Goal: Task Accomplishment & Management: Manage account settings

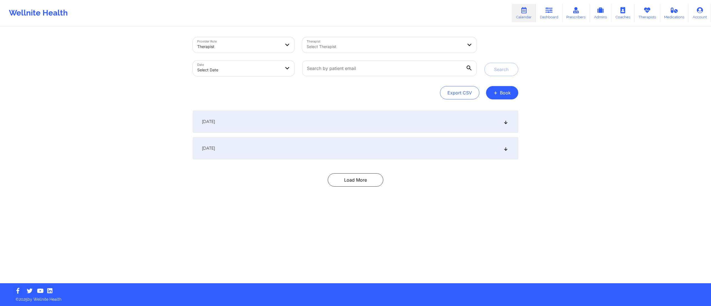
select select "2025-8"
select select "2025-9"
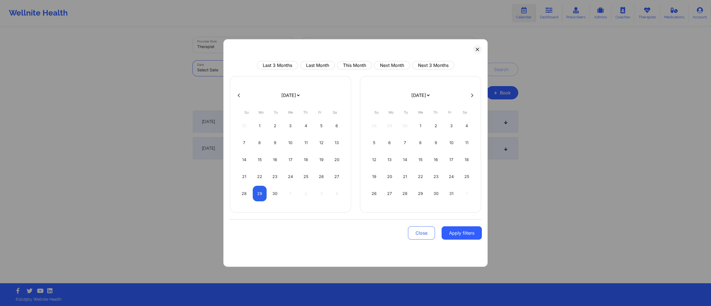
click at [230, 72] on body "Wellnite Health Calendar Dashboard Prescribers Admins Coaches Therapists Medica…" at bounding box center [355, 153] width 711 height 306
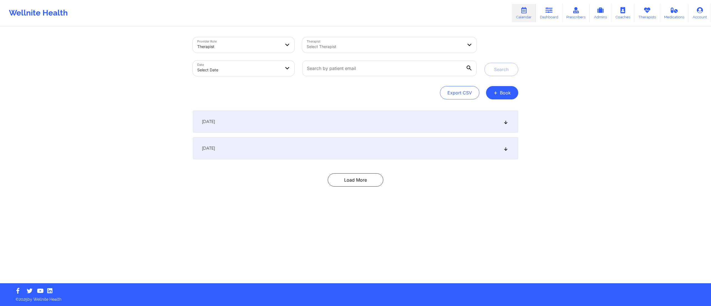
drag, startPoint x: 131, startPoint y: 106, endPoint x: 206, endPoint y: 102, distance: 74.8
click at [452, 93] on button "Export CSV" at bounding box center [459, 92] width 39 height 13
select select "2025-7"
select select "2025-8"
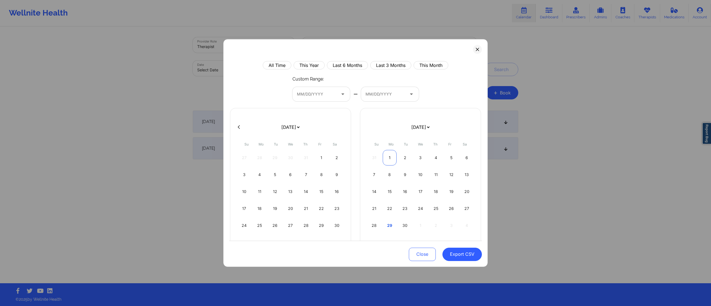
click at [383, 161] on div "1" at bounding box center [390, 158] width 14 height 16
select select "2025-7"
select select "2025-8"
select select "2025-7"
select select "2025-8"
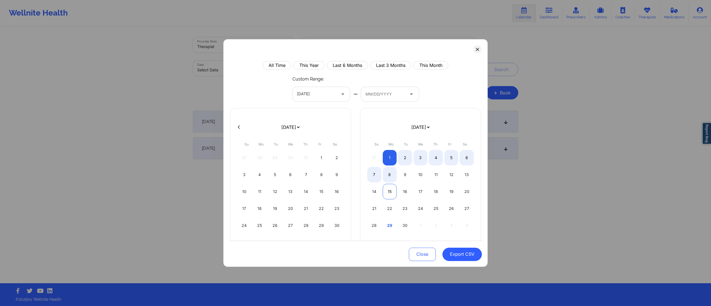
select select "2025-7"
select select "2025-8"
select select "2025-7"
select select "2025-8"
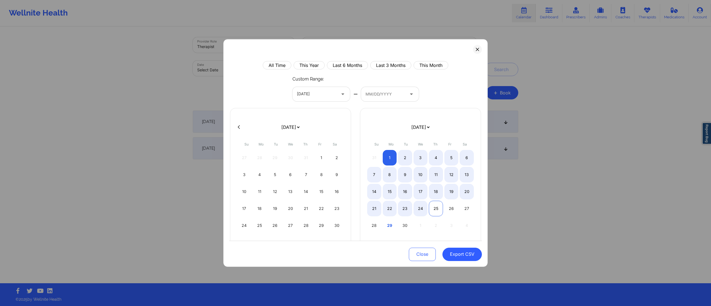
select select "2025-7"
select select "2025-8"
select select "2025-7"
select select "2025-8"
select select "2025-7"
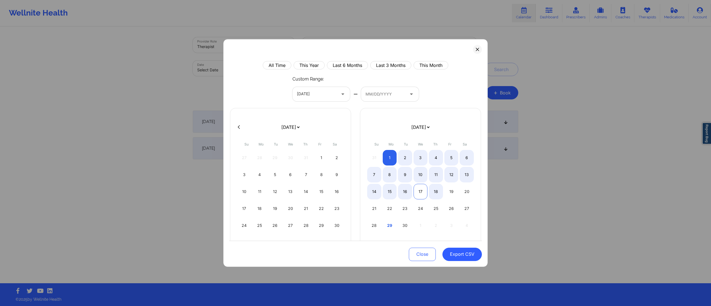
select select "2025-8"
click at [419, 194] on div "17" at bounding box center [421, 192] width 14 height 16
select select "2025-7"
select select "2025-8"
click at [457, 256] on button "Export CSV" at bounding box center [461, 254] width 39 height 13
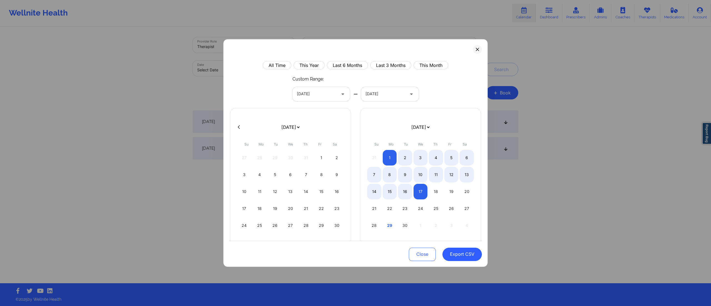
select select "2025-7"
select select "2025-8"
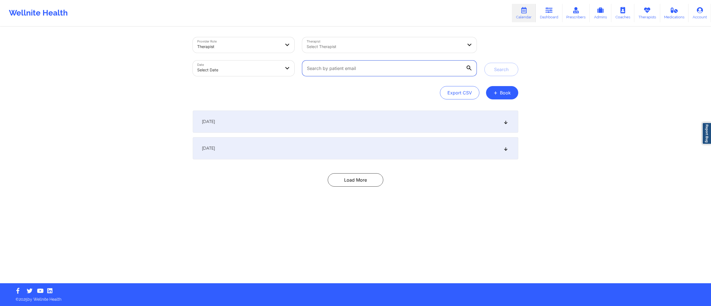
drag, startPoint x: 371, startPoint y: 69, endPoint x: 303, endPoint y: 65, distance: 68.1
click at [303, 65] on input "text" at bounding box center [389, 69] width 174 height 16
paste input "[PERSON_NAME][EMAIL_ADDRESS][PERSON_NAME][DOMAIN_NAME]"
type input "[PERSON_NAME][EMAIL_ADDRESS][PERSON_NAME][DOMAIN_NAME]"
click at [266, 77] on div "Date Select Date" at bounding box center [243, 68] width 109 height 23
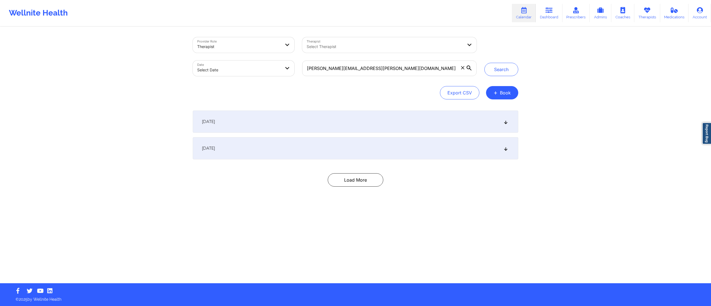
select select "2025-8"
select select "2025-9"
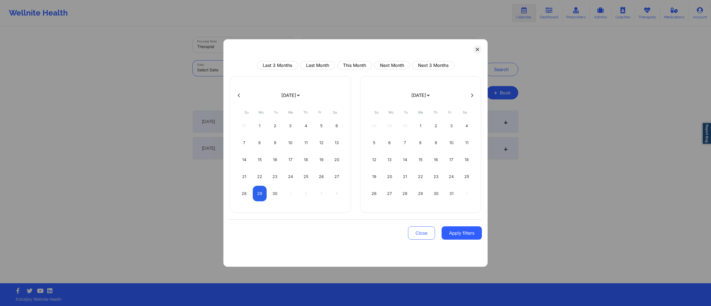
click at [258, 70] on body "Wellnite Health Calendar Dashboard Prescribers Admins Coaches Therapists Medica…" at bounding box center [355, 153] width 711 height 306
click at [349, 66] on button "This Month" at bounding box center [354, 65] width 35 height 8
select select "2025-8"
select select "2025-9"
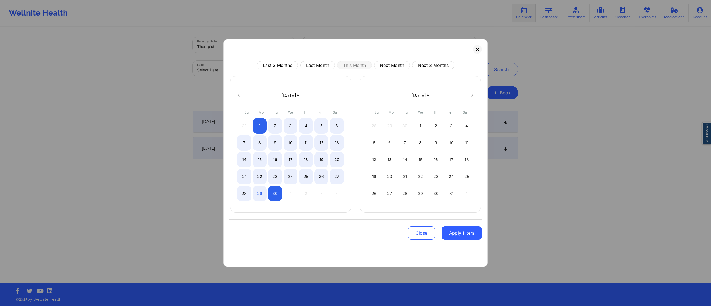
click at [458, 238] on button "Apply filters" at bounding box center [462, 232] width 40 height 13
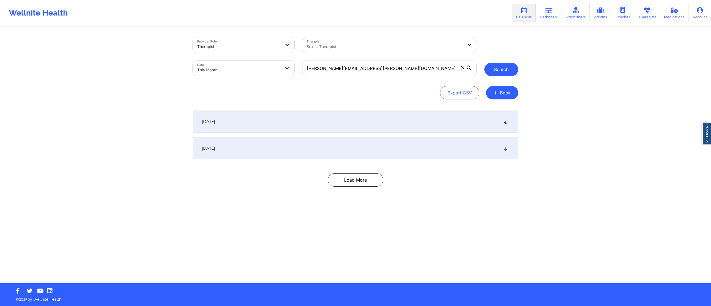
click at [500, 73] on button "Search" at bounding box center [501, 69] width 34 height 13
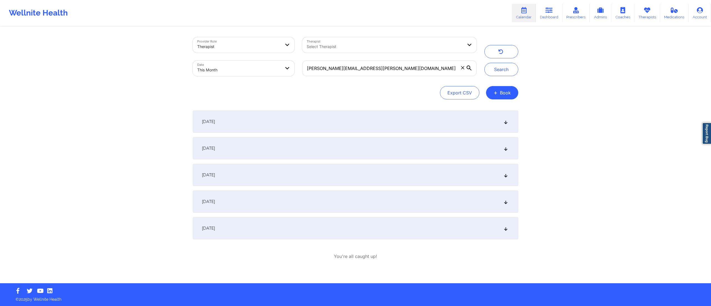
click at [356, 127] on div "September 4, 2025" at bounding box center [355, 122] width 325 height 22
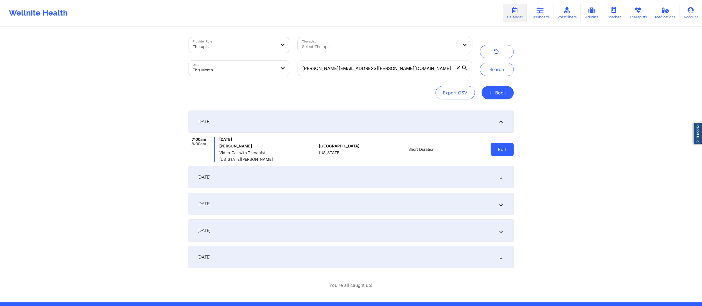
click at [497, 152] on button "Edit" at bounding box center [502, 149] width 23 height 13
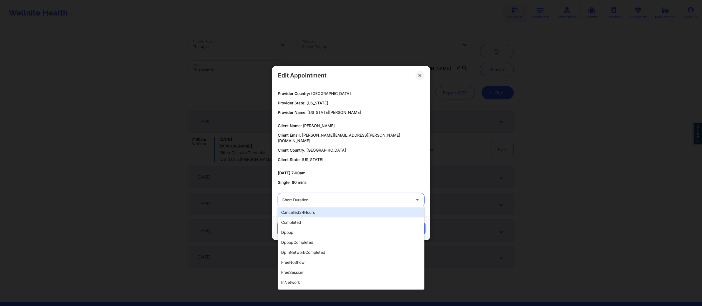
click at [335, 198] on div at bounding box center [346, 200] width 128 height 7
click at [320, 223] on div "completed" at bounding box center [351, 222] width 147 height 10
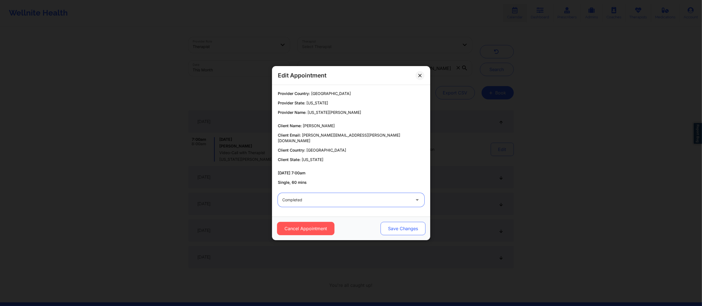
click at [385, 225] on button "Save Changes" at bounding box center [402, 228] width 45 height 13
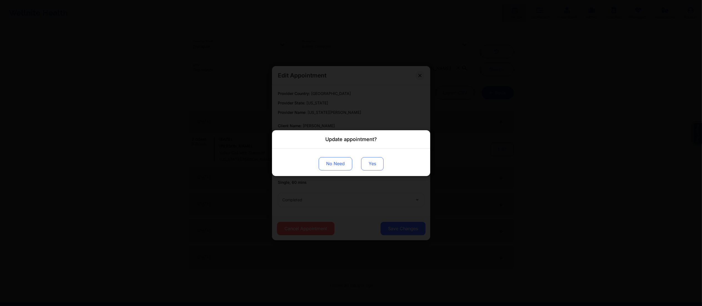
click at [365, 164] on button "Yes" at bounding box center [372, 163] width 22 height 13
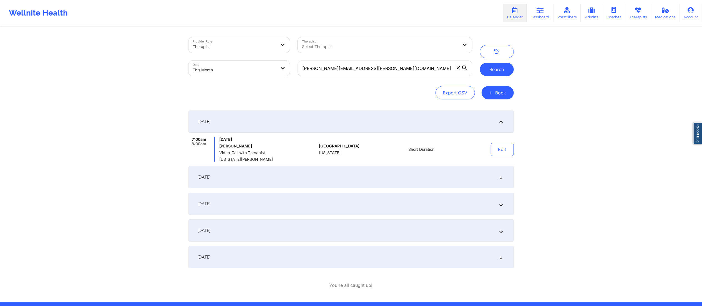
click at [502, 72] on button "Search" at bounding box center [497, 69] width 34 height 13
click at [502, 150] on button "Edit" at bounding box center [502, 149] width 23 height 13
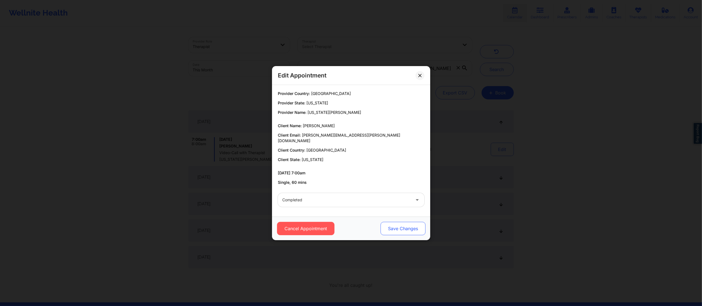
click at [400, 228] on button "Save Changes" at bounding box center [402, 228] width 45 height 13
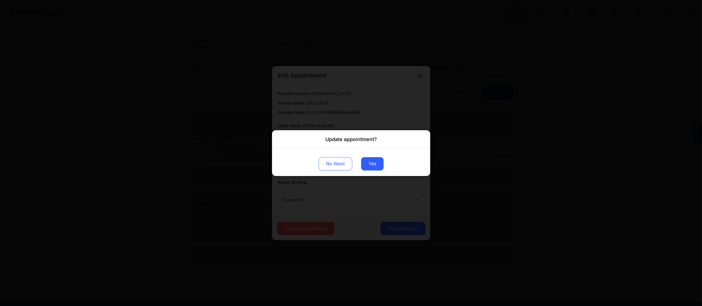
click at [359, 166] on div "No Need Yes" at bounding box center [351, 162] width 158 height 27
click at [366, 164] on button "Yes" at bounding box center [372, 163] width 22 height 13
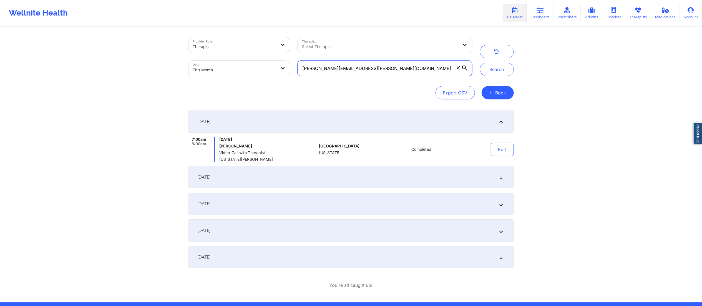
drag, startPoint x: 375, startPoint y: 66, endPoint x: 290, endPoint y: 70, distance: 85.6
click at [289, 70] on div "Provider Role Therapist Therapist Select Therapist Date This Month elizabeth.d.…" at bounding box center [331, 56] width 292 height 47
paste input "kateporter.23"
click at [499, 68] on button "Search" at bounding box center [497, 69] width 34 height 13
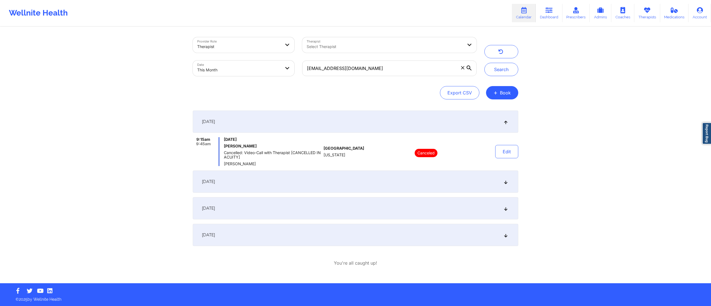
click at [374, 178] on div "September 4, 2025" at bounding box center [355, 182] width 325 height 22
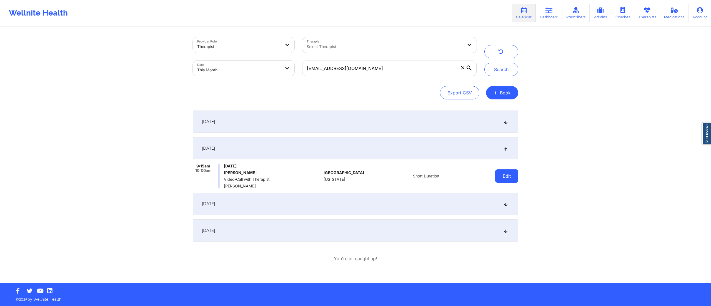
click at [508, 174] on button "Edit" at bounding box center [506, 175] width 23 height 13
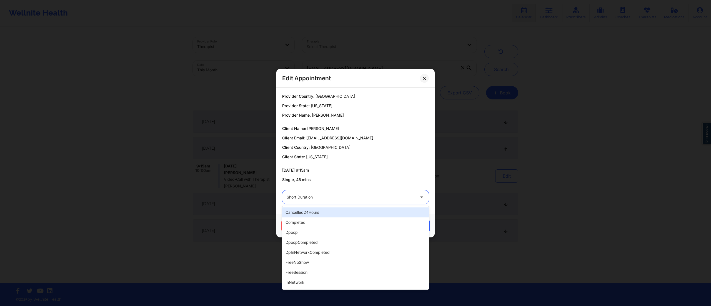
click at [386, 196] on div at bounding box center [351, 197] width 128 height 7
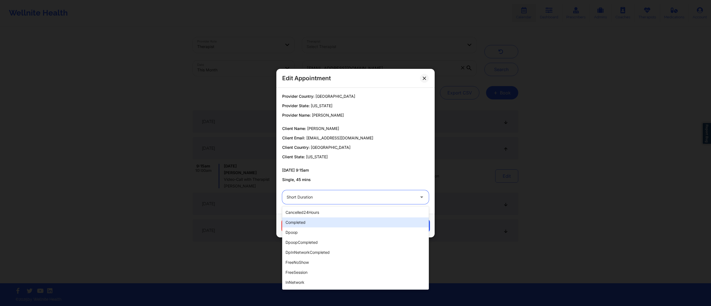
click at [295, 222] on div "completed" at bounding box center [355, 222] width 147 height 10
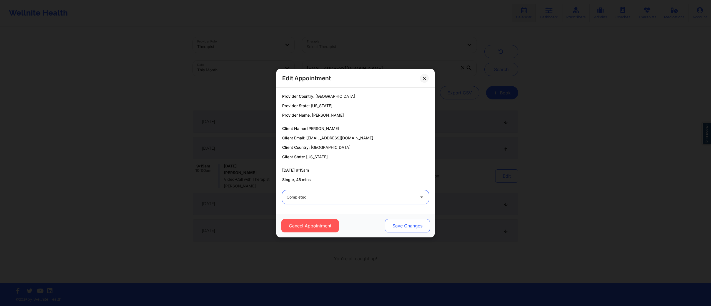
click at [392, 226] on button "Save Changes" at bounding box center [407, 225] width 45 height 13
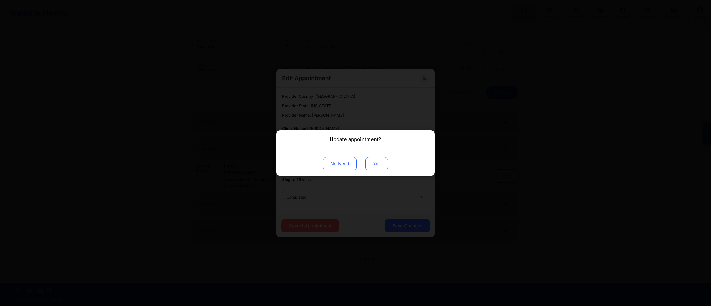
click at [372, 168] on button "Yes" at bounding box center [376, 163] width 22 height 13
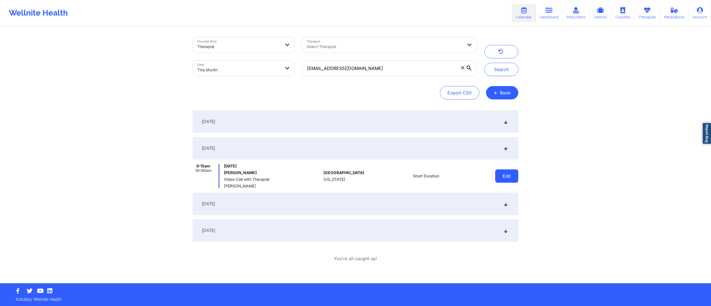
click at [509, 176] on button "Edit" at bounding box center [506, 175] width 23 height 13
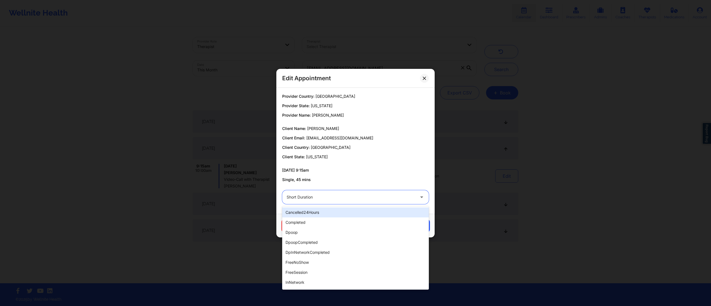
click at [336, 201] on div "Short Duration" at bounding box center [348, 197] width 133 height 14
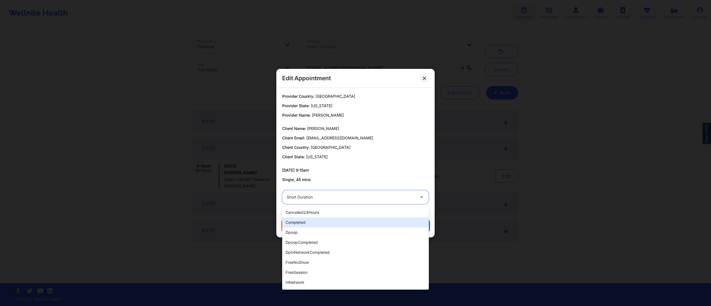
click at [320, 226] on div "completed" at bounding box center [355, 222] width 147 height 10
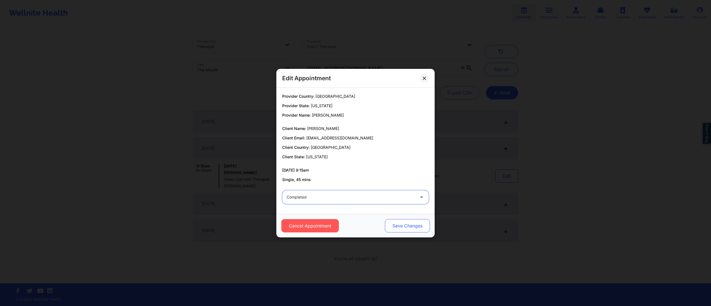
click at [416, 222] on button "Save Changes" at bounding box center [407, 225] width 45 height 13
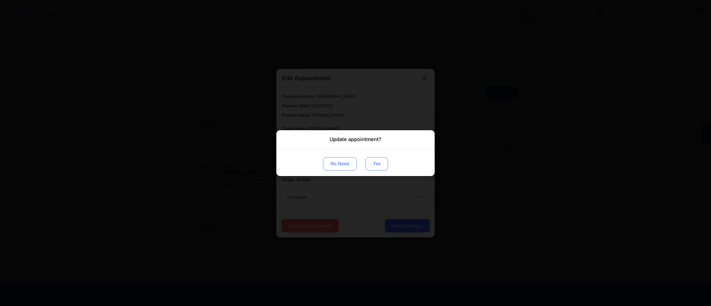
click at [374, 163] on button "Yes" at bounding box center [376, 163] width 22 height 13
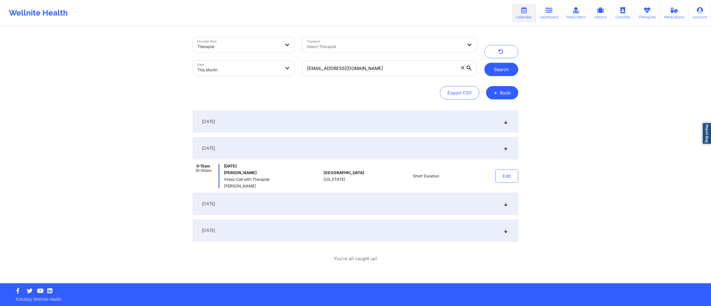
click at [502, 73] on button "Search" at bounding box center [501, 69] width 34 height 13
drag, startPoint x: 339, startPoint y: 68, endPoint x: 291, endPoint y: 70, distance: 47.8
click at [291, 70] on div "Provider Role Therapist Therapist Select Therapist Date This Month kateporter.2…" at bounding box center [335, 56] width 292 height 47
paste input "elizabeth.d.reyes"
click at [502, 71] on button "Search" at bounding box center [501, 69] width 34 height 13
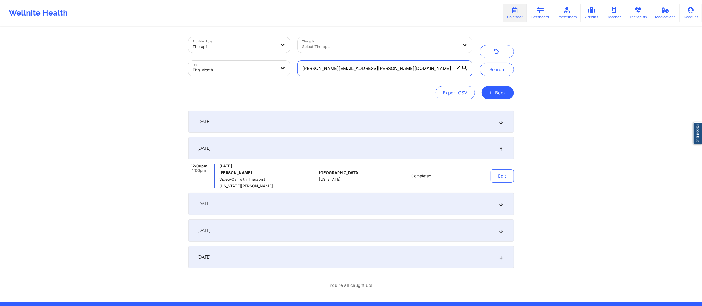
drag, startPoint x: 386, startPoint y: 73, endPoint x: 286, endPoint y: 79, distance: 100.2
click at [286, 79] on div "Provider Role Therapist Therapist Select Therapist Date This Month elizabeth.d.…" at bounding box center [331, 56] width 292 height 47
paste input "kateporter.23"
click at [493, 66] on button "Search" at bounding box center [497, 69] width 34 height 13
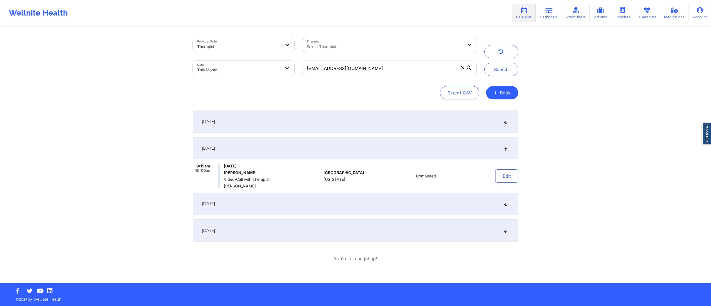
click at [402, 124] on div "September 2, 2025" at bounding box center [355, 122] width 325 height 22
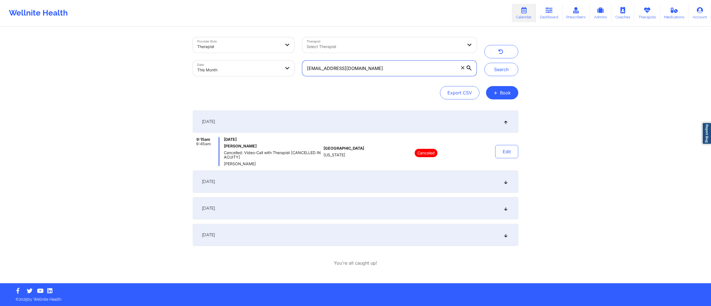
drag, startPoint x: 410, startPoint y: 69, endPoint x: 288, endPoint y: 69, distance: 122.8
click at [288, 69] on div "Provider Role Therapist Therapist Select Therapist Date This Month kateporter.2…" at bounding box center [335, 56] width 292 height 47
paste input "vmariveles"
click at [503, 73] on button "Search" at bounding box center [501, 69] width 34 height 13
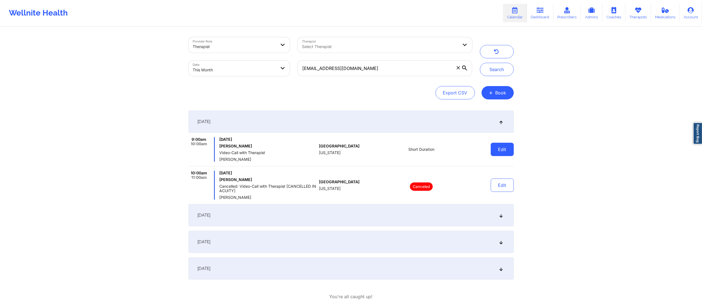
click at [503, 147] on button "Edit" at bounding box center [502, 149] width 23 height 13
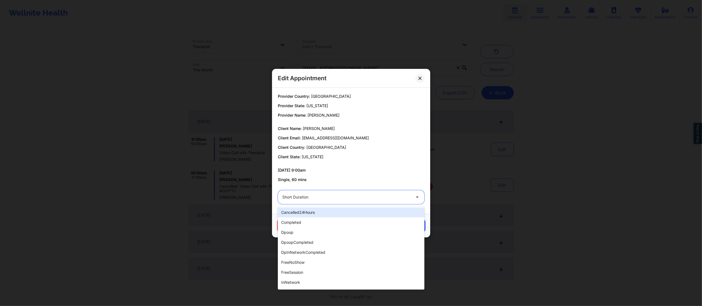
drag, startPoint x: 341, startPoint y: 193, endPoint x: 340, endPoint y: 203, distance: 9.5
click at [340, 194] on div "Short Duration" at bounding box center [344, 197] width 133 height 14
click at [319, 222] on div "completed" at bounding box center [351, 222] width 147 height 10
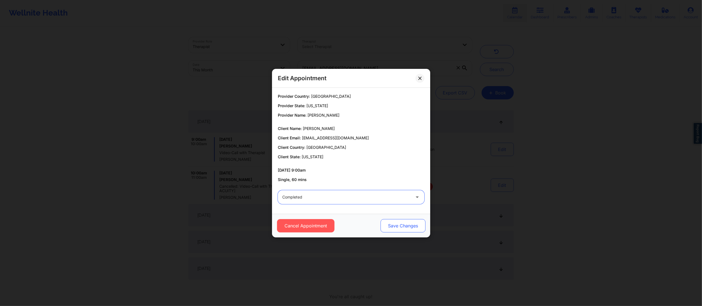
click at [393, 225] on button "Save Changes" at bounding box center [402, 225] width 45 height 13
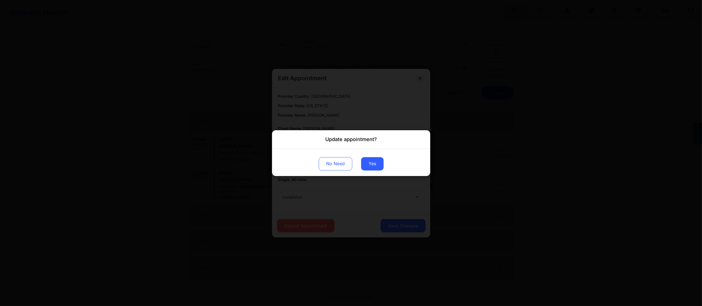
drag, startPoint x: 369, startPoint y: 161, endPoint x: 381, endPoint y: 149, distance: 17.3
click at [368, 161] on button "Yes" at bounding box center [372, 163] width 22 height 13
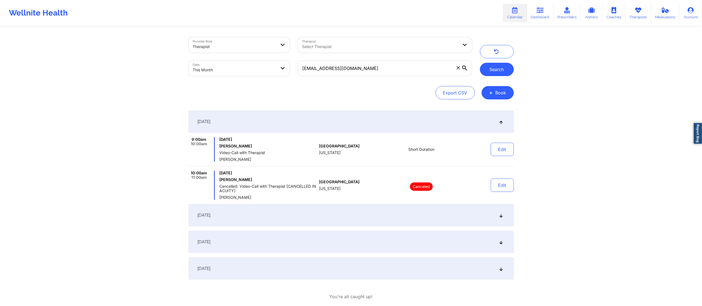
click at [495, 66] on button "Search" at bounding box center [497, 69] width 34 height 13
drag, startPoint x: 369, startPoint y: 67, endPoint x: 283, endPoint y: 72, distance: 86.2
click at [283, 72] on div "Provider Role Therapist Therapist Select Therapist Date This Month vmariveles@g…" at bounding box center [331, 56] width 292 height 47
paste input "anajison"
click at [497, 68] on button "Search" at bounding box center [497, 69] width 34 height 13
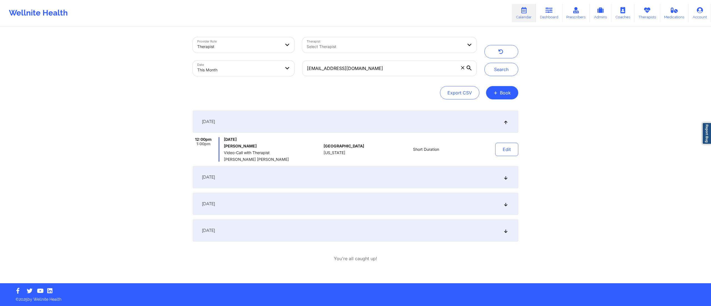
click at [455, 183] on div "September 9, 2025" at bounding box center [355, 177] width 325 height 22
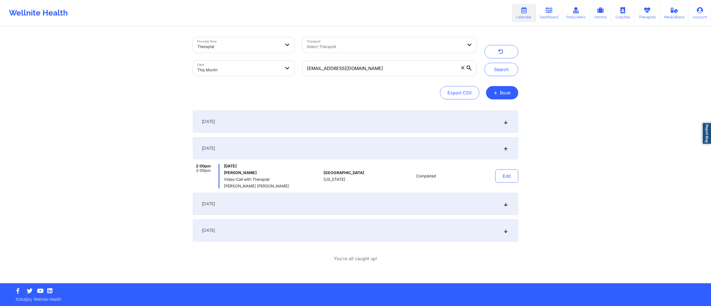
click at [443, 130] on div "September 4, 2025" at bounding box center [355, 122] width 325 height 22
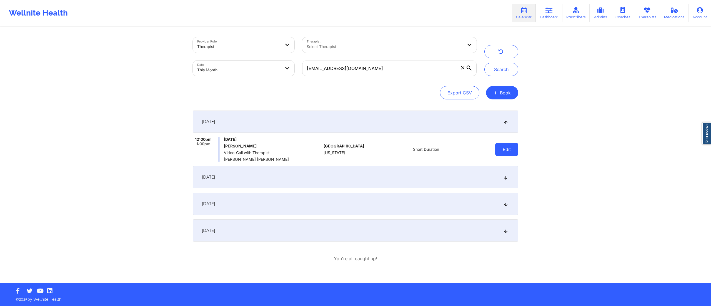
click at [502, 149] on button "Edit" at bounding box center [506, 149] width 23 height 13
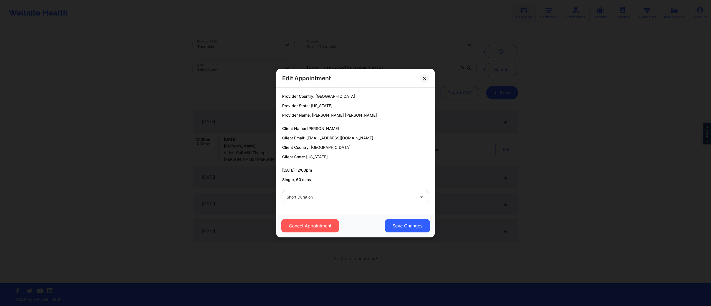
click at [352, 198] on div at bounding box center [351, 197] width 128 height 7
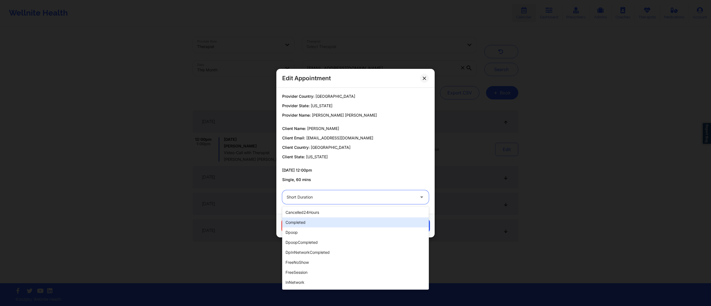
click at [325, 222] on div "completed" at bounding box center [355, 222] width 147 height 10
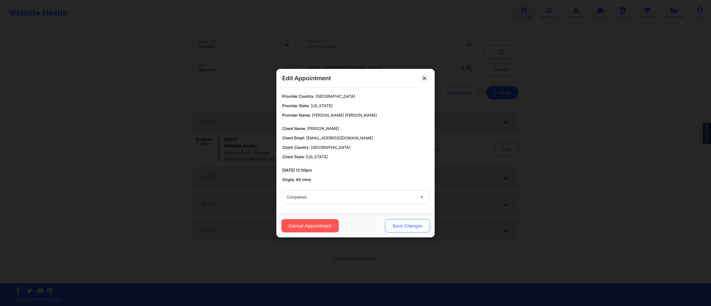
click at [413, 219] on button "Save Changes" at bounding box center [407, 225] width 45 height 13
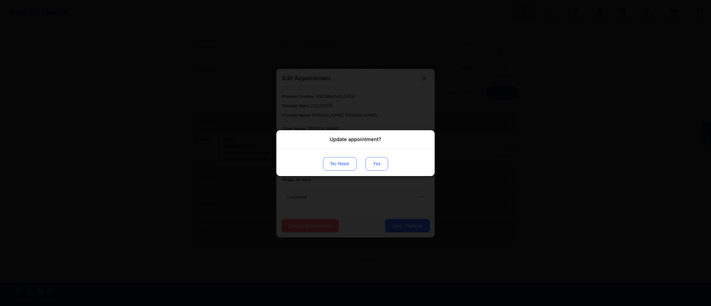
click at [379, 161] on button "Yes" at bounding box center [376, 163] width 22 height 13
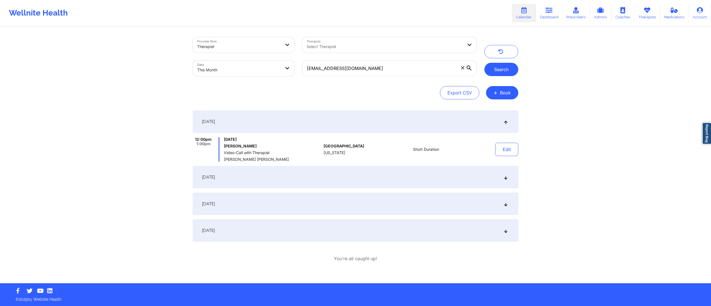
click at [502, 69] on button "Search" at bounding box center [501, 69] width 34 height 13
click at [505, 150] on button "Edit" at bounding box center [506, 149] width 23 height 13
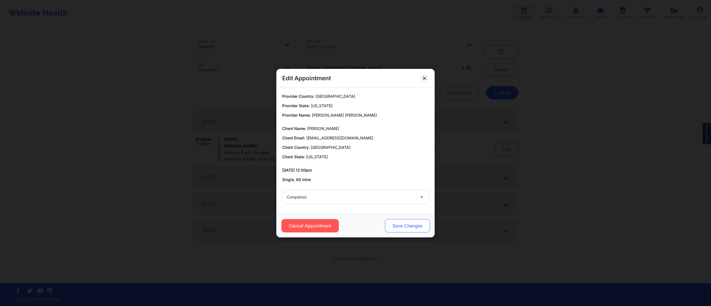
click at [402, 224] on button "Save Changes" at bounding box center [407, 225] width 45 height 13
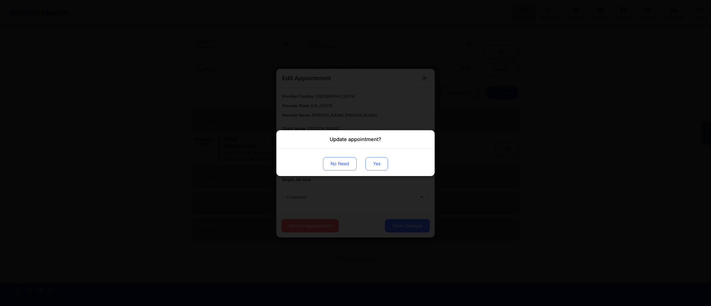
click at [374, 167] on button "Yes" at bounding box center [376, 163] width 22 height 13
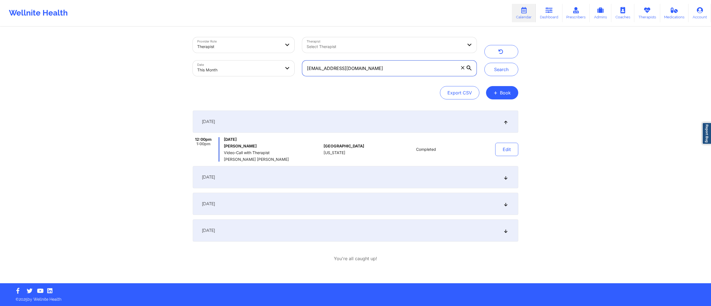
drag, startPoint x: 391, startPoint y: 72, endPoint x: 288, endPoint y: 70, distance: 103.6
click at [288, 70] on div "Provider Role Therapist Therapist Select Therapist Date This Month anajison@gma…" at bounding box center [335, 56] width 292 height 47
paste input "gcurry117"
click at [493, 68] on button "Search" at bounding box center [501, 69] width 34 height 13
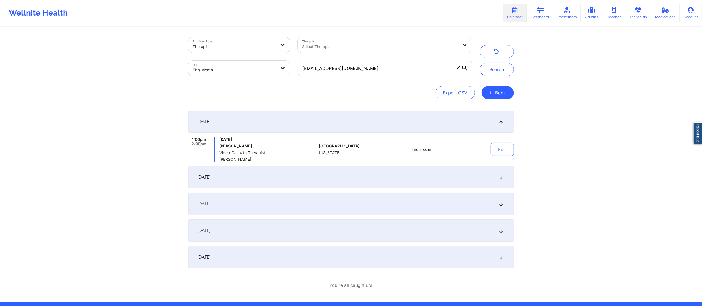
click at [368, 177] on div "September 4, 2025" at bounding box center [351, 177] width 325 height 22
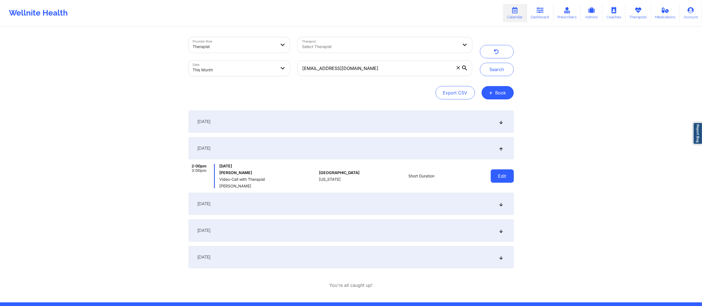
click at [503, 177] on button "Edit" at bounding box center [502, 175] width 23 height 13
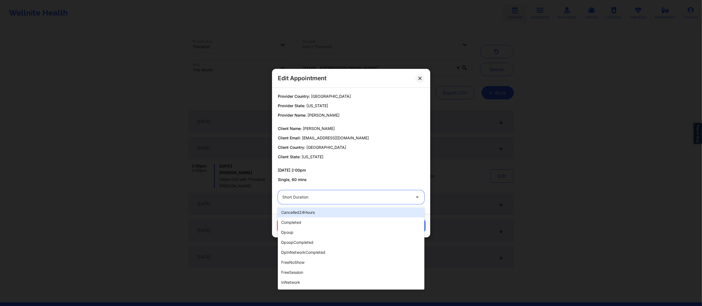
click at [360, 204] on div "22 results available. Use Up and Down to choose options, press Enter to select …" at bounding box center [351, 197] width 154 height 22
click at [314, 225] on div "completed" at bounding box center [351, 222] width 147 height 10
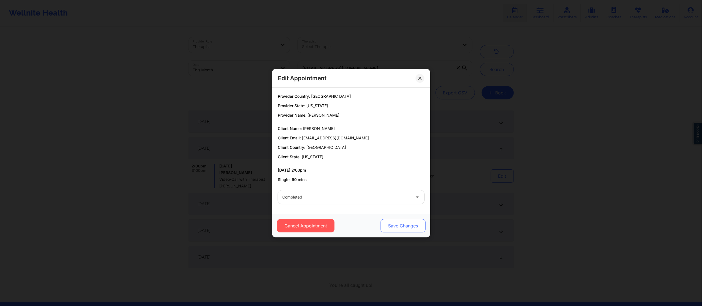
click at [390, 227] on button "Save Changes" at bounding box center [402, 225] width 45 height 13
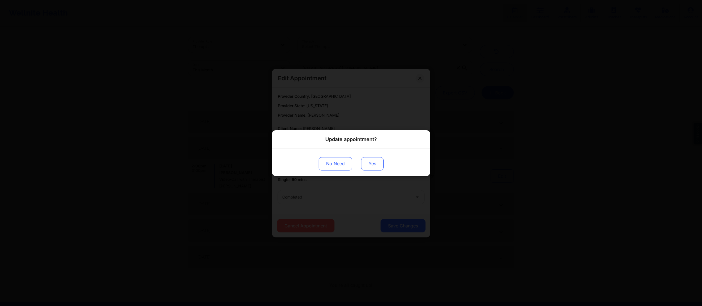
click at [375, 163] on button "Yes" at bounding box center [372, 163] width 22 height 13
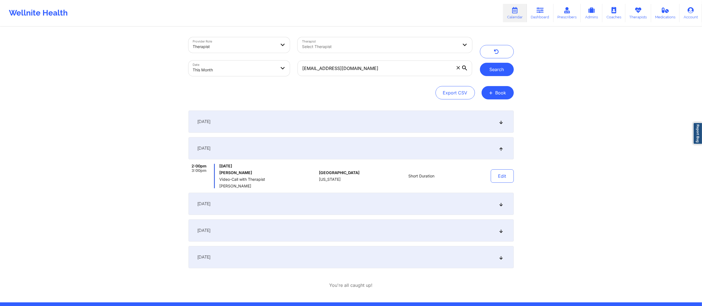
click at [490, 73] on button "Search" at bounding box center [497, 69] width 34 height 13
click at [500, 63] on button "Search" at bounding box center [497, 69] width 34 height 13
click at [503, 174] on button "Edit" at bounding box center [502, 175] width 23 height 13
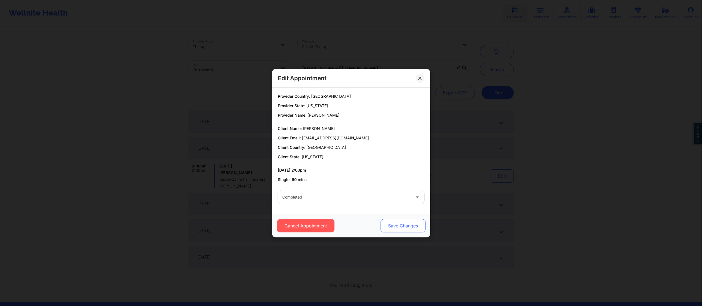
click at [394, 226] on button "Save Changes" at bounding box center [402, 225] width 45 height 13
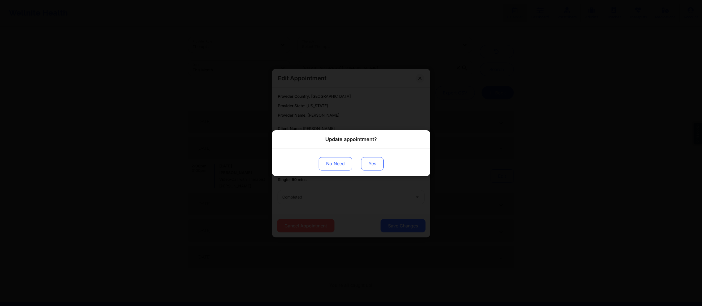
click at [370, 164] on button "Yes" at bounding box center [372, 163] width 22 height 13
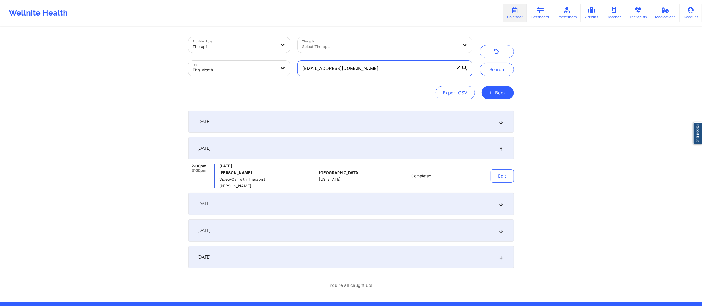
drag, startPoint x: 387, startPoint y: 69, endPoint x: 264, endPoint y: 71, distance: 123.6
click at [264, 71] on div "Provider Role Therapist Therapist Select Therapist Date This Month gcurry117@gm…" at bounding box center [331, 56] width 292 height 47
paste input "ianmat186"
click at [496, 64] on button "Search" at bounding box center [497, 69] width 34 height 13
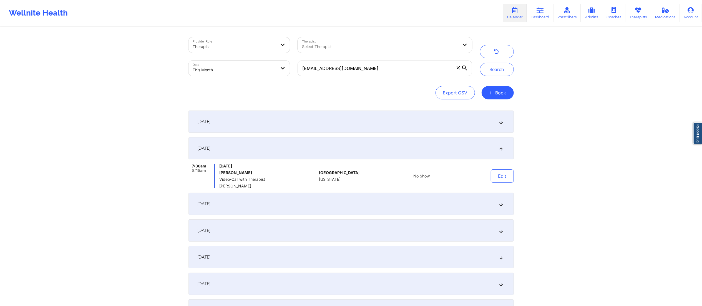
click at [380, 116] on div "September 4, 2025" at bounding box center [351, 122] width 325 height 22
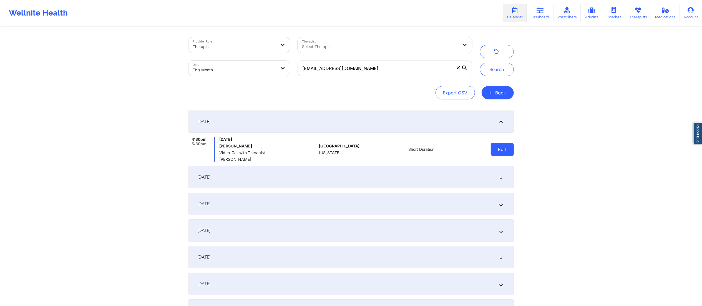
click at [493, 145] on button "Edit" at bounding box center [502, 149] width 23 height 13
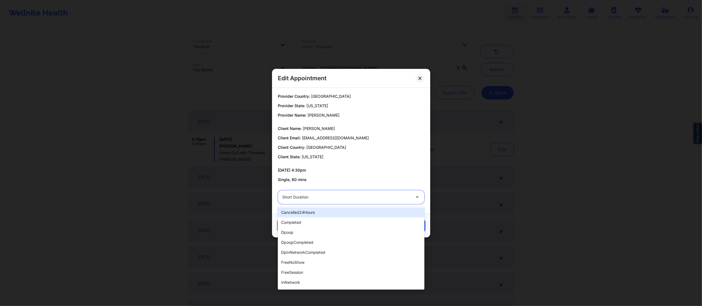
click at [361, 198] on div at bounding box center [346, 197] width 128 height 7
click at [318, 221] on div "completed" at bounding box center [351, 222] width 147 height 10
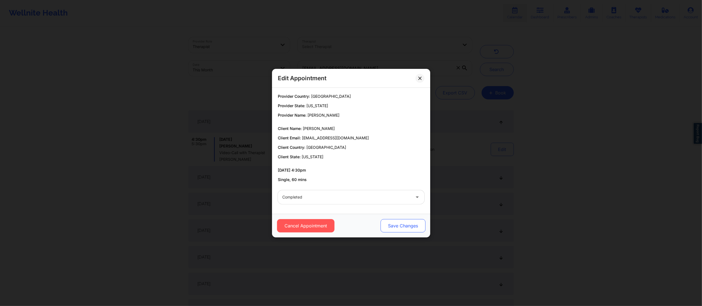
drag, startPoint x: 398, startPoint y: 218, endPoint x: 401, endPoint y: 226, distance: 8.4
click at [398, 219] on div "Cancel Appointment Save Changes" at bounding box center [351, 226] width 158 height 24
click at [400, 227] on button "Save Changes" at bounding box center [402, 225] width 45 height 13
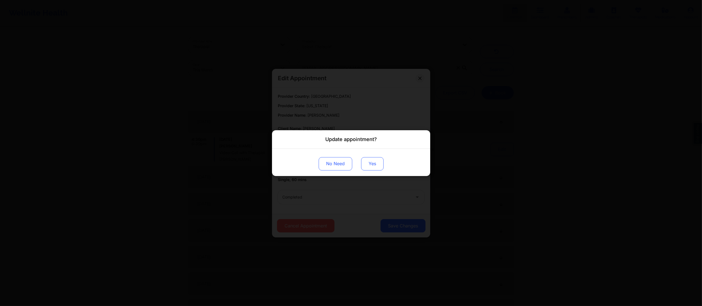
click at [372, 158] on button "Yes" at bounding box center [372, 163] width 22 height 13
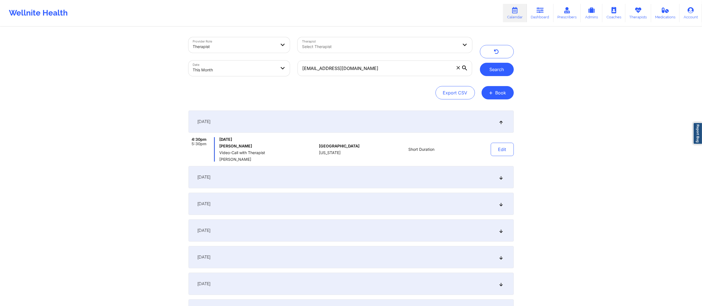
click at [495, 67] on button "Search" at bounding box center [497, 69] width 34 height 13
click at [500, 71] on button "Search" at bounding box center [497, 69] width 34 height 13
click at [499, 149] on button "Edit" at bounding box center [502, 149] width 23 height 13
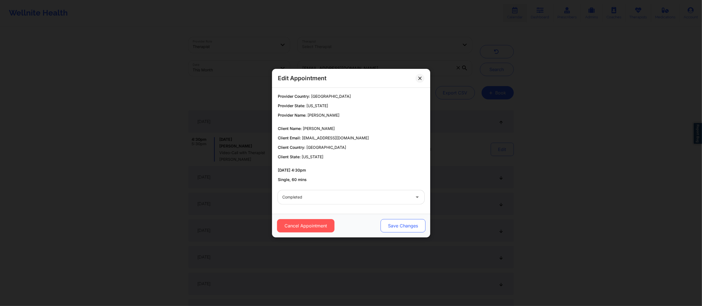
click at [397, 224] on button "Save Changes" at bounding box center [402, 225] width 45 height 13
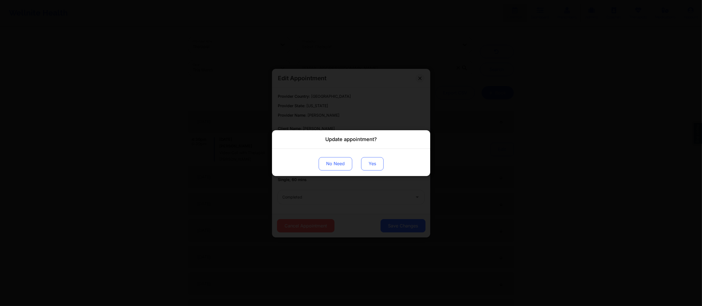
click at [370, 164] on button "Yes" at bounding box center [372, 163] width 22 height 13
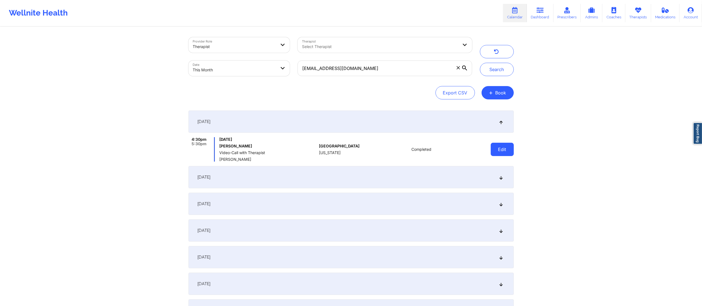
click at [498, 147] on button "Edit" at bounding box center [502, 149] width 23 height 13
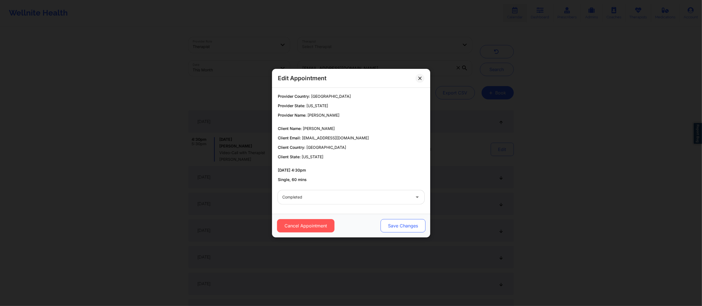
click at [407, 221] on button "Save Changes" at bounding box center [402, 225] width 45 height 13
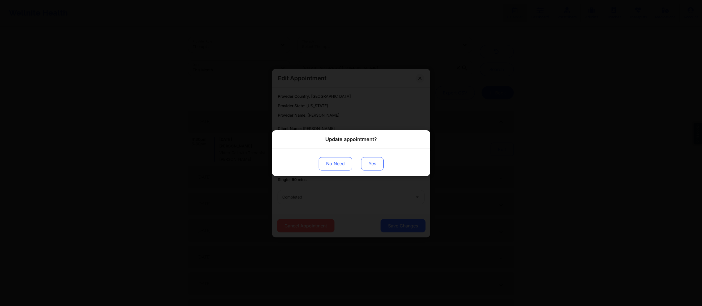
click at [372, 169] on button "Yes" at bounding box center [372, 163] width 22 height 13
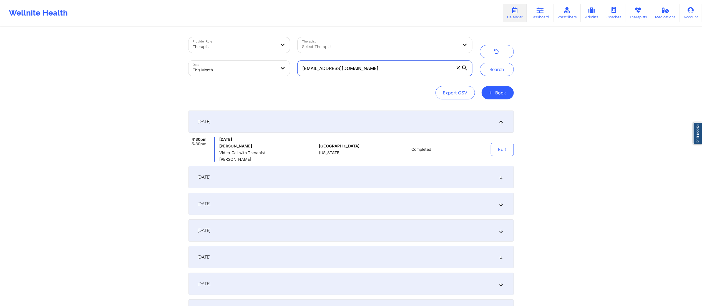
drag, startPoint x: 378, startPoint y: 67, endPoint x: 298, endPoint y: 73, distance: 80.2
click at [298, 73] on input "[EMAIL_ADDRESS][DOMAIN_NAME]" at bounding box center [385, 69] width 174 height 16
paste input "[EMAIL_ADDRESS][DOMAIN_NAME]"
click at [487, 71] on button "Search" at bounding box center [497, 69] width 34 height 13
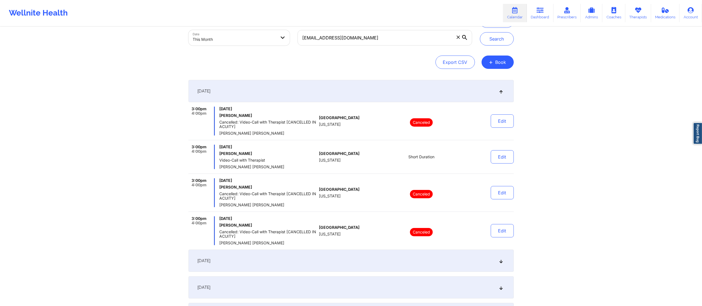
scroll to position [9, 0]
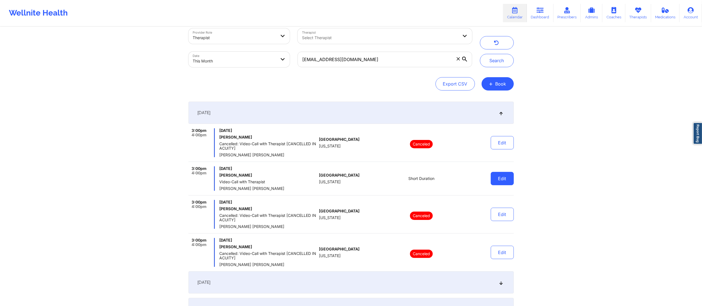
click at [504, 181] on button "Edit" at bounding box center [502, 178] width 23 height 13
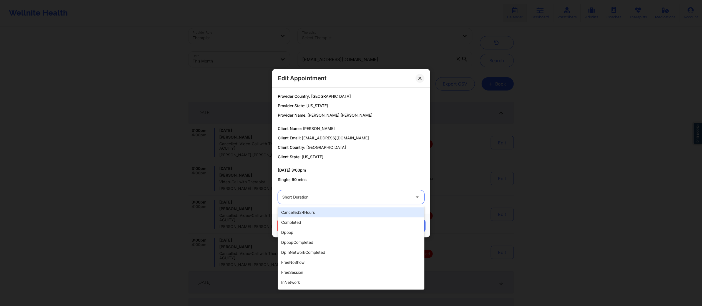
drag, startPoint x: 359, startPoint y: 196, endPoint x: 354, endPoint y: 199, distance: 5.1
click at [358, 196] on div at bounding box center [346, 197] width 128 height 7
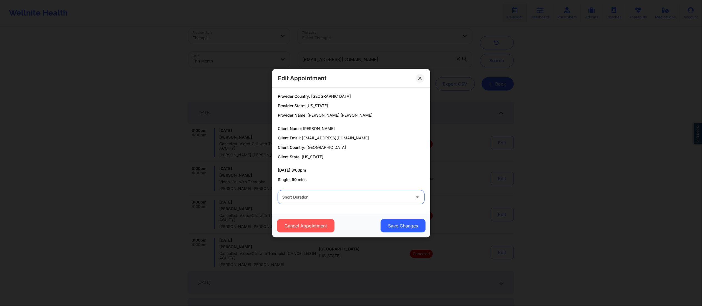
click at [593, 163] on div "Edit Appointment Provider Country: United States Provider State: Florida Provid…" at bounding box center [351, 153] width 702 height 306
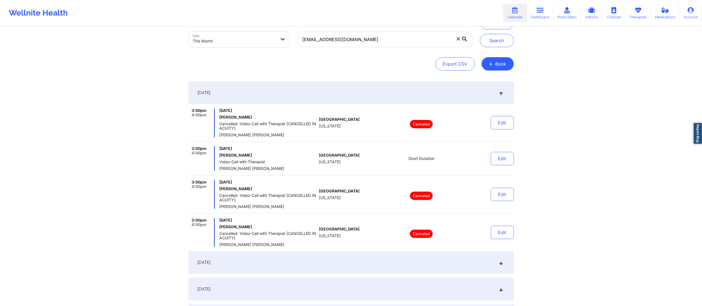
scroll to position [29, 0]
click at [503, 157] on button "Edit" at bounding box center [502, 157] width 23 height 13
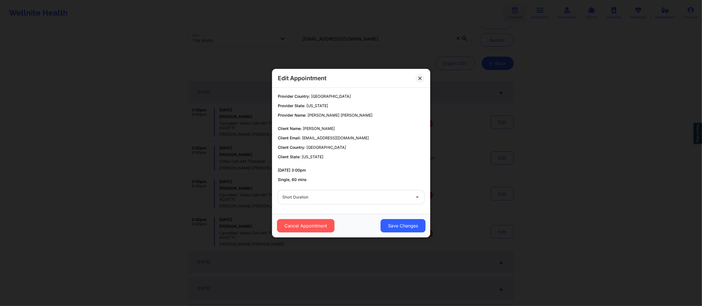
click at [322, 207] on div "Short Duration" at bounding box center [351, 197] width 154 height 22
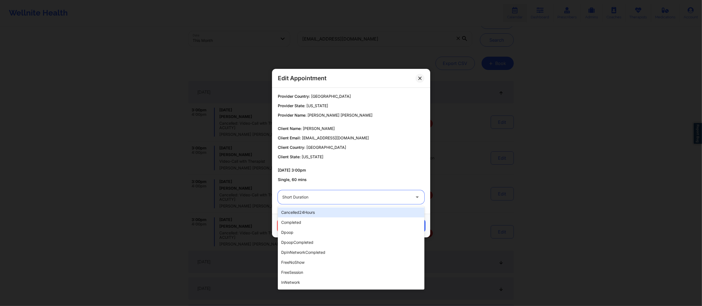
click at [319, 193] on div "Short Duration" at bounding box center [346, 197] width 128 height 14
click at [312, 222] on div "completed" at bounding box center [351, 222] width 147 height 10
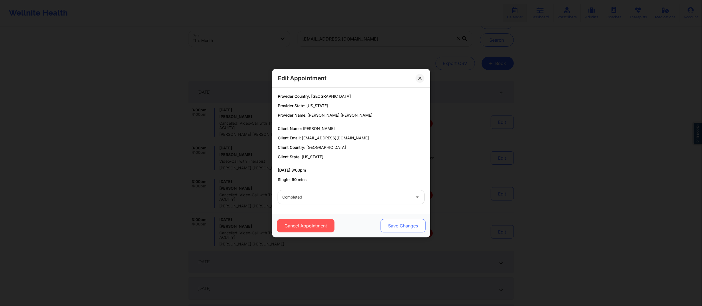
click at [387, 226] on button "Save Changes" at bounding box center [402, 225] width 45 height 13
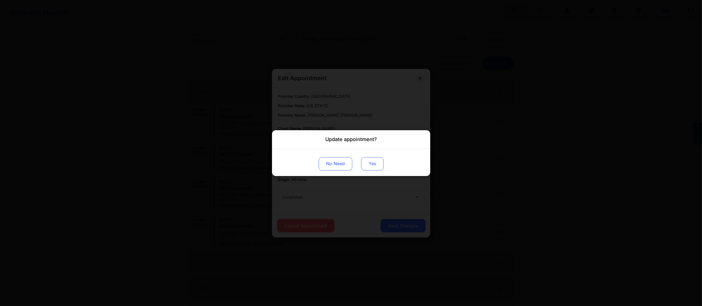
click at [375, 162] on button "Yes" at bounding box center [372, 163] width 22 height 13
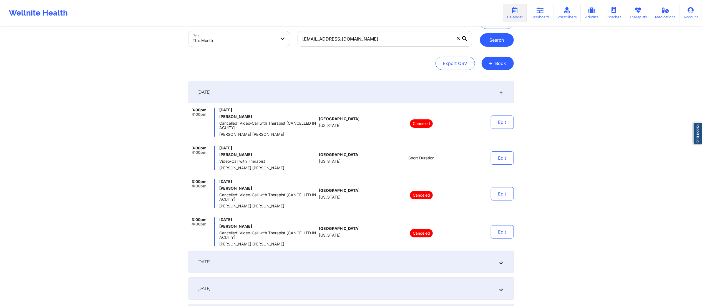
click at [493, 43] on button "Search" at bounding box center [497, 39] width 34 height 13
click at [499, 158] on button "Edit" at bounding box center [502, 157] width 23 height 13
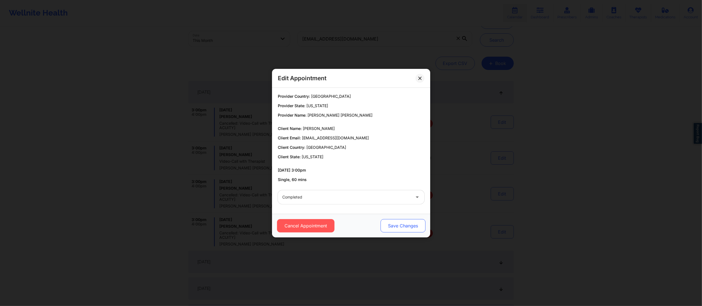
click at [397, 226] on button "Save Changes" at bounding box center [402, 225] width 45 height 13
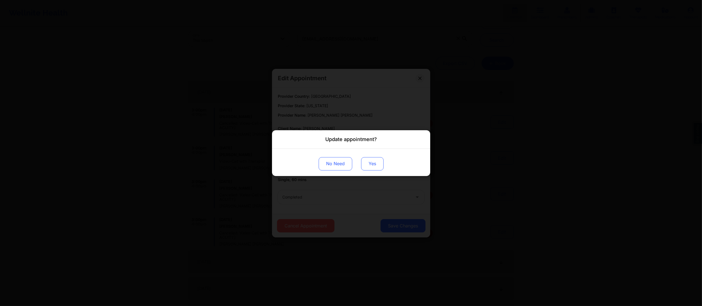
click at [374, 165] on button "Yes" at bounding box center [372, 163] width 22 height 13
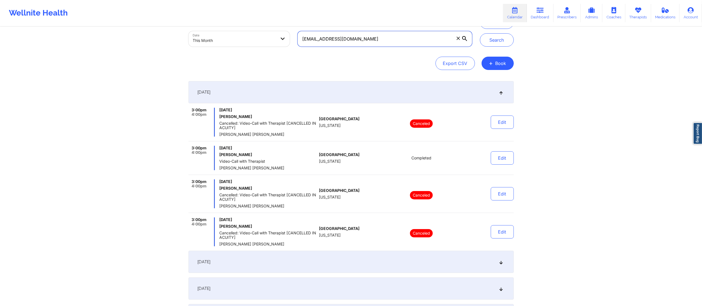
drag, startPoint x: 367, startPoint y: 36, endPoint x: 272, endPoint y: 36, distance: 95.0
click at [272, 36] on div "Provider Role Therapist Therapist Select Therapist Date This Month fogo63@bells…" at bounding box center [331, 27] width 292 height 47
paste input "[EMAIL_ADDRESS][DOMAIN_NAME]"
click at [485, 36] on button "Search" at bounding box center [497, 39] width 34 height 13
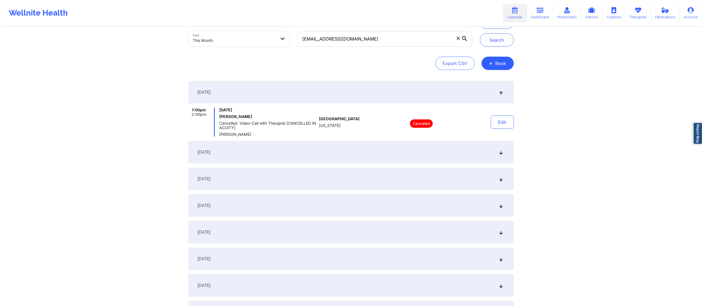
click at [383, 153] on div "September 5, 2025" at bounding box center [351, 152] width 325 height 22
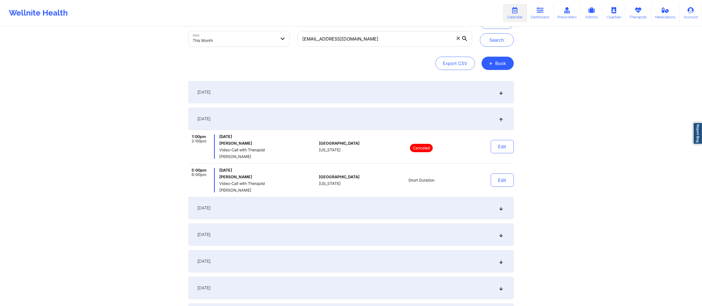
click at [519, 184] on div "Provider Role Therapist Therapist Select Therapist Date This Month iamcarlakey@…" at bounding box center [351, 219] width 702 height 496
click at [503, 177] on button "Edit" at bounding box center [502, 180] width 23 height 13
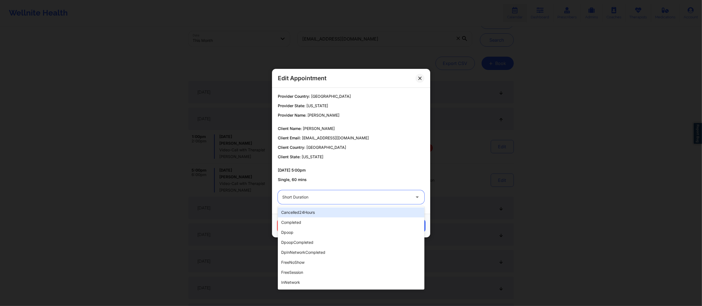
click at [352, 196] on div at bounding box center [346, 197] width 128 height 7
click at [315, 220] on div "completed" at bounding box center [351, 222] width 147 height 10
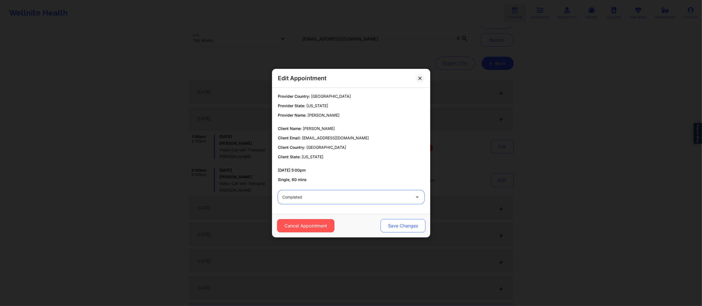
click at [408, 223] on button "Save Changes" at bounding box center [402, 225] width 45 height 13
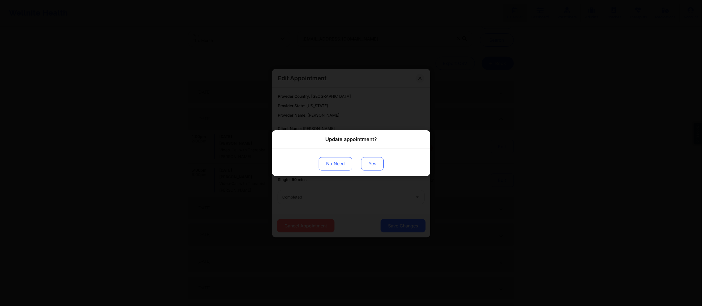
drag, startPoint x: 383, startPoint y: 155, endPoint x: 370, endPoint y: 161, distance: 13.9
click at [382, 155] on div "No Need Yes" at bounding box center [351, 162] width 158 height 27
click at [367, 163] on button "Yes" at bounding box center [372, 163] width 22 height 13
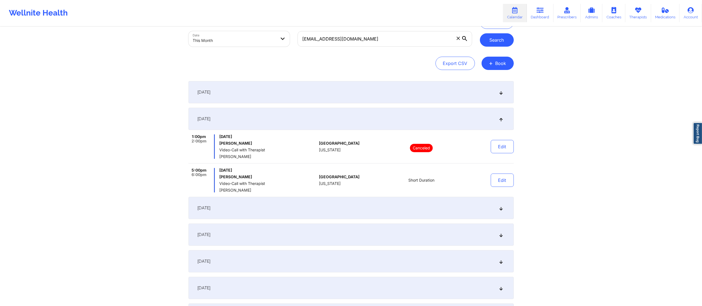
click at [496, 42] on button "Search" at bounding box center [497, 39] width 34 height 13
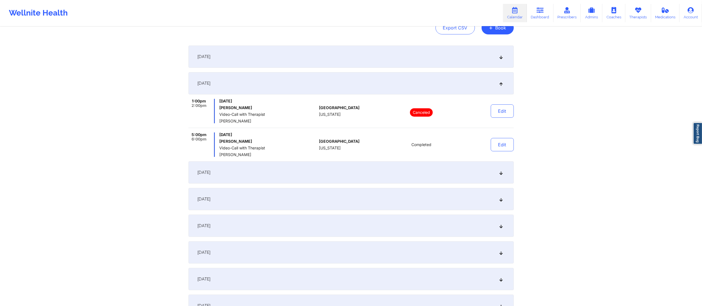
scroll to position [66, 0]
click at [324, 172] on div "September 8, 2025" at bounding box center [351, 172] width 325 height 22
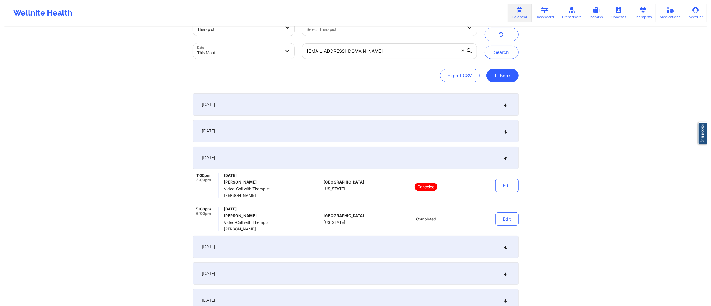
scroll to position [0, 0]
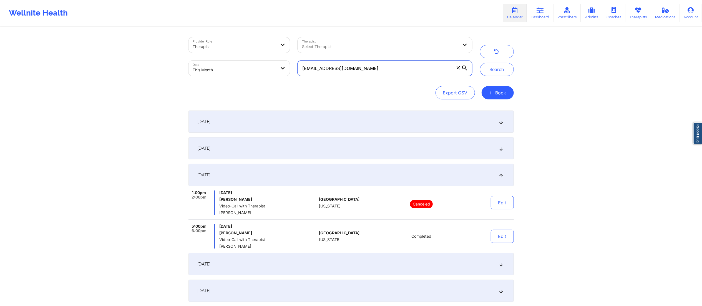
drag, startPoint x: 415, startPoint y: 67, endPoint x: 268, endPoint y: 73, distance: 146.7
click at [268, 73] on div "Provider Role Therapist Therapist Select Therapist Date This Month iamcarlakey@…" at bounding box center [331, 56] width 292 height 47
paste input "madhussain13@gmail"
click at [498, 72] on button "Search" at bounding box center [497, 69] width 34 height 13
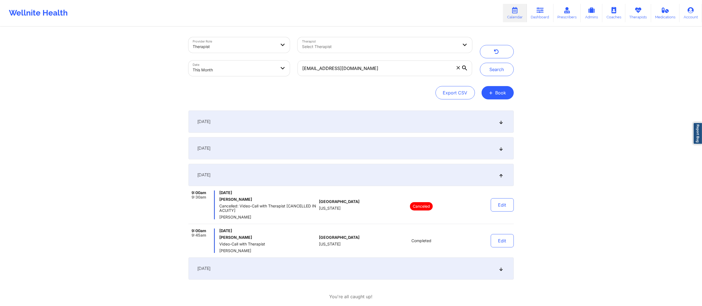
click at [410, 127] on div "September 6, 2025" at bounding box center [351, 122] width 325 height 22
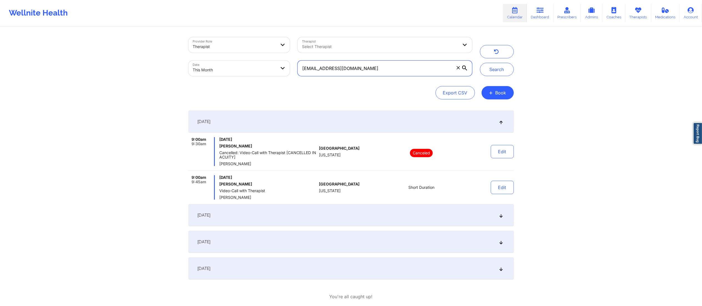
drag, startPoint x: 380, startPoint y: 71, endPoint x: 365, endPoint y: 64, distance: 17.1
click at [365, 64] on input "[EMAIL_ADDRESS][DOMAIN_NAME]" at bounding box center [385, 69] width 174 height 16
click at [492, 72] on button "Search" at bounding box center [497, 69] width 34 height 13
drag, startPoint x: 369, startPoint y: 69, endPoint x: 277, endPoint y: 68, distance: 92.2
click at [277, 68] on div "Provider Role Therapist Therapist Select Therapist Date This Month imadhussain1…" at bounding box center [331, 56] width 292 height 47
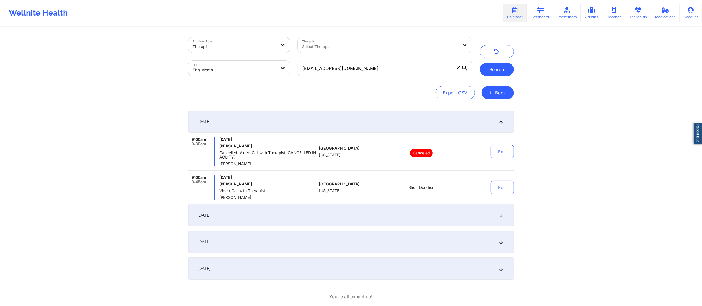
click at [488, 71] on button "Search" at bounding box center [497, 69] width 34 height 13
click at [312, 213] on div "September 13, 2025" at bounding box center [351, 215] width 325 height 22
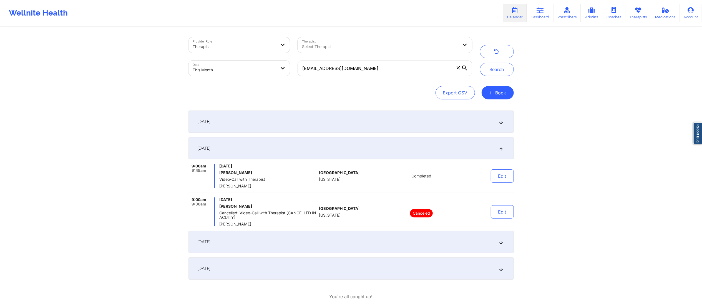
click at [336, 116] on div "September 6, 2025" at bounding box center [351, 122] width 325 height 22
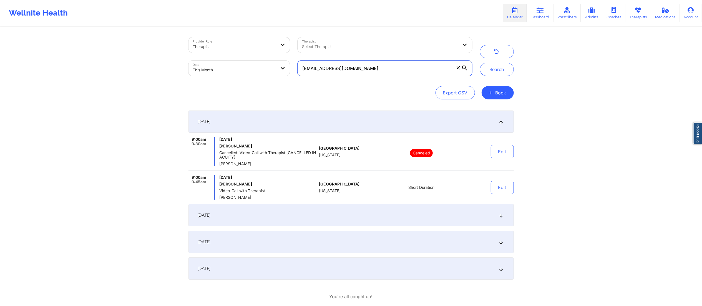
drag, startPoint x: 365, startPoint y: 69, endPoint x: 270, endPoint y: 74, distance: 94.8
click at [270, 74] on div "Provider Role Therapist Therapist Select Therapist Date This Month imadhussain1…" at bounding box center [331, 56] width 292 height 47
paste input "james_webb21@icloud"
type input "[EMAIL_ADDRESS][DOMAIN_NAME]"
click at [500, 69] on button "Search" at bounding box center [497, 69] width 34 height 13
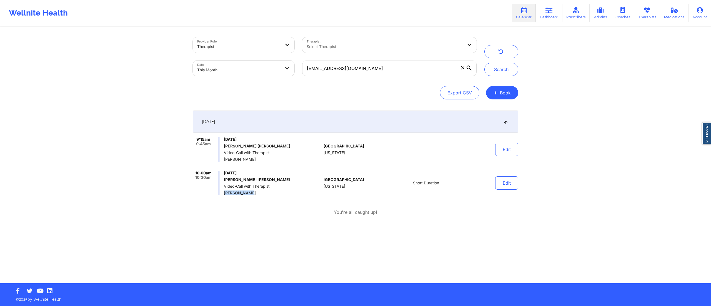
drag, startPoint x: 222, startPoint y: 193, endPoint x: 262, endPoint y: 191, distance: 39.2
click at [262, 191] on div "10:00am 10:30am Saturday, September 6, 2025 James Anthony Webb Video-Call with …" at bounding box center [257, 183] width 129 height 24
copy span "[PERSON_NAME]"
click at [505, 182] on button "Edit" at bounding box center [506, 182] width 23 height 13
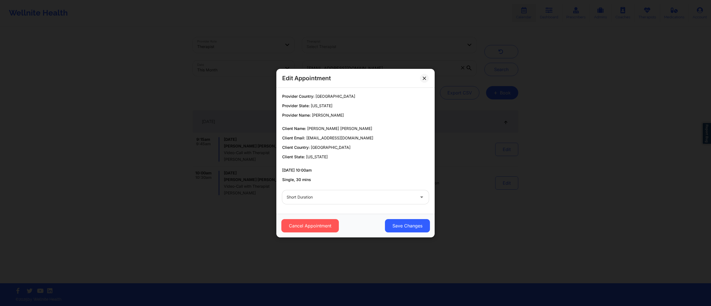
click at [328, 196] on div at bounding box center [351, 197] width 128 height 7
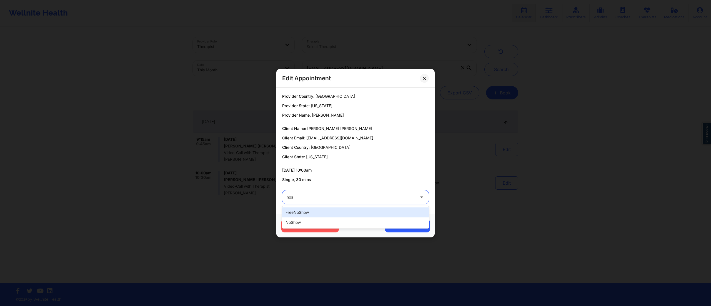
type input "nosh"
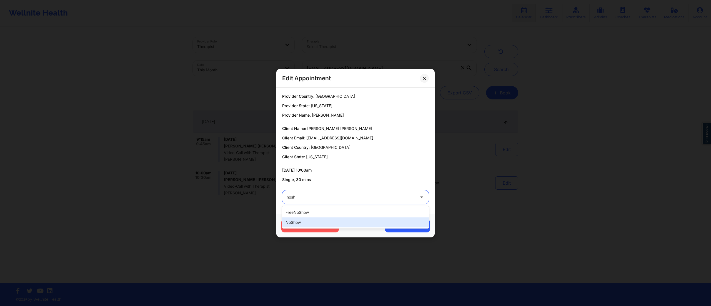
click at [308, 219] on div "noShow" at bounding box center [355, 222] width 147 height 10
click at [402, 225] on button "Save Changes" at bounding box center [407, 225] width 45 height 13
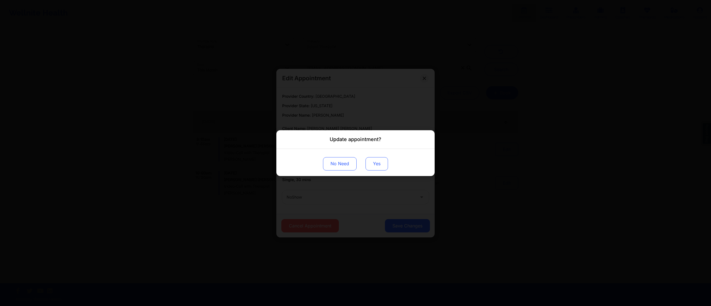
click at [369, 162] on button "Yes" at bounding box center [376, 163] width 22 height 13
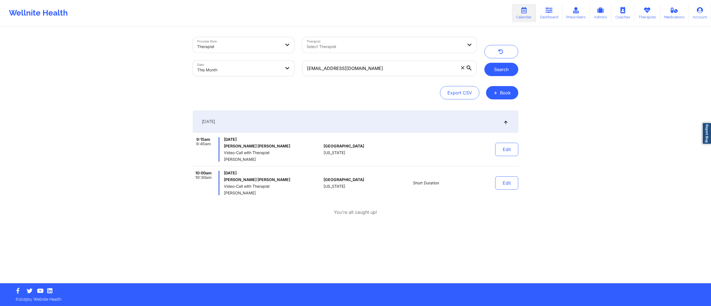
click at [500, 64] on button "Search" at bounding box center [501, 69] width 34 height 13
click at [509, 181] on button "Edit" at bounding box center [506, 182] width 23 height 13
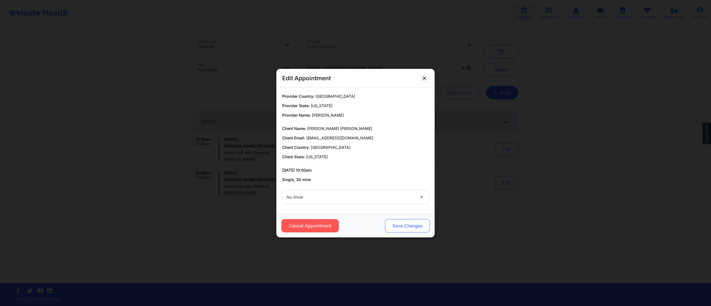
click at [407, 226] on button "Save Changes" at bounding box center [407, 225] width 45 height 13
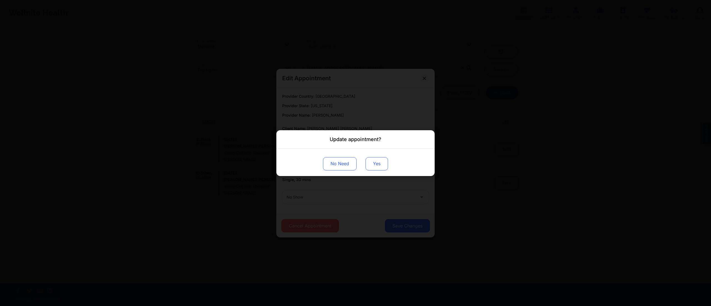
click at [378, 162] on button "Yes" at bounding box center [376, 163] width 22 height 13
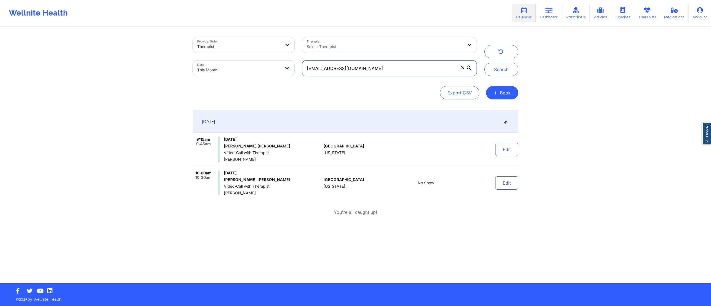
drag, startPoint x: 371, startPoint y: 66, endPoint x: 284, endPoint y: 69, distance: 87.8
click at [284, 69] on div "Provider Role Therapist Therapist Select Therapist Date This Month james_webb21…" at bounding box center [335, 56] width 292 height 47
click at [500, 144] on button "Edit" at bounding box center [506, 149] width 23 height 13
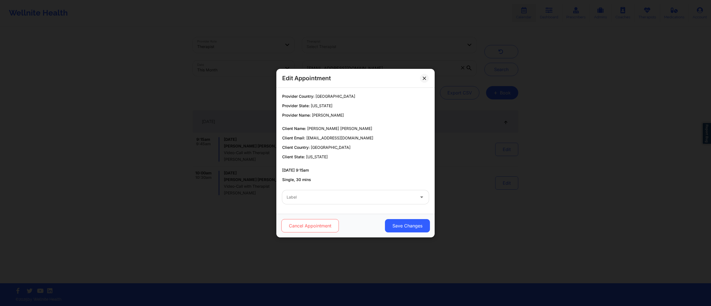
click at [291, 229] on button "Cancel Appointment" at bounding box center [309, 225] width 57 height 13
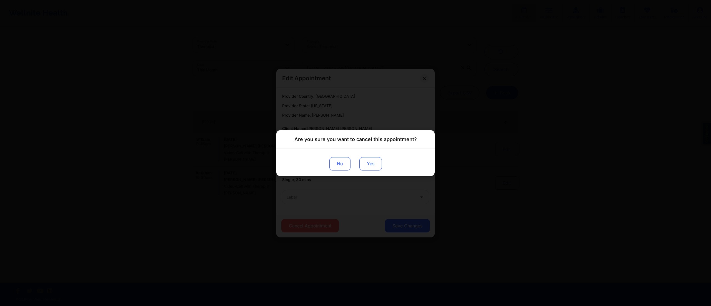
click at [366, 163] on button "Yes" at bounding box center [370, 163] width 22 height 13
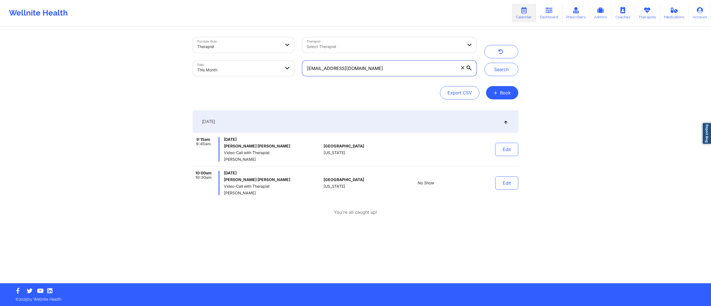
paste input "nyomialvaradom@gmail"
type input "[EMAIL_ADDRESS][DOMAIN_NAME]"
click at [506, 66] on button "Search" at bounding box center [501, 69] width 34 height 13
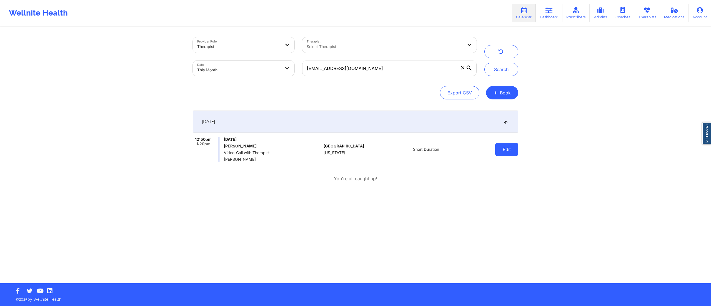
click at [513, 149] on button "Edit" at bounding box center [506, 149] width 23 height 13
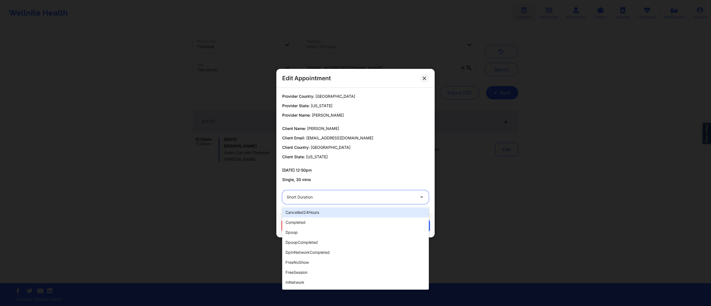
click at [346, 199] on div at bounding box center [351, 197] width 128 height 7
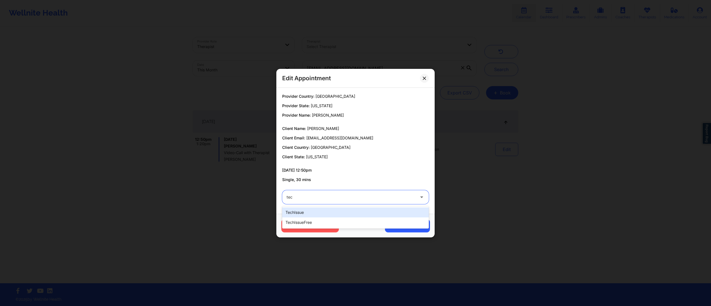
type input "tech"
click at [332, 211] on div "techIssue" at bounding box center [355, 212] width 147 height 10
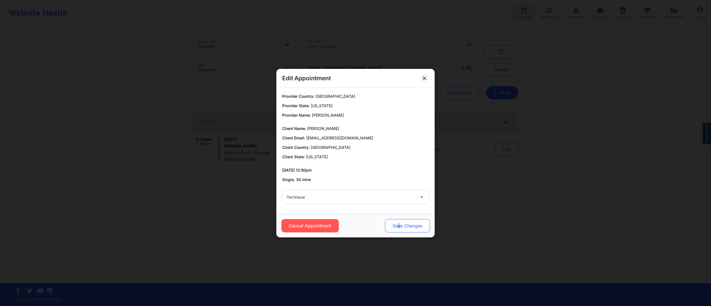
click at [398, 225] on button "Save Changes" at bounding box center [407, 225] width 45 height 13
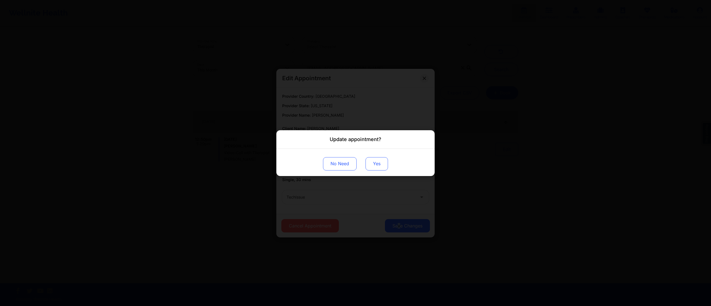
click at [371, 160] on button "Yes" at bounding box center [376, 163] width 22 height 13
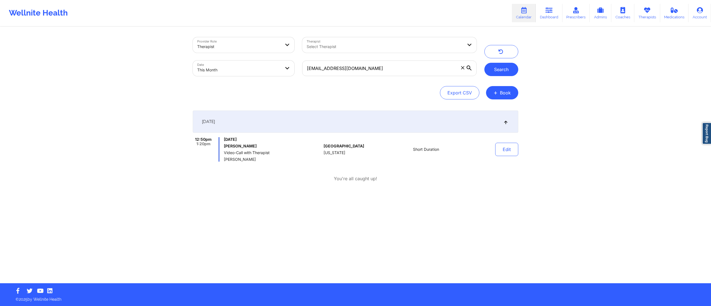
click at [497, 69] on button "Search" at bounding box center [501, 69] width 34 height 13
click at [500, 151] on button "Edit" at bounding box center [506, 149] width 23 height 13
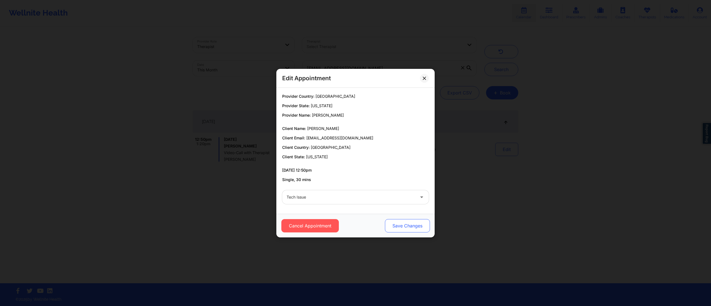
click at [402, 227] on button "Save Changes" at bounding box center [407, 225] width 45 height 13
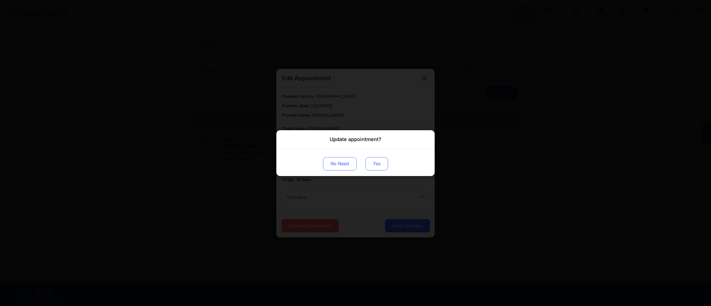
click at [378, 161] on button "Yes" at bounding box center [376, 163] width 22 height 13
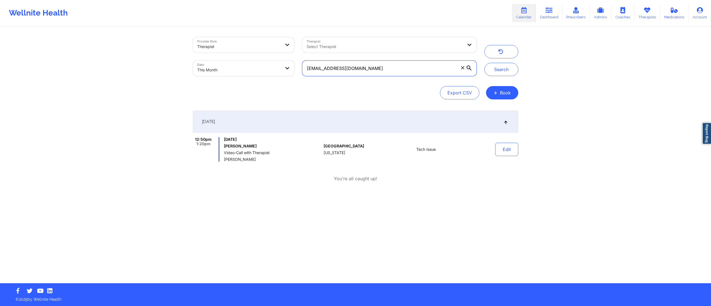
drag, startPoint x: 391, startPoint y: 71, endPoint x: 296, endPoint y: 81, distance: 95.7
click at [297, 81] on div "Provider Role Therapist Therapist Select Therapist Date This Month nyomialvarad…" at bounding box center [355, 68] width 325 height 62
paste input "canuelf@ao"
click at [504, 66] on button "Search" at bounding box center [501, 69] width 34 height 13
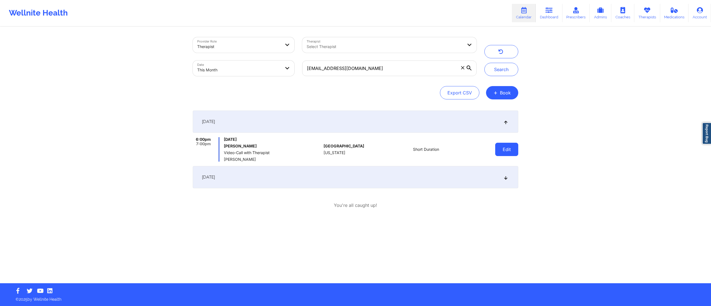
click at [502, 148] on button "Edit" at bounding box center [506, 149] width 23 height 13
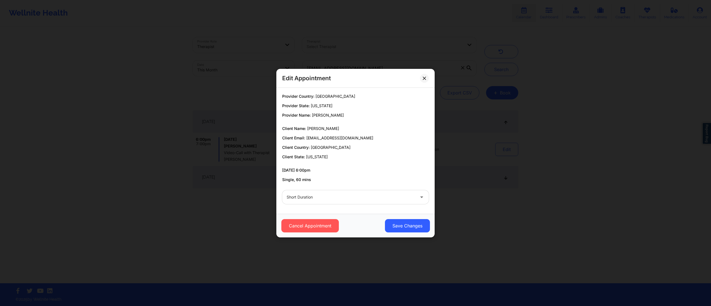
click at [336, 201] on div at bounding box center [351, 197] width 128 height 7
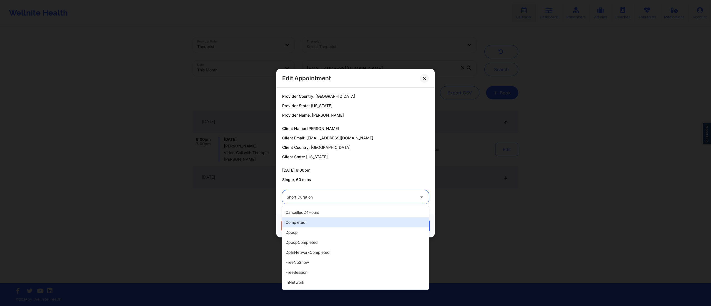
drag, startPoint x: 320, startPoint y: 221, endPoint x: 354, endPoint y: 222, distance: 33.4
click at [321, 221] on div "completed" at bounding box center [355, 222] width 147 height 10
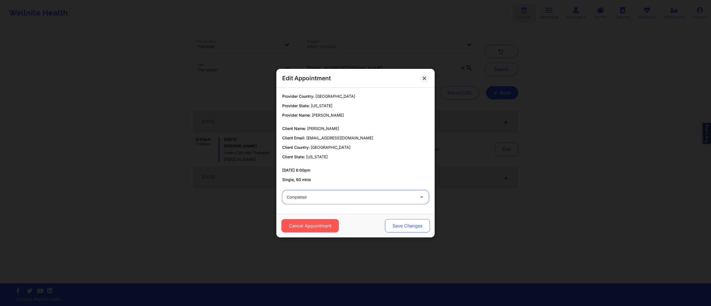
click at [419, 226] on button "Save Changes" at bounding box center [407, 225] width 45 height 13
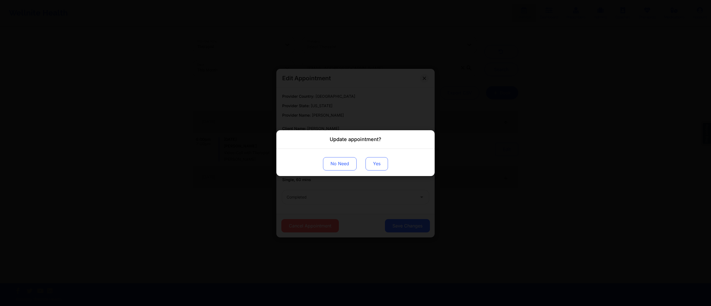
click at [373, 160] on button "Yes" at bounding box center [376, 163] width 22 height 13
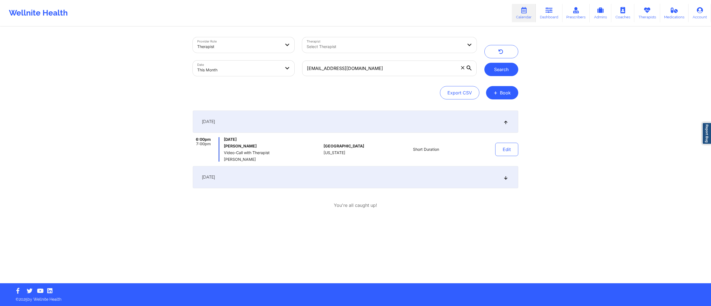
click at [493, 64] on button "Search" at bounding box center [501, 69] width 34 height 13
click at [506, 147] on button "Edit" at bounding box center [506, 149] width 23 height 13
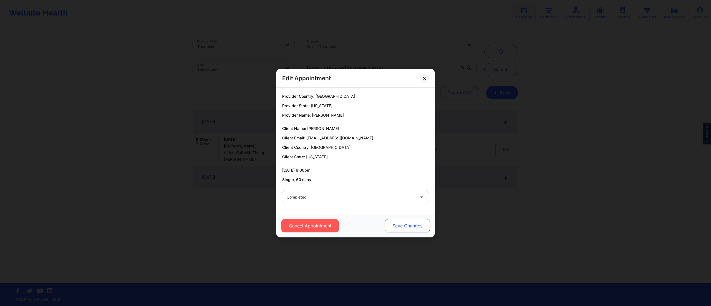
click at [398, 222] on button "Save Changes" at bounding box center [407, 225] width 45 height 13
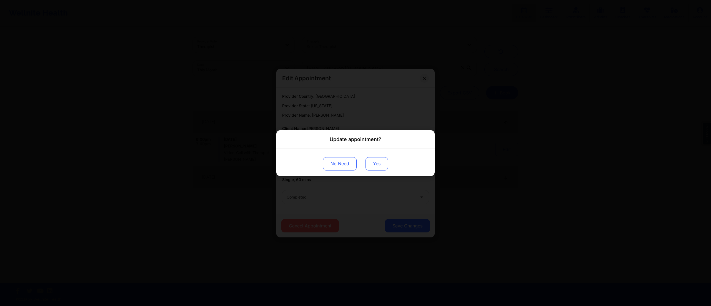
click at [379, 165] on button "Yes" at bounding box center [376, 163] width 22 height 13
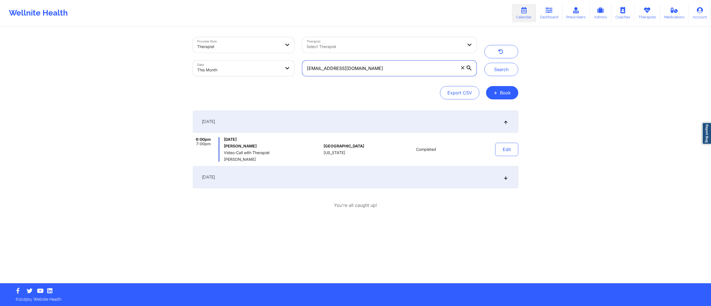
drag, startPoint x: 378, startPoint y: 67, endPoint x: 288, endPoint y: 74, distance: 90.3
click at [289, 74] on div "Provider Role Therapist Therapist Select Therapist Date This Month canuelf@aol.…" at bounding box center [335, 56] width 292 height 47
paste input "aidanhmcmorrow@gmai"
type input "[EMAIL_ADDRESS][DOMAIN_NAME]"
click at [510, 65] on button "Search" at bounding box center [501, 69] width 34 height 13
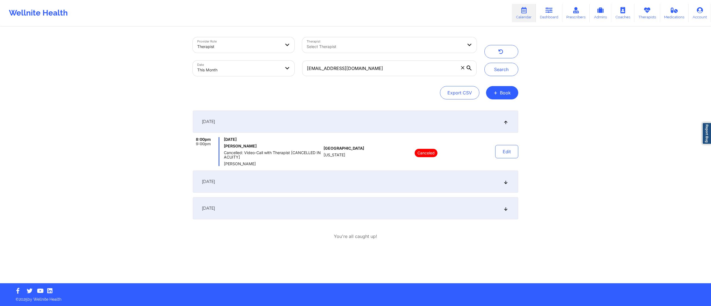
click at [427, 178] on div "September 8, 2025" at bounding box center [355, 182] width 325 height 22
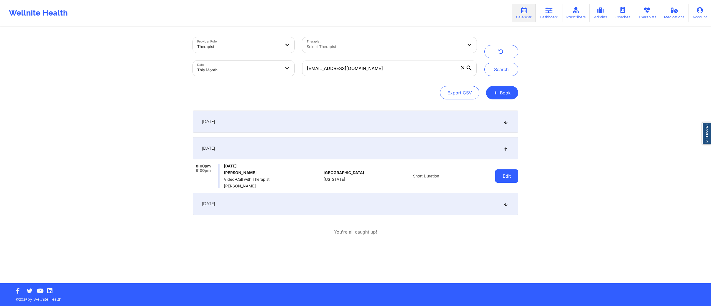
click at [501, 176] on button "Edit" at bounding box center [506, 175] width 23 height 13
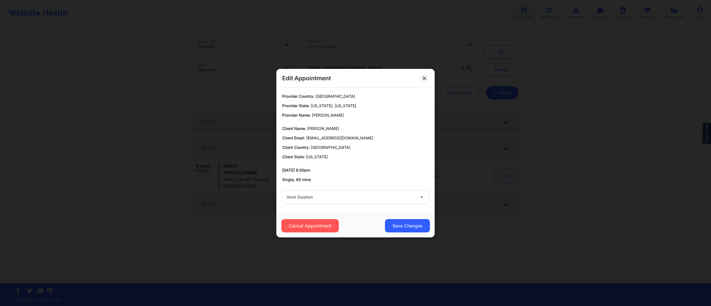
click at [328, 199] on div at bounding box center [351, 197] width 128 height 7
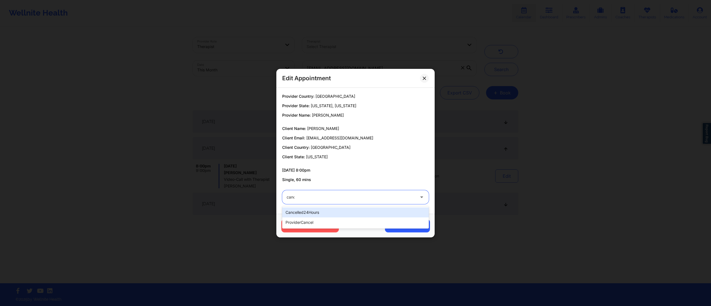
type input "cance"
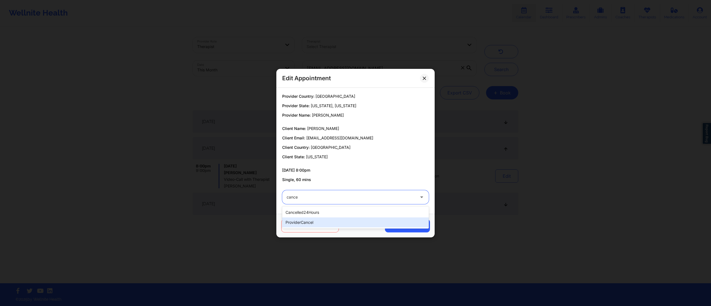
click at [335, 222] on div "providerCancel" at bounding box center [355, 222] width 147 height 10
click at [319, 226] on button "Cancel Appointment" at bounding box center [309, 225] width 57 height 13
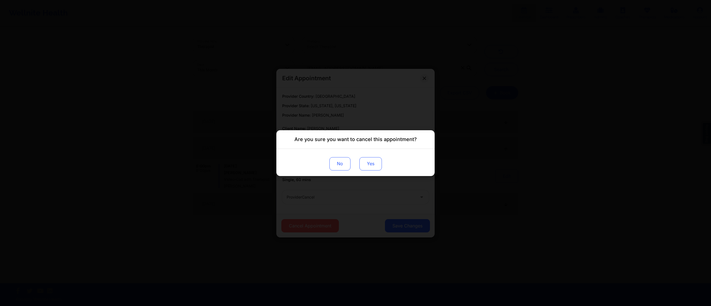
click at [375, 165] on button "Yes" at bounding box center [370, 163] width 22 height 13
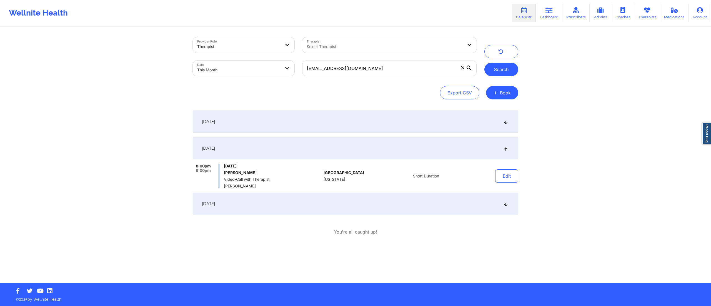
click at [500, 72] on button "Search" at bounding box center [501, 69] width 34 height 13
click at [504, 181] on button "Edit" at bounding box center [506, 175] width 23 height 13
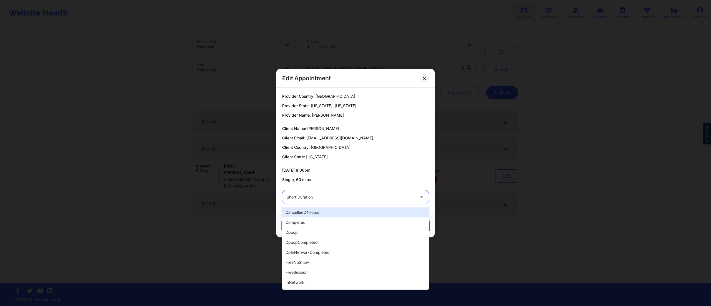
click at [365, 200] on div at bounding box center [351, 197] width 128 height 7
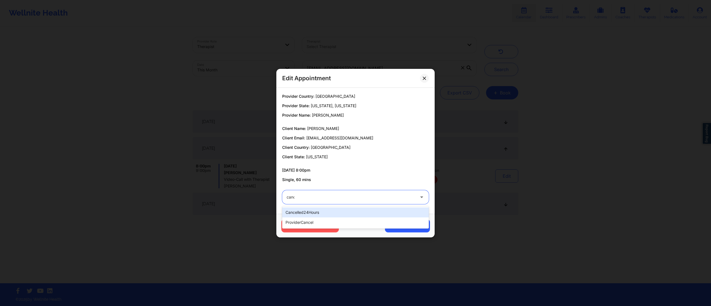
type input "cance"
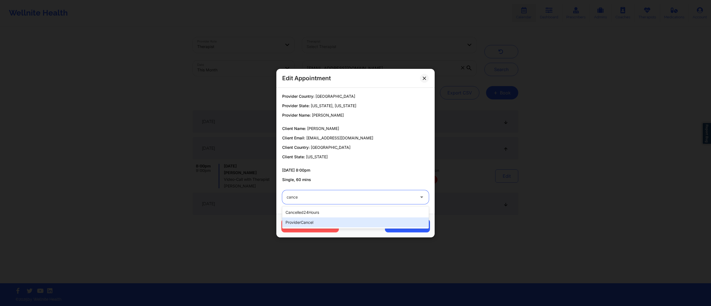
drag, startPoint x: 335, startPoint y: 219, endPoint x: 378, endPoint y: 223, distance: 42.9
click at [336, 219] on div "providerCancel" at bounding box center [355, 222] width 147 height 10
click at [414, 225] on button "Save Changes" at bounding box center [407, 225] width 45 height 13
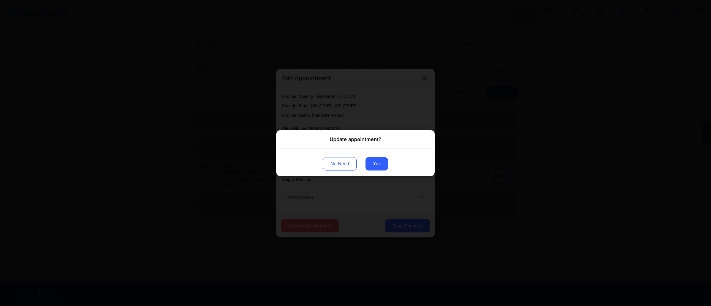
click at [375, 156] on div "No Need Yes" at bounding box center [355, 162] width 158 height 27
click at [379, 165] on button "Yes" at bounding box center [376, 163] width 22 height 13
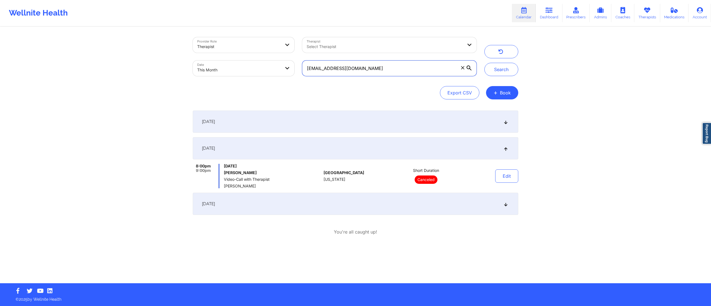
drag, startPoint x: 389, startPoint y: 67, endPoint x: 301, endPoint y: 73, distance: 87.9
click at [301, 73] on div "[EMAIL_ADDRESS][DOMAIN_NAME]" at bounding box center [389, 68] width 182 height 23
paste input "nhwhtrshlax@yahoo"
click at [505, 71] on button "Search" at bounding box center [501, 69] width 34 height 13
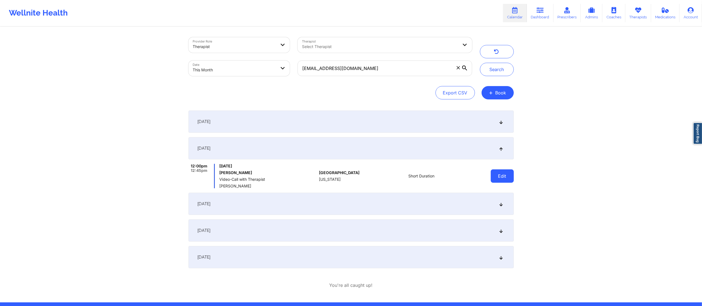
click at [493, 177] on button "Edit" at bounding box center [502, 175] width 23 height 13
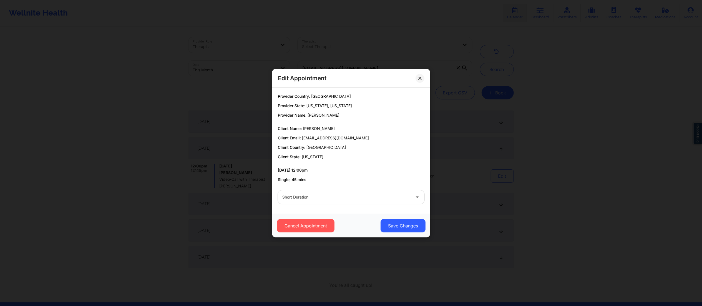
drag, startPoint x: 368, startPoint y: 188, endPoint x: 360, endPoint y: 200, distance: 14.4
click at [368, 190] on div "Short Duration" at bounding box center [351, 197] width 154 height 22
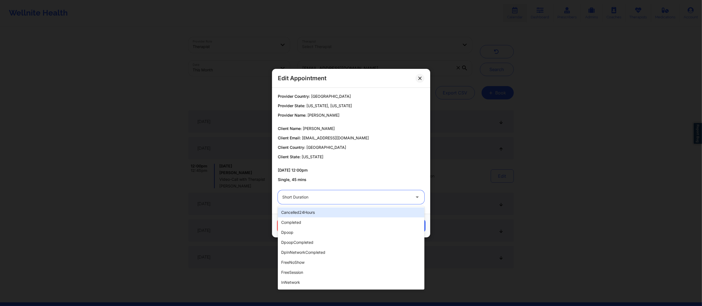
click at [366, 196] on div at bounding box center [346, 197] width 128 height 7
click at [319, 221] on div "completed" at bounding box center [351, 222] width 147 height 10
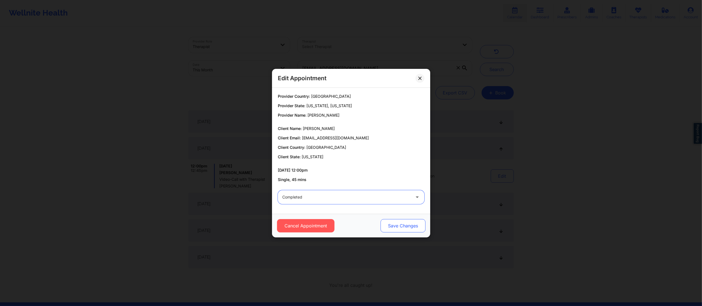
click at [407, 227] on button "Save Changes" at bounding box center [402, 225] width 45 height 13
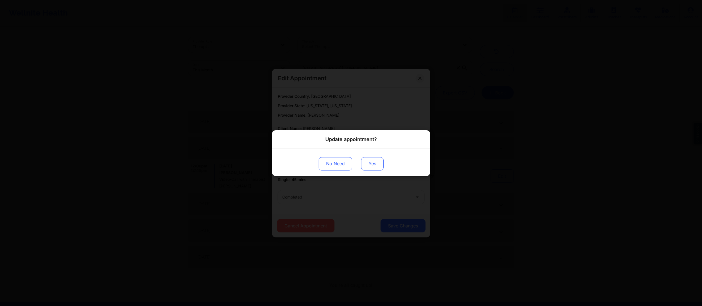
click at [370, 162] on button "Yes" at bounding box center [372, 163] width 22 height 13
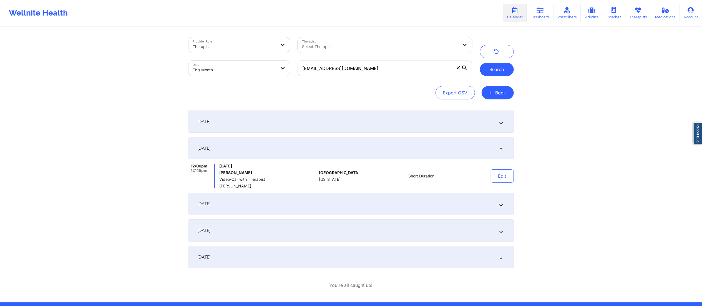
click at [498, 66] on button "Search" at bounding box center [497, 69] width 34 height 13
drag, startPoint x: 388, startPoint y: 66, endPoint x: 252, endPoint y: 69, distance: 136.1
click at [252, 69] on div "Provider Role Therapist Therapist Select Therapist Date This Month nhwhtrshlax@…" at bounding box center [331, 56] width 292 height 47
paste input "davidnanci@gmail"
type input "[EMAIL_ADDRESS][DOMAIN_NAME]"
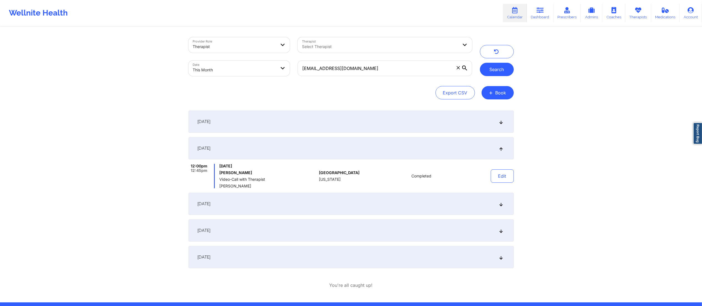
click at [497, 71] on button "Search" at bounding box center [497, 69] width 34 height 13
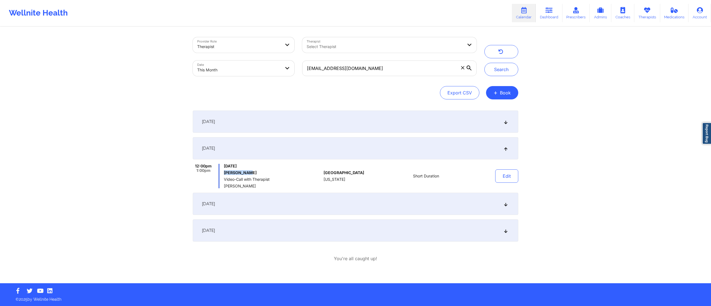
drag, startPoint x: 223, startPoint y: 171, endPoint x: 256, endPoint y: 171, distance: 33.3
click at [256, 171] on div "12:00pm 1:00pm Tuesday, September 9, 2025 Nanci David Video-Call with Therapist…" at bounding box center [257, 176] width 129 height 24
copy h6 "[PERSON_NAME]"
click at [503, 177] on button "Edit" at bounding box center [506, 175] width 23 height 13
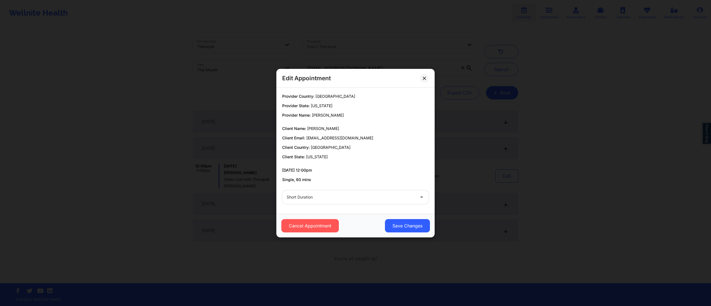
click at [357, 199] on div at bounding box center [351, 197] width 128 height 7
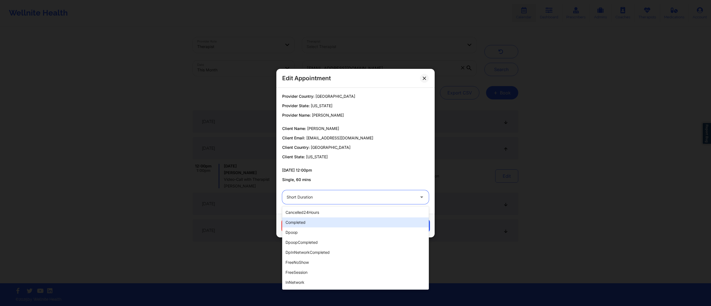
click at [470, 175] on div "Edit Appointment Provider Country: United States Provider State: Florida Provid…" at bounding box center [355, 153] width 711 height 306
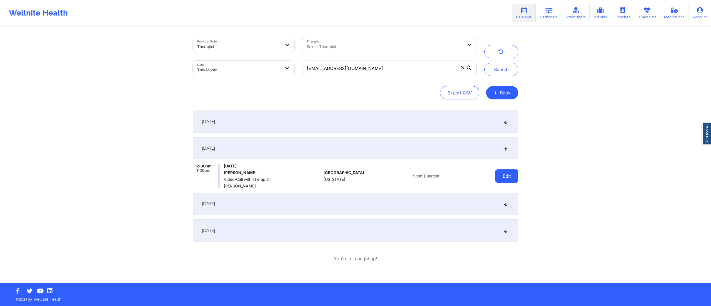
click at [508, 175] on button "Edit" at bounding box center [506, 175] width 23 height 13
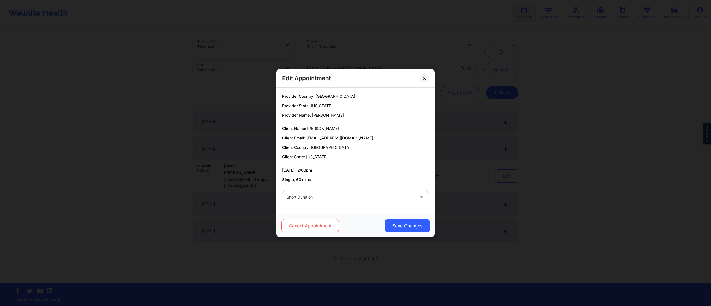
click at [299, 227] on button "Cancel Appointment" at bounding box center [309, 225] width 57 height 13
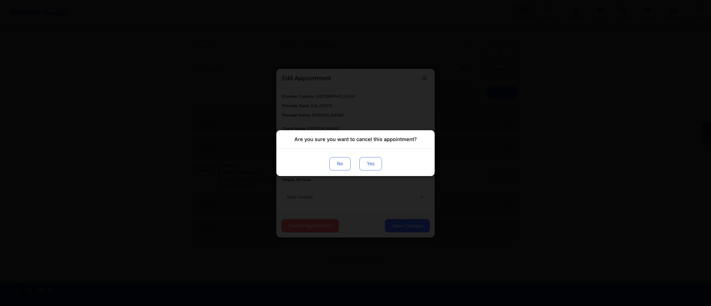
click at [368, 167] on button "Yes" at bounding box center [370, 163] width 22 height 13
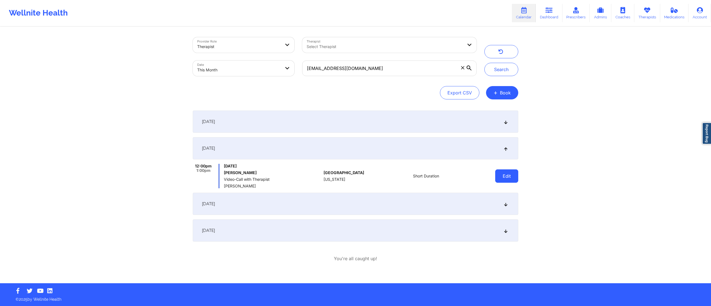
click at [499, 175] on button "Edit" at bounding box center [506, 175] width 23 height 13
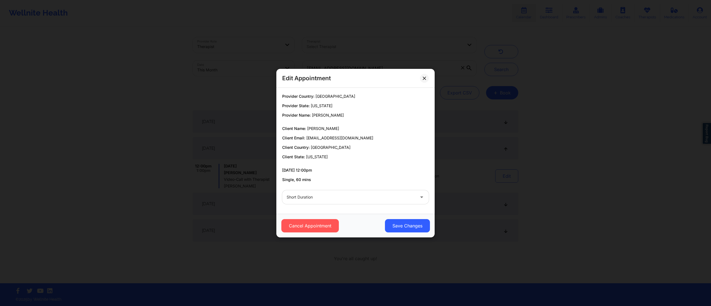
click at [377, 199] on div at bounding box center [351, 197] width 128 height 7
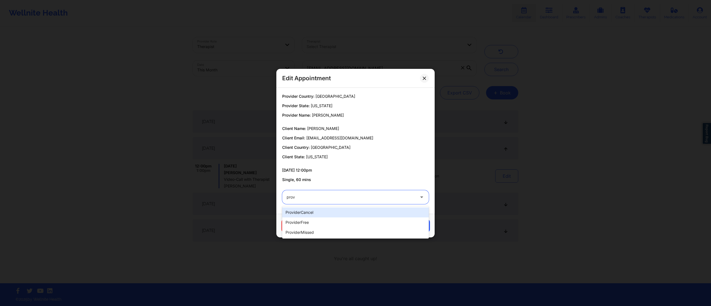
type input "provi"
click at [316, 213] on div "providerCancel" at bounding box center [355, 212] width 147 height 10
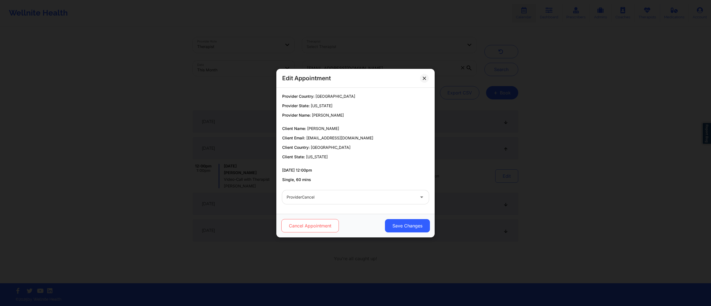
click at [315, 228] on button "Cancel Appointment" at bounding box center [309, 225] width 57 height 13
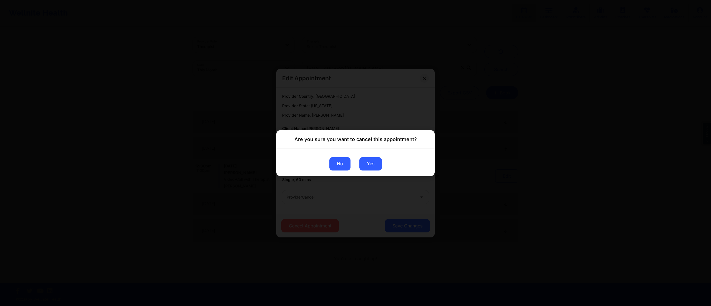
click at [350, 164] on button "No" at bounding box center [339, 163] width 21 height 13
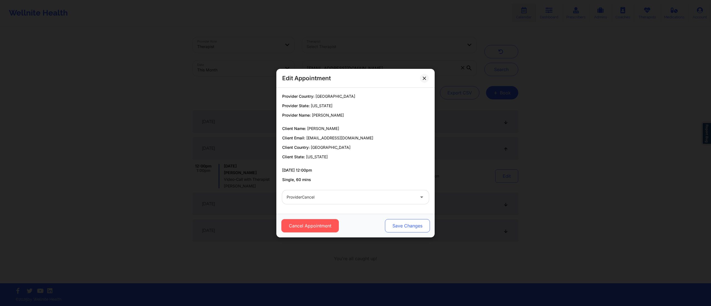
click at [402, 224] on button "Save Changes" at bounding box center [407, 225] width 45 height 13
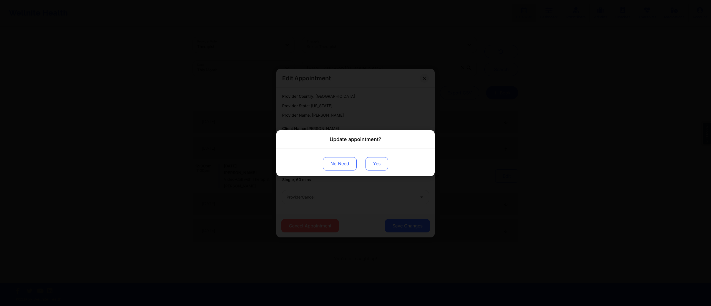
click at [378, 169] on button "Yes" at bounding box center [376, 163] width 22 height 13
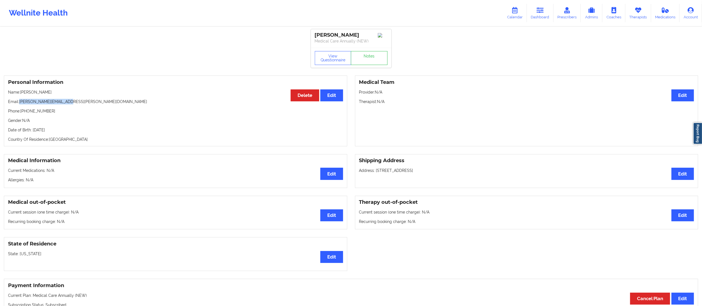
drag, startPoint x: 540, startPoint y: 15, endPoint x: 510, endPoint y: 26, distance: 32.0
click at [540, 15] on link "Dashboard" at bounding box center [540, 13] width 27 height 18
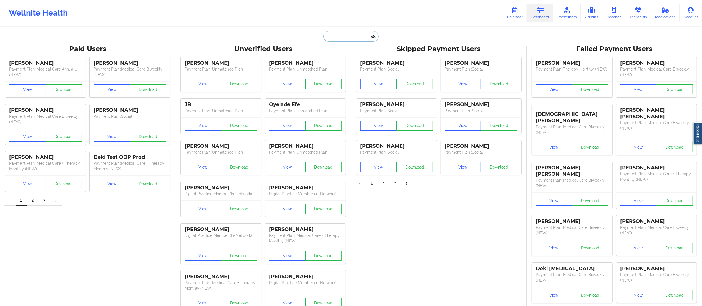
click at [339, 38] on input "text" at bounding box center [351, 36] width 55 height 11
paste input "[PERSON_NAME][EMAIL_ADDRESS][PERSON_NAME][DOMAIN_NAME]"
type input "[PERSON_NAME][EMAIL_ADDRESS][PERSON_NAME][DOMAIN_NAME]"
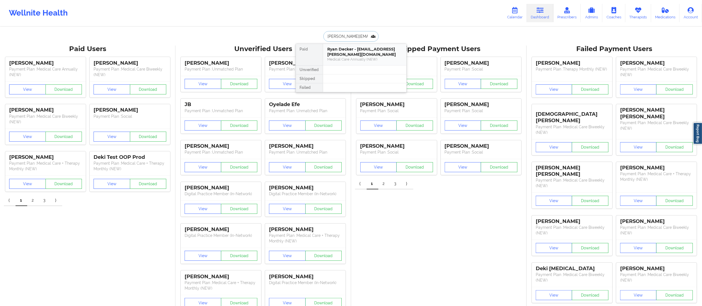
scroll to position [0, 9]
click at [354, 55] on div "[PERSON_NAME] - [PERSON_NAME][EMAIL_ADDRESS][PERSON_NAME][DOMAIN_NAME] Social" at bounding box center [364, 66] width 83 height 26
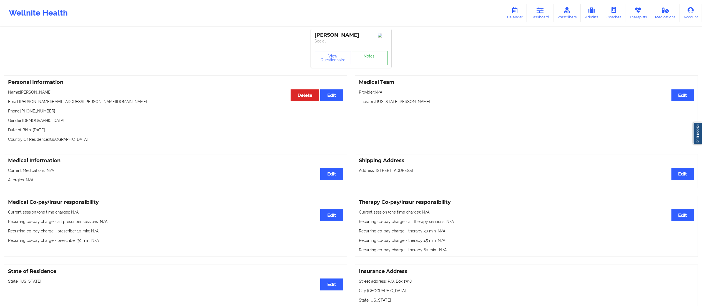
click at [378, 63] on link "Notes" at bounding box center [369, 58] width 37 height 14
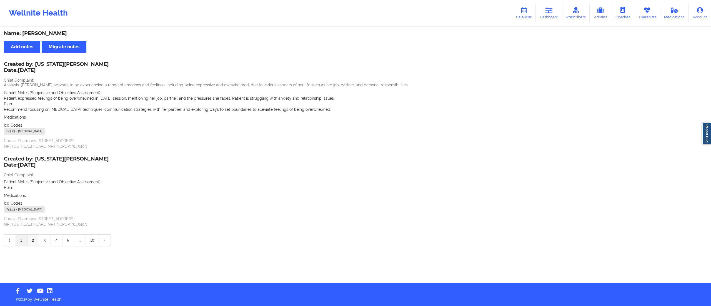
click at [36, 240] on link "2" at bounding box center [33, 240] width 12 height 11
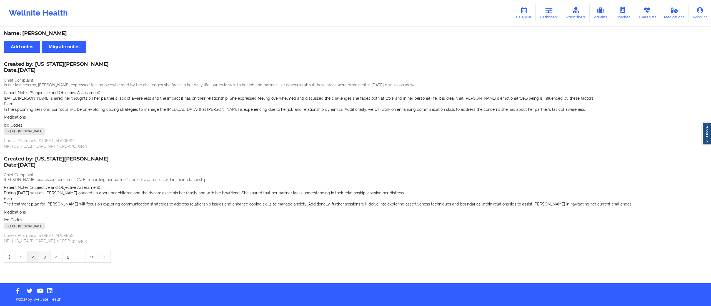
click at [42, 259] on link "3" at bounding box center [45, 256] width 12 height 11
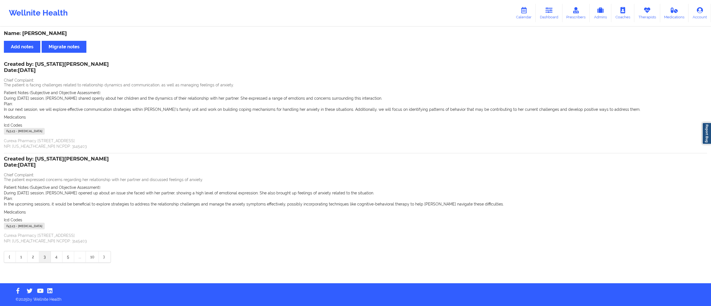
drag, startPoint x: 550, startPoint y: 14, endPoint x: 538, endPoint y: 24, distance: 16.1
click at [550, 14] on link "Dashboard" at bounding box center [549, 13] width 27 height 18
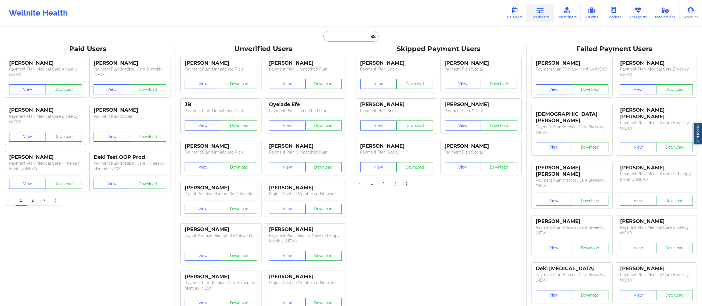
click at [365, 36] on input "text" at bounding box center [351, 36] width 55 height 11
paste input "[EMAIL_ADDRESS][DOMAIN_NAME]"
type input "[EMAIL_ADDRESS][DOMAIN_NAME]"
click at [369, 63] on div "[PERSON_NAME] - [EMAIL_ADDRESS][DOMAIN_NAME]" at bounding box center [365, 61] width 74 height 10
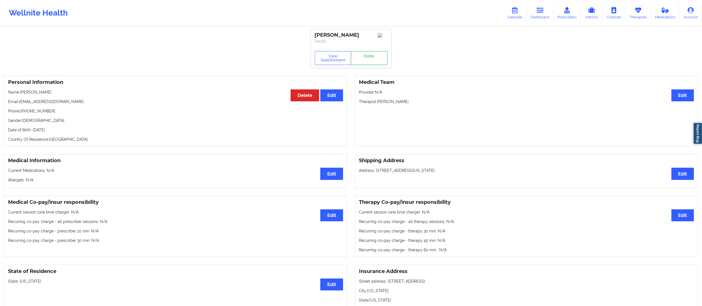
click at [368, 59] on link "Notes" at bounding box center [369, 58] width 37 height 14
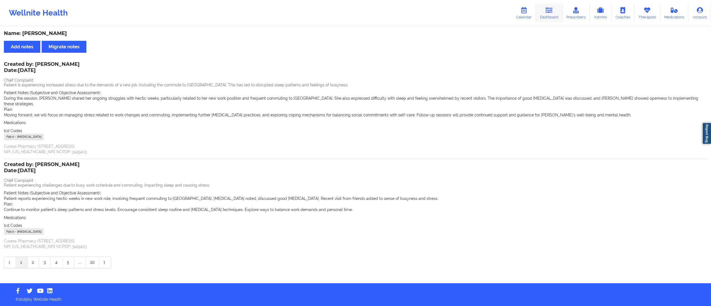
drag, startPoint x: 550, startPoint y: 11, endPoint x: 529, endPoint y: 9, distance: 21.2
click at [550, 11] on icon at bounding box center [548, 10] width 7 height 6
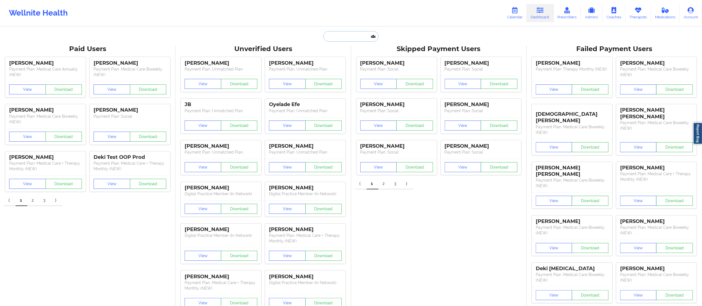
click at [350, 36] on input "text" at bounding box center [351, 36] width 55 height 11
paste input "[EMAIL_ADDRESS][DOMAIN_NAME]"
type input "[EMAIL_ADDRESS][DOMAIN_NAME]"
drag, startPoint x: 346, startPoint y: 69, endPoint x: 348, endPoint y: 64, distance: 5.5
click at [348, 64] on div "[PERSON_NAME] - [EMAIL_ADDRESS][DOMAIN_NAME]" at bounding box center [365, 61] width 74 height 10
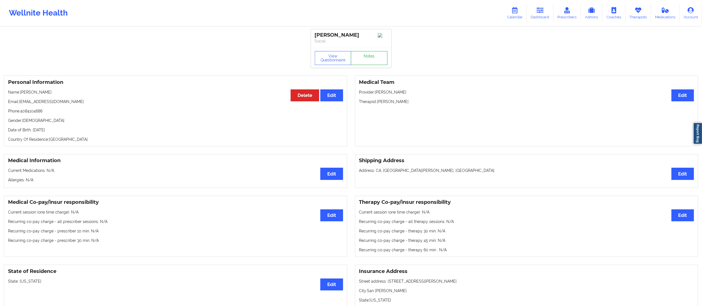
click at [365, 64] on link "Notes" at bounding box center [369, 58] width 37 height 14
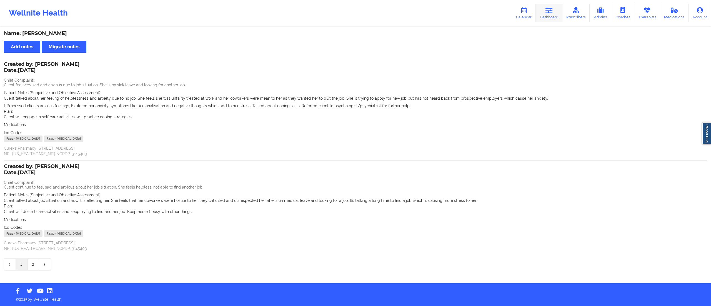
click at [554, 18] on link "Dashboard" at bounding box center [549, 13] width 27 height 18
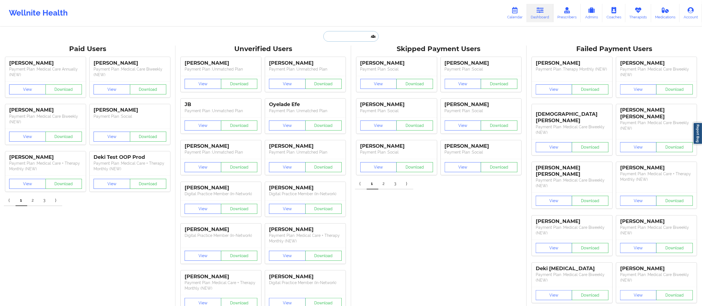
click at [361, 32] on input "text" at bounding box center [351, 36] width 55 height 11
paste input "[EMAIL_ADDRESS][DOMAIN_NAME]"
type input "[EMAIL_ADDRESS][DOMAIN_NAME]"
click at [340, 63] on div "[PERSON_NAME] - [EMAIL_ADDRESS][DOMAIN_NAME]" at bounding box center [365, 61] width 74 height 10
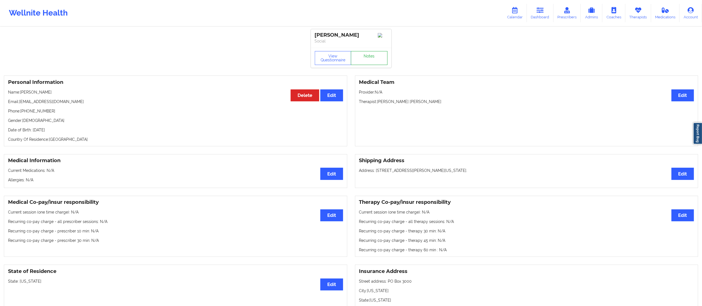
click at [365, 57] on link "Notes" at bounding box center [369, 58] width 37 height 14
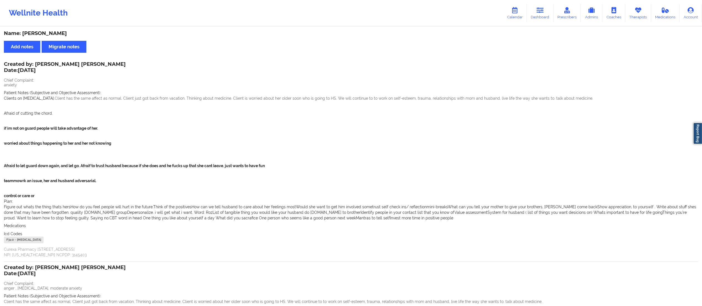
scroll to position [163, 0]
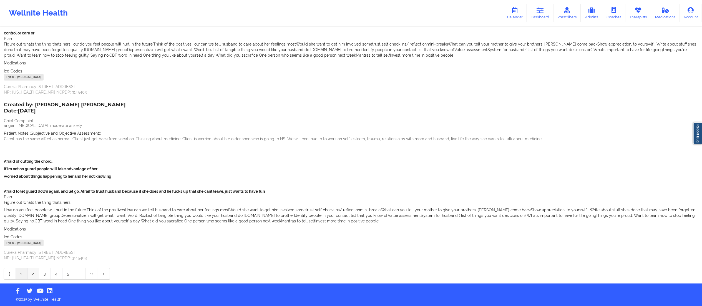
click at [34, 275] on link "2" at bounding box center [33, 273] width 12 height 11
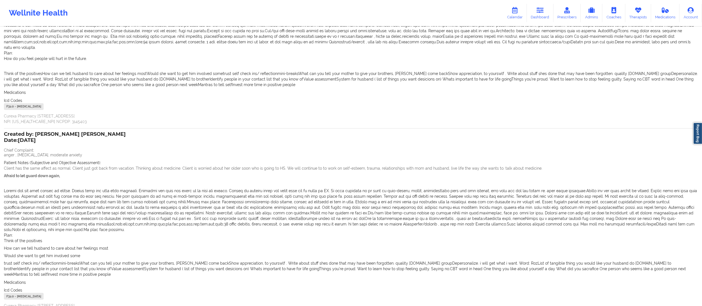
scroll to position [0, 0]
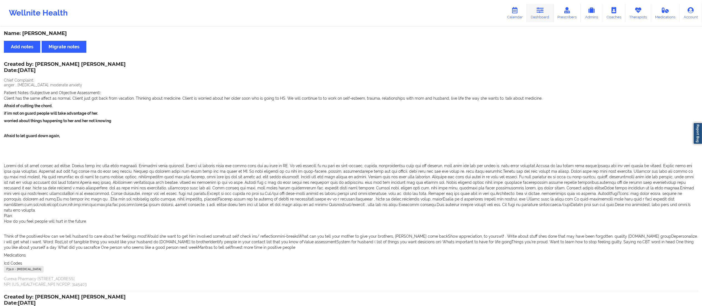
drag, startPoint x: 539, startPoint y: 12, endPoint x: 535, endPoint y: 19, distance: 7.6
click at [539, 12] on icon at bounding box center [540, 10] width 7 height 6
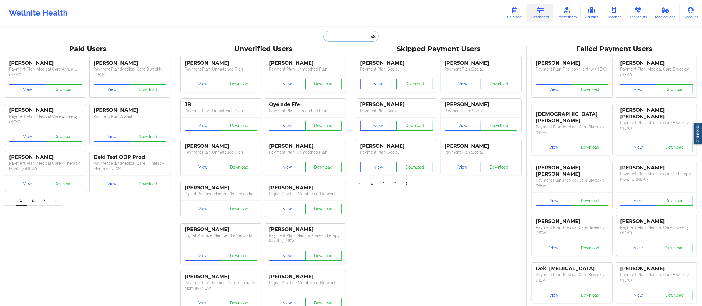
click at [348, 36] on input "text" at bounding box center [351, 36] width 55 height 11
paste input "[EMAIL_ADDRESS][DOMAIN_NAME]"
type input "[EMAIL_ADDRESS][DOMAIN_NAME]"
click at [365, 61] on div "[PERSON_NAME] - [EMAIL_ADDRESS][DOMAIN_NAME]" at bounding box center [365, 61] width 74 height 10
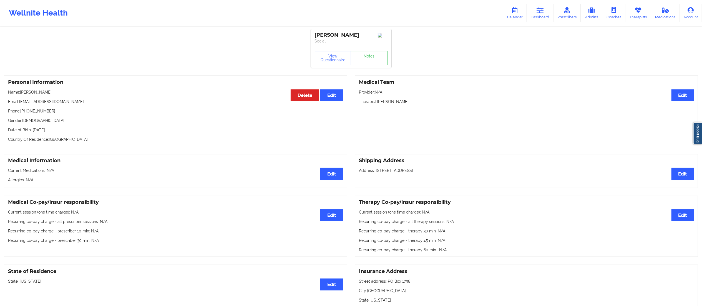
click at [362, 52] on div "View Questionnaire Notes" at bounding box center [351, 58] width 81 height 20
click at [367, 61] on link "Notes" at bounding box center [369, 58] width 37 height 14
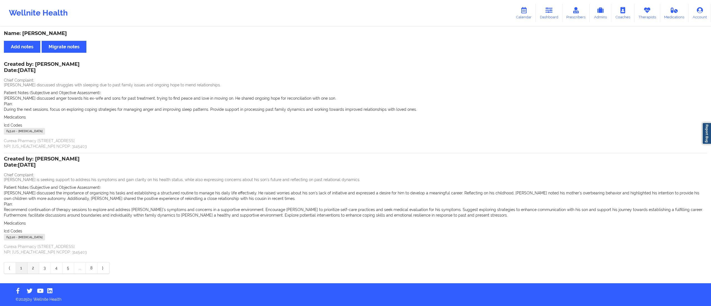
drag, startPoint x: 32, startPoint y: 268, endPoint x: 38, endPoint y: 260, distance: 9.6
click at [32, 267] on link "2" at bounding box center [33, 267] width 12 height 11
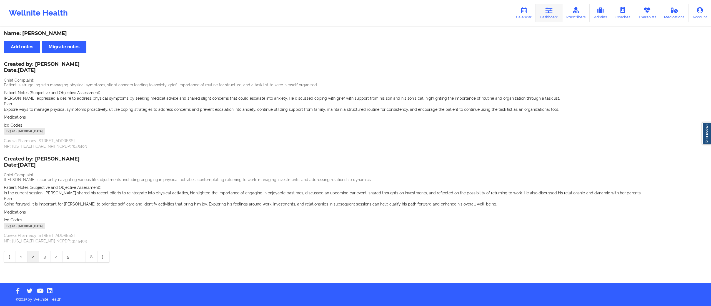
click at [545, 12] on link "Dashboard" at bounding box center [549, 13] width 27 height 18
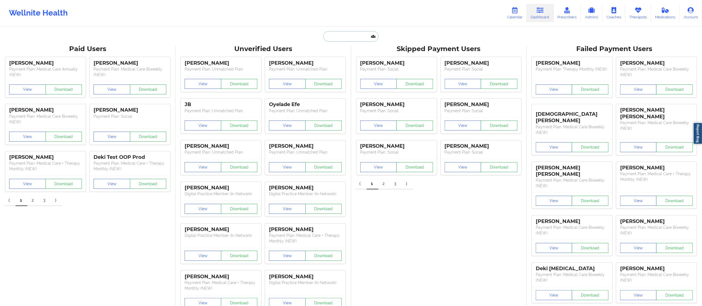
drag, startPoint x: 366, startPoint y: 41, endPoint x: 363, endPoint y: 37, distance: 4.9
click at [364, 39] on input "text" at bounding box center [351, 36] width 55 height 11
paste input "[EMAIL_ADDRESS][DOMAIN_NAME]"
type input "[EMAIL_ADDRESS][DOMAIN_NAME]"
click at [366, 61] on div "[PERSON_NAME] - [EMAIL_ADDRESS][DOMAIN_NAME]" at bounding box center [365, 61] width 74 height 10
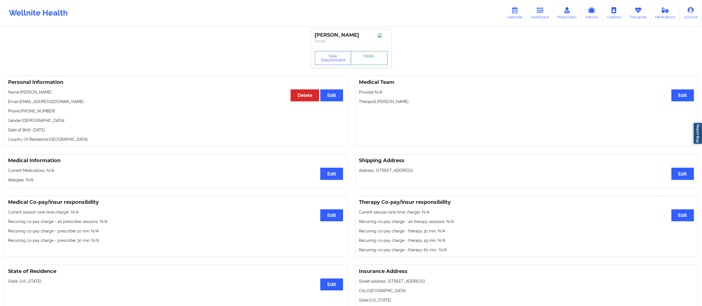
click at [367, 62] on link "Notes" at bounding box center [369, 58] width 37 height 14
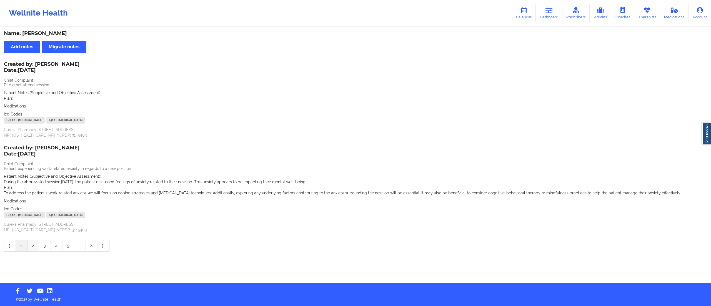
click at [38, 247] on div "⟨ 1 2 3 4 5 ... 8 ⟩" at bounding box center [57, 246] width 106 height 12
click at [31, 245] on link "2" at bounding box center [33, 245] width 12 height 11
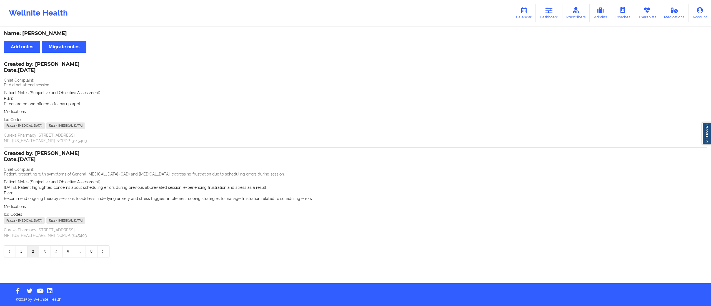
click at [44, 252] on link "3" at bounding box center [45, 251] width 12 height 11
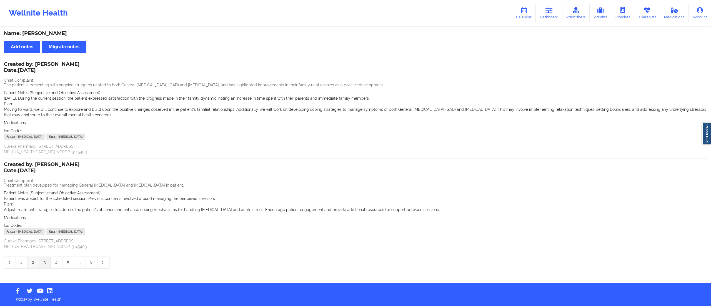
click at [32, 263] on link "2" at bounding box center [33, 262] width 12 height 11
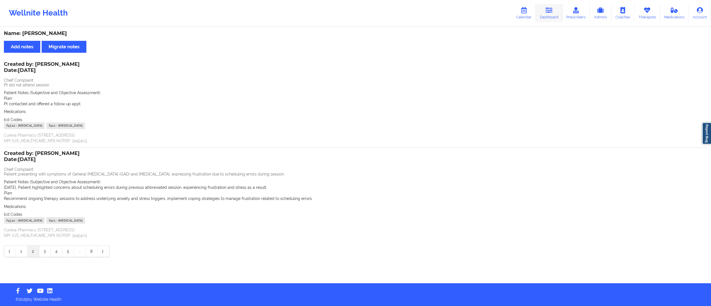
drag, startPoint x: 542, startPoint y: 17, endPoint x: 537, endPoint y: 20, distance: 6.2
click at [542, 17] on link "Dashboard" at bounding box center [549, 13] width 27 height 18
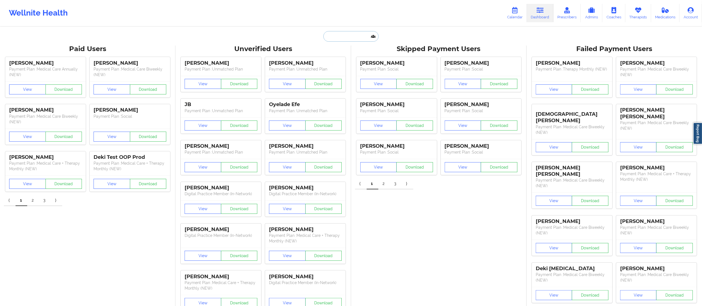
click at [340, 38] on input "text" at bounding box center [351, 36] width 55 height 11
paste input "[EMAIL_ADDRESS][DOMAIN_NAME]"
type input "[EMAIL_ADDRESS][DOMAIN_NAME]"
click at [347, 66] on div "Social" at bounding box center [365, 68] width 74 height 5
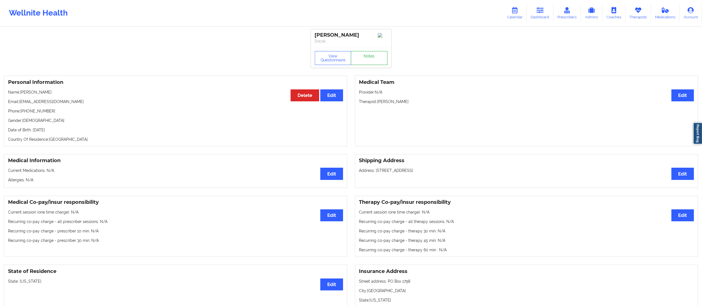
click at [369, 61] on link "Notes" at bounding box center [369, 58] width 37 height 14
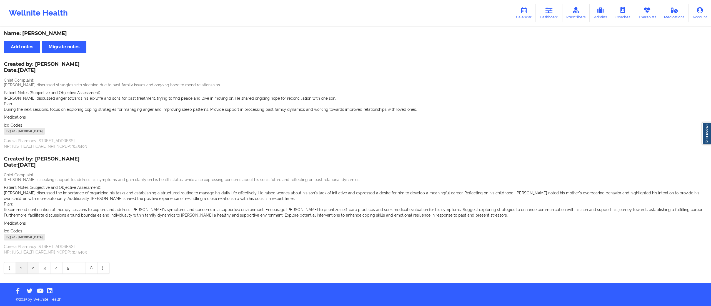
click at [31, 269] on link "2" at bounding box center [33, 267] width 12 height 11
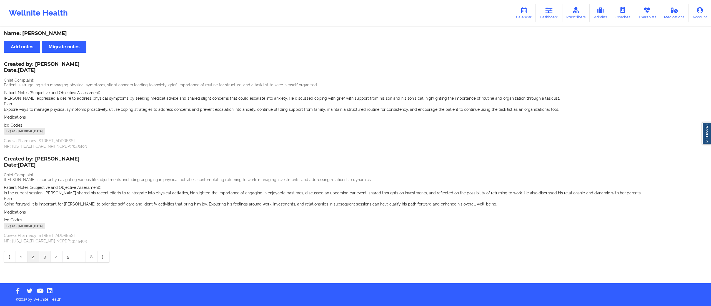
click at [46, 259] on link "3" at bounding box center [45, 256] width 12 height 11
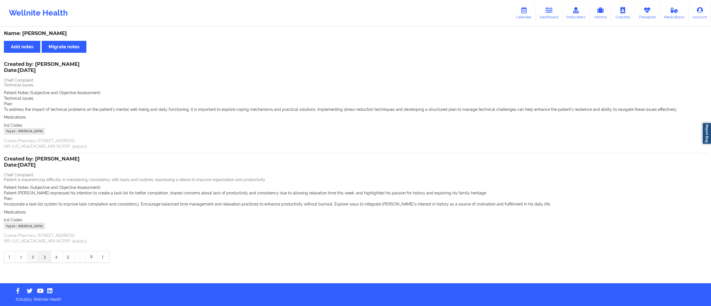
click at [33, 257] on link "2" at bounding box center [33, 256] width 12 height 11
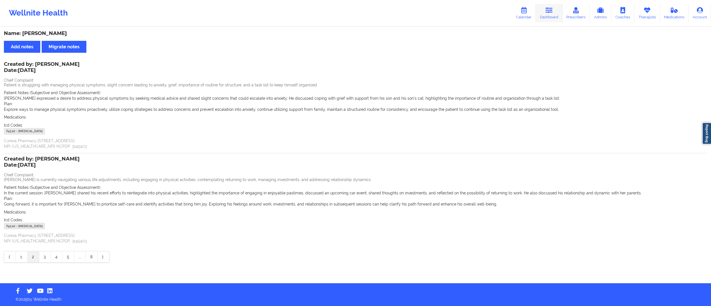
click at [547, 13] on icon at bounding box center [548, 10] width 7 height 6
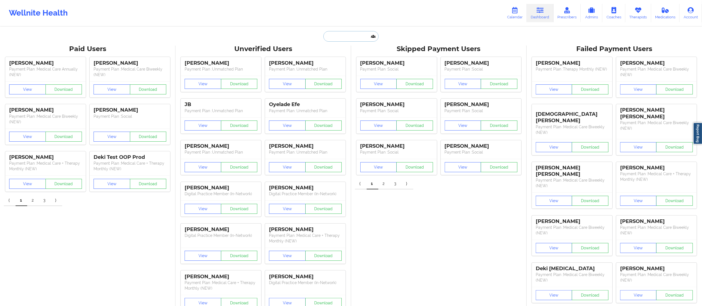
click at [365, 33] on input "text" at bounding box center [351, 36] width 55 height 11
paste input "[EMAIL_ADDRESS][DOMAIN_NAME]"
type input "[EMAIL_ADDRESS][DOMAIN_NAME]"
click at [354, 65] on div "[PERSON_NAME] - [EMAIL_ADDRESS][DOMAIN_NAME]" at bounding box center [365, 61] width 74 height 10
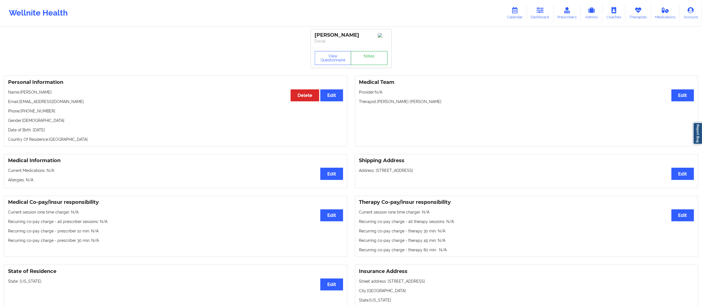
click at [361, 61] on link "Notes" at bounding box center [369, 58] width 37 height 14
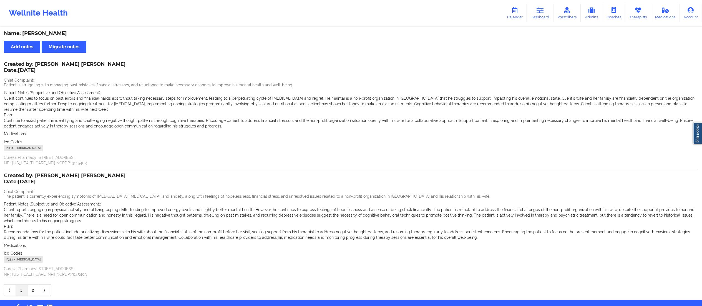
scroll to position [17, 0]
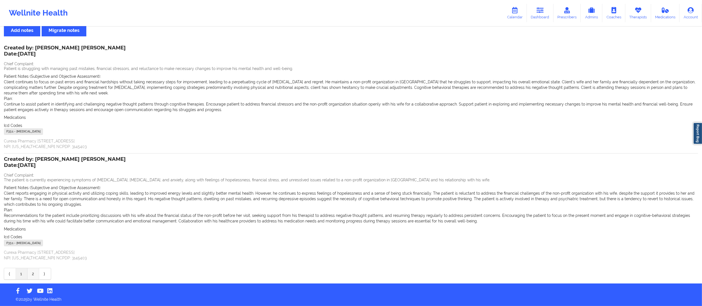
click at [31, 275] on link "2" at bounding box center [33, 273] width 12 height 11
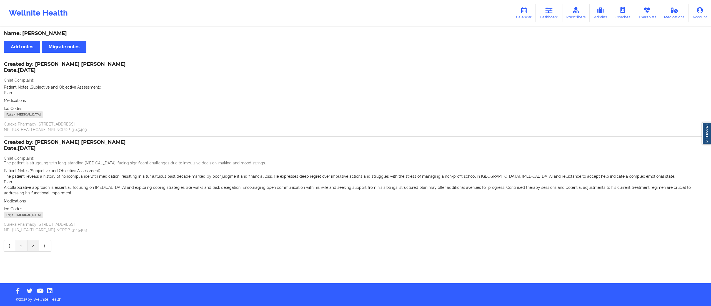
click at [19, 245] on link "1" at bounding box center [22, 245] width 12 height 11
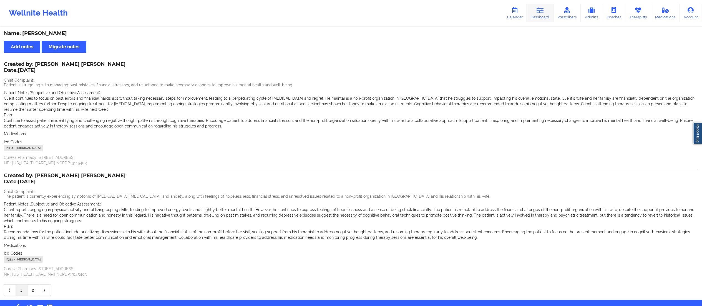
click at [534, 16] on link "Dashboard" at bounding box center [540, 13] width 27 height 18
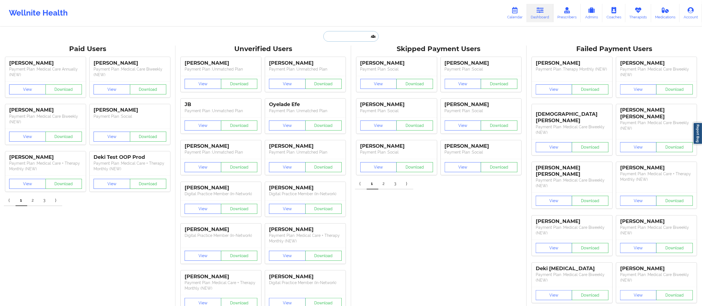
click at [353, 39] on input "text" at bounding box center [351, 36] width 55 height 11
paste input "[EMAIL_ADDRESS][DOMAIN_NAME]"
type input "[EMAIL_ADDRESS][DOMAIN_NAME]"
click at [351, 61] on div "[PERSON_NAME] - [EMAIL_ADDRESS][DOMAIN_NAME]" at bounding box center [365, 61] width 74 height 10
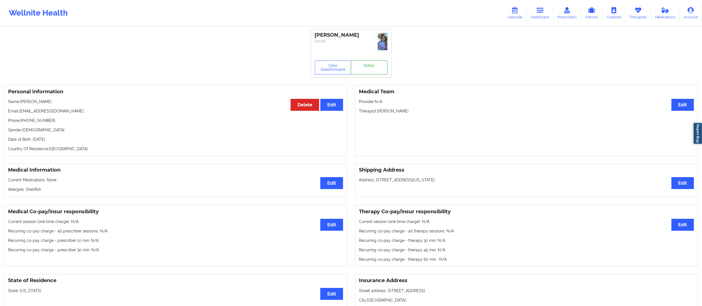
click at [364, 65] on link "Notes" at bounding box center [369, 68] width 37 height 14
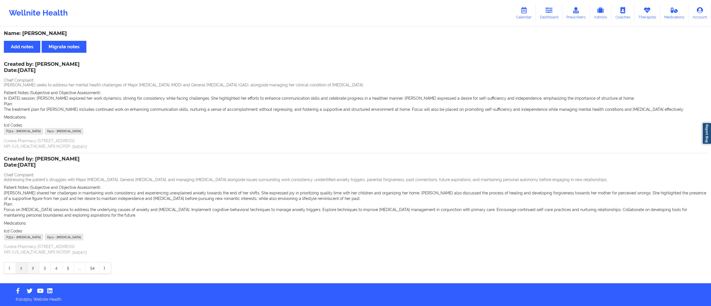
click at [32, 272] on link "2" at bounding box center [33, 267] width 12 height 11
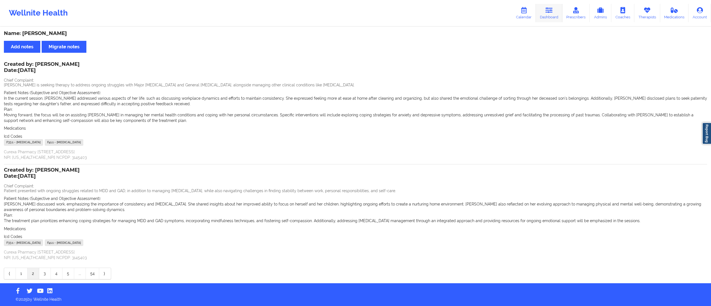
drag, startPoint x: 547, startPoint y: 14, endPoint x: 539, endPoint y: 19, distance: 9.5
click at [547, 14] on link "Dashboard" at bounding box center [549, 13] width 27 height 18
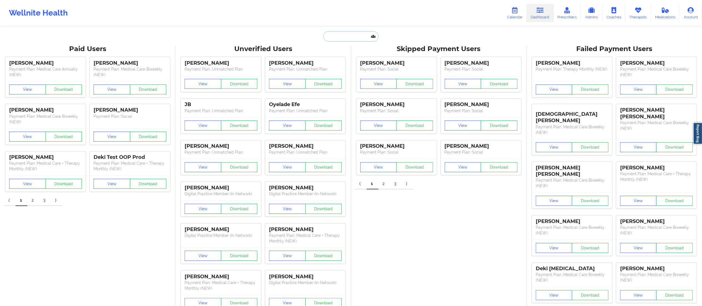
click at [355, 32] on input "text" at bounding box center [351, 36] width 55 height 11
paste input "[EMAIL_ADDRESS][DOMAIN_NAME]"
type input "[EMAIL_ADDRESS][DOMAIN_NAME]"
click at [361, 64] on div "[PERSON_NAME] - [EMAIL_ADDRESS][DOMAIN_NAME]" at bounding box center [365, 61] width 74 height 10
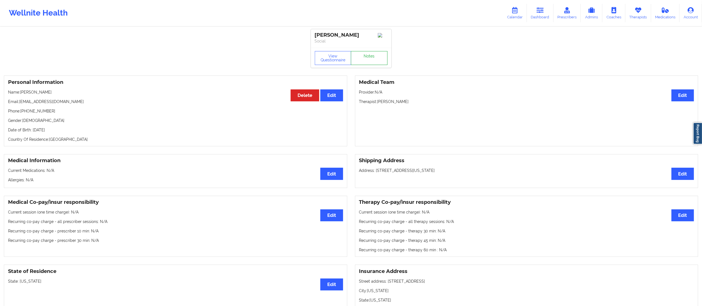
click at [366, 57] on link "Notes" at bounding box center [369, 58] width 37 height 14
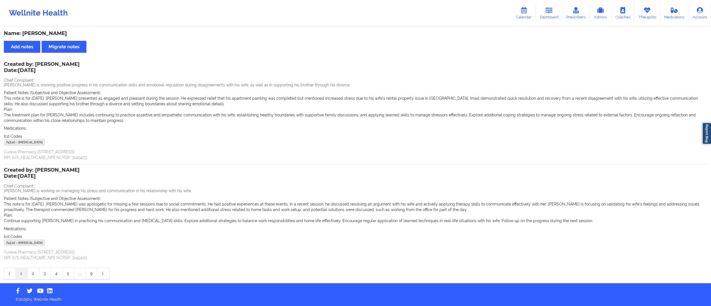
click at [31, 274] on link "2" at bounding box center [33, 273] width 12 height 11
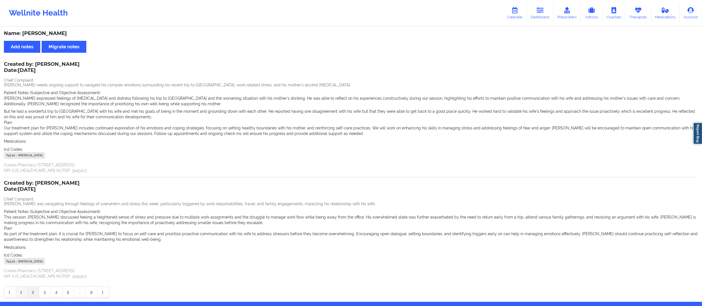
click at [22, 290] on link "1" at bounding box center [22, 292] width 12 height 11
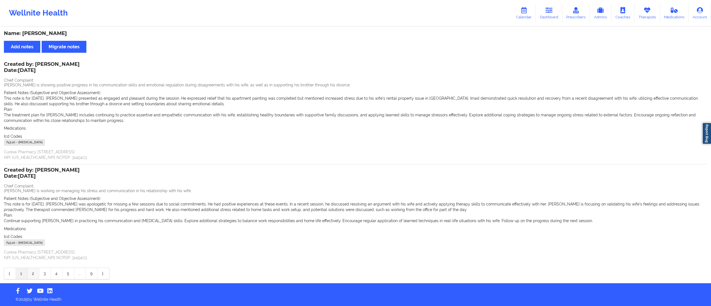
click at [32, 274] on link "2" at bounding box center [33, 273] width 12 height 11
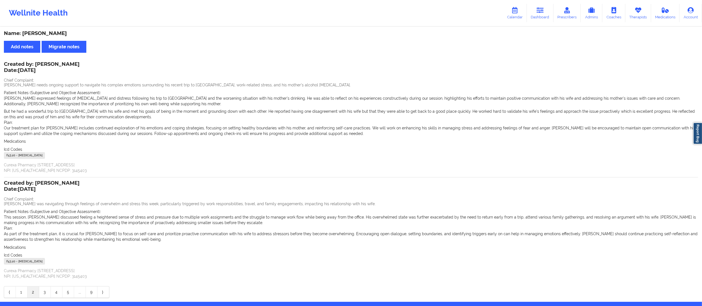
click at [19, 293] on link "1" at bounding box center [22, 292] width 12 height 11
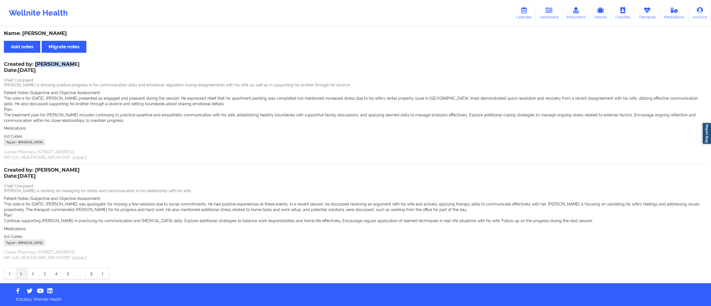
drag, startPoint x: 35, startPoint y: 63, endPoint x: 64, endPoint y: 62, distance: 29.4
click at [64, 62] on div "Created by: [PERSON_NAME] Date: [DATE]" at bounding box center [42, 67] width 76 height 13
copy div "[PERSON_NAME]"
click at [543, 12] on link "Dashboard" at bounding box center [549, 13] width 27 height 18
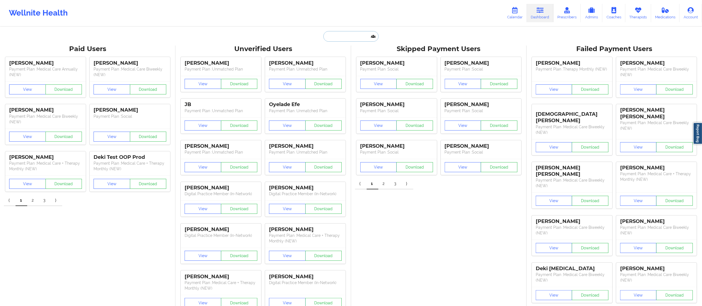
click at [349, 32] on input "text" at bounding box center [351, 36] width 55 height 11
paste input "[EMAIL_ADDRESS][DOMAIN_NAME]"
type input "[EMAIL_ADDRESS][DOMAIN_NAME]"
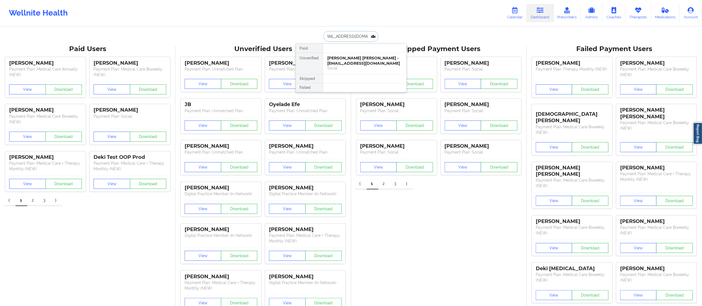
click at [347, 61] on div "[PERSON_NAME] [PERSON_NAME] - [EMAIL_ADDRESS][DOMAIN_NAME]" at bounding box center [365, 61] width 74 height 10
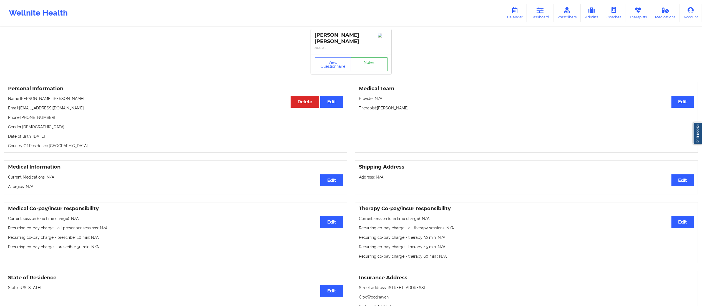
click at [371, 66] on link "Notes" at bounding box center [369, 64] width 37 height 14
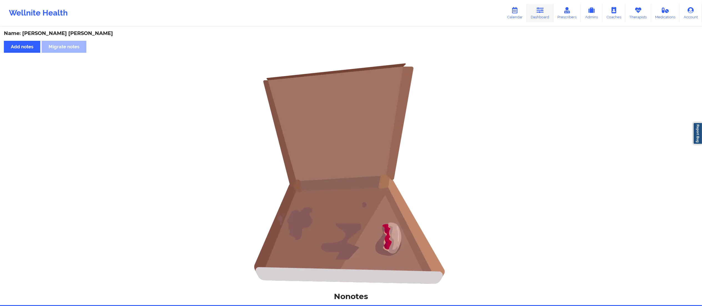
drag, startPoint x: 544, startPoint y: 11, endPoint x: 528, endPoint y: 23, distance: 20.1
click at [544, 12] on icon at bounding box center [540, 10] width 7 height 6
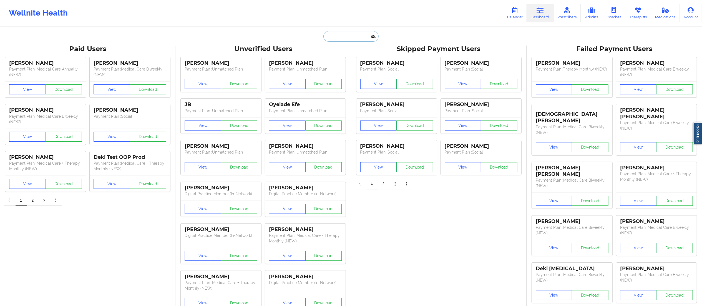
click at [355, 37] on input "text" at bounding box center [351, 36] width 55 height 11
paste input "[EMAIL_ADDRESS][DOMAIN_NAME]"
type input "[EMAIL_ADDRESS][DOMAIN_NAME]"
click at [347, 61] on div "[PERSON_NAME] - [EMAIL_ADDRESS][DOMAIN_NAME]" at bounding box center [365, 61] width 74 height 10
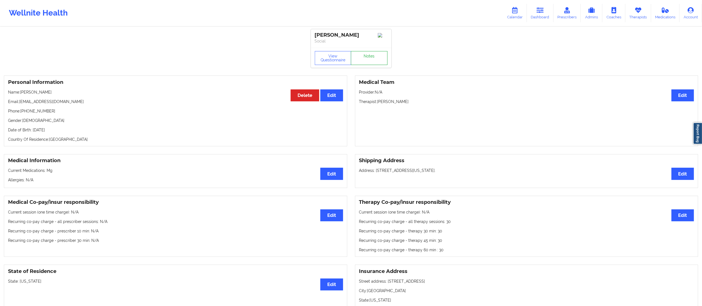
click at [373, 64] on link "Notes" at bounding box center [369, 58] width 37 height 14
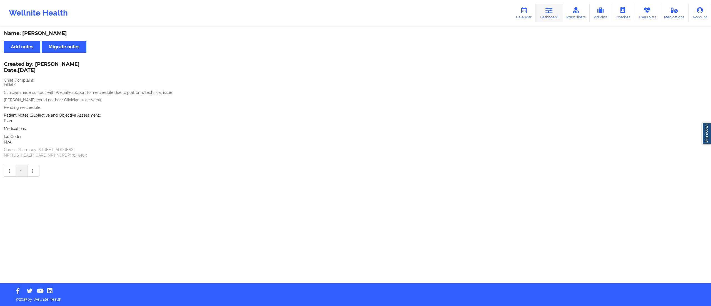
click at [542, 14] on link "Dashboard" at bounding box center [549, 13] width 27 height 18
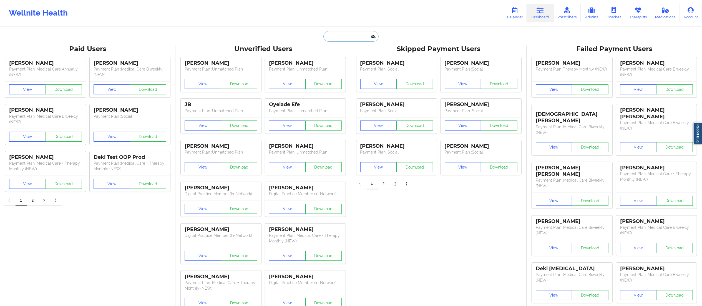
drag, startPoint x: 337, startPoint y: 32, endPoint x: 338, endPoint y: 36, distance: 4.8
click at [337, 32] on input "text" at bounding box center [351, 36] width 55 height 11
paste input "[EMAIL_ADDRESS][DOMAIN_NAME]"
type input "[EMAIL_ADDRESS][DOMAIN_NAME]"
click at [357, 66] on div "Social" at bounding box center [365, 68] width 74 height 5
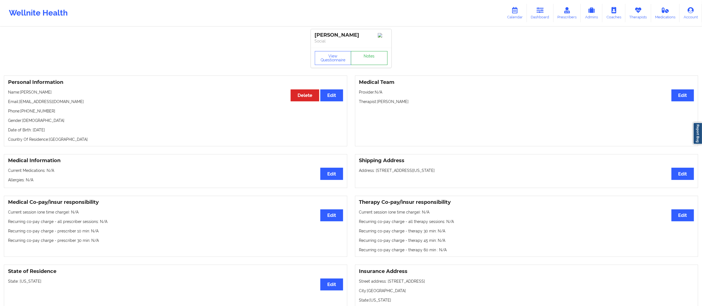
click at [366, 63] on link "Notes" at bounding box center [369, 58] width 37 height 14
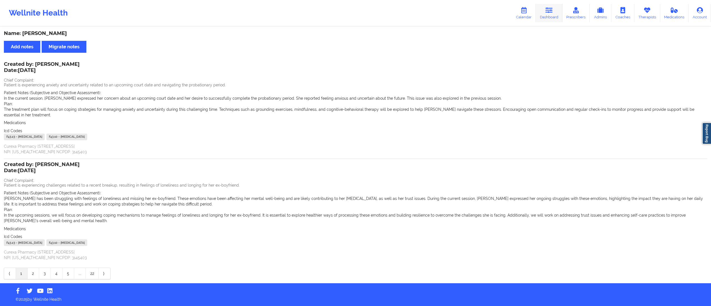
click at [547, 14] on link "Dashboard" at bounding box center [549, 13] width 27 height 18
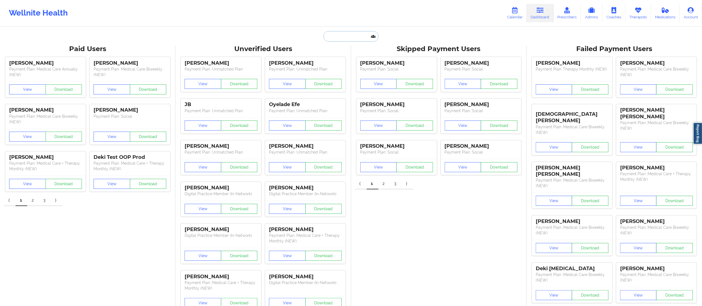
click at [354, 37] on input "text" at bounding box center [351, 36] width 55 height 11
paste input "[EMAIL_ADDRESS][DOMAIN_NAME]"
type input "[EMAIL_ADDRESS][DOMAIN_NAME]"
click at [351, 62] on div "[PERSON_NAME] - [EMAIL_ADDRESS][DOMAIN_NAME]" at bounding box center [365, 61] width 74 height 10
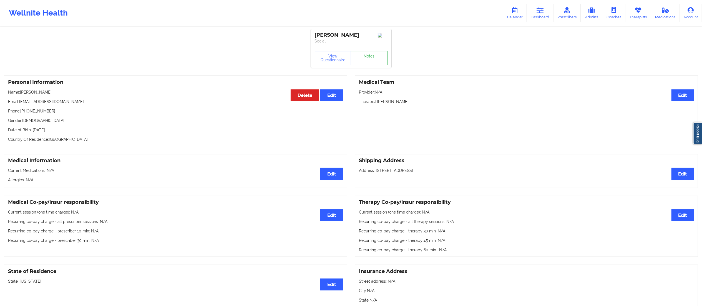
click at [365, 61] on link "Notes" at bounding box center [369, 58] width 37 height 14
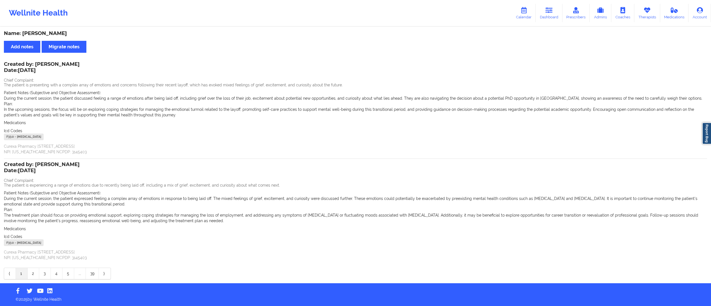
drag, startPoint x: 43, startPoint y: 61, endPoint x: 69, endPoint y: 65, distance: 26.5
click at [69, 65] on div "Created by: [PERSON_NAME] Date: [DATE]" at bounding box center [42, 67] width 76 height 13
click at [555, 16] on link "Dashboard" at bounding box center [549, 13] width 27 height 18
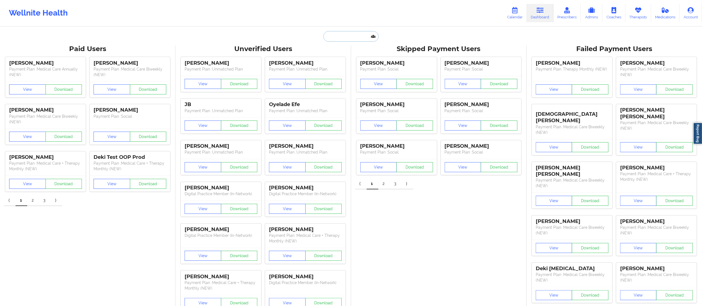
click at [358, 35] on input "text" at bounding box center [351, 36] width 55 height 11
paste input "[EMAIL_ADDRESS][DOMAIN_NAME]"
type input "[EMAIL_ADDRESS][DOMAIN_NAME]"
click at [365, 63] on div "[PERSON_NAME] - [EMAIL_ADDRESS][DOMAIN_NAME]" at bounding box center [365, 61] width 74 height 10
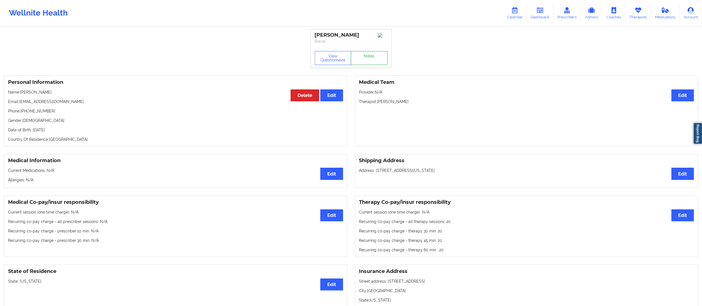
click at [367, 62] on link "Notes" at bounding box center [369, 58] width 37 height 14
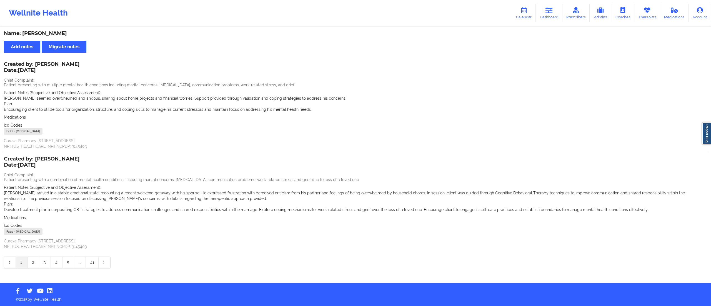
click at [33, 264] on link "2" at bounding box center [33, 262] width 12 height 11
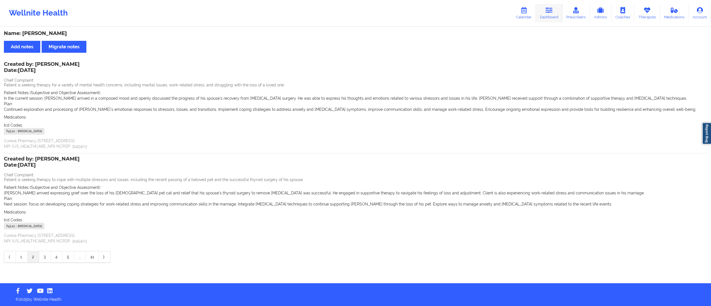
click at [557, 14] on link "Dashboard" at bounding box center [549, 13] width 27 height 18
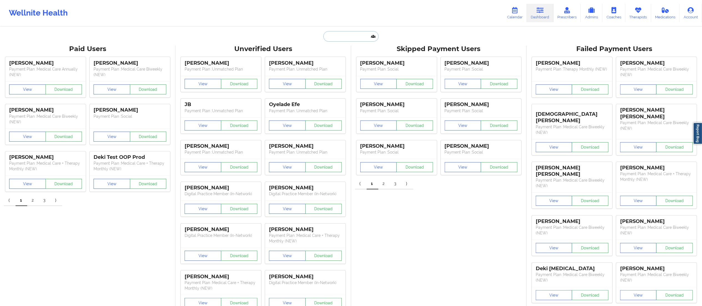
click at [355, 37] on input "text" at bounding box center [351, 36] width 55 height 11
paste input "[EMAIL_ADDRESS][DOMAIN_NAME]"
type input "[EMAIL_ADDRESS][DOMAIN_NAME]"
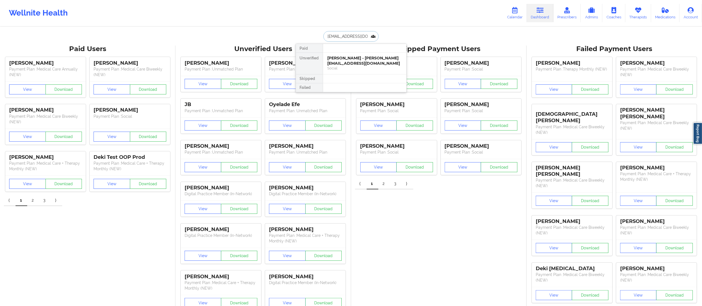
click at [359, 63] on div "[PERSON_NAME] - [PERSON_NAME][EMAIL_ADDRESS][DOMAIN_NAME]" at bounding box center [365, 61] width 74 height 10
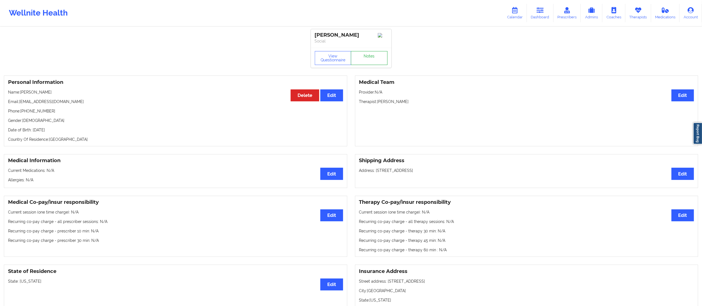
click at [359, 60] on link "Notes" at bounding box center [369, 58] width 37 height 14
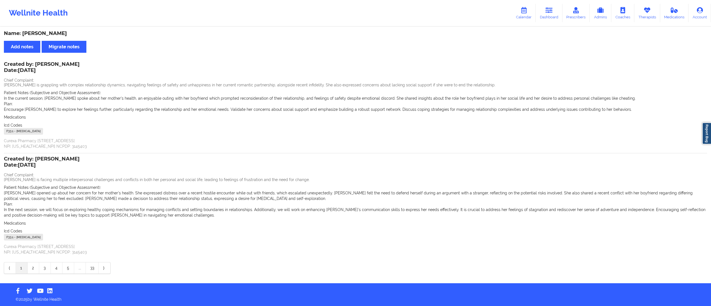
click at [33, 269] on link "2" at bounding box center [33, 267] width 12 height 11
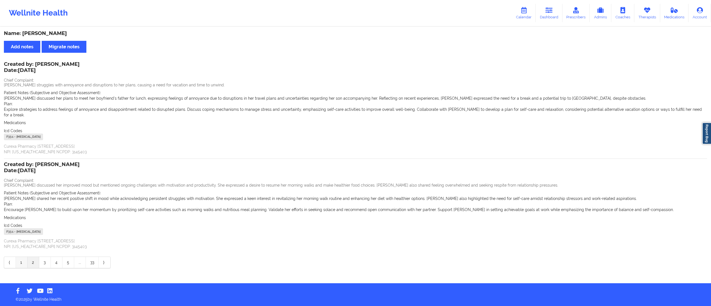
click at [22, 257] on link "1" at bounding box center [22, 262] width 12 height 11
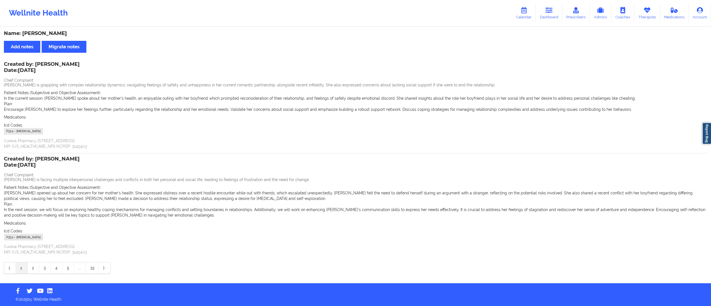
drag, startPoint x: 554, startPoint y: 13, endPoint x: 539, endPoint y: 23, distance: 18.5
click at [554, 13] on link "Dashboard" at bounding box center [549, 13] width 27 height 18
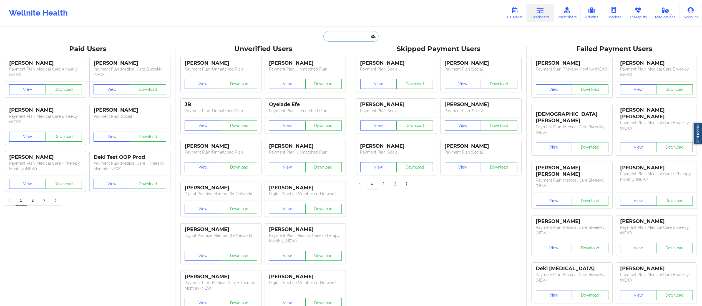
click at [351, 34] on input "text" at bounding box center [351, 36] width 55 height 11
paste input "[EMAIL_ADDRESS][DOMAIN_NAME]"
type input "[EMAIL_ADDRESS][DOMAIN_NAME]"
click at [351, 62] on div "[PERSON_NAME] - [EMAIL_ADDRESS][DOMAIN_NAME]" at bounding box center [365, 61] width 74 height 10
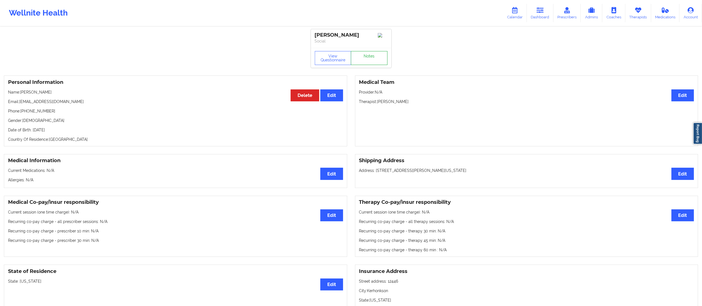
click at [360, 57] on link "Notes" at bounding box center [369, 58] width 37 height 14
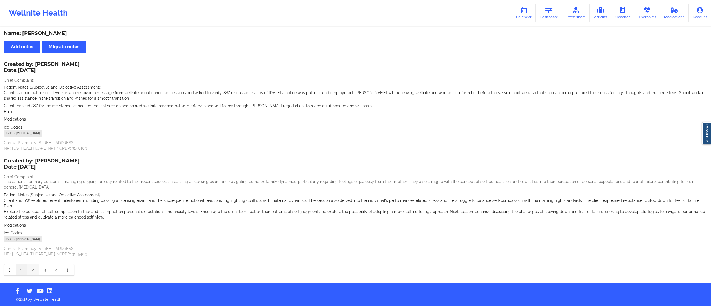
click at [32, 270] on link "2" at bounding box center [33, 269] width 12 height 11
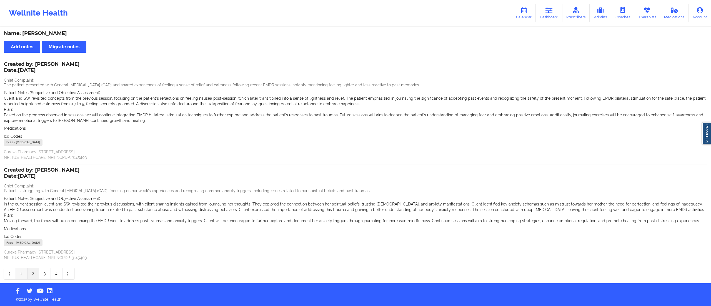
click at [22, 274] on link "1" at bounding box center [22, 273] width 12 height 11
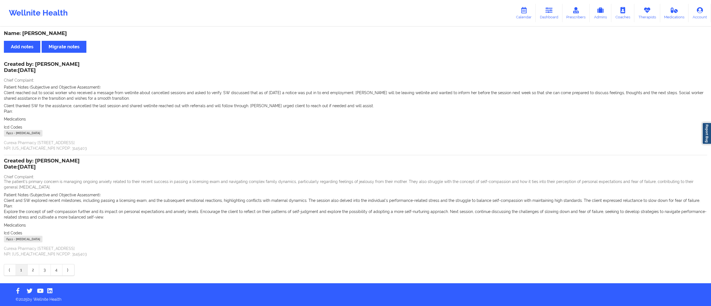
drag, startPoint x: 22, startPoint y: 32, endPoint x: 89, endPoint y: 32, distance: 66.7
click at [88, 32] on div "Name: [PERSON_NAME]" at bounding box center [355, 33] width 703 height 6
copy div "[PERSON_NAME]"
drag, startPoint x: 549, startPoint y: 11, endPoint x: 538, endPoint y: 19, distance: 13.6
click at [550, 11] on icon at bounding box center [548, 10] width 7 height 6
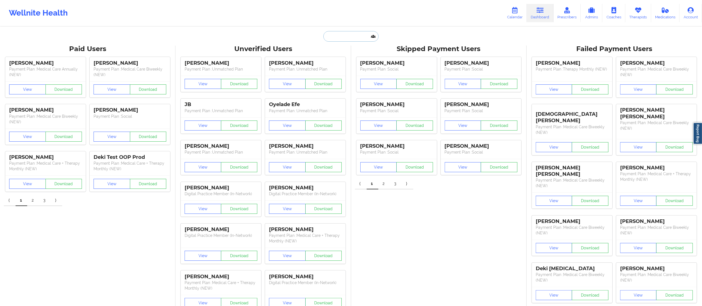
click at [349, 34] on input "text" at bounding box center [351, 36] width 55 height 11
paste input "[EMAIL_ADDRESS][DOMAIN_NAME]"
type input "[EMAIL_ADDRESS][DOMAIN_NAME]"
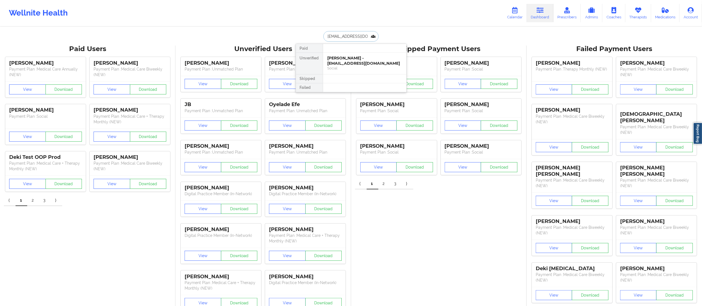
click at [345, 62] on div "[PERSON_NAME] - [EMAIL_ADDRESS][DOMAIN_NAME]" at bounding box center [365, 61] width 74 height 10
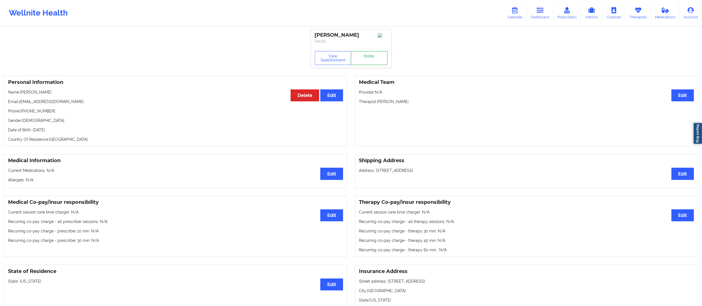
click at [355, 57] on link "Notes" at bounding box center [369, 58] width 37 height 14
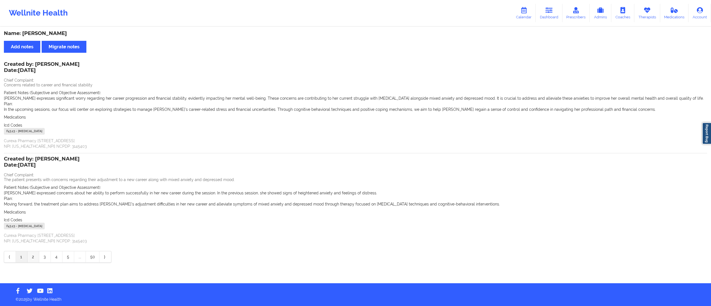
click at [33, 257] on link "2" at bounding box center [33, 256] width 12 height 11
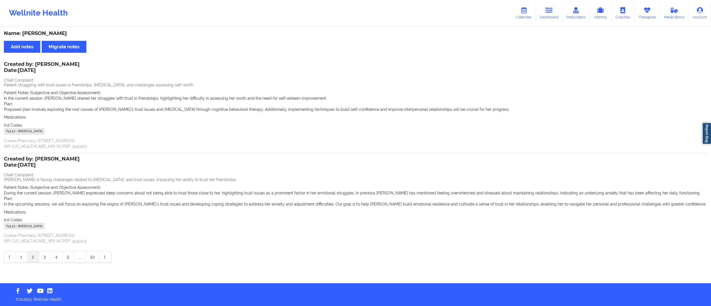
drag, startPoint x: 551, startPoint y: 21, endPoint x: 534, endPoint y: 26, distance: 18.1
click at [551, 21] on link "Dashboard" at bounding box center [549, 13] width 27 height 18
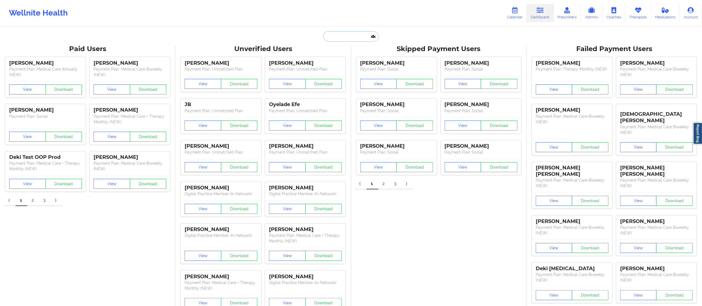
click at [340, 37] on input "text" at bounding box center [351, 36] width 55 height 11
paste input "[EMAIL_ADDRESS][DOMAIN_NAME]"
type input "[EMAIL_ADDRESS][DOMAIN_NAME]"
click at [339, 64] on div "[PERSON_NAME] - [EMAIL_ADDRESS][DOMAIN_NAME]" at bounding box center [365, 61] width 74 height 10
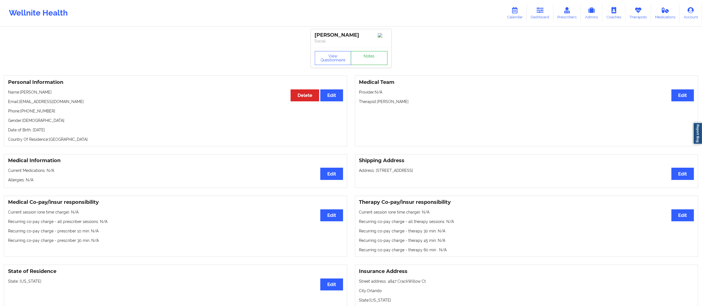
click at [375, 57] on link "Notes" at bounding box center [369, 58] width 37 height 14
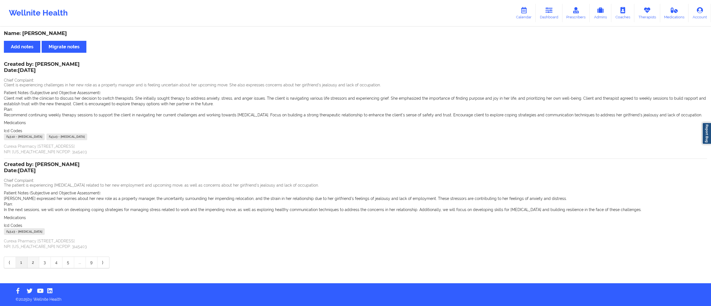
click at [33, 264] on link "2" at bounding box center [33, 262] width 12 height 11
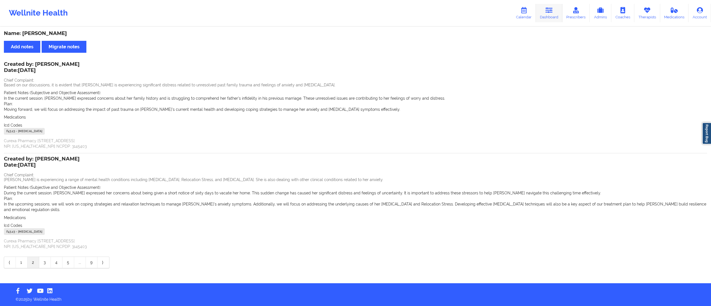
click at [552, 15] on link "Dashboard" at bounding box center [549, 13] width 27 height 18
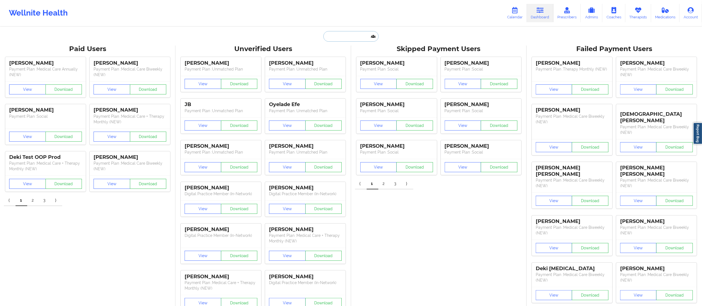
click at [357, 33] on input "text" at bounding box center [351, 36] width 55 height 11
paste input "[EMAIL_ADDRESS][DOMAIN_NAME]"
type input "[EMAIL_ADDRESS][DOMAIN_NAME]"
click at [351, 61] on div "[PERSON_NAME] - [EMAIL_ADDRESS][DOMAIN_NAME]" at bounding box center [365, 61] width 74 height 10
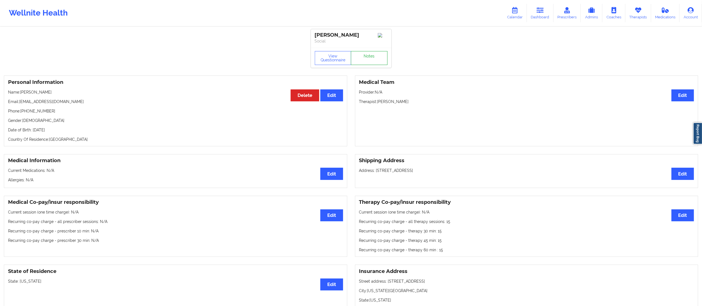
click at [374, 58] on link "Notes" at bounding box center [369, 58] width 37 height 14
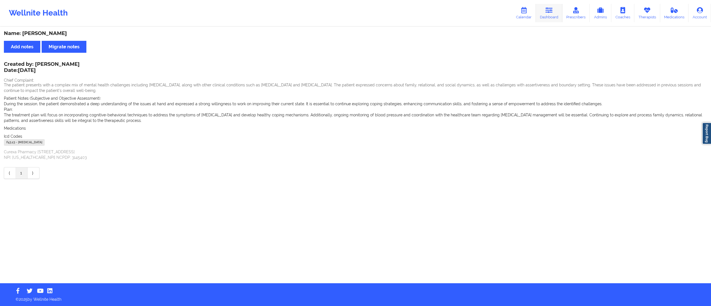
click at [547, 9] on icon at bounding box center [548, 10] width 7 height 6
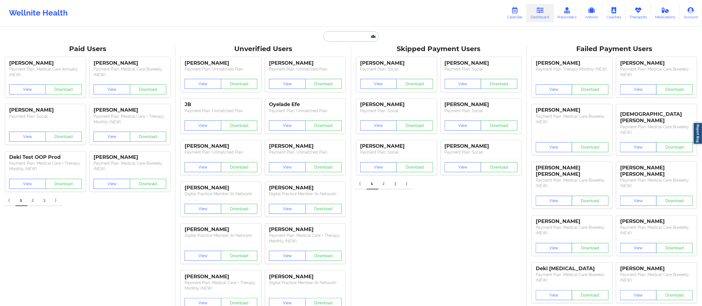
click at [338, 36] on input "text" at bounding box center [351, 36] width 55 height 11
paste input "[PERSON_NAME][EMAIL_ADDRESS][DOMAIN_NAME]"
type input "[PERSON_NAME][EMAIL_ADDRESS][DOMAIN_NAME]"
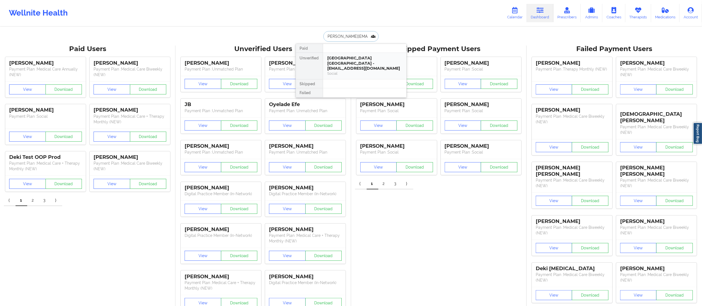
click at [337, 62] on div "[GEOGRAPHIC_DATA] [GEOGRAPHIC_DATA] - [EMAIL_ADDRESS][DOMAIN_NAME]" at bounding box center [365, 64] width 74 height 16
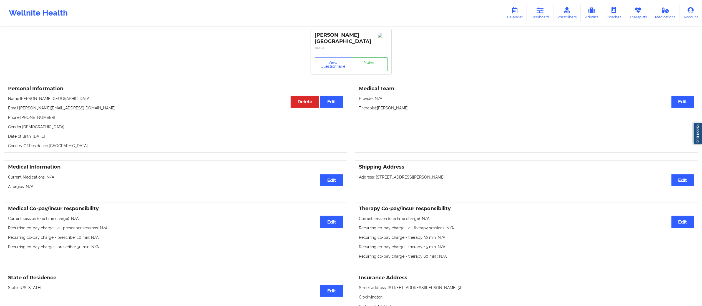
click at [364, 59] on link "Notes" at bounding box center [369, 64] width 37 height 14
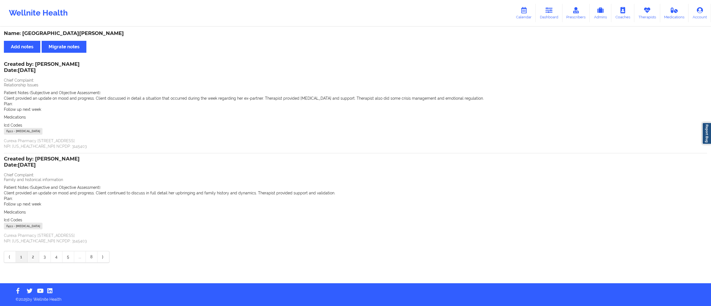
click at [37, 253] on link "2" at bounding box center [33, 256] width 12 height 11
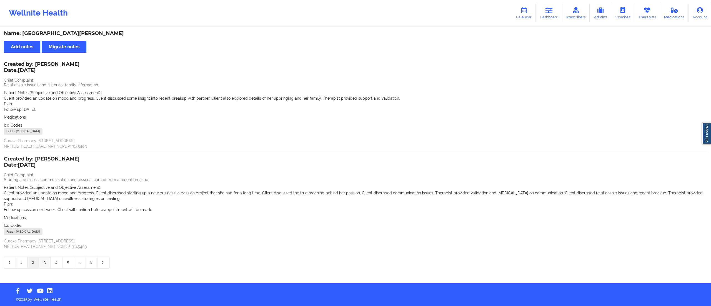
click at [42, 265] on link "3" at bounding box center [45, 262] width 12 height 11
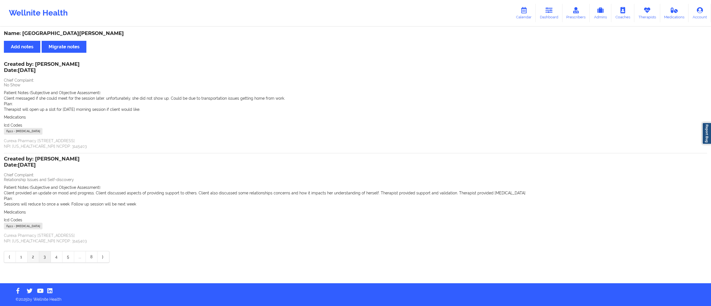
click at [32, 260] on link "2" at bounding box center [33, 256] width 12 height 11
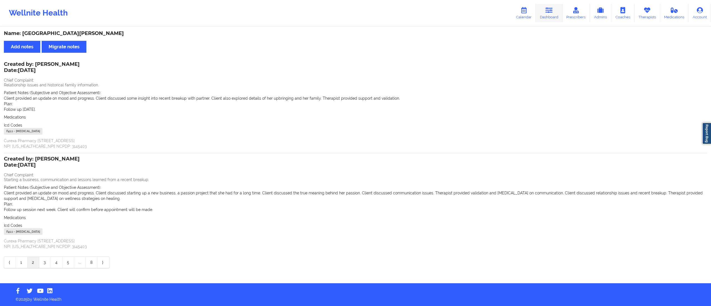
click at [539, 14] on link "Dashboard" at bounding box center [549, 13] width 27 height 18
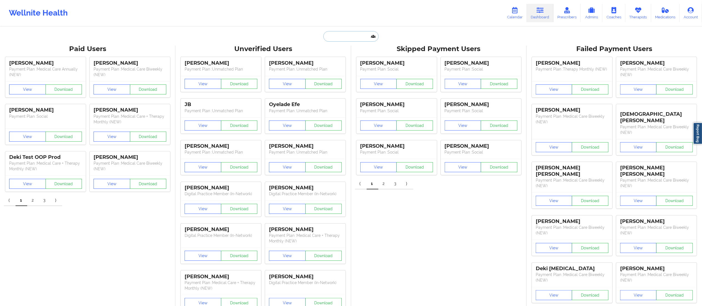
click at [329, 35] on input "text" at bounding box center [351, 36] width 55 height 11
paste input "[EMAIL_ADDRESS][DOMAIN_NAME]"
type input "[EMAIL_ADDRESS][DOMAIN_NAME]"
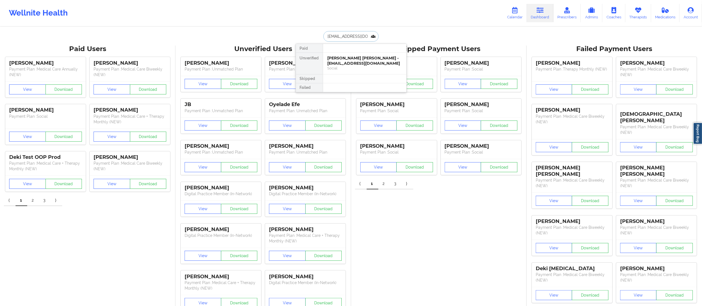
click at [337, 62] on div "[PERSON_NAME] [PERSON_NAME] - [EMAIL_ADDRESS][DOMAIN_NAME]" at bounding box center [365, 61] width 74 height 10
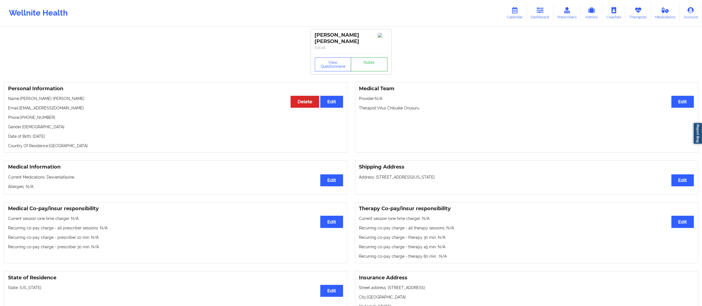
click at [360, 62] on link "Notes" at bounding box center [369, 64] width 37 height 14
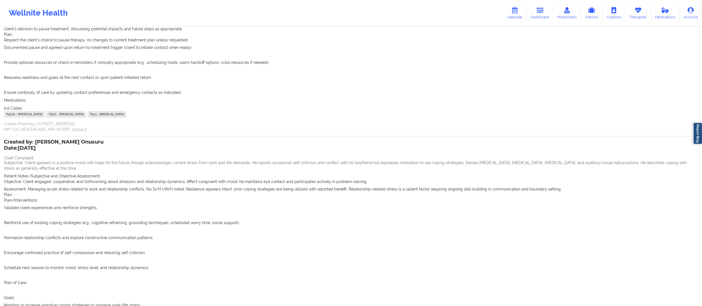
scroll to position [332, 0]
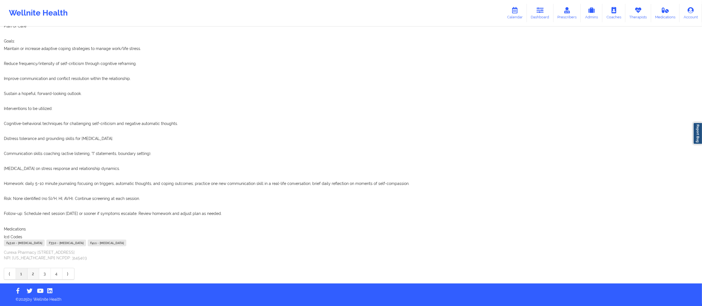
click at [32, 272] on link "2" at bounding box center [33, 273] width 12 height 11
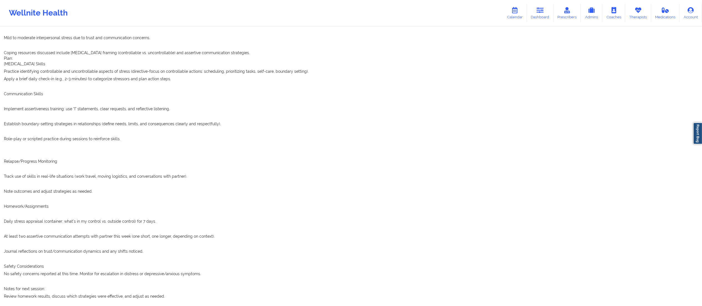
scroll to position [0, 0]
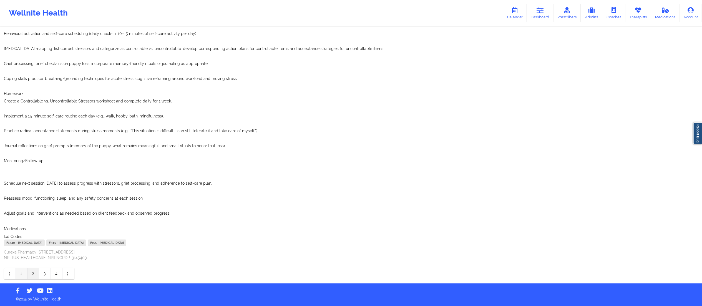
click at [20, 272] on link "1" at bounding box center [22, 273] width 12 height 11
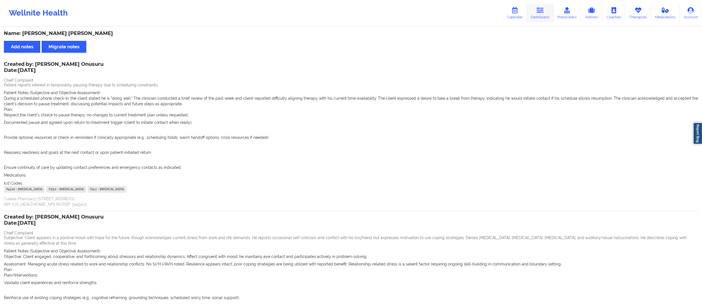
click at [539, 16] on link "Dashboard" at bounding box center [540, 13] width 27 height 18
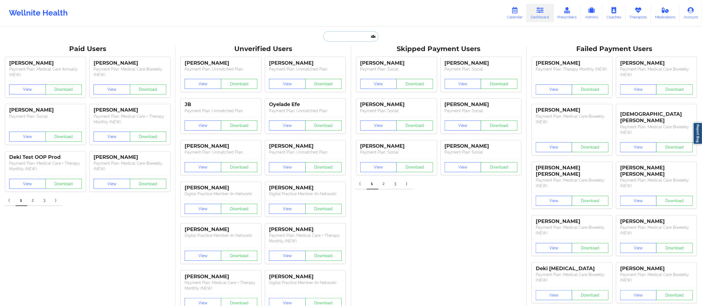
click at [349, 39] on input "text" at bounding box center [351, 36] width 55 height 11
paste input "[EMAIL_ADDRESS][DOMAIN_NAME]"
type input "[EMAIL_ADDRESS][DOMAIN_NAME]"
click at [347, 64] on div "[PERSON_NAME] - [EMAIL_ADDRESS][DOMAIN_NAME]" at bounding box center [365, 61] width 74 height 10
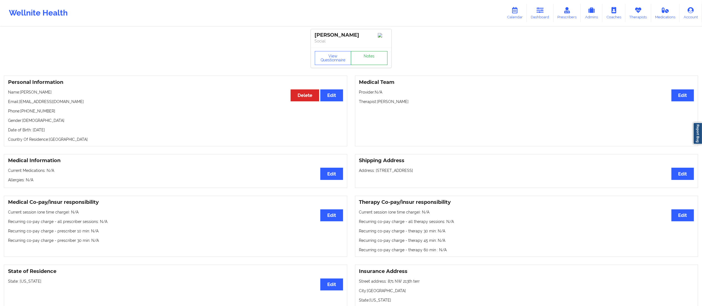
click at [375, 58] on link "Notes" at bounding box center [369, 58] width 37 height 14
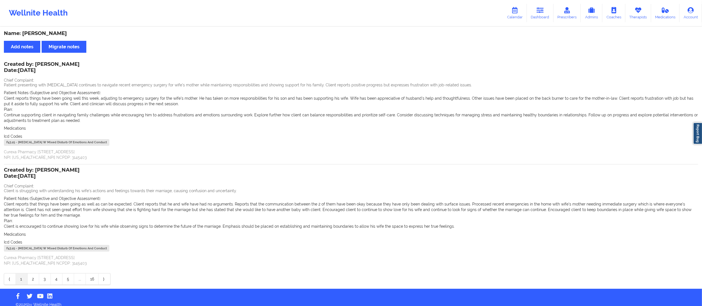
scroll to position [6, 0]
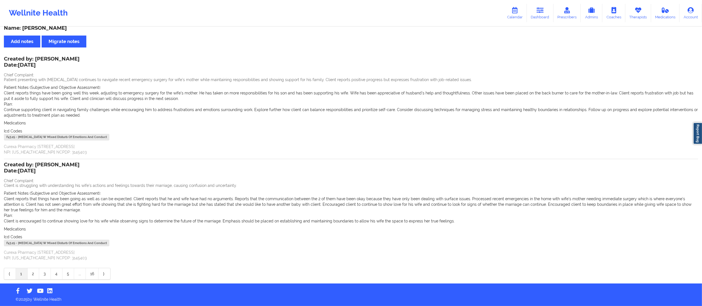
click at [29, 273] on link "2" at bounding box center [33, 273] width 12 height 11
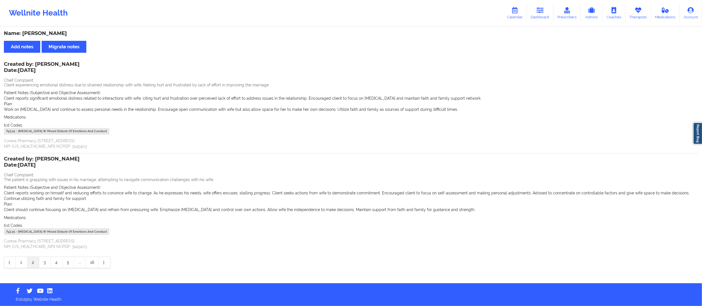
scroll to position [0, 0]
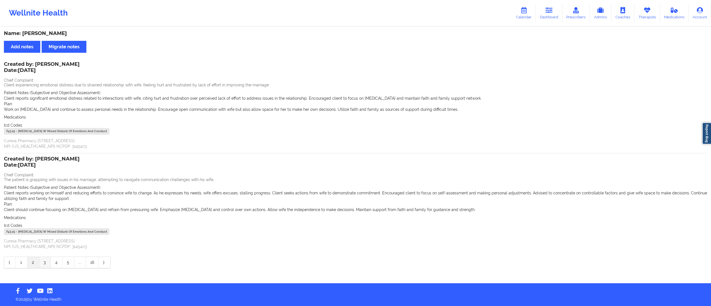
click at [46, 265] on link "3" at bounding box center [45, 262] width 12 height 11
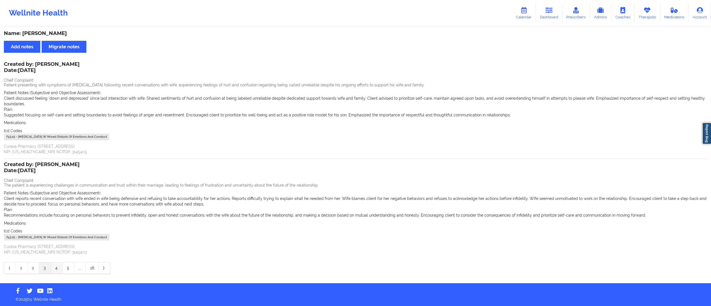
click at [58, 267] on link "4" at bounding box center [57, 267] width 12 height 11
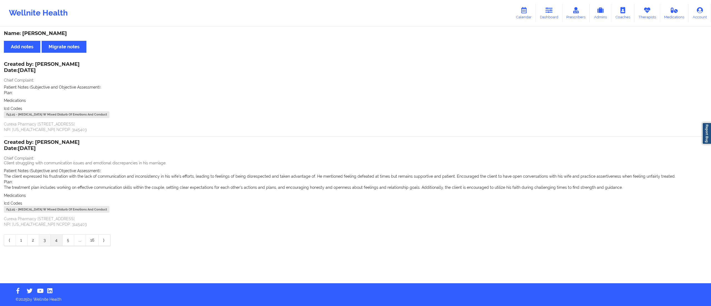
click at [47, 242] on link "3" at bounding box center [45, 240] width 12 height 11
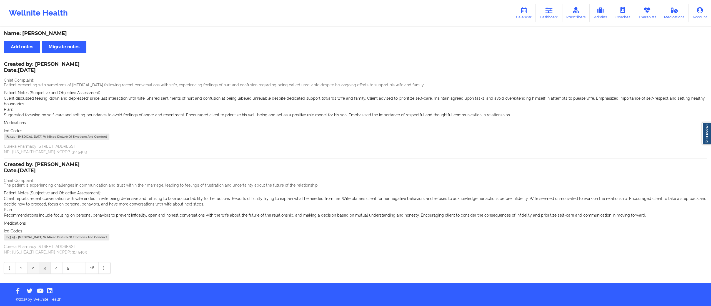
click at [32, 269] on link "2" at bounding box center [33, 267] width 12 height 11
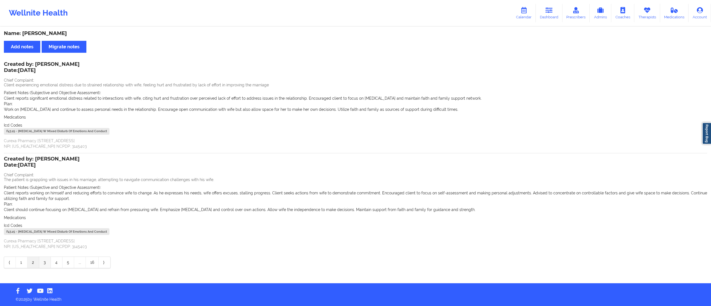
click at [42, 263] on link "3" at bounding box center [45, 262] width 12 height 11
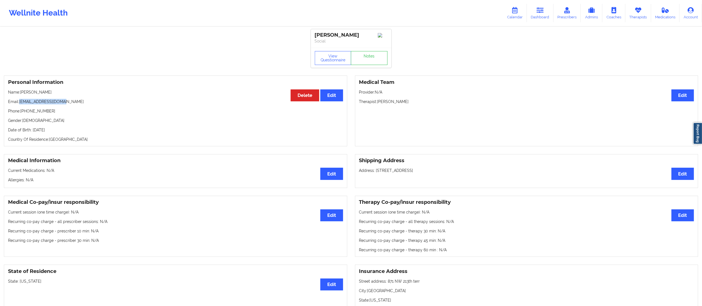
drag, startPoint x: 19, startPoint y: 102, endPoint x: 78, endPoint y: 106, distance: 59.2
click at [78, 104] on p "Email: [EMAIL_ADDRESS][DOMAIN_NAME]" at bounding box center [175, 102] width 335 height 6
click at [67, 110] on p "Phone: [PHONE_NUMBER]" at bounding box center [175, 111] width 335 height 6
drag, startPoint x: 19, startPoint y: 104, endPoint x: 50, endPoint y: 104, distance: 31.4
click at [50, 104] on p "Email: [EMAIL_ADDRESS][DOMAIN_NAME]" at bounding box center [175, 102] width 335 height 6
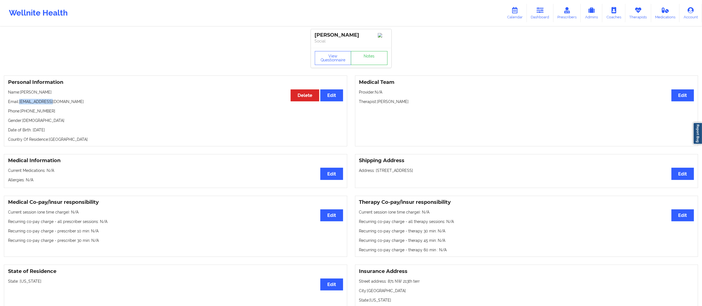
click at [39, 106] on div "Personal Information Edit Delete Name: [PERSON_NAME] Email: [EMAIL_ADDRESS][DOM…" at bounding box center [176, 111] width 344 height 71
click at [19, 102] on p "Email: [EMAIL_ADDRESS][DOMAIN_NAME]" at bounding box center [175, 102] width 335 height 6
drag, startPoint x: 20, startPoint y: 102, endPoint x: 73, endPoint y: 105, distance: 52.9
click at [73, 104] on p "Email: [EMAIL_ADDRESS][DOMAIN_NAME]" at bounding box center [175, 102] width 335 height 6
copy p "[EMAIL_ADDRESS][DOMAIN_NAME]"
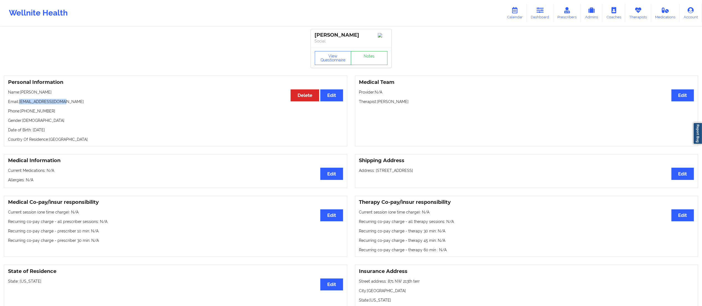
drag, startPoint x: 538, startPoint y: 13, endPoint x: 518, endPoint y: 24, distance: 23.1
click at [538, 13] on link "Dashboard" at bounding box center [540, 13] width 27 height 18
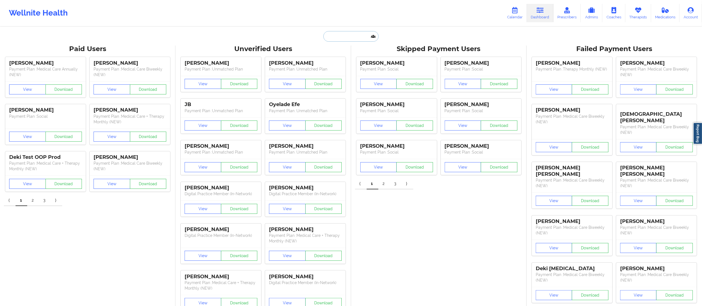
click at [349, 37] on input "text" at bounding box center [351, 36] width 55 height 11
paste input "[EMAIL_ADDRESS][DOMAIN_NAME]"
type input "[EMAIL_ADDRESS][DOMAIN_NAME]"
click at [341, 62] on div "[PERSON_NAME] - [EMAIL_ADDRESS][DOMAIN_NAME]" at bounding box center [365, 61] width 74 height 10
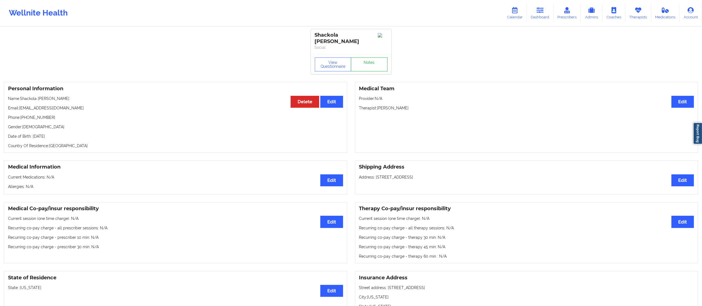
click at [367, 57] on link "Notes" at bounding box center [369, 64] width 37 height 14
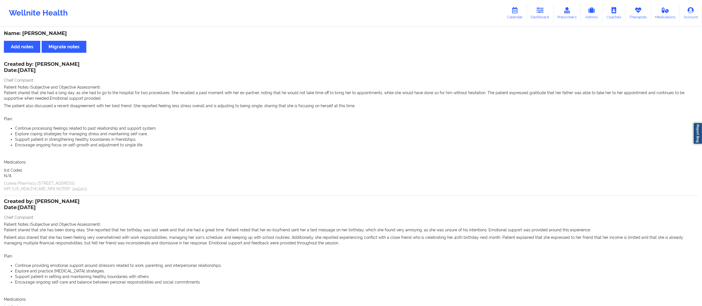
scroll to position [71, 0]
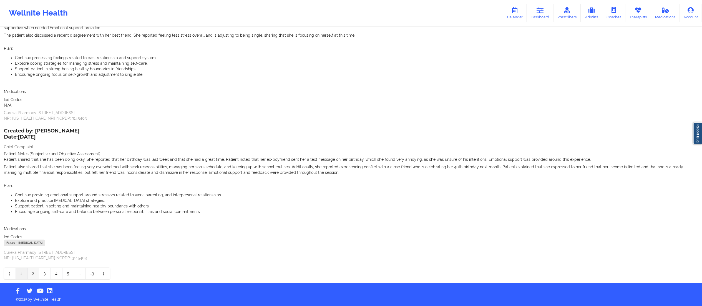
click at [32, 272] on link "2" at bounding box center [33, 273] width 12 height 11
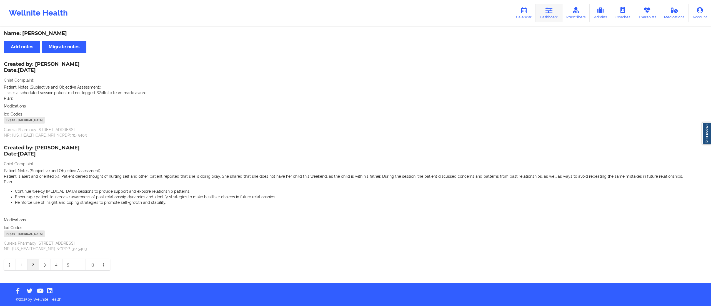
click at [552, 14] on link "Dashboard" at bounding box center [549, 13] width 27 height 18
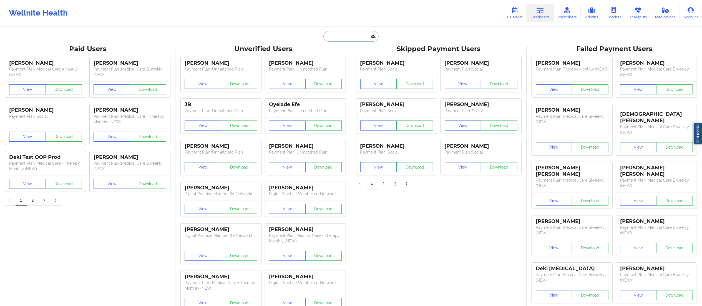
click at [340, 36] on input "text" at bounding box center [351, 36] width 55 height 11
paste input "[EMAIL_ADDRESS][DOMAIN_NAME]"
type input "[EMAIL_ADDRESS][DOMAIN_NAME]"
click at [354, 57] on div "[PERSON_NAME] - [EMAIL_ADDRESS][DOMAIN_NAME]" at bounding box center [365, 61] width 74 height 10
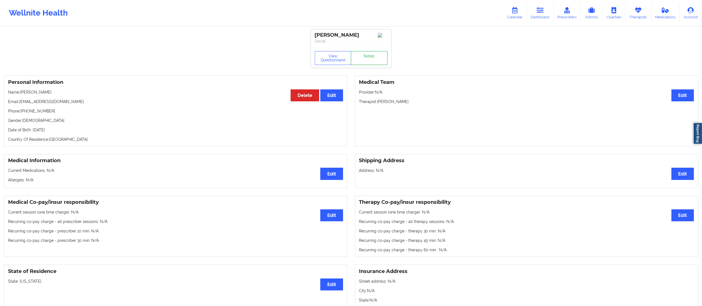
click at [369, 64] on link "Notes" at bounding box center [369, 58] width 37 height 14
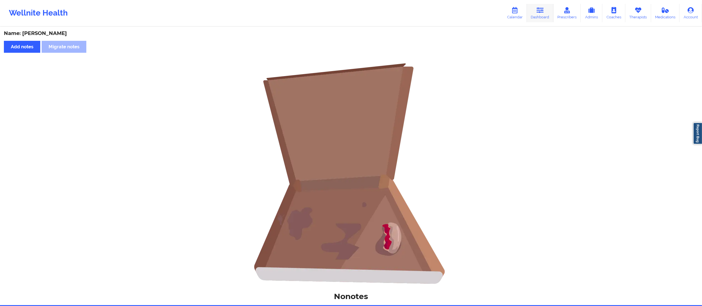
click at [537, 12] on link "Dashboard" at bounding box center [540, 13] width 27 height 18
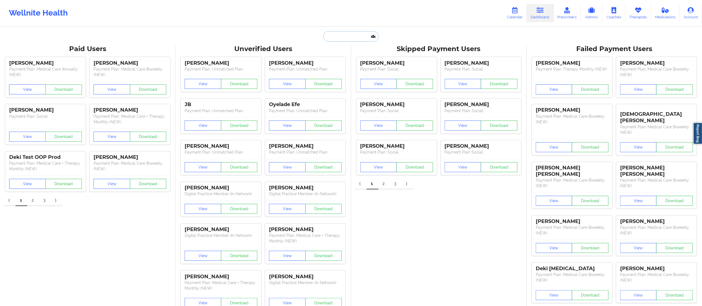
click at [337, 35] on input "text" at bounding box center [351, 36] width 55 height 11
paste input "[EMAIL_ADDRESS][DOMAIN_NAME]"
type input "[EMAIL_ADDRESS][DOMAIN_NAME]"
click at [350, 62] on div "[PERSON_NAME] - [EMAIL_ADDRESS][DOMAIN_NAME]" at bounding box center [365, 61] width 74 height 10
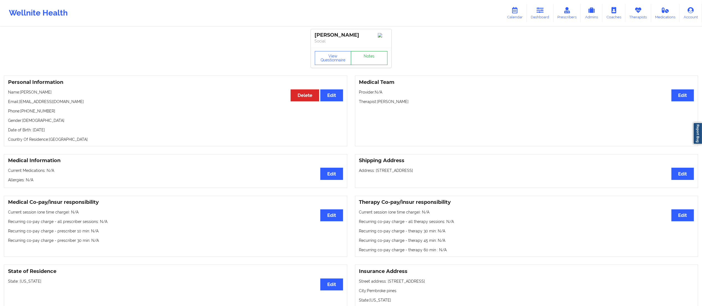
click at [362, 59] on link "Notes" at bounding box center [369, 58] width 37 height 14
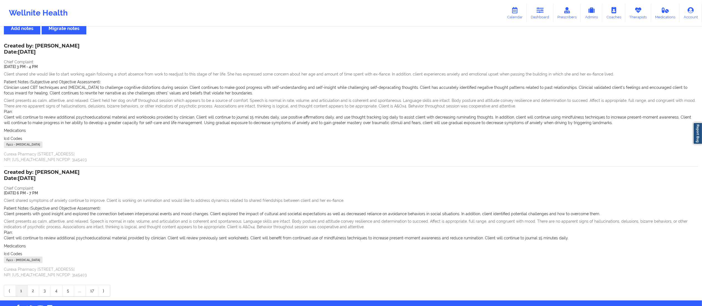
scroll to position [36, 0]
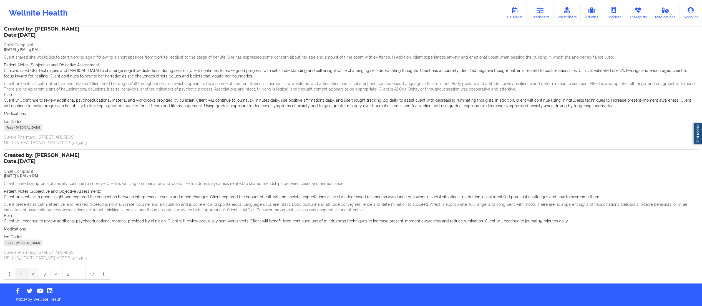
click at [33, 273] on link "2" at bounding box center [33, 273] width 12 height 11
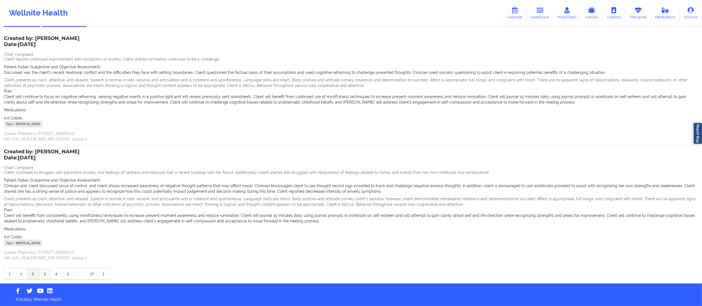
click at [46, 276] on link "3" at bounding box center [45, 273] width 12 height 11
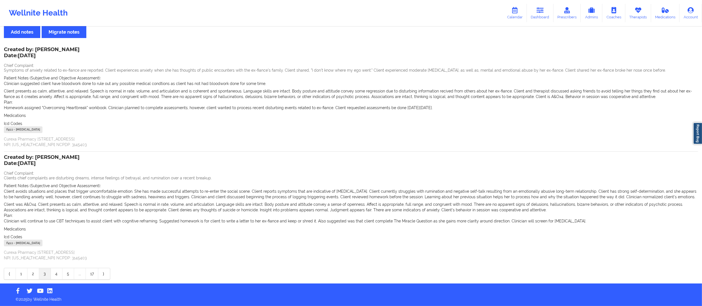
scroll to position [15, 0]
click at [57, 274] on link "4" at bounding box center [57, 273] width 12 height 11
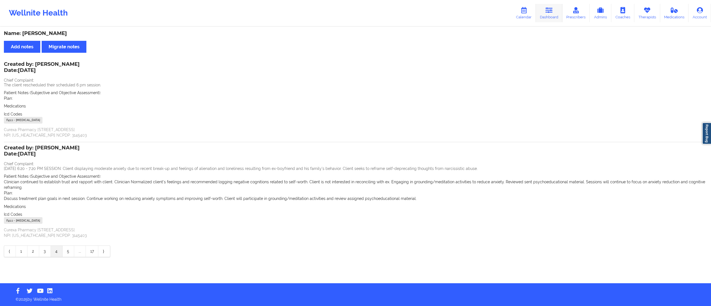
drag, startPoint x: 547, startPoint y: 18, endPoint x: 542, endPoint y: 22, distance: 5.5
click at [547, 18] on link "Dashboard" at bounding box center [549, 13] width 27 height 18
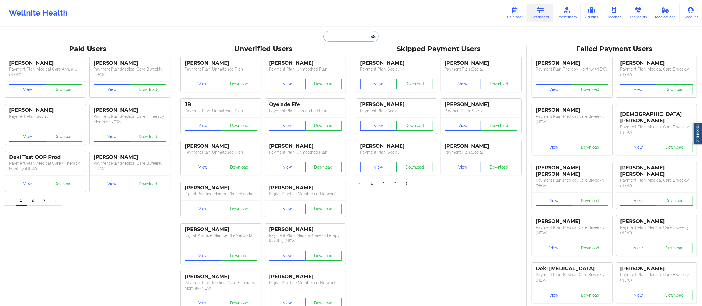
click at [352, 34] on input "text" at bounding box center [351, 36] width 55 height 11
paste input "[PERSON_NAME][EMAIL_ADDRESS][DOMAIN_NAME]"
type input "[PERSON_NAME][EMAIL_ADDRESS][DOMAIN_NAME]"
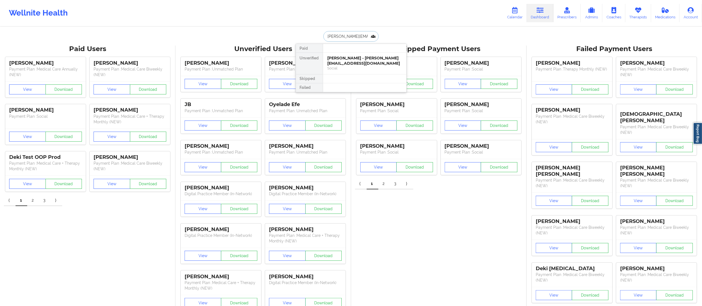
click at [359, 62] on div "[PERSON_NAME] - [PERSON_NAME][EMAIL_ADDRESS][DOMAIN_NAME]" at bounding box center [365, 61] width 74 height 10
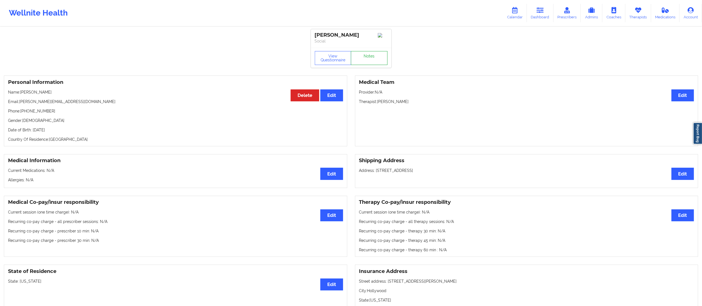
click at [367, 60] on link "Notes" at bounding box center [369, 58] width 37 height 14
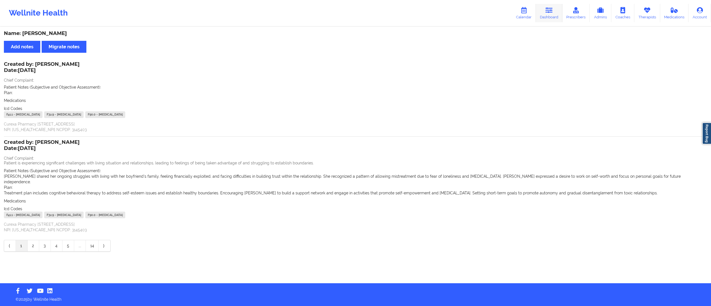
click at [548, 15] on link "Dashboard" at bounding box center [549, 13] width 27 height 18
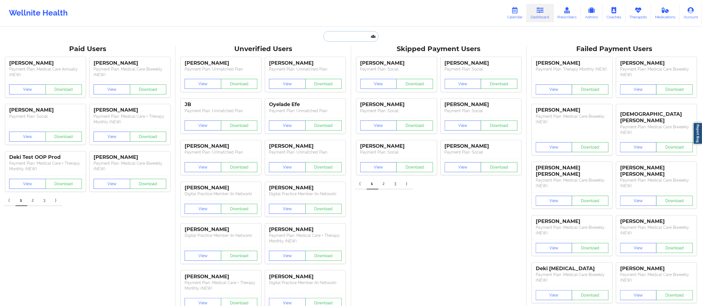
click at [361, 37] on input "text" at bounding box center [351, 36] width 55 height 11
paste input "[EMAIL_ADDRESS][DOMAIN_NAME]"
type input "[EMAIL_ADDRESS][DOMAIN_NAME]"
click at [354, 60] on div "[PERSON_NAME] - [EMAIL_ADDRESS][DOMAIN_NAME]" at bounding box center [365, 61] width 74 height 10
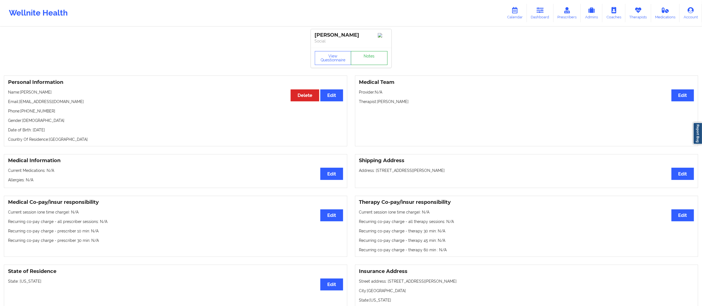
click at [368, 56] on link "Notes" at bounding box center [369, 58] width 37 height 14
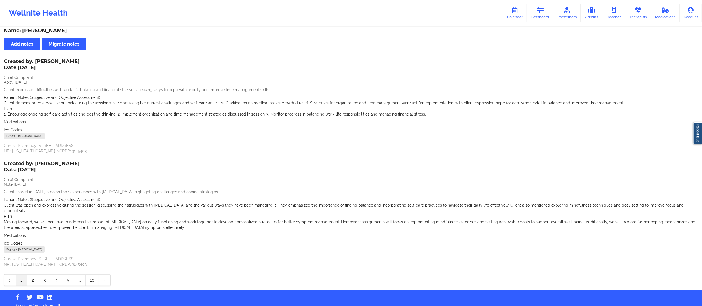
scroll to position [4, 0]
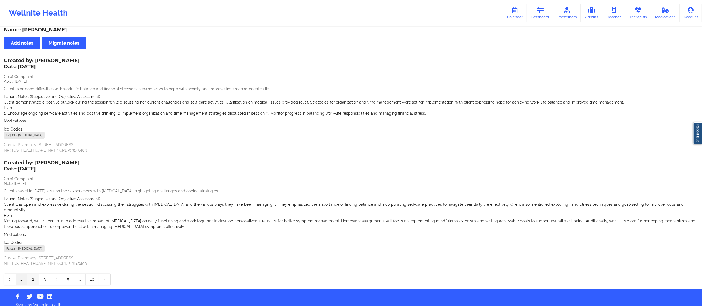
click at [34, 274] on link "2" at bounding box center [33, 279] width 12 height 11
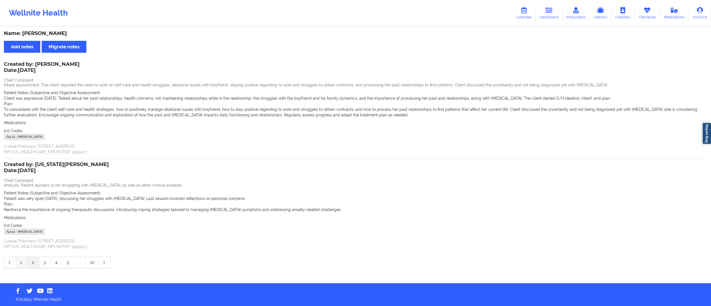
click at [23, 262] on link "1" at bounding box center [22, 262] width 12 height 11
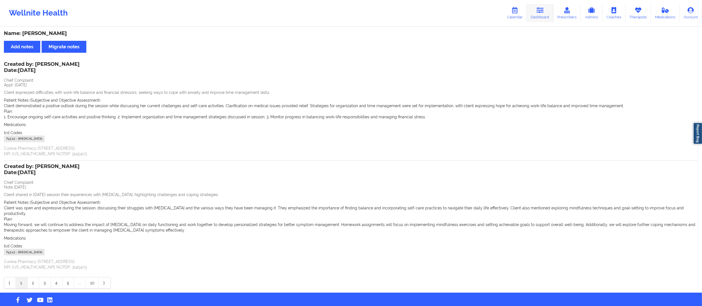
click at [540, 12] on icon at bounding box center [540, 10] width 7 height 6
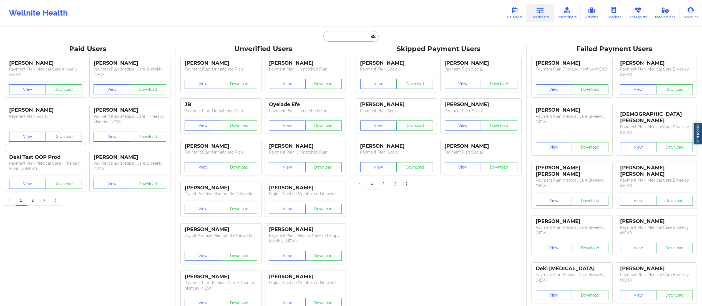
click at [366, 38] on input "text" at bounding box center [351, 36] width 55 height 11
paste input "[EMAIL_ADDRESS][DOMAIN_NAME]"
type input "[EMAIL_ADDRESS][DOMAIN_NAME]"
click at [362, 64] on div "[PERSON_NAME] - [EMAIL_ADDRESS][DOMAIN_NAME]" at bounding box center [365, 61] width 74 height 10
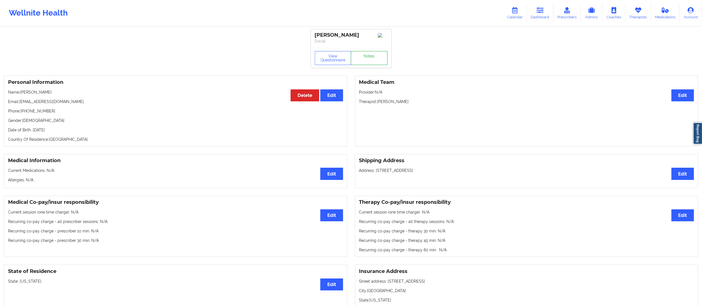
click at [361, 55] on link "Notes" at bounding box center [369, 58] width 37 height 14
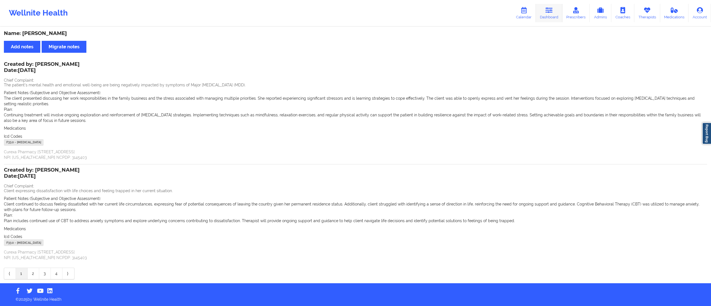
click at [547, 21] on link "Dashboard" at bounding box center [549, 13] width 27 height 18
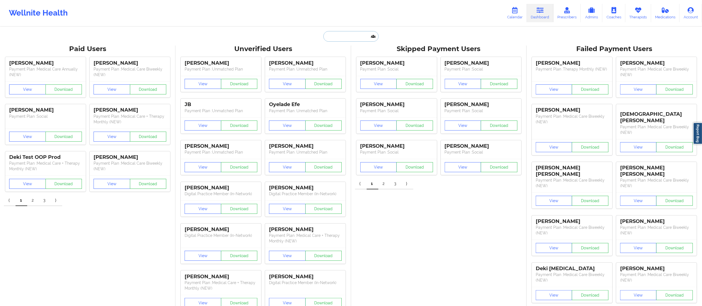
click at [359, 38] on input "text" at bounding box center [351, 36] width 55 height 11
paste input "[EMAIL_ADDRESS][DOMAIN_NAME]"
type input "[EMAIL_ADDRESS][DOMAIN_NAME]"
click at [345, 61] on div "[PERSON_NAME] - [EMAIL_ADDRESS][DOMAIN_NAME]" at bounding box center [365, 61] width 74 height 10
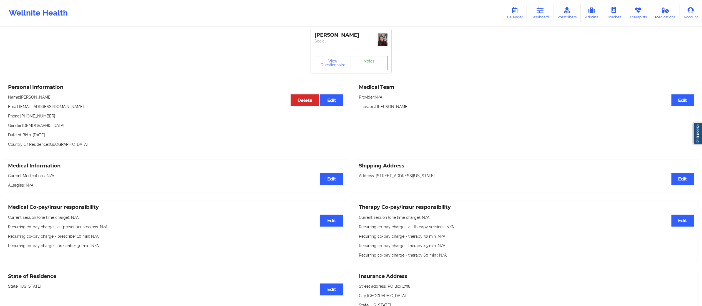
click at [365, 60] on link "Notes" at bounding box center [369, 63] width 37 height 14
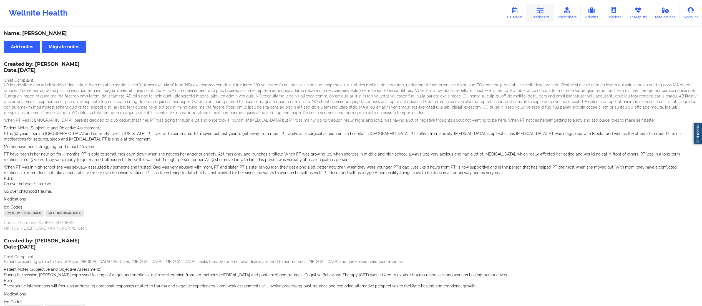
click at [541, 9] on icon at bounding box center [540, 10] width 7 height 6
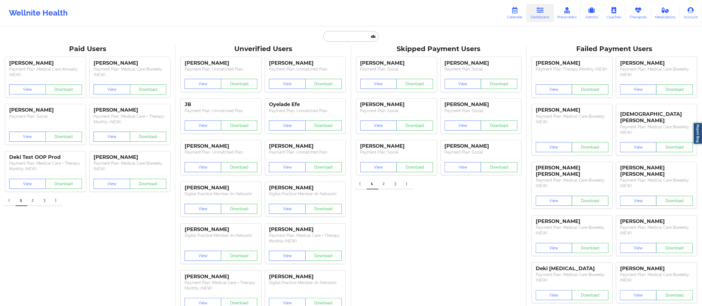
click at [355, 36] on input "text" at bounding box center [351, 36] width 55 height 11
paste input "[PERSON_NAME]"
type input "[PERSON_NAME]"
paste input "[EMAIL_ADDRESS][DOMAIN_NAME]"
type input "[EMAIL_ADDRESS][DOMAIN_NAME]"
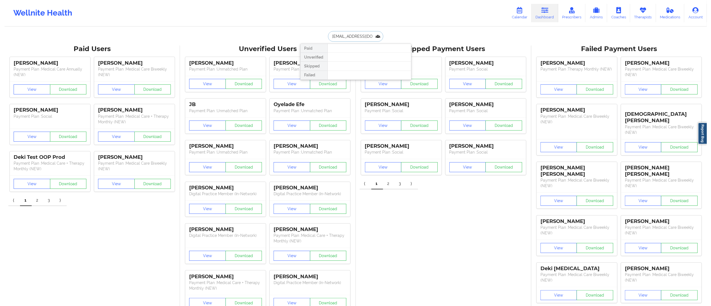
scroll to position [0, 9]
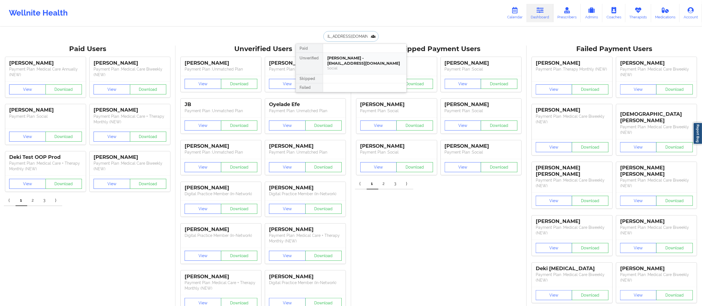
click at [359, 63] on div "[PERSON_NAME] - [EMAIL_ADDRESS][DOMAIN_NAME]" at bounding box center [365, 61] width 74 height 10
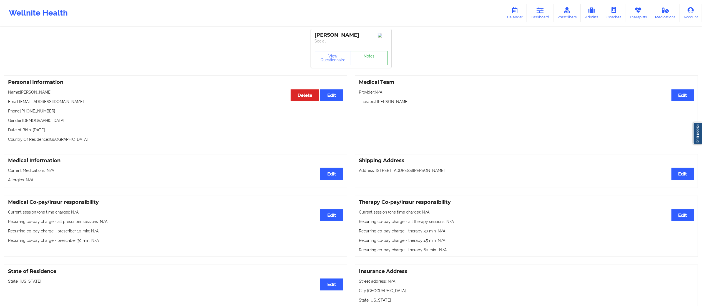
click at [368, 63] on link "Notes" at bounding box center [369, 58] width 37 height 14
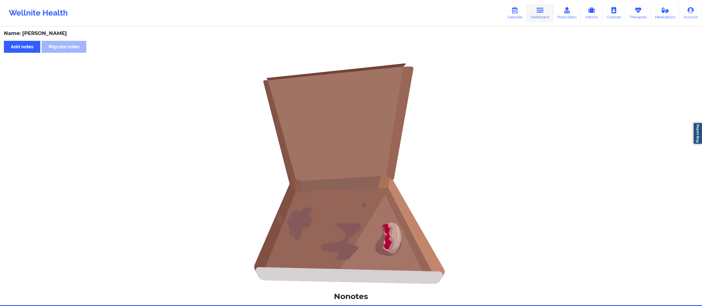
click at [536, 11] on link "Dashboard" at bounding box center [540, 13] width 27 height 18
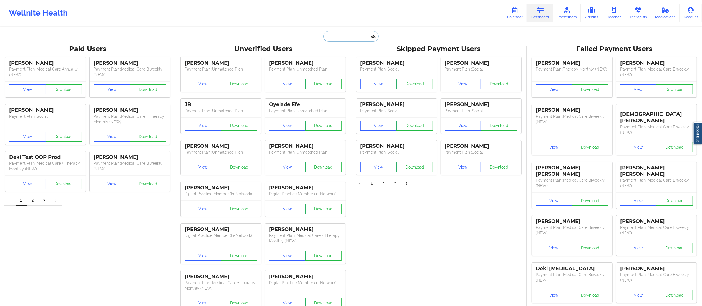
click at [359, 34] on input "text" at bounding box center [351, 36] width 55 height 11
paste input "[EMAIL_ADDRESS][DOMAIN_NAME]"
type input "[EMAIL_ADDRESS][DOMAIN_NAME]"
click at [354, 66] on div "Social" at bounding box center [365, 68] width 74 height 5
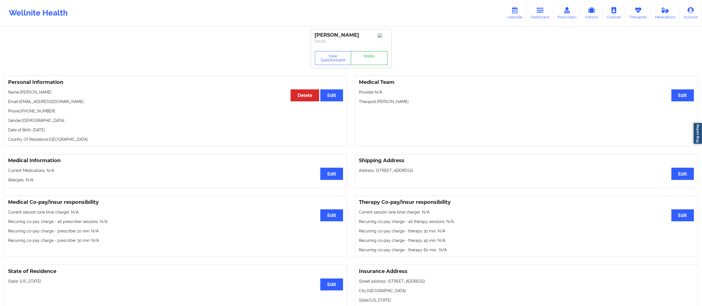
click at [364, 61] on link "Notes" at bounding box center [369, 58] width 37 height 14
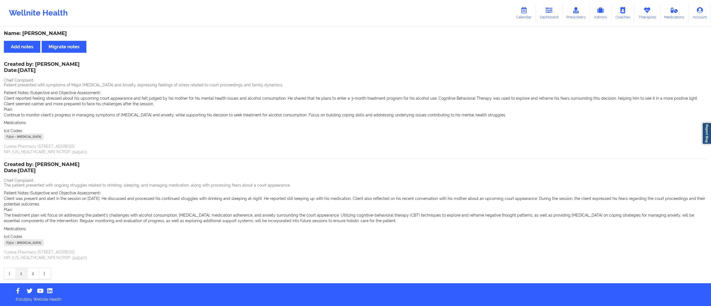
drag, startPoint x: 30, startPoint y: 273, endPoint x: 32, endPoint y: 272, distance: 3.0
click at [30, 273] on link "2" at bounding box center [33, 273] width 12 height 11
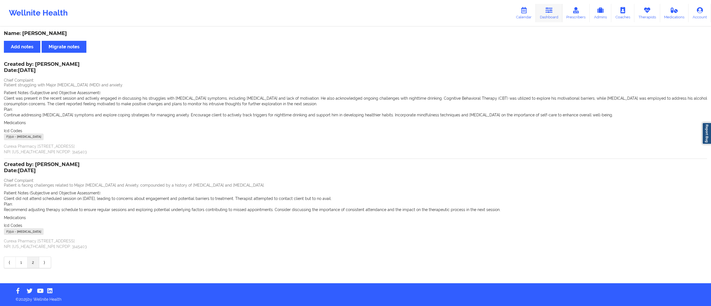
click at [547, 4] on link "Dashboard" at bounding box center [549, 13] width 27 height 18
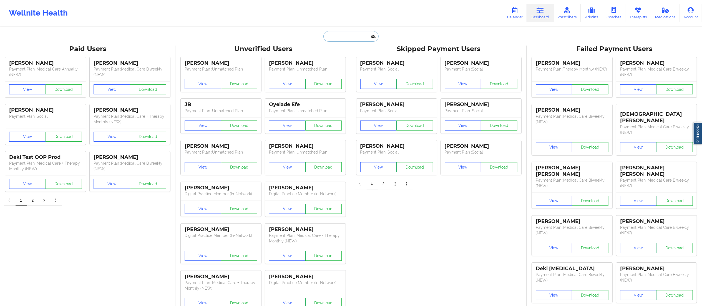
click at [341, 36] on input "text" at bounding box center [351, 36] width 55 height 11
paste input "[EMAIL_ADDRESS][DOMAIN_NAME]"
type input "[EMAIL_ADDRESS][DOMAIN_NAME]"
click at [348, 66] on div "IBejah Clendinen - [EMAIL_ADDRESS][DOMAIN_NAME]" at bounding box center [365, 61] width 74 height 10
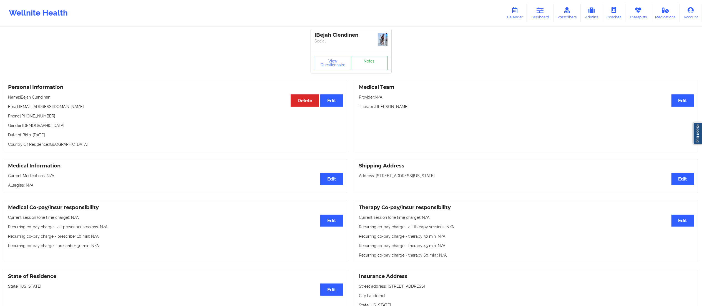
click at [369, 64] on link "Notes" at bounding box center [369, 63] width 37 height 14
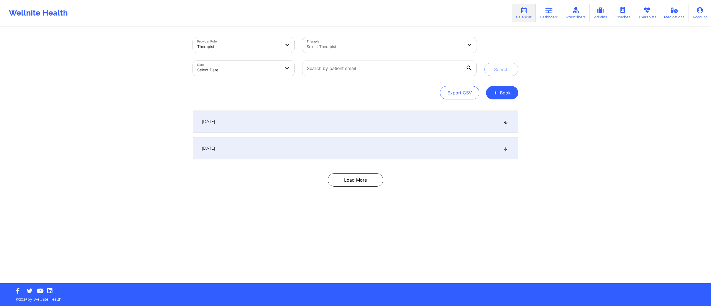
select select "2025-8"
select select "2025-9"
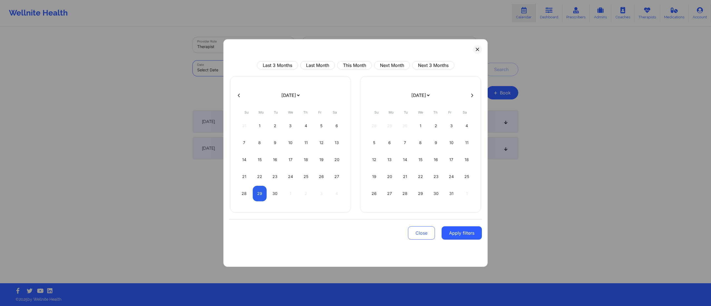
click at [221, 68] on body "Wellnite Health Calendar Dashboard Prescribers Admins Coaches Therapists Medica…" at bounding box center [355, 153] width 711 height 306
click at [352, 67] on button "This Month" at bounding box center [354, 65] width 35 height 8
select select "2025-8"
select select "2025-9"
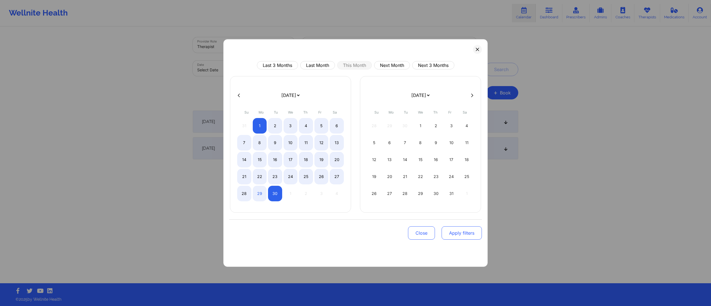
click at [464, 233] on button "Apply filters" at bounding box center [462, 232] width 40 height 13
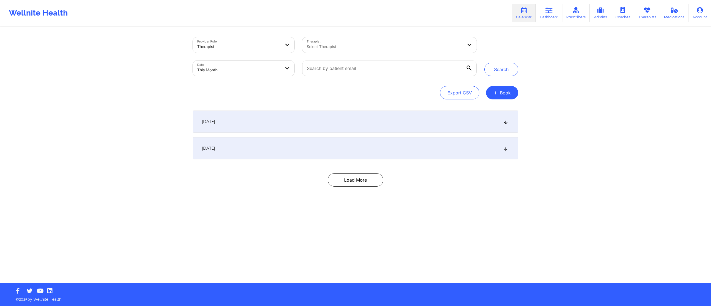
click at [354, 57] on div at bounding box center [389, 68] width 182 height 23
click at [347, 68] on input "text" at bounding box center [389, 69] width 174 height 16
paste input "[PERSON_NAME]"
drag, startPoint x: 354, startPoint y: 67, endPoint x: 276, endPoint y: 69, distance: 78.3
click at [276, 69] on div "Provider Role Therapist Therapist Select Therapist Date This Month Nanci David" at bounding box center [335, 56] width 292 height 47
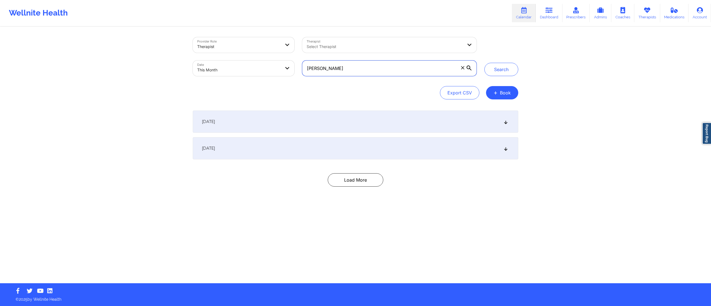
paste input "[EMAIL_ADDRESS][DOMAIN_NAME]"
click at [496, 66] on button "Search" at bounding box center [501, 69] width 34 height 13
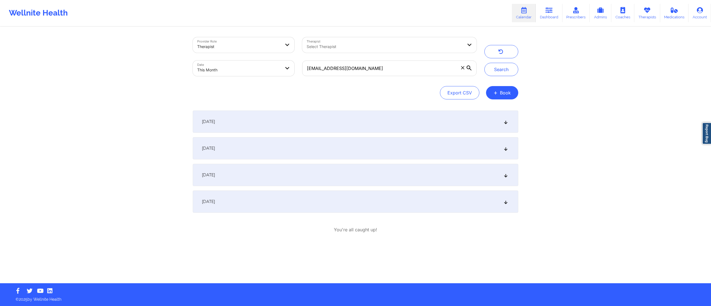
click at [315, 151] on div "September 9, 2025" at bounding box center [355, 148] width 325 height 22
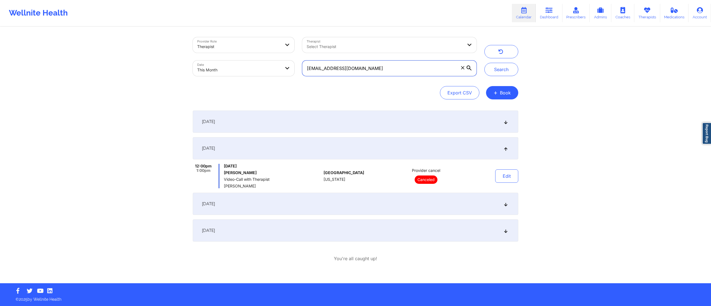
drag, startPoint x: 359, startPoint y: 70, endPoint x: 283, endPoint y: 79, distance: 76.9
click at [283, 79] on div "Provider Role Therapist Therapist Select Therapist Date This Month davidnanci@g…" at bounding box center [335, 56] width 292 height 47
paste input "salgados221"
type input "[EMAIL_ADDRESS][DOMAIN_NAME]"
click at [487, 71] on button "Search" at bounding box center [501, 69] width 34 height 13
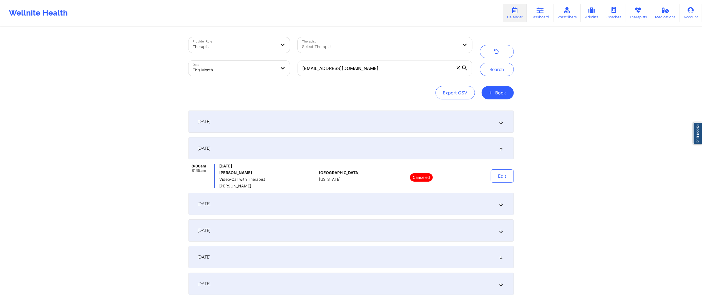
drag, startPoint x: 290, startPoint y: 204, endPoint x: 293, endPoint y: 202, distance: 3.3
click at [290, 204] on div "September 9, 2025" at bounding box center [351, 204] width 325 height 22
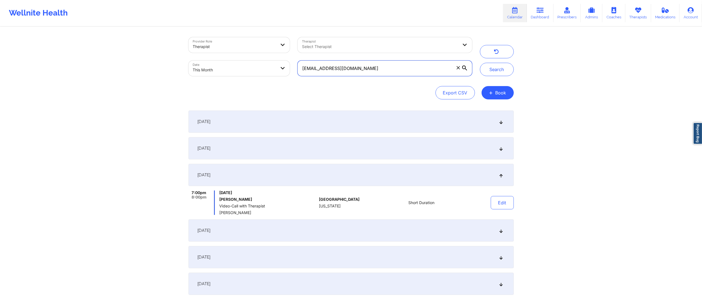
click at [367, 72] on input "[EMAIL_ADDRESS][DOMAIN_NAME]" at bounding box center [385, 69] width 174 height 16
click at [500, 204] on button "Edit" at bounding box center [502, 202] width 23 height 13
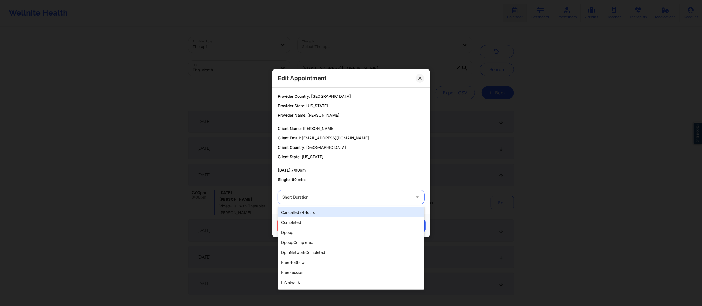
click at [349, 200] on div at bounding box center [346, 197] width 128 height 7
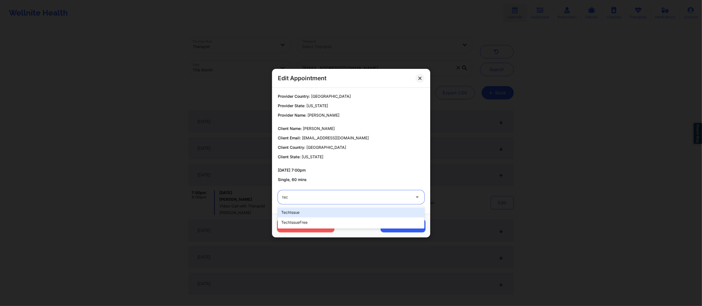
type input "tech"
click at [323, 214] on div "techIssue" at bounding box center [351, 212] width 147 height 10
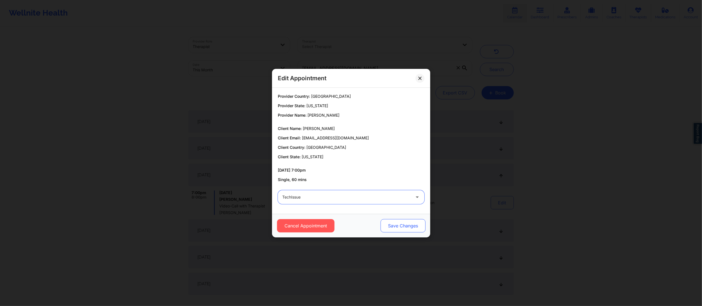
click at [388, 221] on button "Save Changes" at bounding box center [402, 225] width 45 height 13
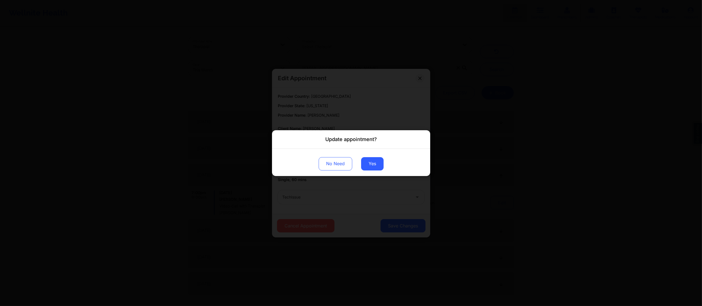
drag, startPoint x: 374, startPoint y: 166, endPoint x: 373, endPoint y: 173, distance: 6.7
click at [374, 166] on button "Yes" at bounding box center [372, 163] width 22 height 13
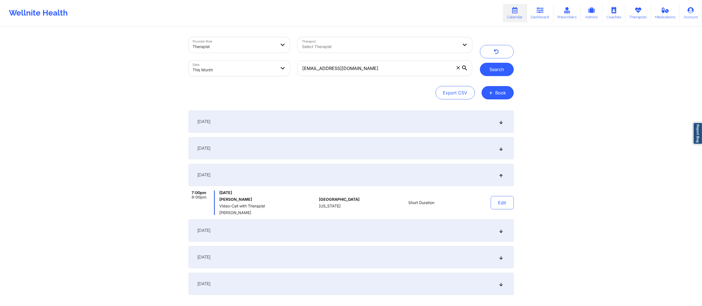
click at [492, 70] on button "Search" at bounding box center [497, 69] width 34 height 13
click at [502, 198] on button "Edit" at bounding box center [502, 202] width 23 height 13
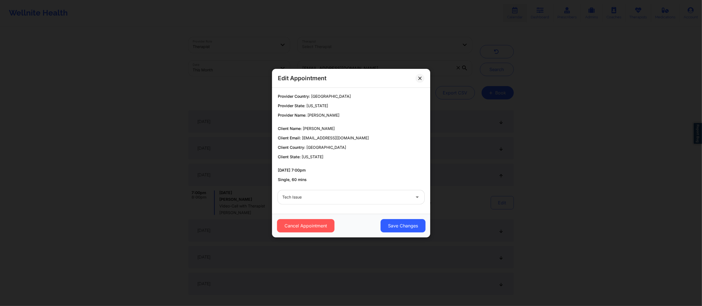
drag, startPoint x: 344, startPoint y: 207, endPoint x: 340, endPoint y: 201, distance: 6.6
click at [343, 207] on div "Tech Issue" at bounding box center [351, 197] width 154 height 22
click at [339, 199] on div at bounding box center [346, 197] width 128 height 7
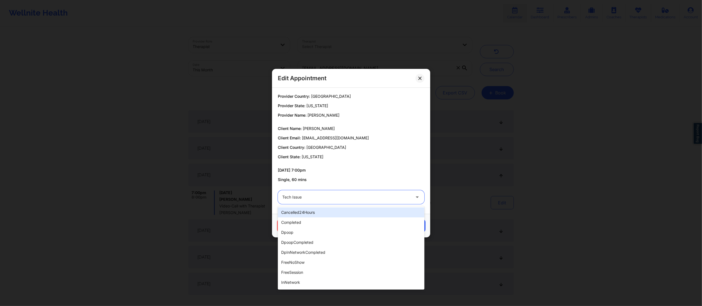
click at [357, 166] on div "Provider Country: United States Provider State: New York Provider Name: Laura S…" at bounding box center [351, 138] width 154 height 89
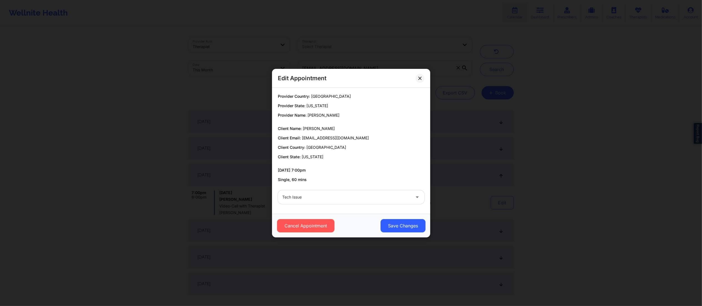
click at [404, 233] on div "Cancel Appointment Save Changes" at bounding box center [351, 226] width 158 height 24
click at [401, 224] on button "Save Changes" at bounding box center [402, 225] width 45 height 13
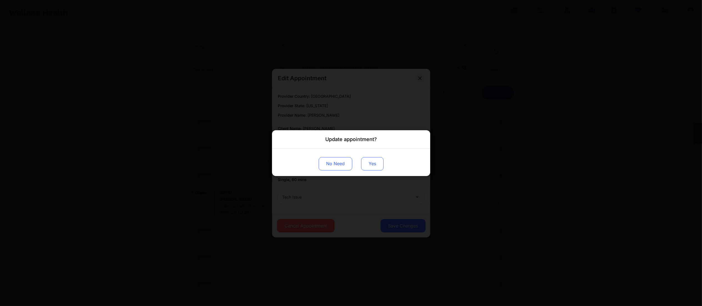
click at [372, 169] on button "Yes" at bounding box center [372, 163] width 22 height 13
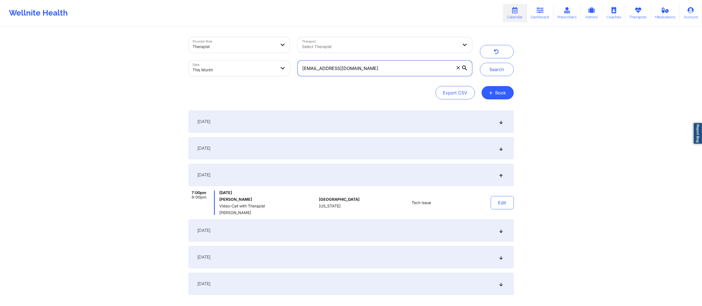
drag, startPoint x: 376, startPoint y: 67, endPoint x: 261, endPoint y: 72, distance: 114.5
click at [260, 69] on div "Provider Role Therapist Therapist Select Therapist Date This Month salgados221@…" at bounding box center [331, 56] width 292 height 47
paste input "grace.domanski.a"
click at [490, 69] on button "Search" at bounding box center [497, 69] width 34 height 13
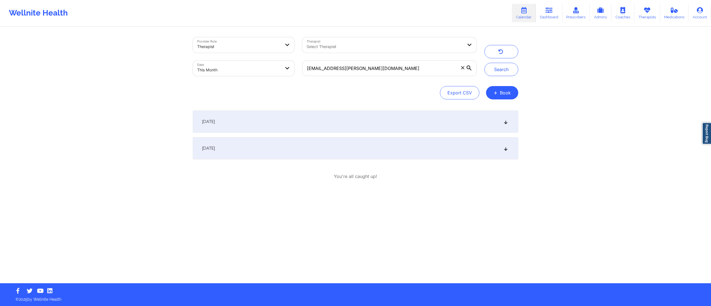
click at [295, 123] on div "September 4, 2025" at bounding box center [355, 122] width 325 height 22
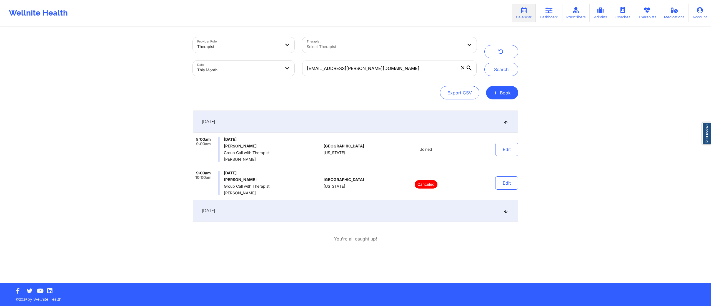
click at [320, 118] on div "September 4, 2025" at bounding box center [355, 122] width 325 height 22
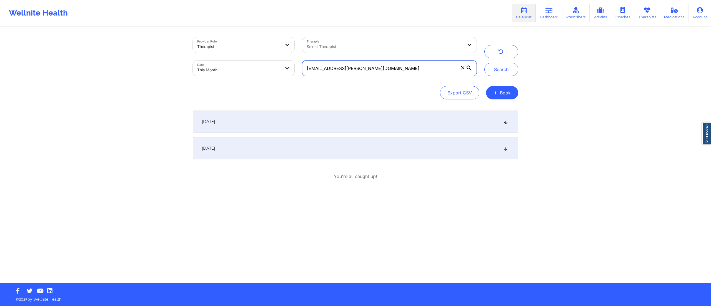
drag, startPoint x: 382, startPoint y: 66, endPoint x: 288, endPoint y: 62, distance: 93.9
click at [288, 62] on div "Provider Role Therapist Therapist Select Therapist Date This Month grace.domans…" at bounding box center [335, 56] width 292 height 47
paste input "powerforgoodconsulting"
click at [509, 70] on button "Search" at bounding box center [501, 69] width 34 height 13
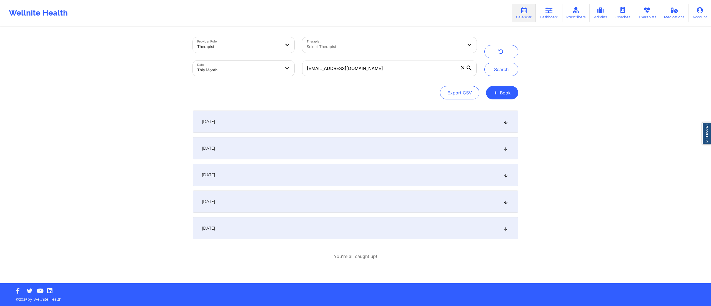
click at [334, 122] on div "September 1, 2025" at bounding box center [355, 122] width 325 height 22
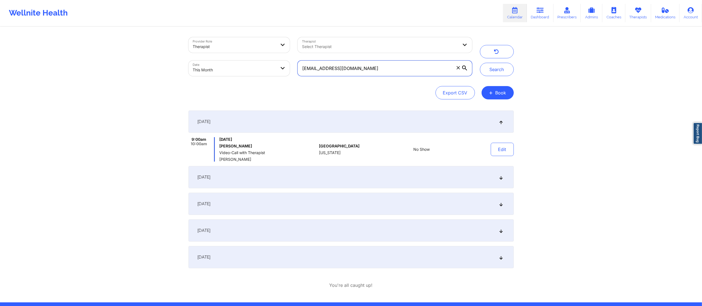
drag, startPoint x: 407, startPoint y: 70, endPoint x: 228, endPoint y: 73, distance: 178.9
click at [228, 73] on div "Provider Role Therapist Therapist Select Therapist Date This Month powerforgood…" at bounding box center [331, 56] width 292 height 47
paste input "lar007@verizon.net"
click at [500, 67] on button "Search" at bounding box center [497, 69] width 34 height 13
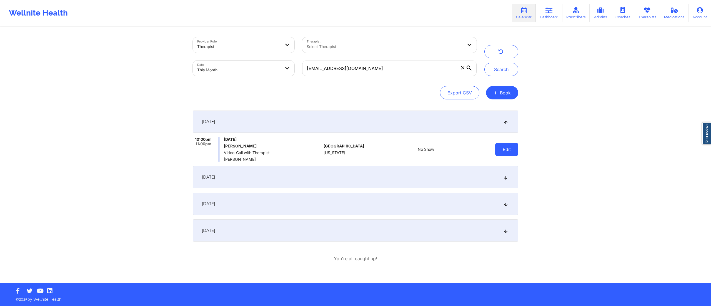
click at [507, 155] on button "Edit" at bounding box center [506, 149] width 23 height 13
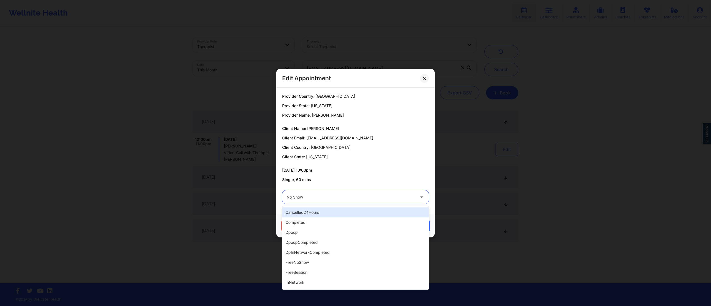
click at [370, 198] on div at bounding box center [351, 197] width 128 height 7
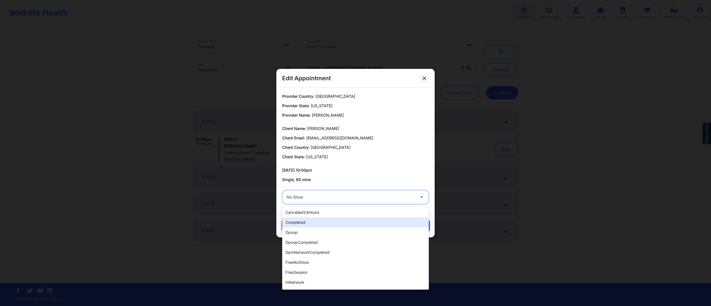
click at [304, 222] on div "completed" at bounding box center [355, 222] width 147 height 10
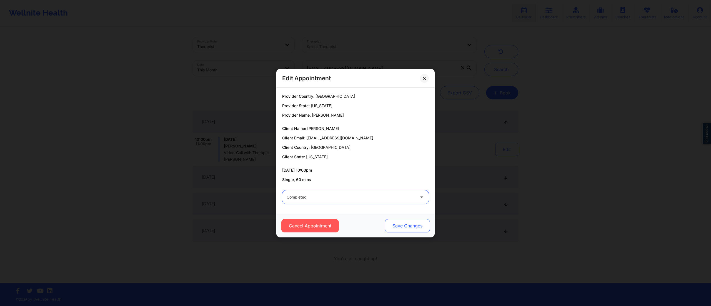
click at [409, 228] on button "Save Changes" at bounding box center [407, 225] width 45 height 13
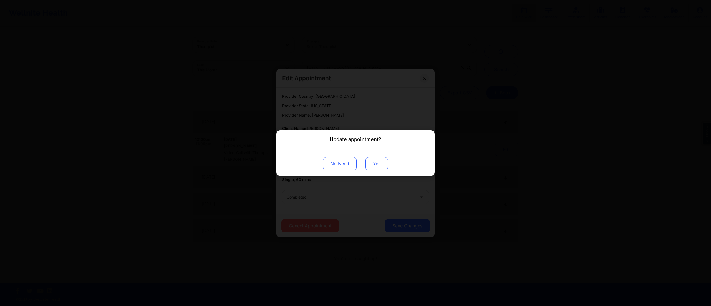
click at [376, 166] on button "Yes" at bounding box center [376, 163] width 22 height 13
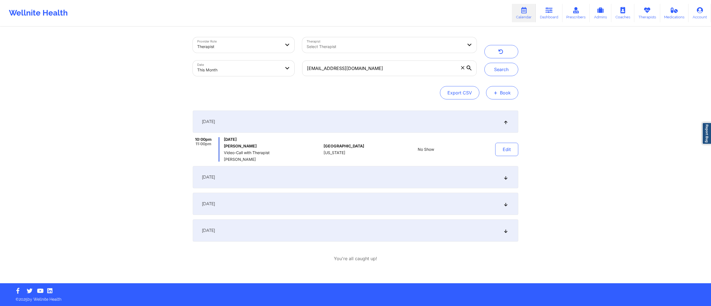
click at [502, 89] on button "+ Book" at bounding box center [502, 92] width 32 height 13
click at [496, 67] on button "Search" at bounding box center [501, 69] width 34 height 13
click at [507, 148] on button "Edit" at bounding box center [506, 149] width 23 height 13
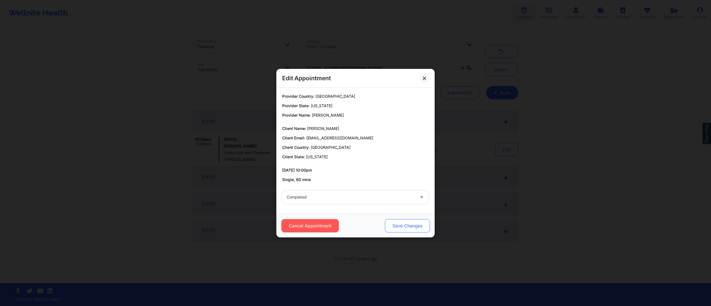
click at [402, 223] on button "Save Changes" at bounding box center [407, 225] width 45 height 13
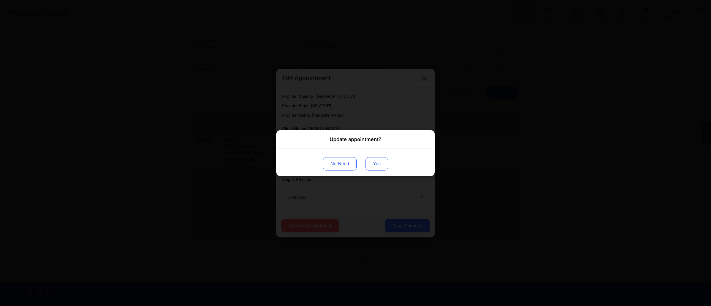
click at [384, 170] on button "Yes" at bounding box center [376, 163] width 22 height 13
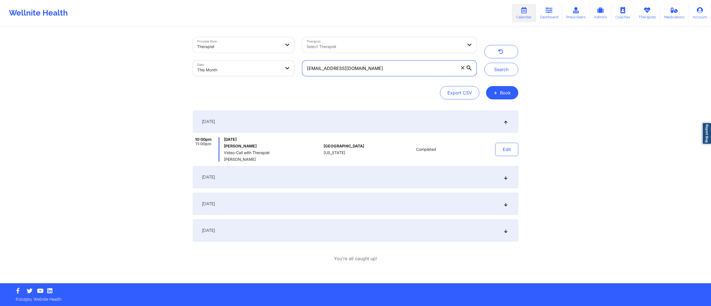
drag, startPoint x: 388, startPoint y: 66, endPoint x: 262, endPoint y: 69, distance: 125.3
click at [262, 69] on div "Provider Role Therapist Therapist Select Therapist Date This Month plar007@veri…" at bounding box center [335, 56] width 292 height 47
paste input "[EMAIL_ADDRESS][DOMAIN_NAME]"
click at [495, 73] on button "Search" at bounding box center [501, 69] width 34 height 13
click at [508, 148] on button "Edit" at bounding box center [506, 149] width 23 height 13
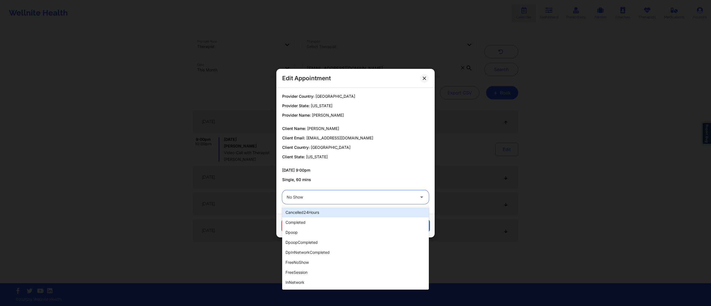
click at [338, 197] on div at bounding box center [351, 197] width 128 height 7
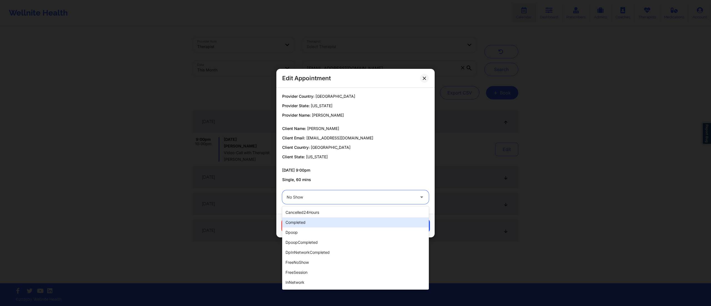
click at [296, 223] on div "completed" at bounding box center [355, 222] width 147 height 10
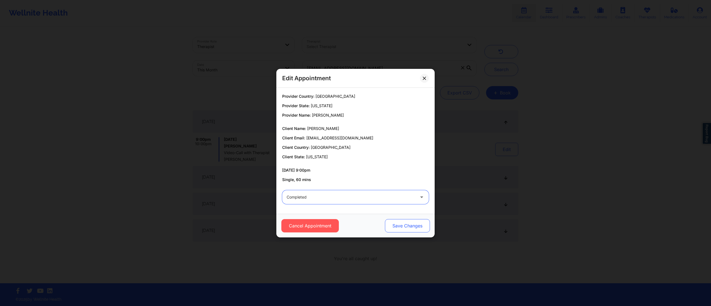
click at [405, 226] on button "Save Changes" at bounding box center [407, 225] width 45 height 13
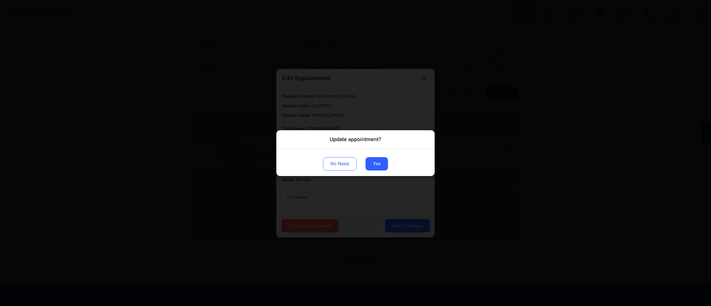
click at [378, 170] on button "Yes" at bounding box center [376, 163] width 22 height 13
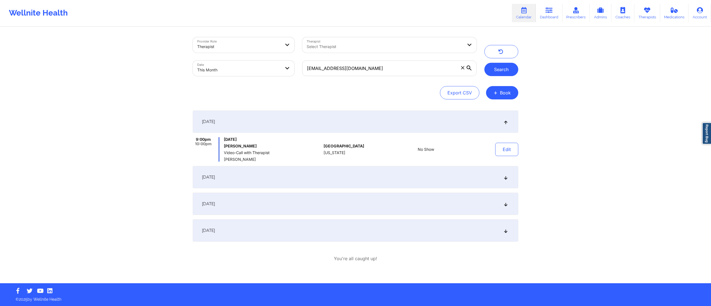
click at [495, 71] on button "Search" at bounding box center [501, 69] width 34 height 13
click at [504, 152] on button "Edit" at bounding box center [506, 149] width 23 height 13
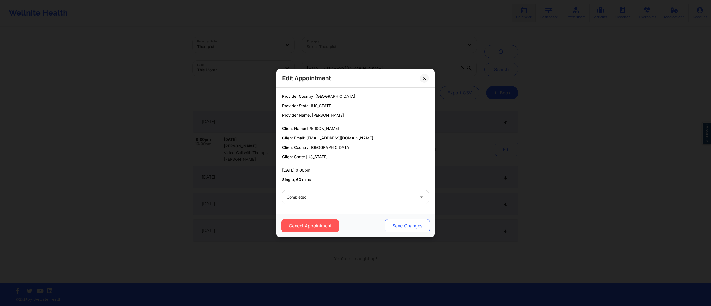
click at [395, 226] on button "Save Changes" at bounding box center [407, 225] width 45 height 13
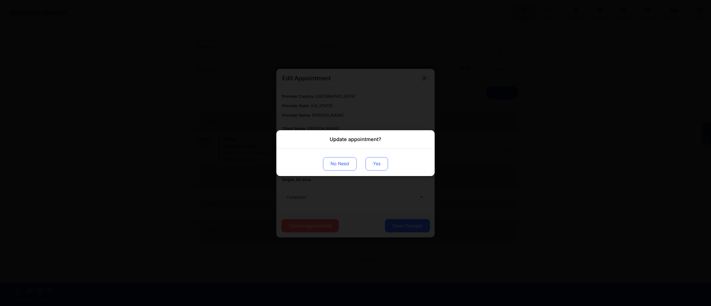
click at [374, 161] on button "Yes" at bounding box center [376, 163] width 22 height 13
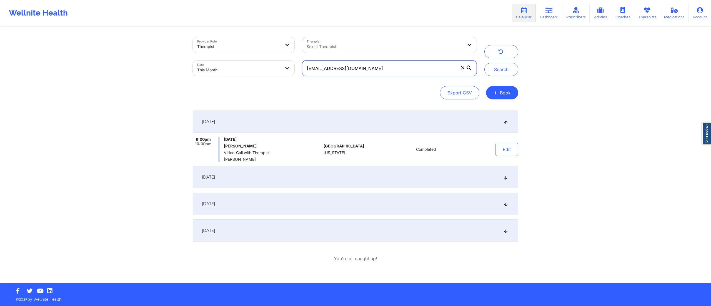
drag, startPoint x: 361, startPoint y: 67, endPoint x: 279, endPoint y: 71, distance: 82.6
click at [275, 72] on div "Provider Role Therapist Therapist Select Therapist Date This Month nedab69@gmai…" at bounding box center [335, 56] width 292 height 47
paste input "ifS7MyQzTupyZD2gAfsW2d"
paste input "a.bethea20"
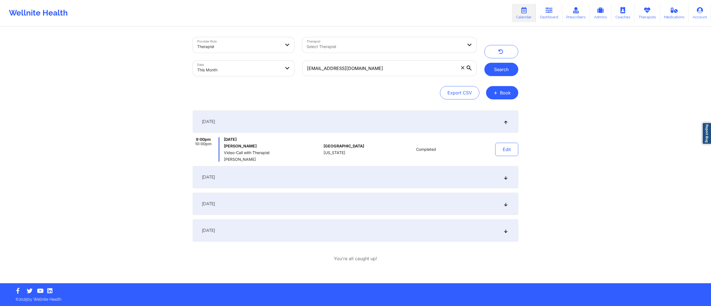
click at [501, 69] on button "Search" at bounding box center [501, 69] width 34 height 13
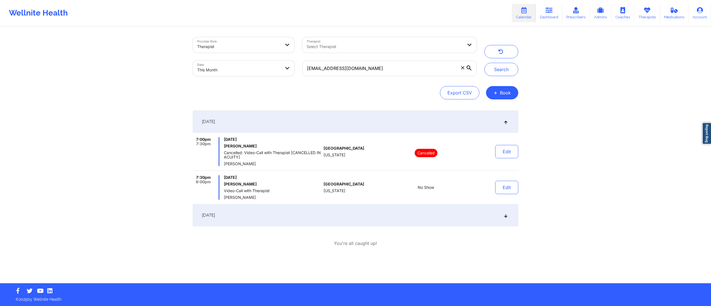
drag, startPoint x: 223, startPoint y: 184, endPoint x: 258, endPoint y: 184, distance: 34.7
click at [258, 184] on div "7:30pm 8:00pm Thursday, September 4, 2025 Anthony Bethea Video-Call with Therap…" at bounding box center [257, 187] width 129 height 24
drag, startPoint x: 223, startPoint y: 198, endPoint x: 266, endPoint y: 199, distance: 42.5
click at [266, 199] on span "[PERSON_NAME]" at bounding box center [272, 197] width 97 height 4
copy span "[PERSON_NAME]"
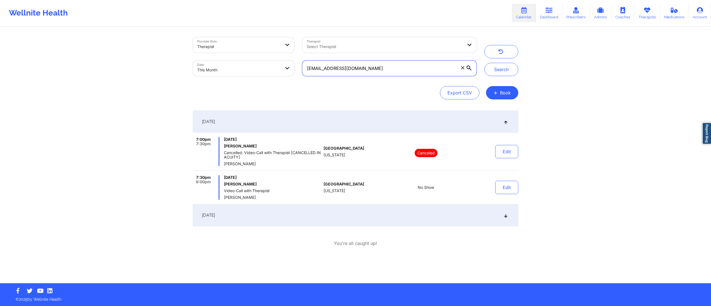
drag, startPoint x: 374, startPoint y: 68, endPoint x: 274, endPoint y: 73, distance: 99.2
click at [272, 71] on div "Provider Role Therapist Therapist Select Therapist Date This Month a.bethea20@g…" at bounding box center [335, 56] width 292 height 47
paste input "lston.kenya"
click at [497, 72] on button "Search" at bounding box center [501, 69] width 34 height 13
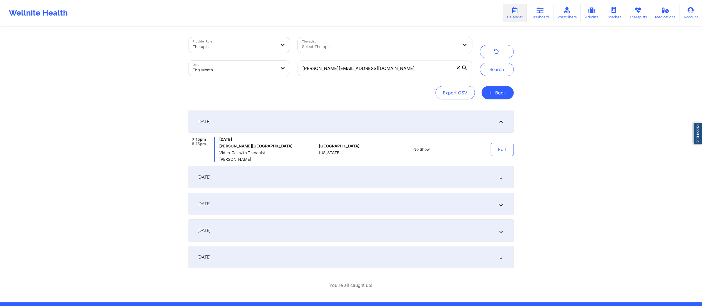
click at [315, 179] on div "September 6, 2025" at bounding box center [351, 177] width 325 height 22
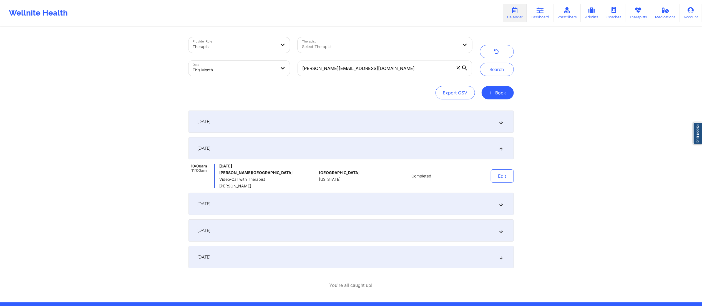
click at [581, 134] on div "Provider Role Therapist Therapist Select Therapist Date This Month alston.kenya…" at bounding box center [351, 151] width 702 height 302
drag, startPoint x: 372, startPoint y: 71, endPoint x: 277, endPoint y: 72, distance: 95.8
click at [277, 72] on div "Provider Role Therapist Therapist Select Therapist Date This Month alston.kenya…" at bounding box center [331, 56] width 292 height 47
paste input "5YUAw4EyvzbW1ju91DYtkc"
paste input "javiosx@ao"
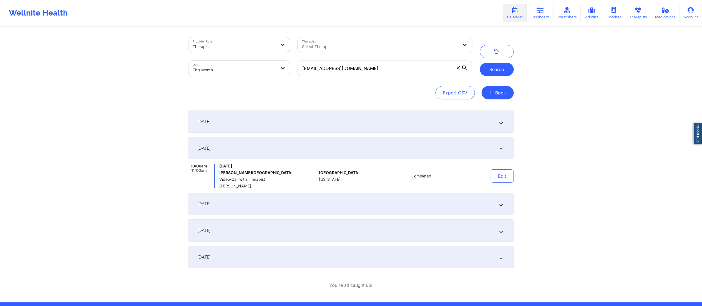
click at [500, 73] on button "Search" at bounding box center [497, 69] width 34 height 13
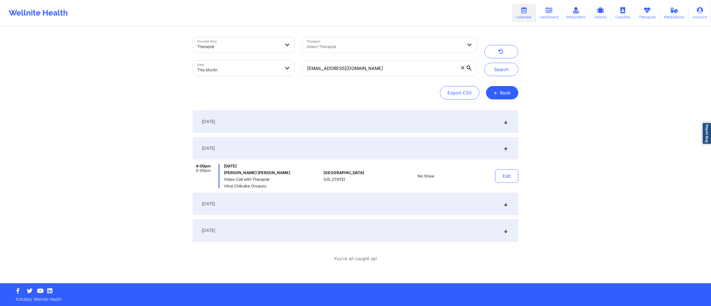
click at [349, 121] on div "September 4, 2025" at bounding box center [355, 122] width 325 height 22
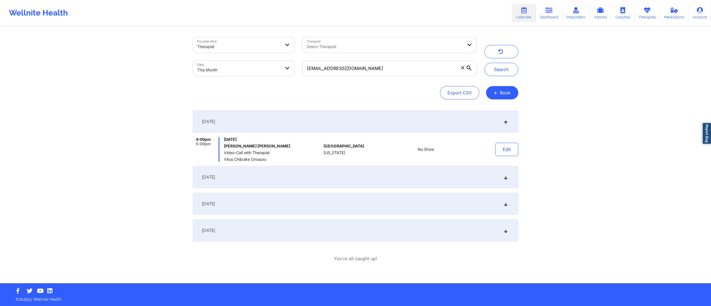
click at [328, 204] on div "September 18, 2025" at bounding box center [355, 204] width 325 height 22
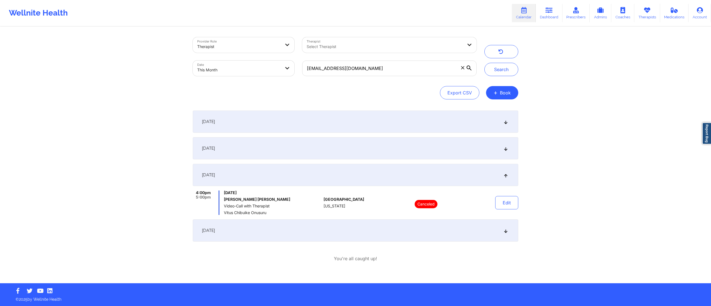
click at [334, 231] on div "September 25, 2025" at bounding box center [355, 230] width 325 height 22
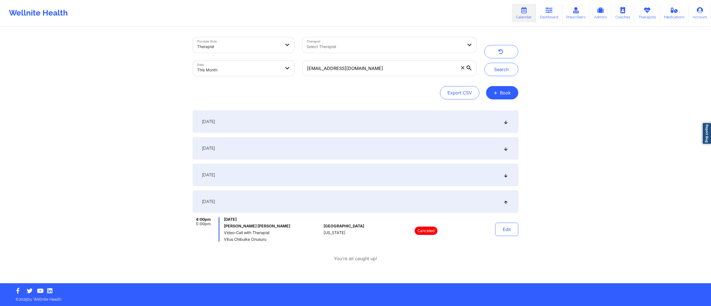
click at [359, 170] on div "September 18, 2025" at bounding box center [355, 175] width 325 height 22
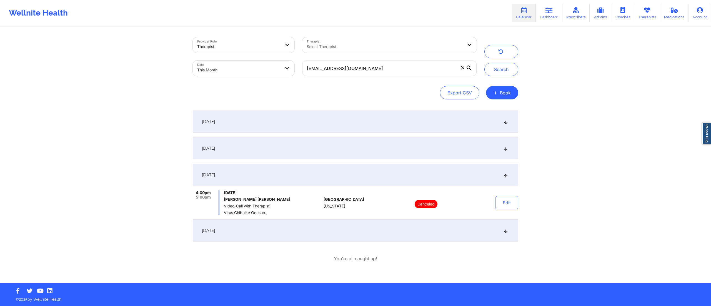
click at [357, 153] on div "September 11, 2025" at bounding box center [355, 148] width 325 height 22
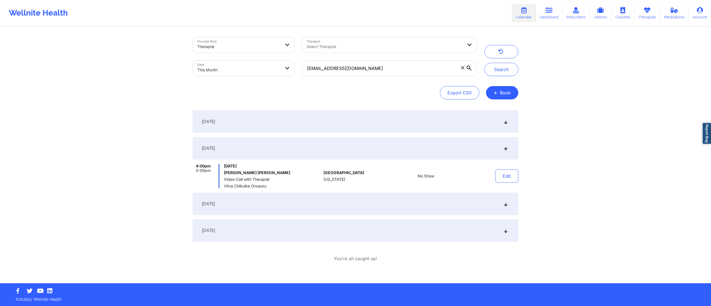
click at [372, 128] on div "September 4, 2025" at bounding box center [355, 122] width 325 height 22
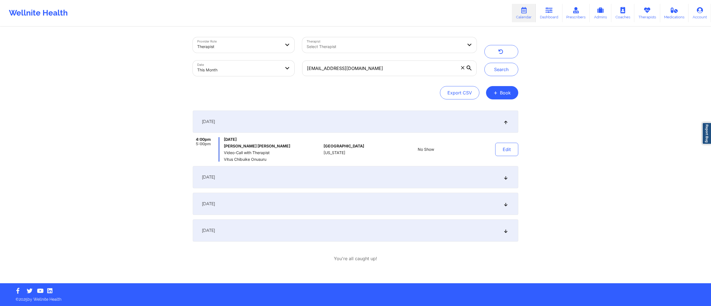
click at [336, 183] on div "September 11, 2025" at bounding box center [355, 177] width 325 height 22
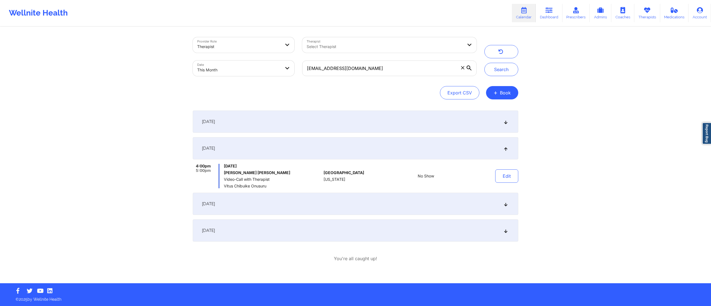
click at [336, 122] on div "September 4, 2025" at bounding box center [355, 122] width 325 height 22
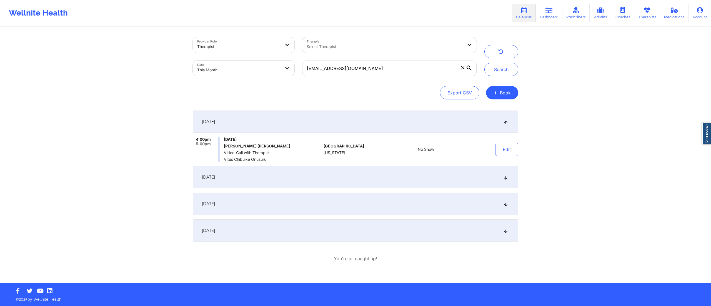
click at [354, 124] on div "September 4, 2025" at bounding box center [355, 122] width 325 height 22
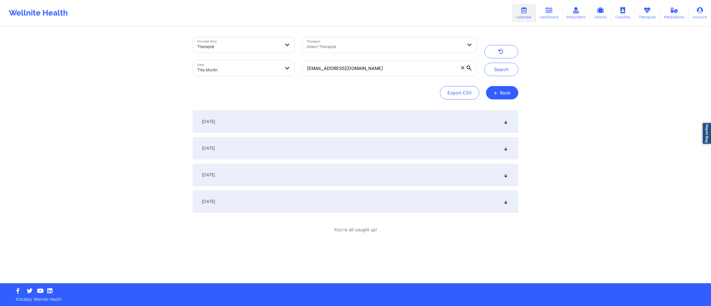
click at [357, 151] on div "September 11, 2025" at bounding box center [355, 148] width 325 height 22
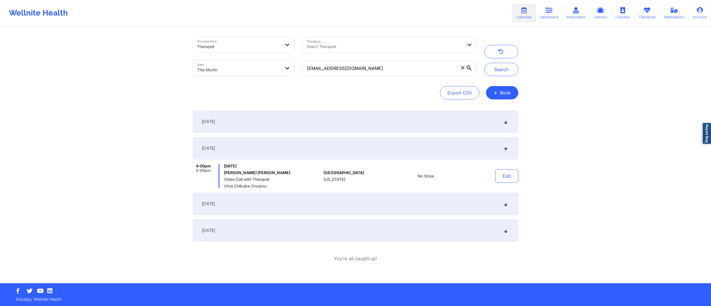
click at [337, 119] on div "September 4, 2025" at bounding box center [355, 122] width 325 height 22
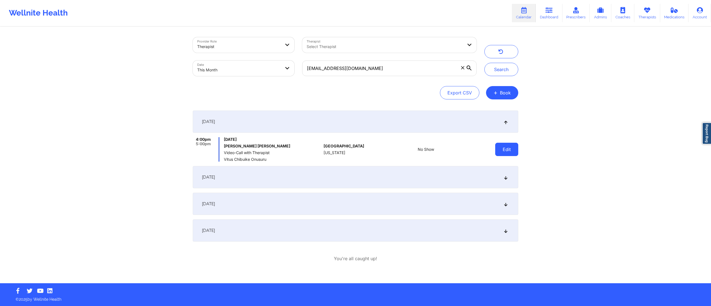
click at [496, 148] on button "Edit" at bounding box center [506, 149] width 23 height 13
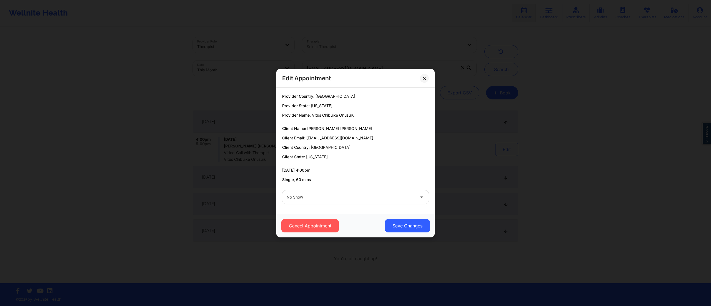
click at [316, 200] on div at bounding box center [351, 197] width 128 height 7
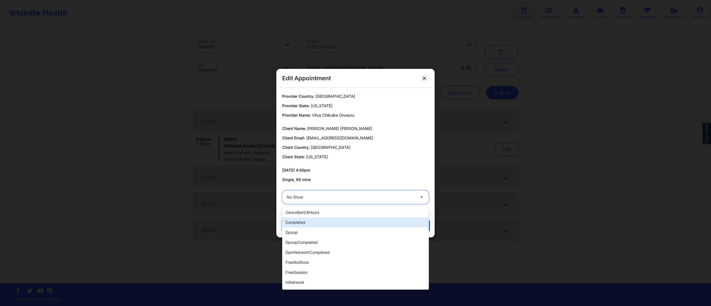
drag, startPoint x: 321, startPoint y: 220, endPoint x: 322, endPoint y: 223, distance: 3.1
click at [320, 220] on div "completed" at bounding box center [355, 222] width 147 height 10
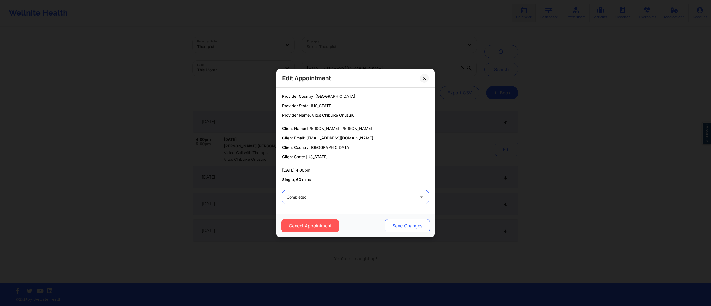
click at [393, 221] on button "Save Changes" at bounding box center [407, 225] width 45 height 13
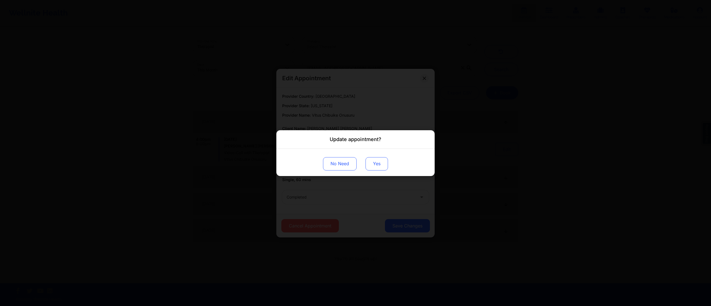
click at [373, 166] on button "Yes" at bounding box center [376, 163] width 22 height 13
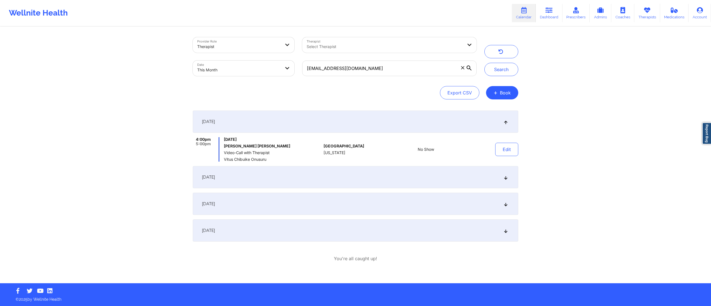
click at [482, 173] on div "September 11, 2025" at bounding box center [355, 177] width 325 height 22
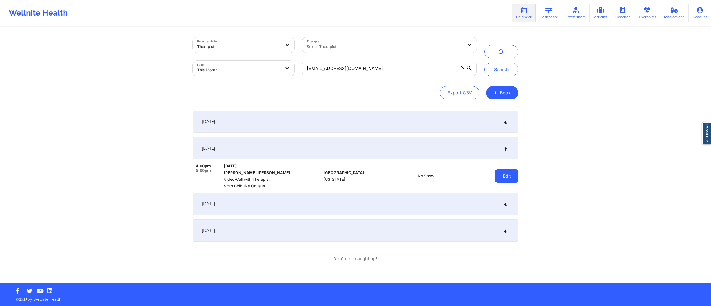
click at [510, 176] on button "Edit" at bounding box center [506, 175] width 23 height 13
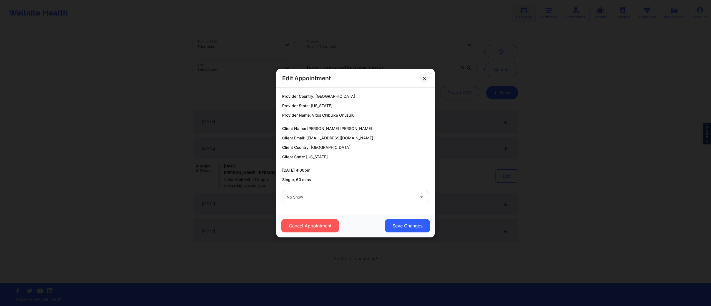
click at [403, 198] on div at bounding box center [351, 197] width 128 height 7
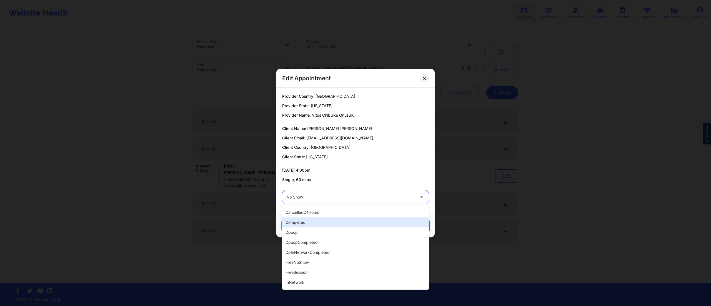
click at [347, 224] on div "completed" at bounding box center [355, 222] width 147 height 10
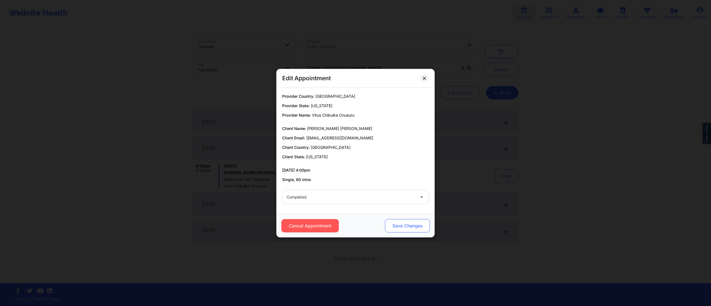
click at [399, 230] on button "Save Changes" at bounding box center [407, 225] width 45 height 13
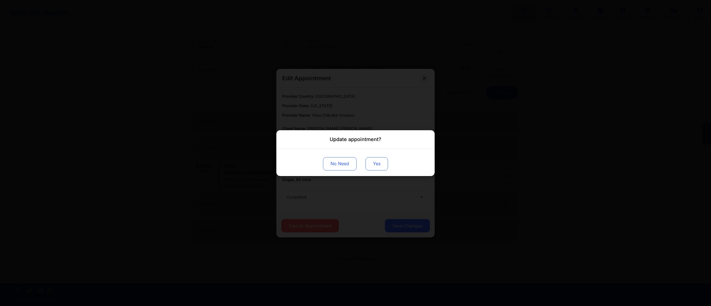
click at [378, 167] on button "Yes" at bounding box center [376, 163] width 22 height 13
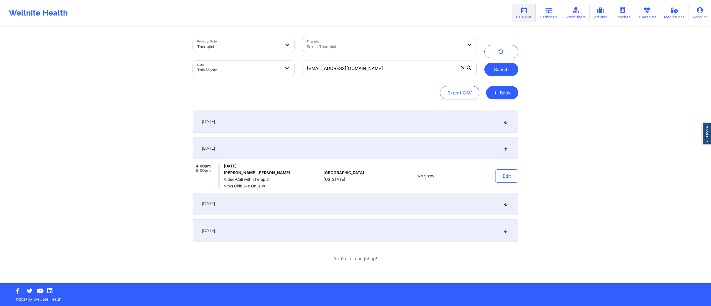
click at [502, 71] on button "Search" at bounding box center [501, 69] width 34 height 13
click at [494, 121] on div "September 4, 2025" at bounding box center [355, 122] width 325 height 22
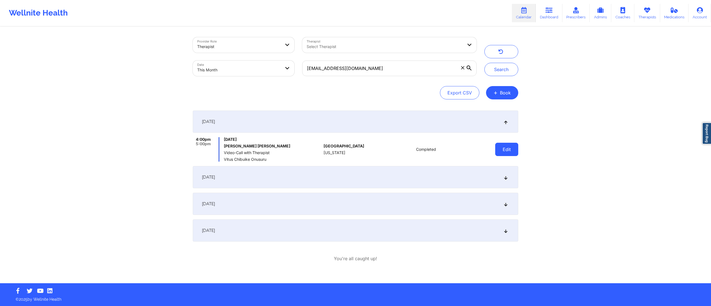
click at [499, 151] on button "Edit" at bounding box center [506, 149] width 23 height 13
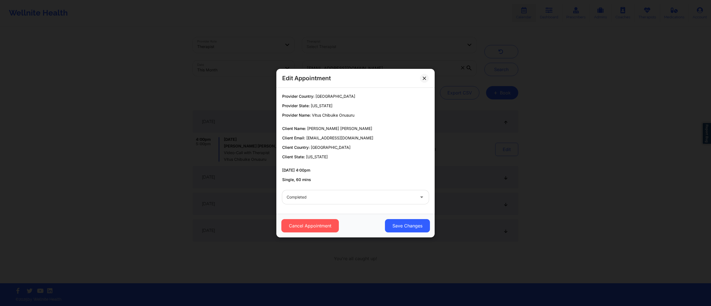
click at [369, 201] on div "Completed" at bounding box center [351, 197] width 128 height 14
drag, startPoint x: 376, startPoint y: 176, endPoint x: 390, endPoint y: 224, distance: 49.6
click at [376, 179] on div "09/04/2025 4:00pm Single, 60 mins" at bounding box center [355, 174] width 147 height 15
click at [404, 224] on button "Save Changes" at bounding box center [407, 225] width 45 height 13
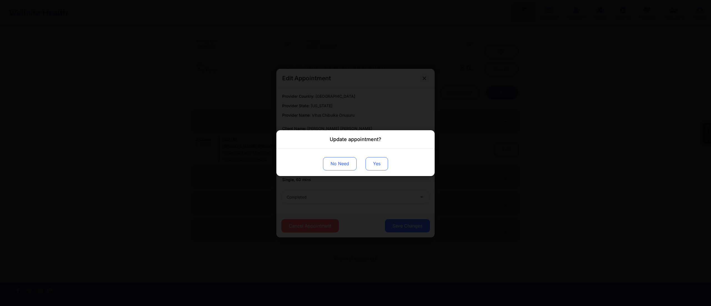
click at [377, 164] on button "Yes" at bounding box center [376, 163] width 22 height 13
click at [536, 185] on div "Update appointment? No Need" at bounding box center [355, 153] width 711 height 306
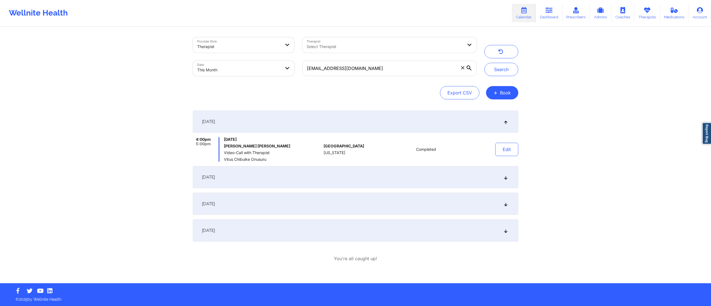
click at [474, 172] on div "September 11, 2025" at bounding box center [355, 177] width 325 height 22
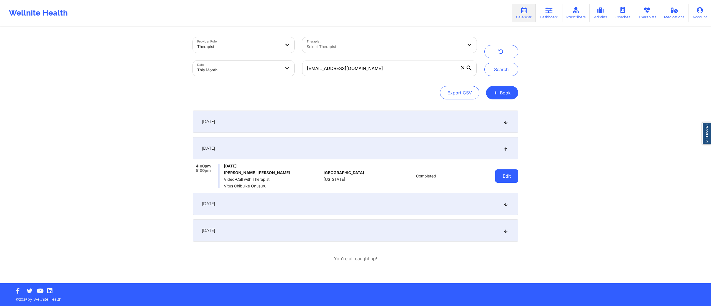
click at [505, 175] on button "Edit" at bounding box center [506, 175] width 23 height 13
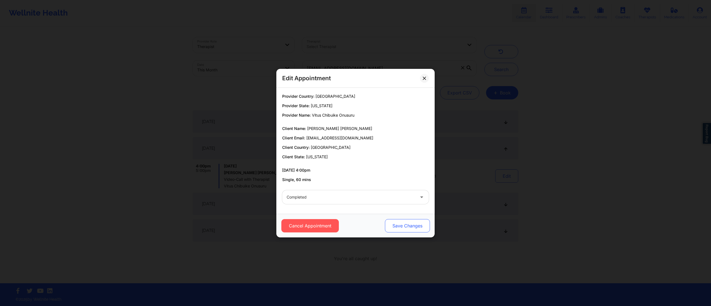
click at [412, 225] on button "Save Changes" at bounding box center [407, 225] width 45 height 13
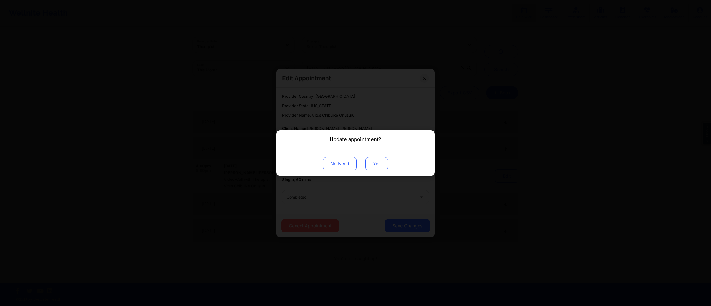
click at [375, 167] on button "Yes" at bounding box center [376, 163] width 22 height 13
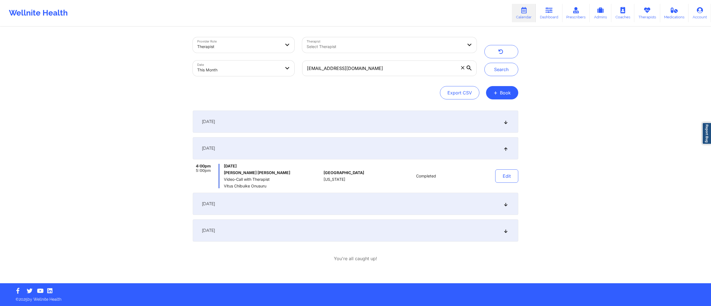
drag, startPoint x: 398, startPoint y: 77, endPoint x: 393, endPoint y: 74, distance: 5.2
click at [395, 76] on div "[EMAIL_ADDRESS][DOMAIN_NAME]" at bounding box center [389, 68] width 182 height 23
drag, startPoint x: 387, startPoint y: 70, endPoint x: 275, endPoint y: 72, distance: 111.1
click at [275, 72] on div "Provider Role Therapist Therapist Select Therapist Date This Month javiosx@aol.…" at bounding box center [335, 56] width 292 height 47
paste input "collinsj642@gmai"
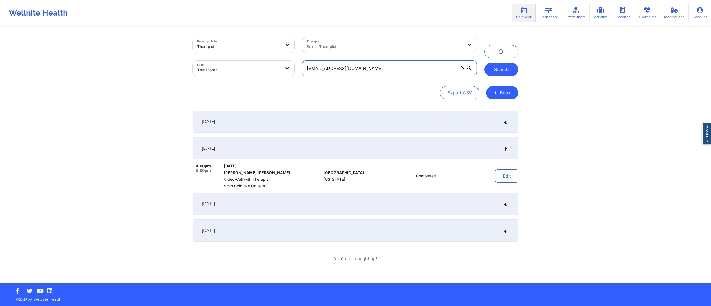
type input "[EMAIL_ADDRESS][DOMAIN_NAME]"
click at [495, 73] on button "Search" at bounding box center [501, 69] width 34 height 13
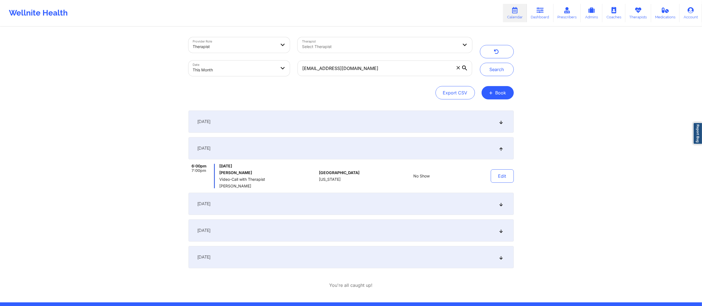
click at [348, 123] on div "September 4, 2025" at bounding box center [351, 122] width 325 height 22
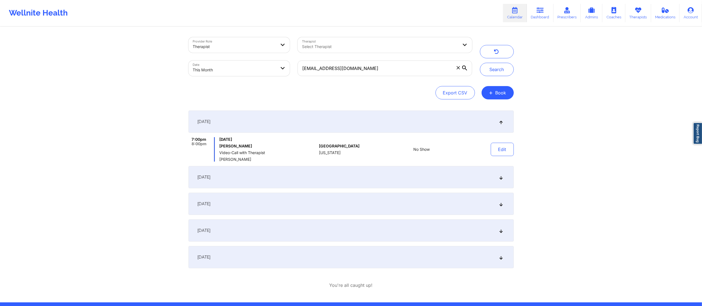
click at [300, 180] on div "September 7, 2025" at bounding box center [351, 177] width 325 height 22
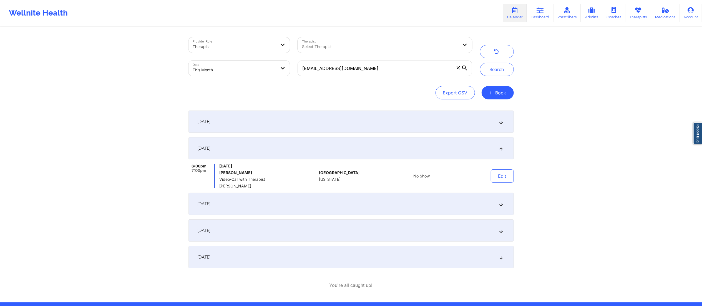
click at [309, 209] on div "September 14, 2025" at bounding box center [351, 204] width 325 height 22
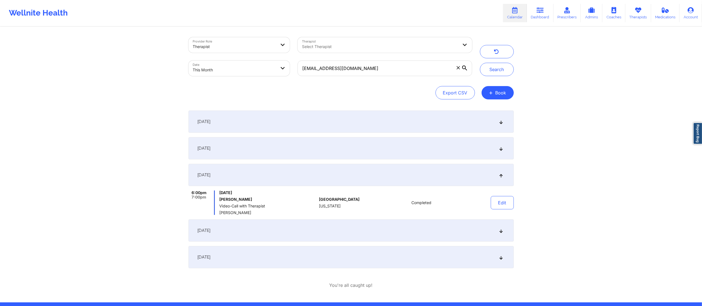
click at [310, 147] on div "September 7, 2025" at bounding box center [351, 148] width 325 height 22
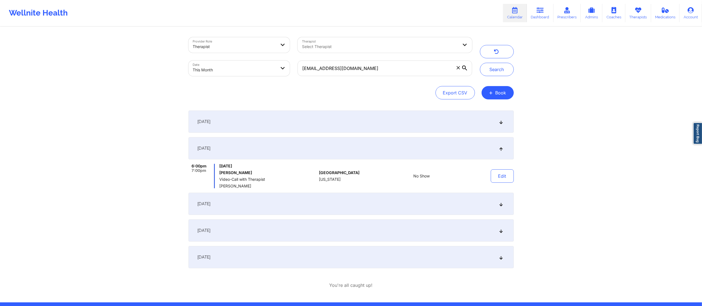
click at [321, 120] on div "September 4, 2025" at bounding box center [351, 122] width 325 height 22
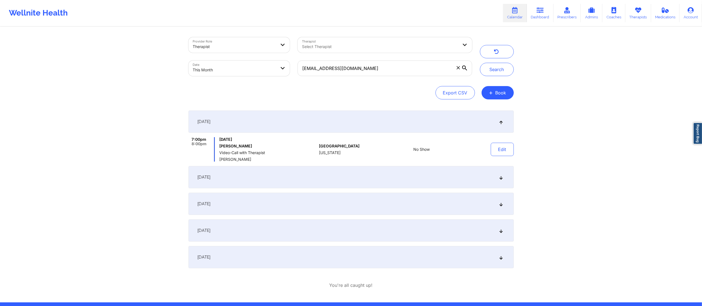
click at [326, 183] on div "September 7, 2025" at bounding box center [351, 177] width 325 height 22
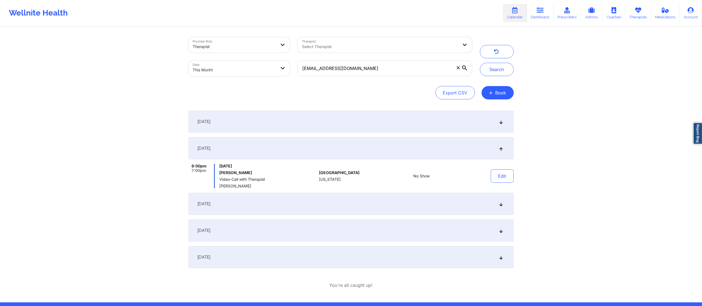
click at [345, 121] on div "September 4, 2025" at bounding box center [351, 122] width 325 height 22
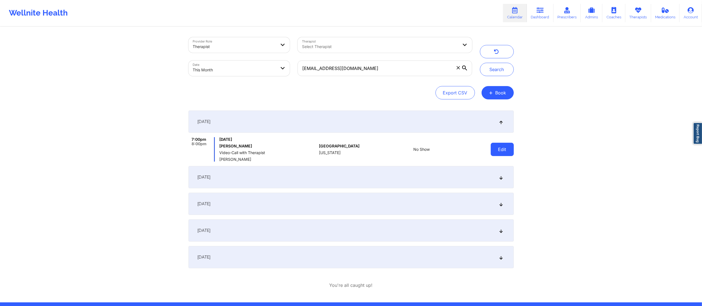
click at [503, 148] on button "Edit" at bounding box center [502, 149] width 23 height 13
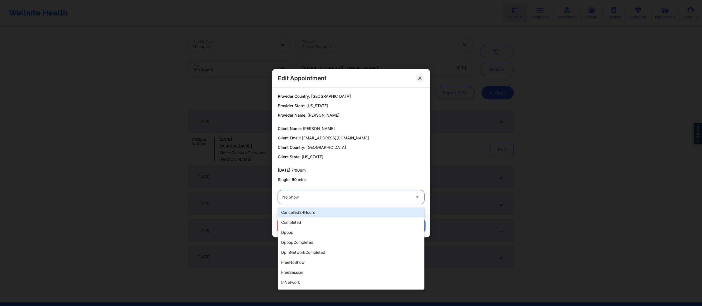
click at [322, 197] on div at bounding box center [346, 197] width 128 height 7
click at [335, 223] on div "completed" at bounding box center [351, 222] width 147 height 10
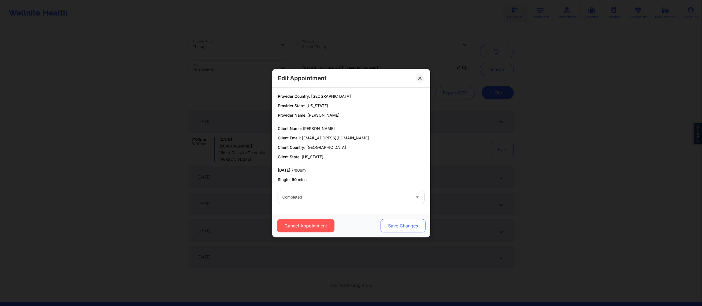
click at [414, 228] on button "Save Changes" at bounding box center [402, 225] width 45 height 13
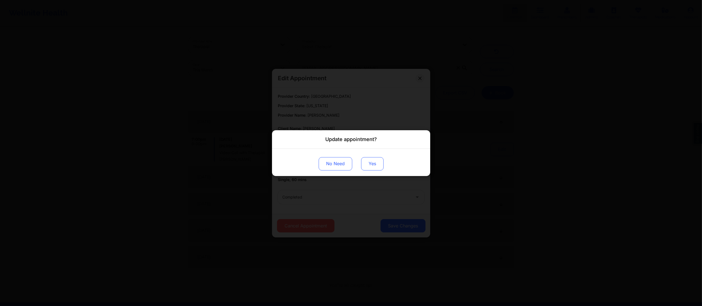
click at [370, 160] on button "Yes" at bounding box center [372, 163] width 22 height 13
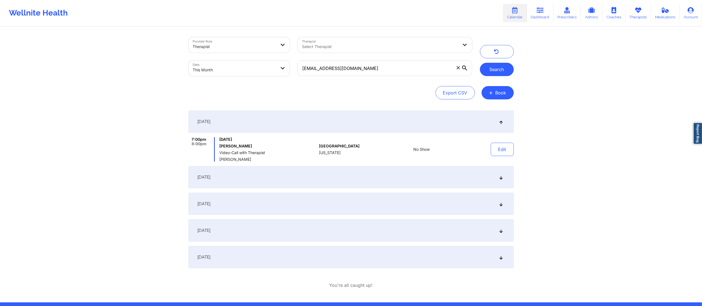
click at [492, 72] on button "Search" at bounding box center [497, 69] width 34 height 13
click at [497, 147] on button "Edit" at bounding box center [502, 149] width 23 height 13
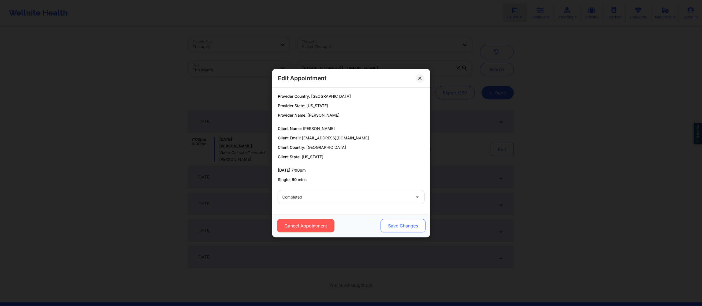
click at [384, 225] on button "Save Changes" at bounding box center [402, 225] width 45 height 13
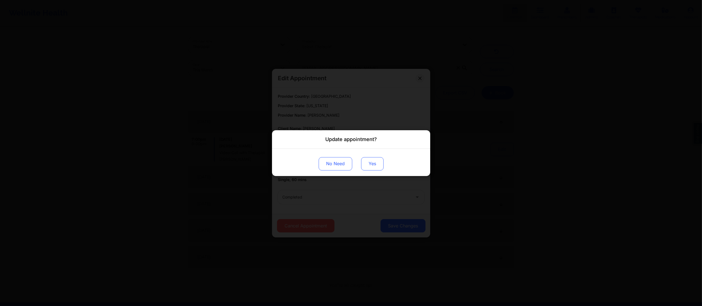
click at [374, 162] on button "Yes" at bounding box center [372, 163] width 22 height 13
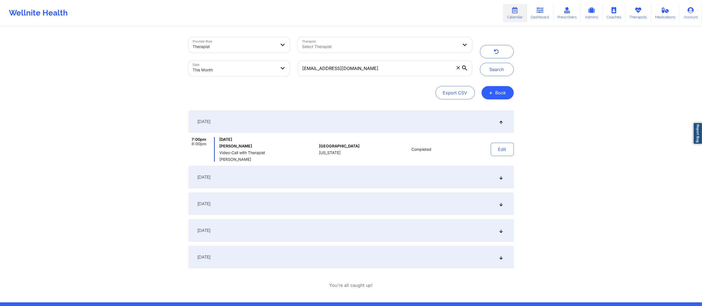
click at [350, 179] on div "September 7, 2025" at bounding box center [351, 177] width 325 height 22
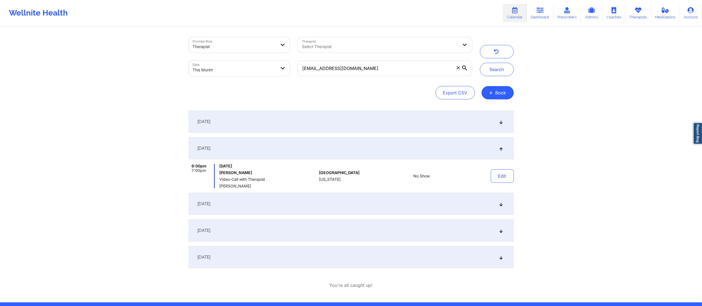
click at [343, 121] on div "September 4, 2025" at bounding box center [351, 122] width 325 height 22
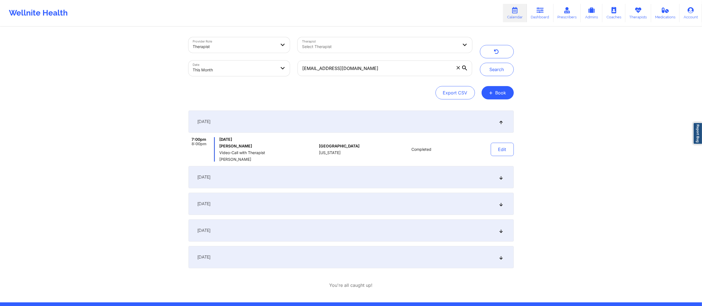
click at [325, 175] on div "September 7, 2025" at bounding box center [351, 177] width 325 height 22
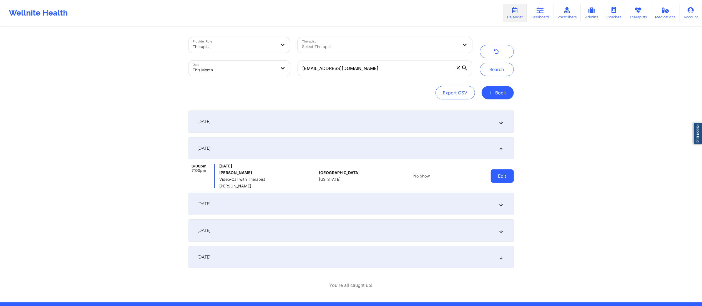
click at [493, 176] on button "Edit" at bounding box center [502, 175] width 23 height 13
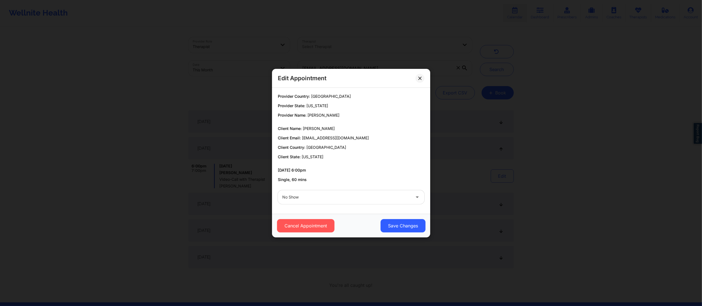
click at [318, 197] on div at bounding box center [346, 197] width 128 height 7
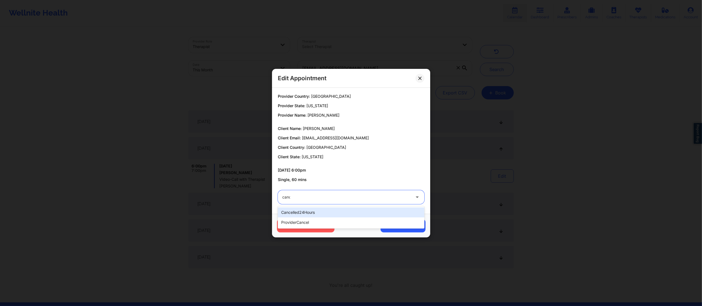
type input "cance"
click at [314, 221] on div "providerCancel" at bounding box center [351, 222] width 147 height 10
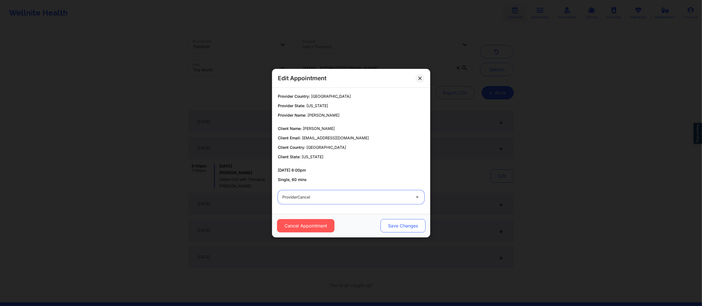
click at [390, 230] on button "Save Changes" at bounding box center [402, 225] width 45 height 13
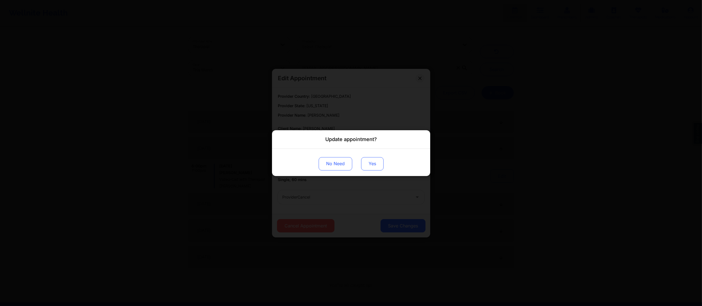
click at [370, 164] on button "Yes" at bounding box center [372, 163] width 22 height 13
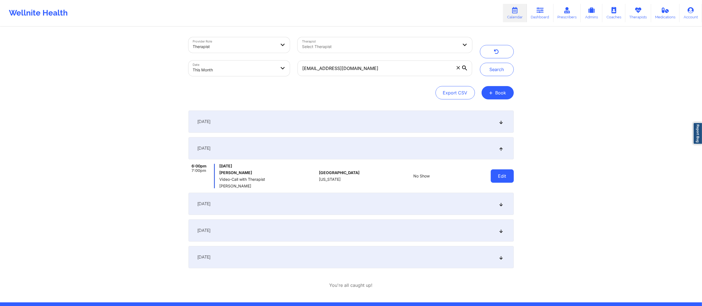
click at [498, 176] on button "Edit" at bounding box center [502, 175] width 23 height 13
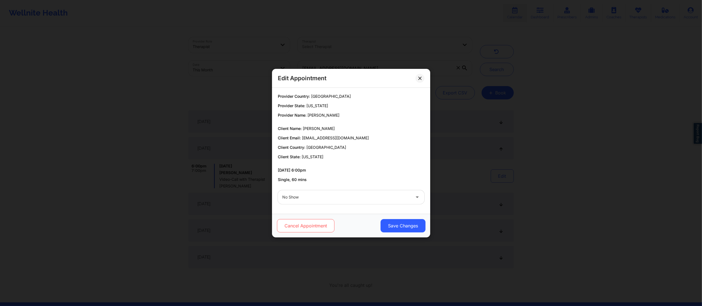
click at [293, 226] on button "Cancel Appointment" at bounding box center [305, 225] width 57 height 13
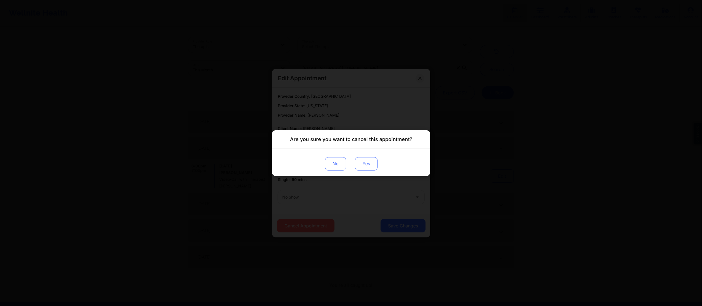
click at [366, 166] on button "Yes" at bounding box center [366, 163] width 22 height 13
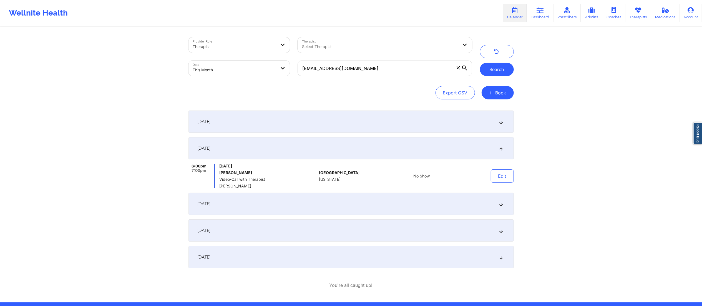
click at [499, 70] on button "Search" at bounding box center [497, 69] width 34 height 13
drag, startPoint x: 401, startPoint y: 70, endPoint x: 291, endPoint y: 70, distance: 110.0
click at [291, 70] on div "Provider Role Therapist Therapist Select Therapist Date This Month collinsj642@…" at bounding box center [331, 56] width 292 height 47
paste input "ujZYqfCYRH8dgvPZzgkMjr"
click at [497, 63] on div "Search" at bounding box center [497, 56] width 34 height 39
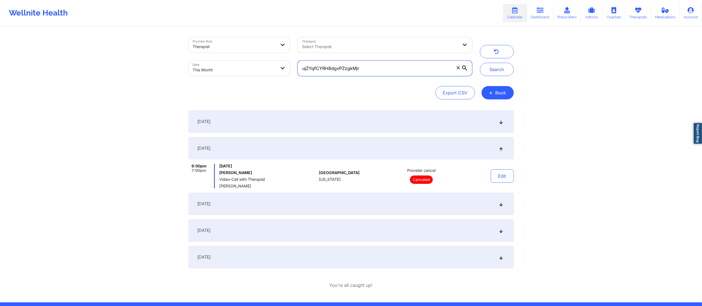
drag, startPoint x: 303, startPoint y: 69, endPoint x: 254, endPoint y: 68, distance: 49.4
click at [254, 68] on div "Provider Role Therapist Therapist Select Therapist Date This Month ujZYqfCYRH8d…" at bounding box center [331, 56] width 292 height 47
paste input "[EMAIL_ADDRESS][DOMAIN_NAME]"
click at [497, 66] on button "Search" at bounding box center [497, 69] width 34 height 13
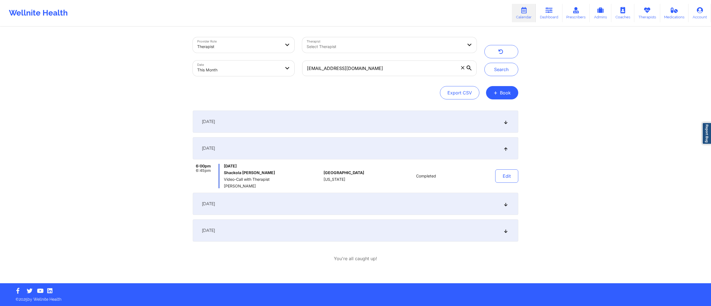
click at [300, 123] on div "September 4, 2025" at bounding box center [355, 122] width 325 height 22
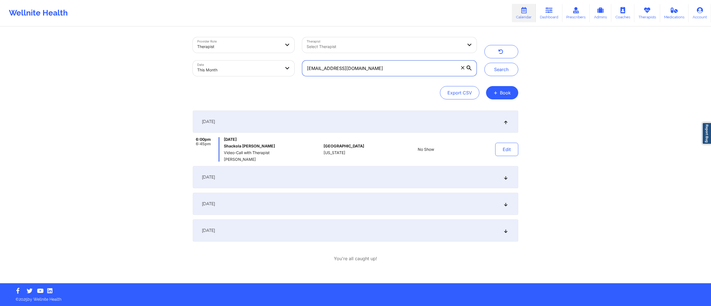
drag, startPoint x: 384, startPoint y: 67, endPoint x: 277, endPoint y: 74, distance: 107.4
click at [277, 74] on div "Provider Role Therapist Therapist Select Therapist Date This Month s.samanthasy…" at bounding box center [335, 56] width 292 height 47
paste input "ashliehilliu"
click at [503, 73] on button "Search" at bounding box center [501, 69] width 34 height 13
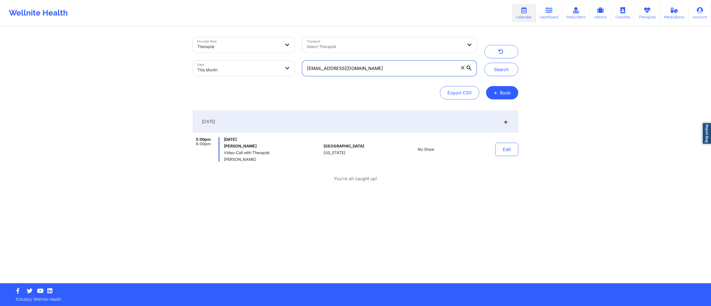
drag, startPoint x: 385, startPoint y: 67, endPoint x: 277, endPoint y: 76, distance: 107.8
click at [270, 72] on div "Provider Role Therapist Therapist Select Therapist Date This Month ashliehilliu…" at bounding box center [335, 56] width 292 height 47
paste input "c2KhAvXtgboiDxsXEtpY8Q"
paste input "monicavaswani67"
type input "[EMAIL_ADDRESS][DOMAIN_NAME]"
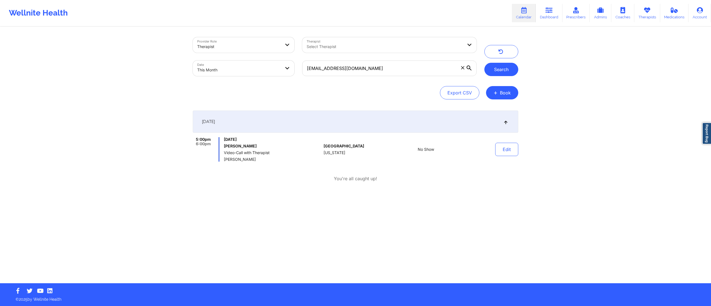
click at [501, 73] on button "Search" at bounding box center [501, 69] width 34 height 13
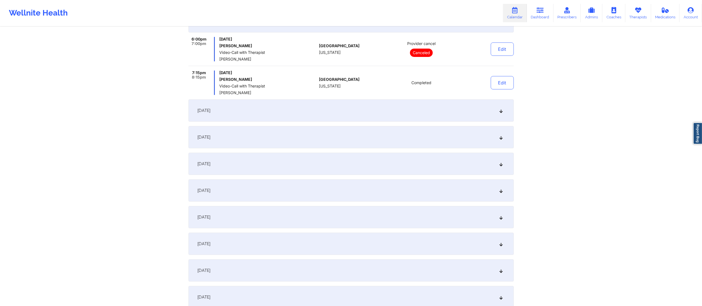
scroll to position [98, 0]
click at [315, 115] on div "September 4, 2025" at bounding box center [351, 113] width 325 height 22
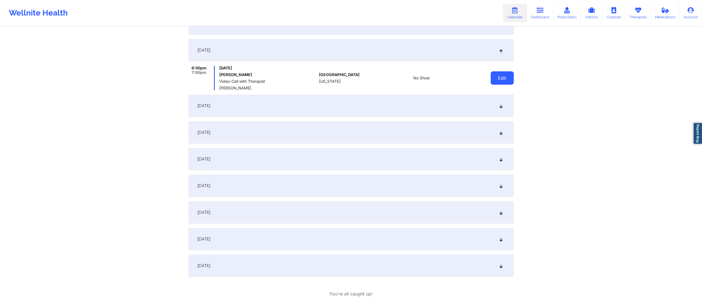
click at [504, 82] on button "Edit" at bounding box center [502, 77] width 23 height 13
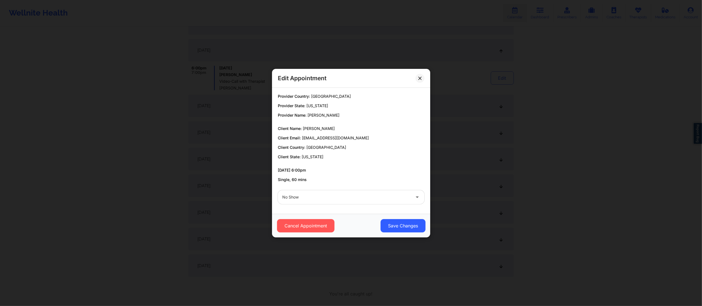
click at [324, 203] on div "No Show" at bounding box center [346, 197] width 128 height 14
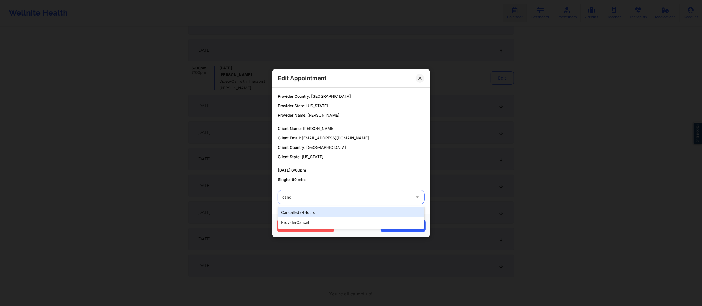
type input "cance"
click at [309, 225] on div "providerCancel" at bounding box center [351, 222] width 147 height 10
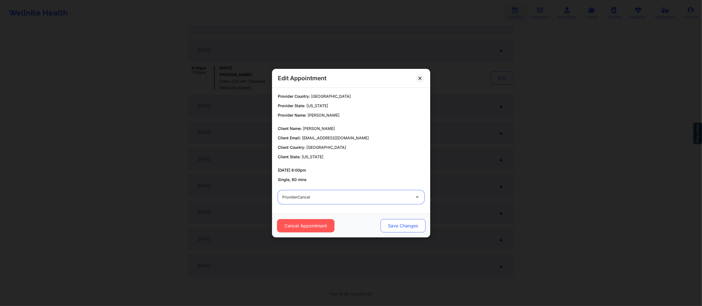
click at [400, 225] on button "Save Changes" at bounding box center [402, 225] width 45 height 13
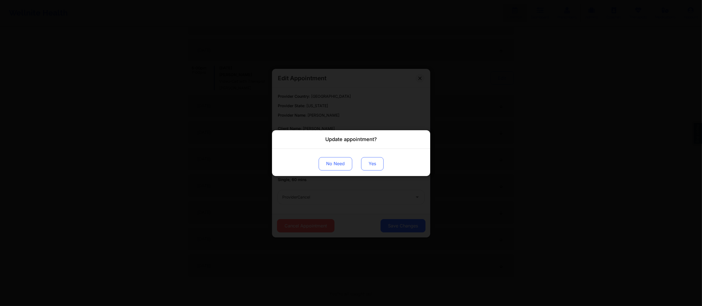
click at [367, 164] on button "Yes" at bounding box center [372, 163] width 22 height 13
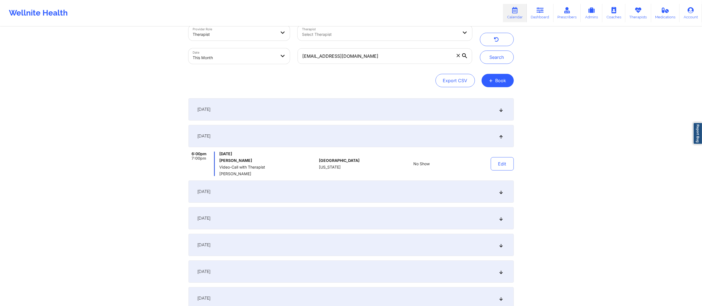
scroll to position [0, 0]
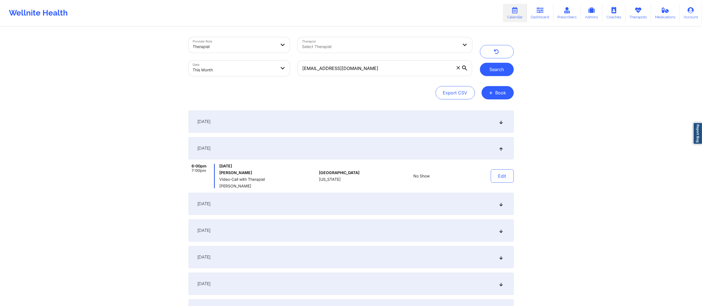
click at [495, 70] on button "Search" at bounding box center [497, 69] width 34 height 13
click at [497, 175] on button "Edit" at bounding box center [502, 175] width 23 height 13
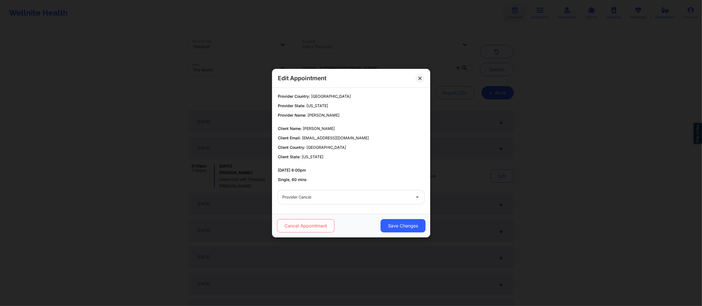
click at [298, 232] on button "Cancel Appointment" at bounding box center [305, 225] width 57 height 13
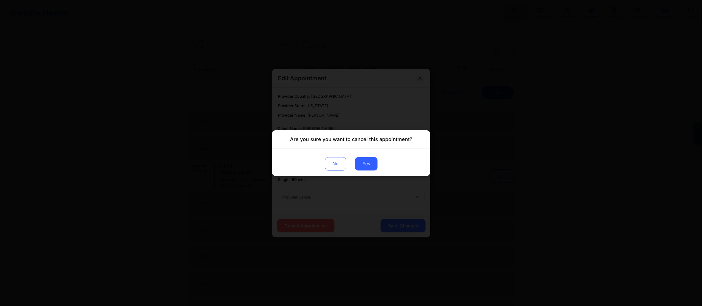
click at [300, 226] on div "Are you sure you want to cancel this appointment? No Yes" at bounding box center [351, 153] width 702 height 306
click at [364, 164] on button "Yes" at bounding box center [366, 163] width 22 height 13
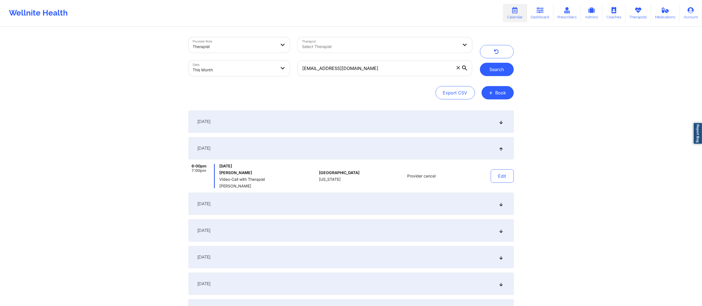
click at [498, 71] on button "Search" at bounding box center [497, 69] width 34 height 13
drag, startPoint x: 395, startPoint y: 67, endPoint x: 264, endPoint y: 70, distance: 131.1
click at [264, 70] on div "Provider Role Therapist Therapist Select Therapist Date This Month monicavaswan…" at bounding box center [331, 56] width 292 height 47
paste input "powerforgoodconsulting"
click at [487, 69] on button "Search" at bounding box center [497, 69] width 34 height 13
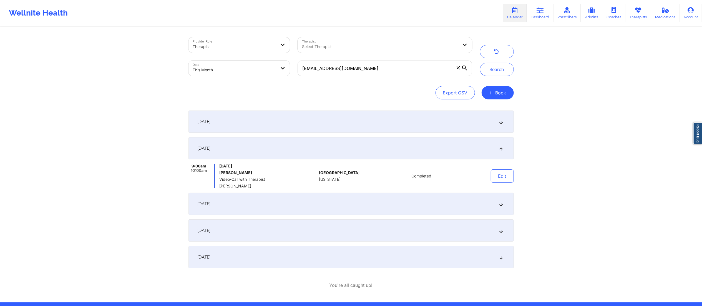
click at [354, 124] on div "September 1, 2025" at bounding box center [351, 122] width 325 height 22
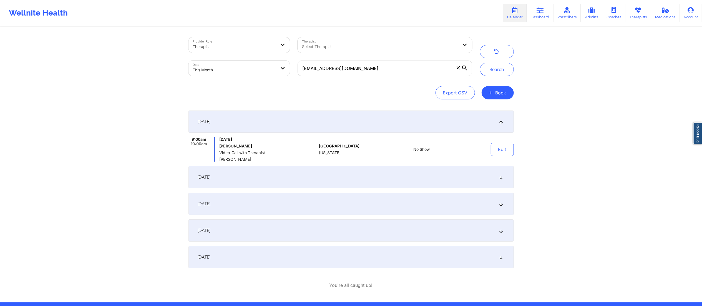
click at [325, 177] on div "September 8, 2025" at bounding box center [351, 177] width 325 height 22
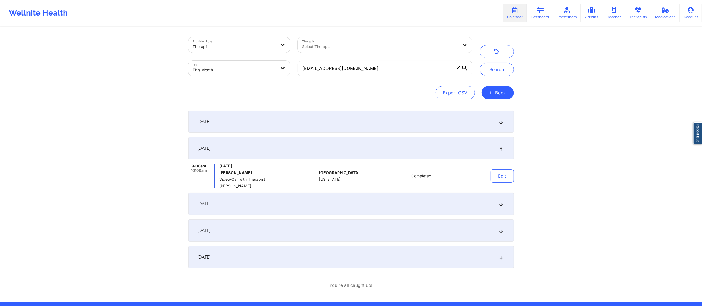
click at [475, 122] on div "September 1, 2025" at bounding box center [351, 122] width 325 height 22
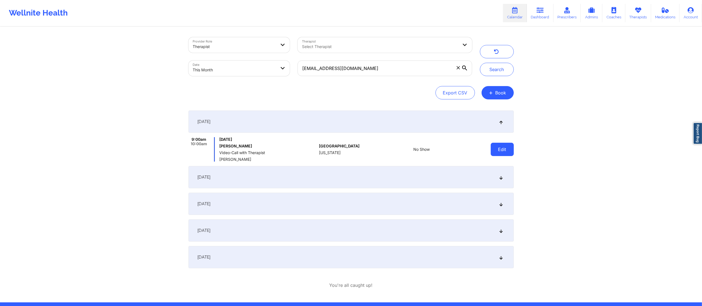
click at [506, 149] on button "Edit" at bounding box center [502, 149] width 23 height 13
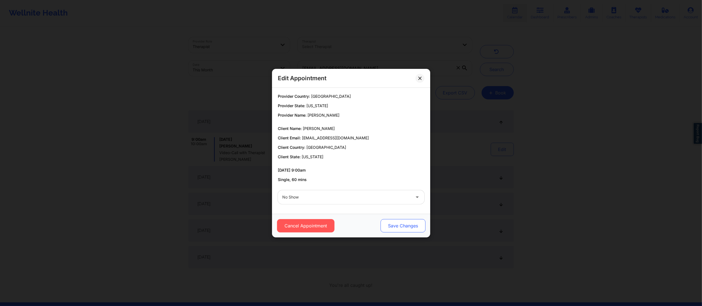
click at [396, 221] on button "Save Changes" at bounding box center [402, 225] width 45 height 13
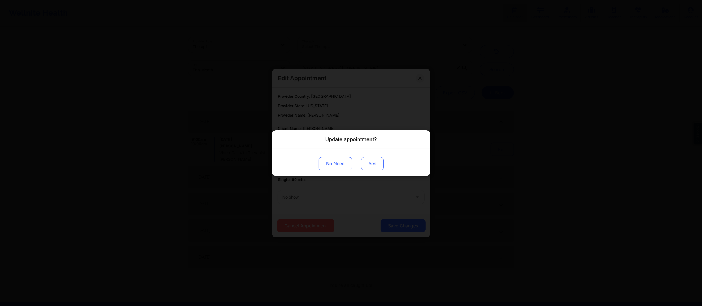
click at [377, 164] on button "Yes" at bounding box center [372, 163] width 22 height 13
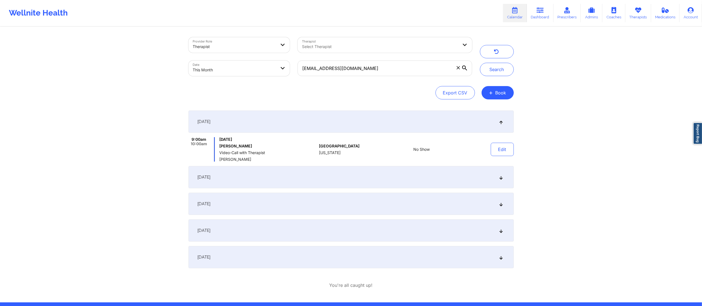
click at [247, 178] on div "September 8, 2025" at bounding box center [351, 177] width 325 height 22
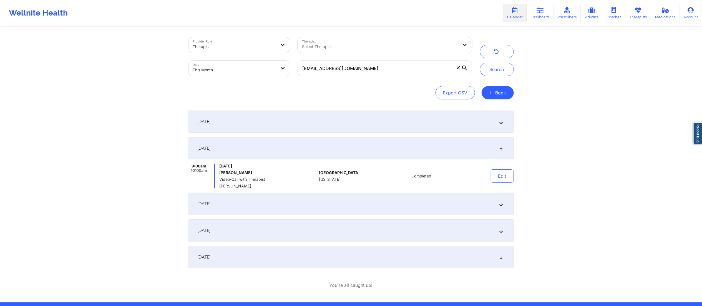
click at [263, 198] on div "September 15, 2025" at bounding box center [351, 204] width 325 height 22
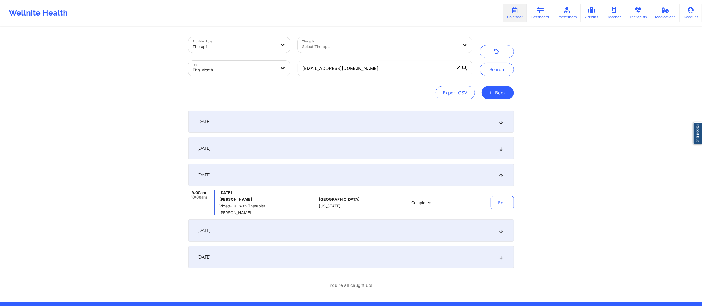
click at [328, 231] on div "September 22, 2025" at bounding box center [351, 230] width 325 height 22
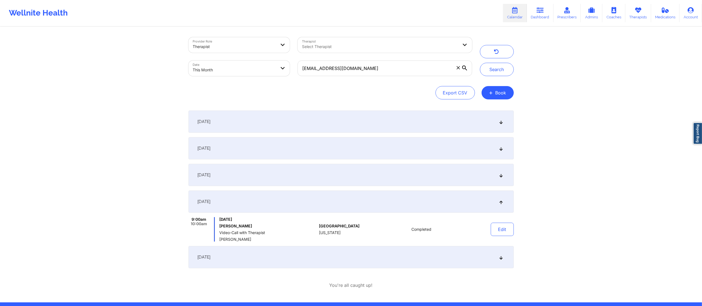
click at [324, 257] on div "September 29, 2025" at bounding box center [351, 257] width 325 height 22
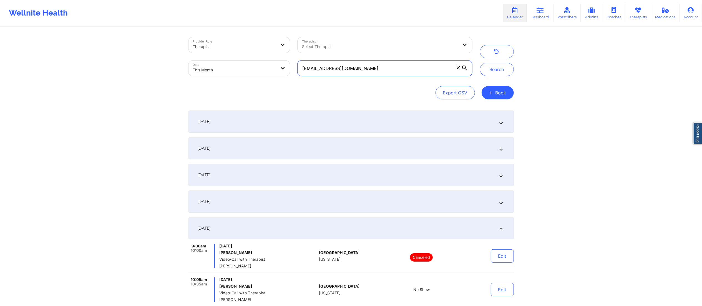
drag, startPoint x: 396, startPoint y: 71, endPoint x: 314, endPoint y: 78, distance: 82.6
click at [314, 78] on div "[EMAIL_ADDRESS][DOMAIN_NAME]" at bounding box center [385, 68] width 182 height 23
drag, startPoint x: 314, startPoint y: 78, endPoint x: 326, endPoint y: 71, distance: 14.0
click at [297, 73] on div "[EMAIL_ADDRESS][DOMAIN_NAME]" at bounding box center [385, 68] width 182 height 23
click at [389, 69] on input "[EMAIL_ADDRESS][DOMAIN_NAME]" at bounding box center [385, 69] width 174 height 16
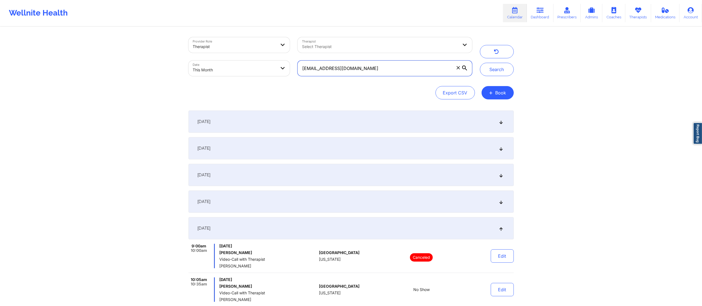
drag, startPoint x: 389, startPoint y: 69, endPoint x: 302, endPoint y: 75, distance: 86.9
click at [302, 75] on input "[EMAIL_ADDRESS][DOMAIN_NAME]" at bounding box center [385, 69] width 174 height 16
paste input "carrieneville.design"
click at [487, 69] on button "Search" at bounding box center [497, 69] width 34 height 13
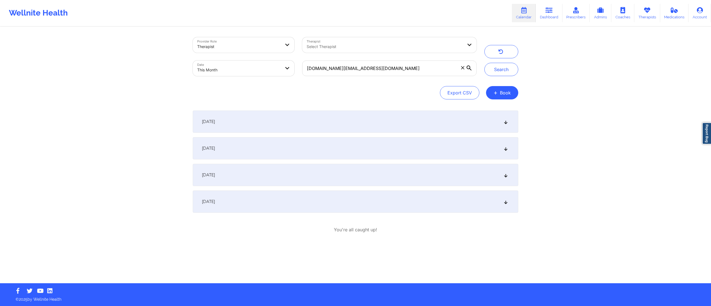
click at [324, 124] on div "September 2, 2025" at bounding box center [355, 122] width 325 height 22
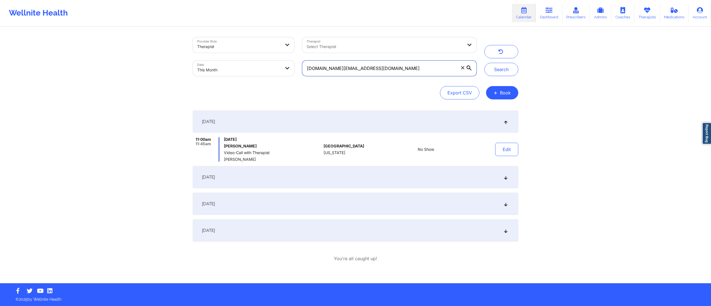
drag, startPoint x: 387, startPoint y: 71, endPoint x: 266, endPoint y: 71, distance: 121.1
click at [266, 71] on div "Provider Role Therapist Therapist Select Therapist Date This Month carrienevill…" at bounding box center [335, 56] width 292 height 47
paste input "tatianadiaz1094"
type input "[EMAIL_ADDRESS][DOMAIN_NAME]"
click at [507, 71] on button "Search" at bounding box center [501, 69] width 34 height 13
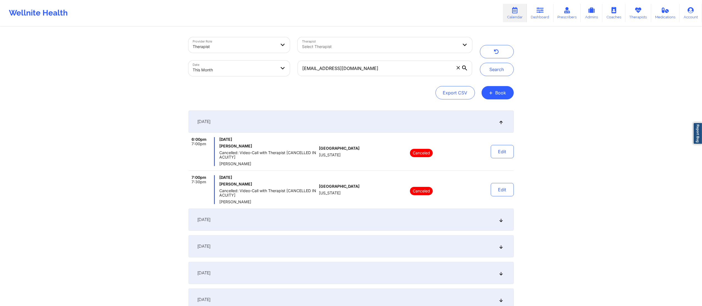
click at [357, 224] on div "September 2, 2025" at bounding box center [351, 220] width 325 height 22
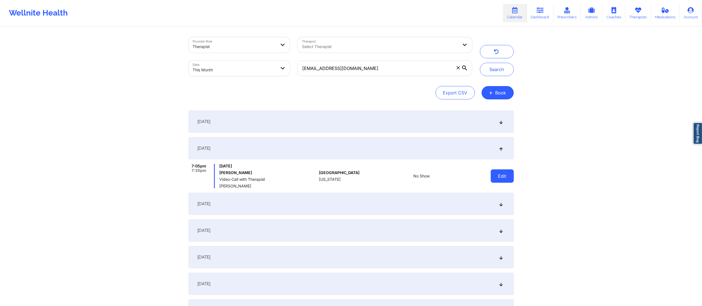
click at [500, 178] on button "Edit" at bounding box center [502, 175] width 23 height 13
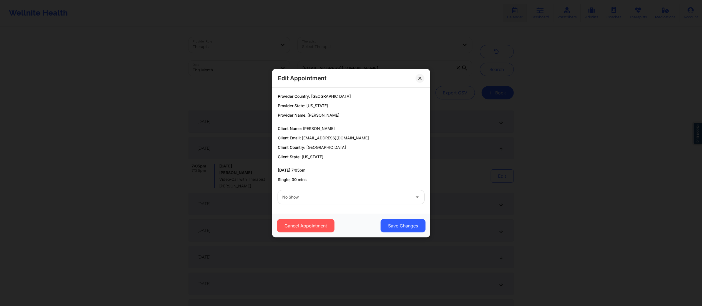
click at [352, 197] on div at bounding box center [346, 197] width 128 height 7
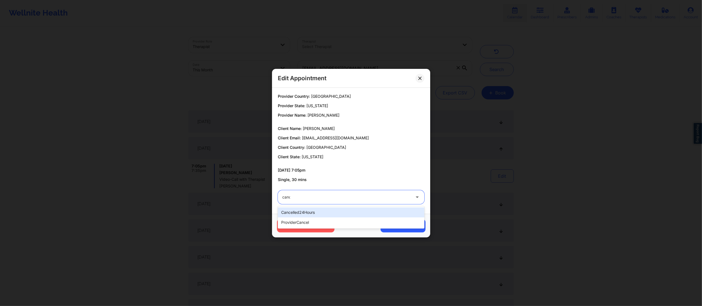
type input "cance"
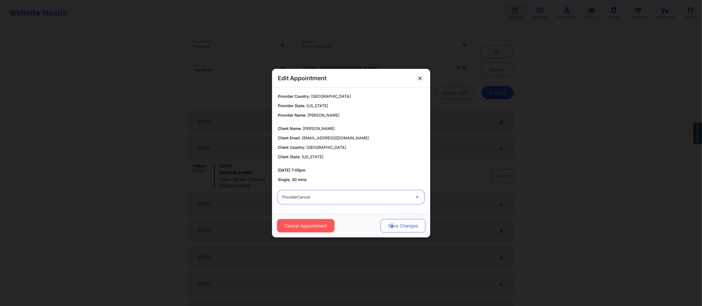
click at [392, 227] on button "Save Changes" at bounding box center [402, 225] width 45 height 13
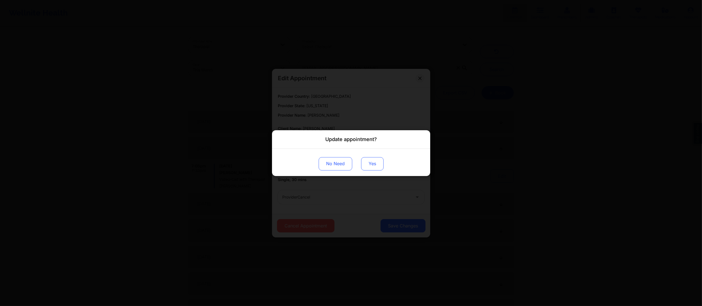
click at [372, 164] on button "Yes" at bounding box center [372, 163] width 22 height 13
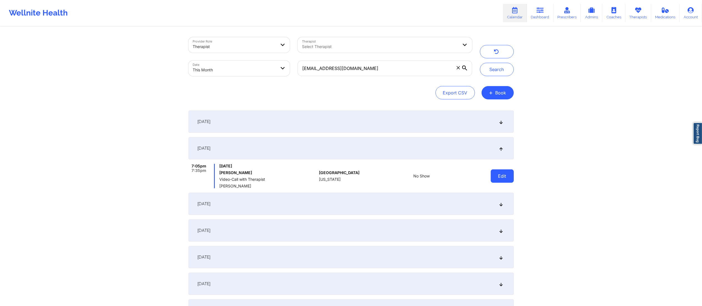
click at [503, 182] on button "Edit" at bounding box center [502, 175] width 23 height 13
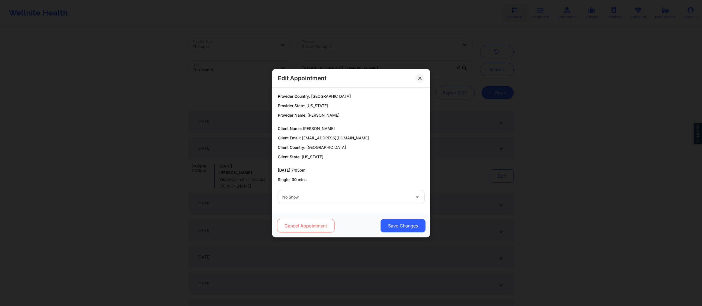
click at [298, 227] on button "Cancel Appointment" at bounding box center [305, 225] width 57 height 13
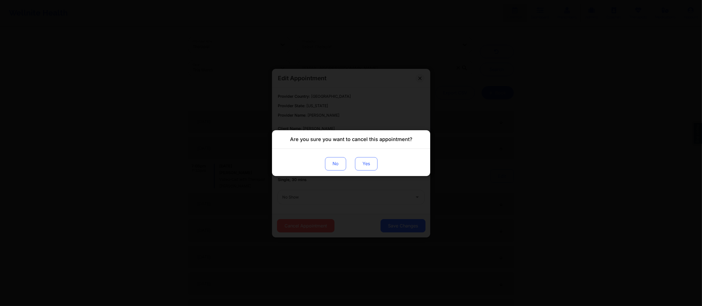
click at [360, 167] on button "Yes" at bounding box center [366, 163] width 22 height 13
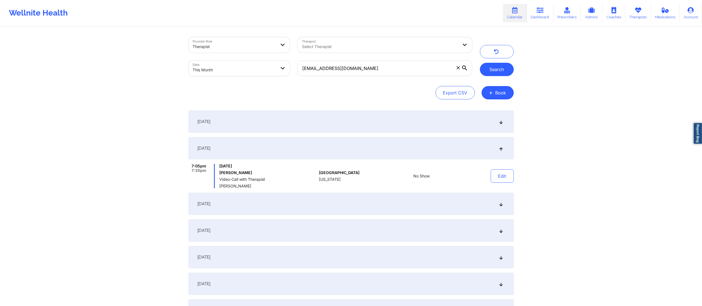
click at [488, 72] on button "Search" at bounding box center [497, 69] width 34 height 13
drag, startPoint x: 378, startPoint y: 64, endPoint x: 285, endPoint y: 76, distance: 93.0
click at [285, 76] on div "Provider Role Therapist Therapist Select Therapist Date This Month tatianadiaz1…" at bounding box center [331, 56] width 292 height 47
paste input "aysiablackman77"
click at [495, 72] on button "Search" at bounding box center [497, 69] width 34 height 13
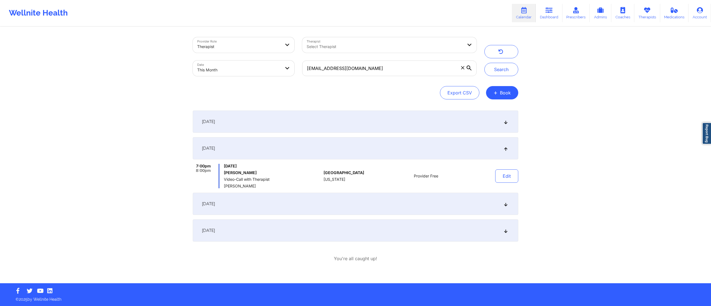
click at [374, 124] on div "September 2, 2025" at bounding box center [355, 122] width 325 height 22
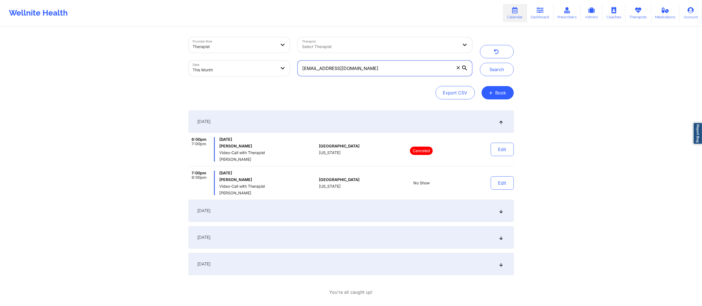
drag, startPoint x: 382, startPoint y: 66, endPoint x: 285, endPoint y: 77, distance: 97.2
click at [285, 77] on div "Provider Role Therapist Therapist Select Therapist Date This Month aysiablackma…" at bounding box center [331, 56] width 292 height 47
drag, startPoint x: 219, startPoint y: 160, endPoint x: 258, endPoint y: 159, distance: 38.6
click at [258, 159] on span "[PERSON_NAME]" at bounding box center [267, 159] width 97 height 4
copy span "[PERSON_NAME]"
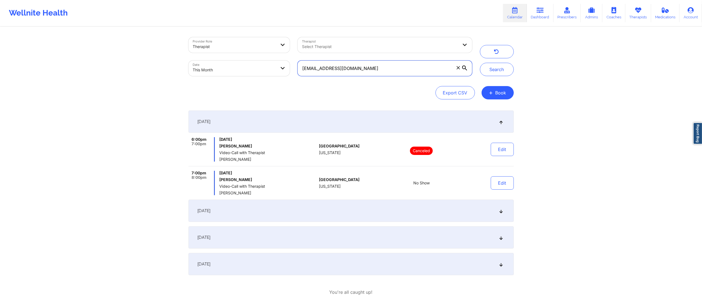
drag, startPoint x: 375, startPoint y: 71, endPoint x: 255, endPoint y: 66, distance: 120.3
click at [249, 69] on div "Provider Role Therapist Therapist Select Therapist Date This Month aysiablackma…" at bounding box center [331, 56] width 292 height 47
paste input "velascoskevin"
click at [517, 69] on div "Search" at bounding box center [497, 56] width 42 height 39
click at [505, 70] on button "Search" at bounding box center [497, 69] width 34 height 13
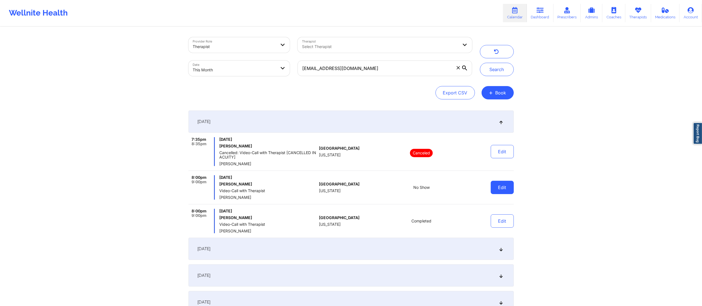
click at [502, 187] on button "Edit" at bounding box center [502, 187] width 23 height 13
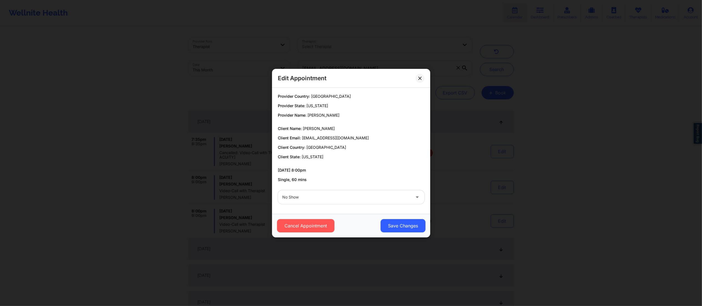
click at [469, 184] on div "Edit Appointment Provider Country: United States Provider State: New Jersey Pro…" at bounding box center [351, 153] width 702 height 306
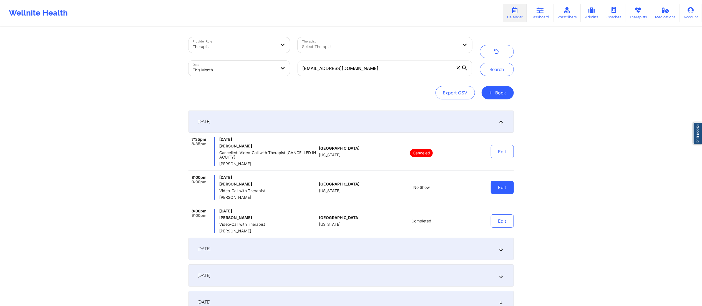
click at [502, 189] on button "Edit" at bounding box center [502, 187] width 23 height 13
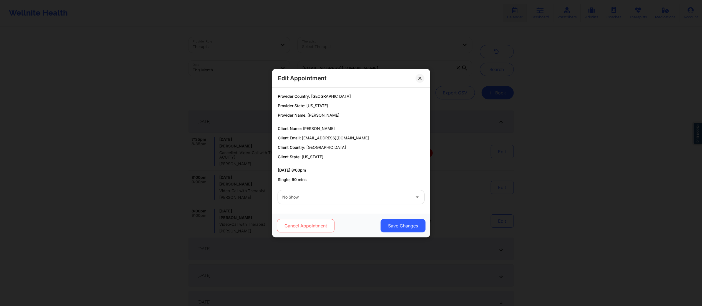
click at [297, 228] on button "Cancel Appointment" at bounding box center [305, 225] width 57 height 13
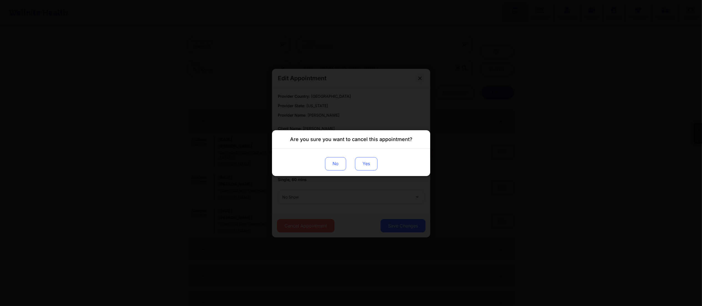
click at [369, 166] on button "Yes" at bounding box center [366, 163] width 22 height 13
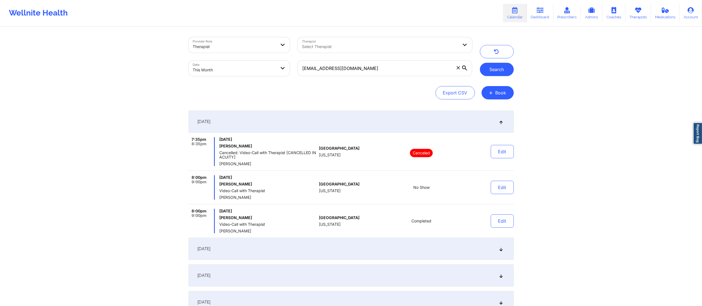
click at [498, 71] on button "Search" at bounding box center [497, 69] width 34 height 13
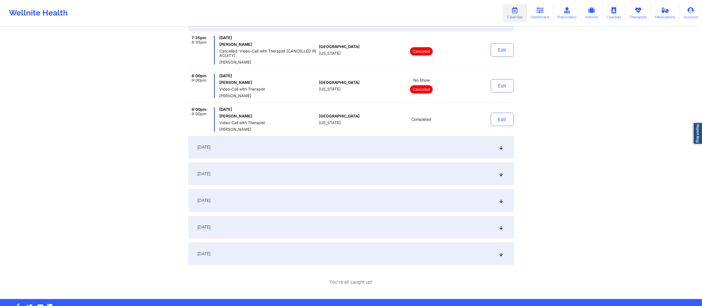
click at [358, 147] on div "September 9, 2025" at bounding box center [351, 147] width 325 height 22
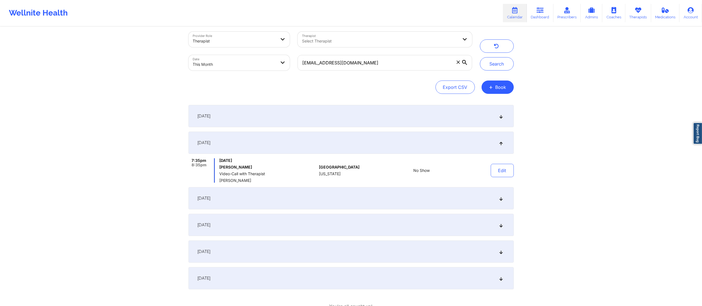
scroll to position [5, 0]
click at [365, 121] on div "September 2, 2025" at bounding box center [351, 117] width 325 height 22
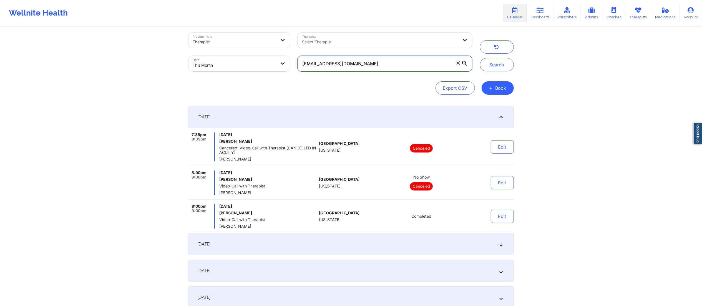
drag, startPoint x: 421, startPoint y: 65, endPoint x: 217, endPoint y: 75, distance: 204.1
click at [217, 75] on div "Provider Role Therapist Therapist Select Therapist Date This Month velascoskevi…" at bounding box center [331, 52] width 292 height 47
paste input "kidleo702"
click at [484, 70] on button "Search" at bounding box center [497, 64] width 34 height 13
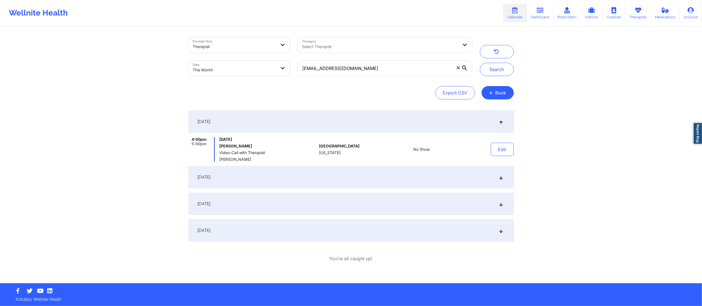
scroll to position [0, 0]
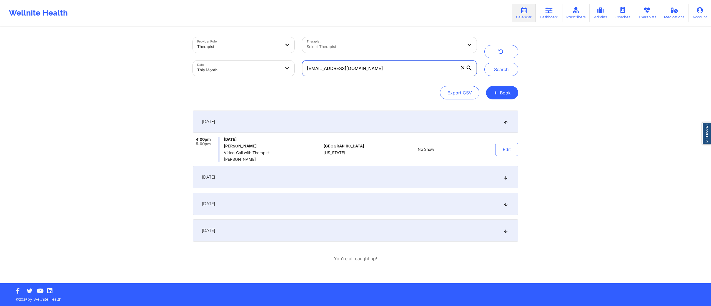
drag, startPoint x: 389, startPoint y: 72, endPoint x: 301, endPoint y: 69, distance: 88.4
click at [301, 69] on div "kidleo702@gmail.com" at bounding box center [389, 68] width 182 height 23
paste input "solson@fbalions.org"
type input "solson@fbalions.org"
click at [500, 71] on button "Search" at bounding box center [501, 69] width 34 height 13
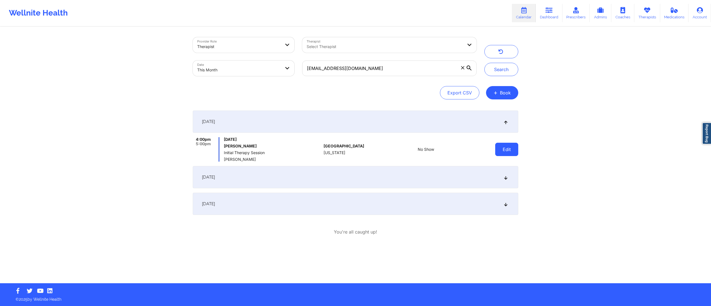
click at [507, 154] on button "Edit" at bounding box center [506, 149] width 23 height 13
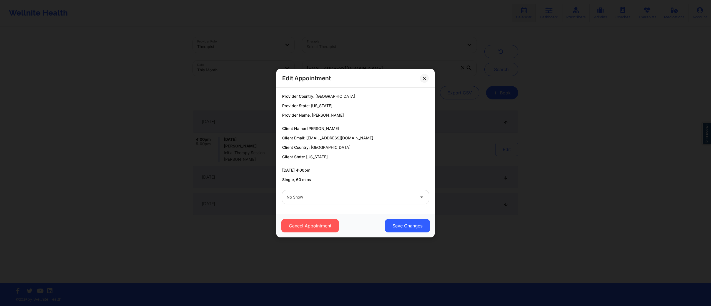
drag, startPoint x: 359, startPoint y: 194, endPoint x: 359, endPoint y: 197, distance: 3.1
click at [359, 195] on div at bounding box center [351, 197] width 128 height 7
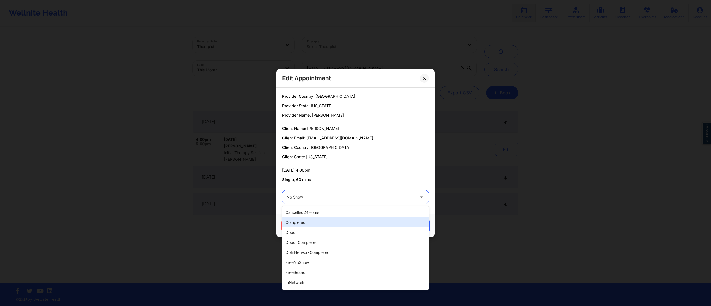
drag, startPoint x: 331, startPoint y: 223, endPoint x: 338, endPoint y: 223, distance: 6.7
click at [331, 223] on div "completed" at bounding box center [355, 222] width 147 height 10
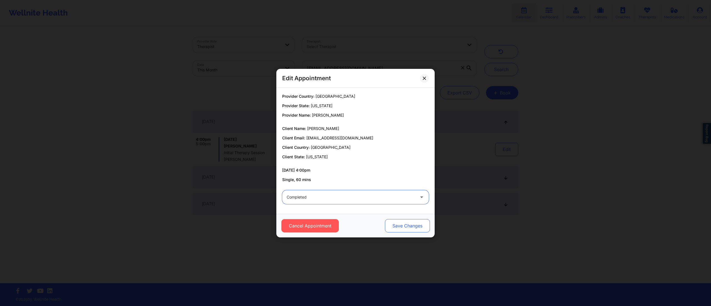
click at [401, 224] on button "Save Changes" at bounding box center [407, 225] width 45 height 13
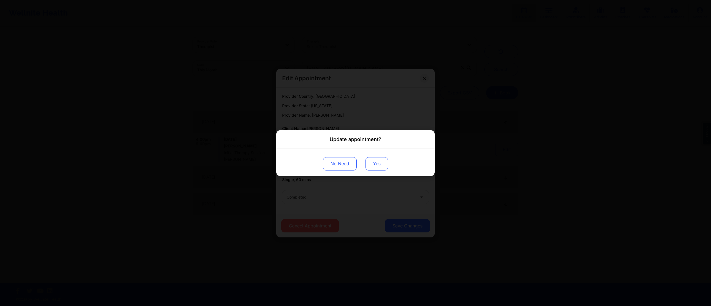
click at [380, 167] on button "Yes" at bounding box center [376, 163] width 22 height 13
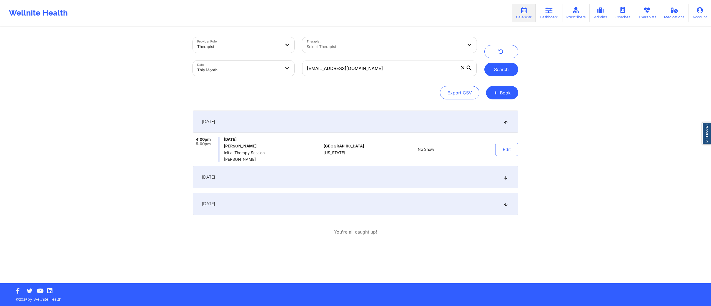
click at [503, 68] on button "Search" at bounding box center [501, 69] width 34 height 13
click at [508, 142] on div "Edit" at bounding box center [492, 149] width 51 height 24
click at [507, 151] on button "Edit" at bounding box center [506, 149] width 23 height 13
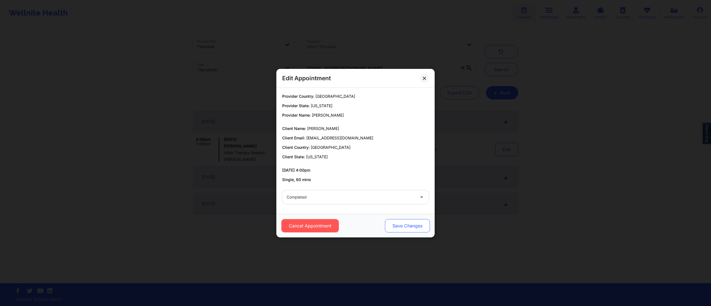
click at [399, 219] on button "Save Changes" at bounding box center [407, 225] width 45 height 13
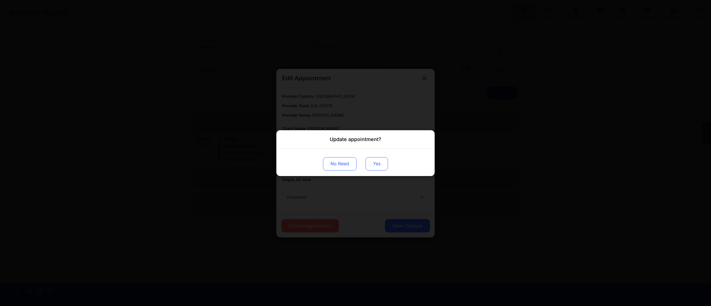
click at [375, 162] on button "Yes" at bounding box center [376, 163] width 22 height 13
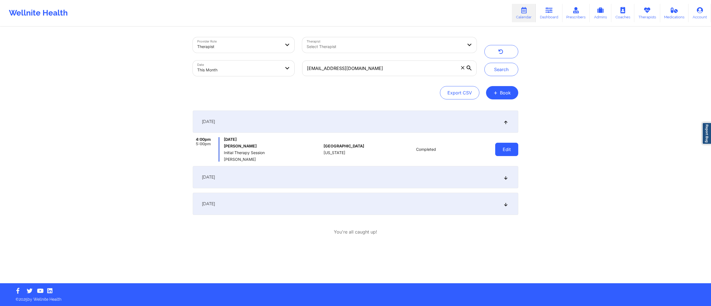
click at [507, 149] on button "Edit" at bounding box center [506, 149] width 23 height 13
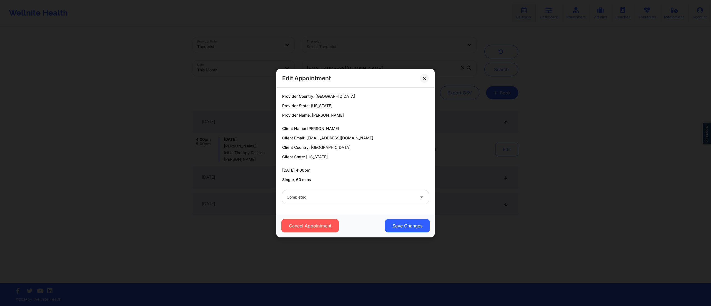
click at [336, 201] on div "Completed" at bounding box center [351, 197] width 128 height 14
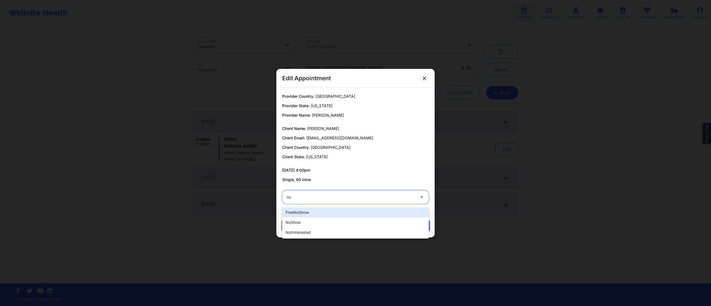
type input "no"
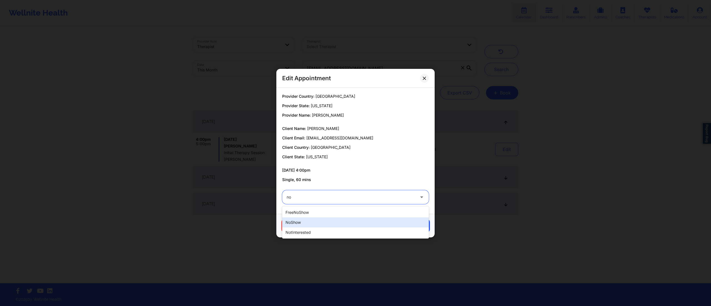
click at [338, 218] on div "noShow" at bounding box center [355, 222] width 147 height 10
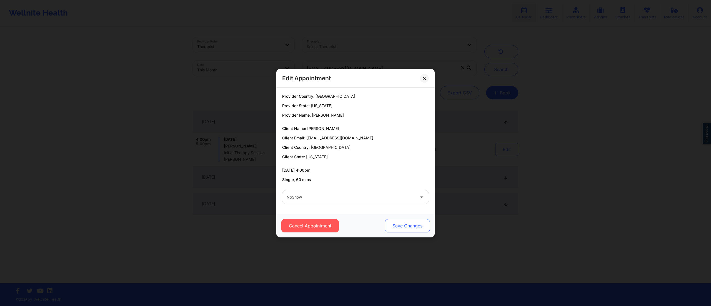
click at [402, 228] on button "Save Changes" at bounding box center [407, 225] width 45 height 13
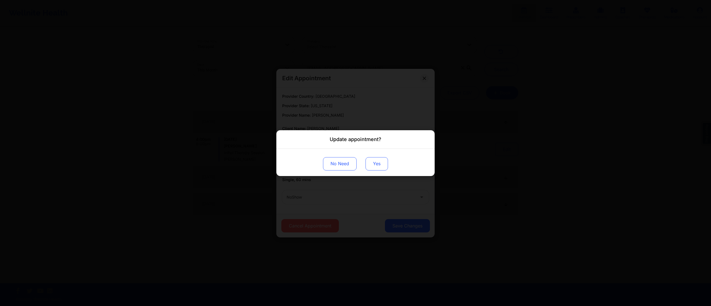
drag, startPoint x: 375, startPoint y: 162, endPoint x: 384, endPoint y: 169, distance: 11.3
click at [375, 163] on button "Yes" at bounding box center [376, 163] width 22 height 13
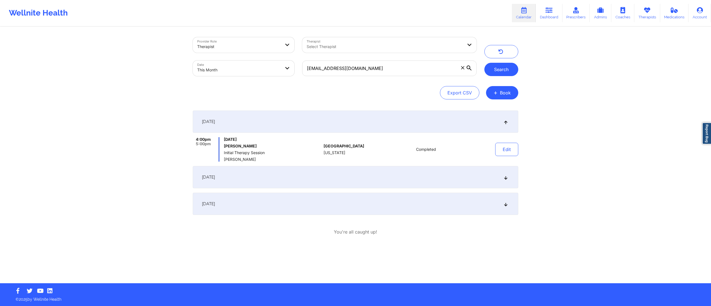
click at [499, 69] on button "Search" at bounding box center [501, 69] width 34 height 13
click at [505, 147] on button "Edit" at bounding box center [506, 149] width 23 height 13
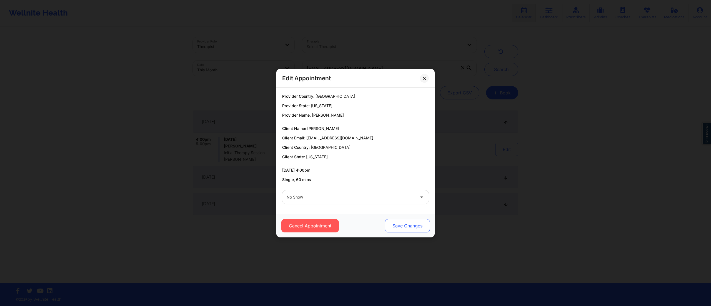
click at [397, 228] on button "Save Changes" at bounding box center [407, 225] width 45 height 13
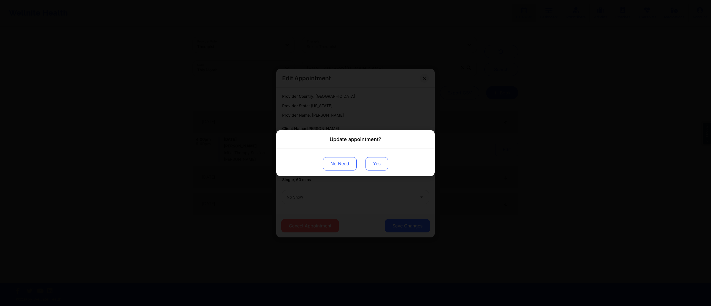
click at [370, 159] on button "Yes" at bounding box center [376, 163] width 22 height 13
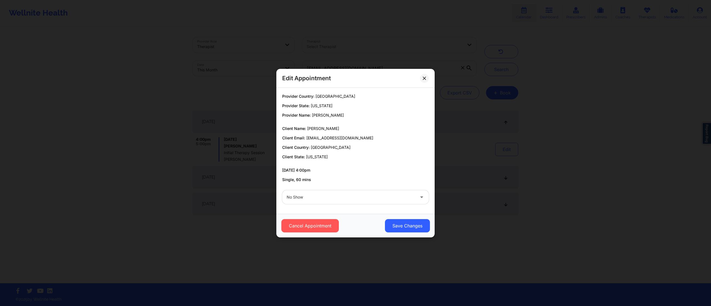
click at [427, 78] on div "solson@fbalions.org" at bounding box center [389, 68] width 182 height 23
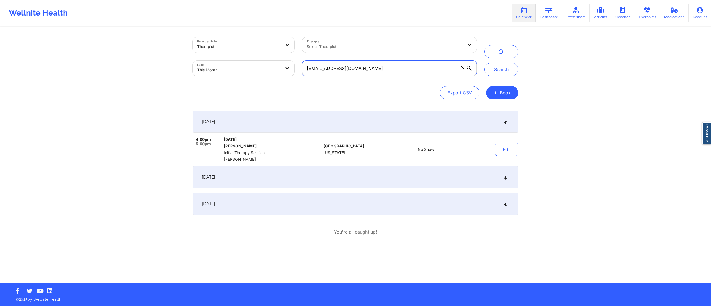
drag, startPoint x: 412, startPoint y: 67, endPoint x: 263, endPoint y: 79, distance: 148.8
click at [263, 79] on div "Provider Role Therapist Therapist Select Therapist Date This Month solson@fbali…" at bounding box center [335, 56] width 292 height 47
paste input "[EMAIL_ADDRESS][DOMAIN_NAME]"
click at [495, 69] on button "Search" at bounding box center [501, 69] width 34 height 13
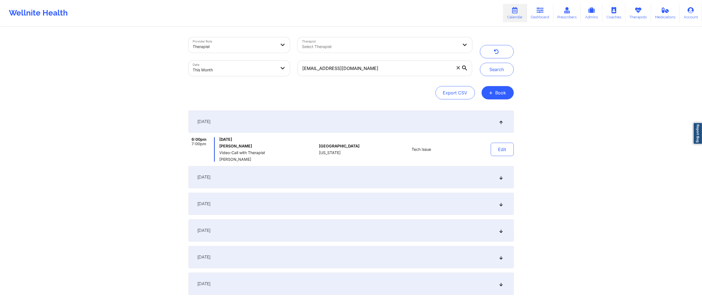
click at [400, 174] on div "September 3, 2025" at bounding box center [351, 177] width 325 height 22
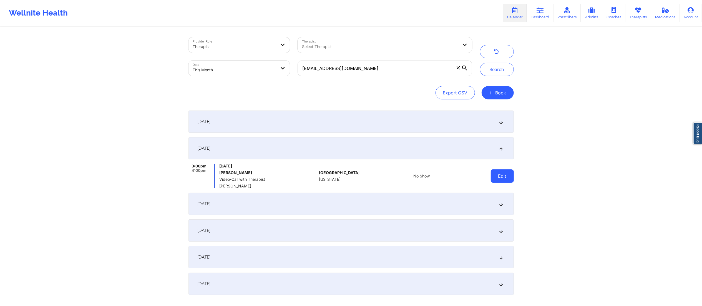
click at [502, 176] on button "Edit" at bounding box center [502, 175] width 23 height 13
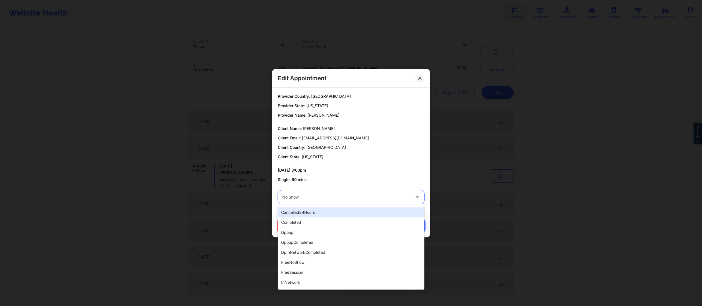
drag, startPoint x: 340, startPoint y: 197, endPoint x: 337, endPoint y: 203, distance: 6.7
click at [339, 197] on div at bounding box center [346, 197] width 128 height 7
click at [314, 225] on div "completed" at bounding box center [351, 222] width 147 height 10
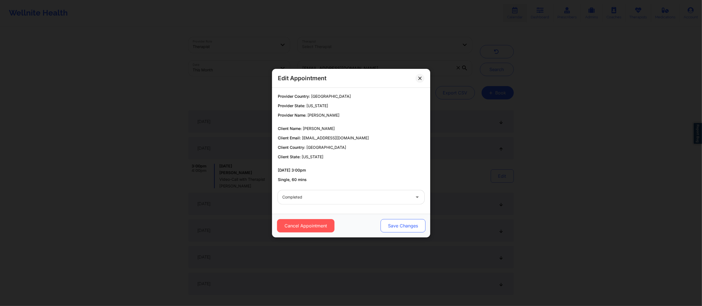
click at [396, 227] on button "Save Changes" at bounding box center [402, 225] width 45 height 13
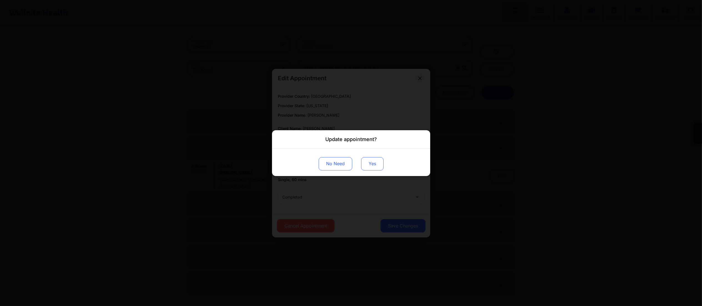
click at [366, 164] on button "Yes" at bounding box center [372, 163] width 22 height 13
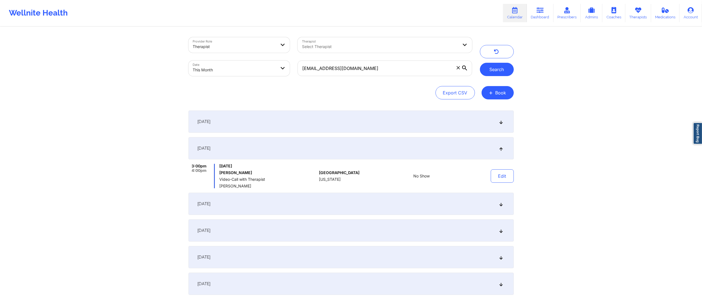
click at [492, 70] on button "Search" at bounding box center [497, 69] width 34 height 13
click at [490, 71] on button "Search" at bounding box center [497, 69] width 34 height 13
click at [500, 179] on button "Edit" at bounding box center [502, 175] width 23 height 13
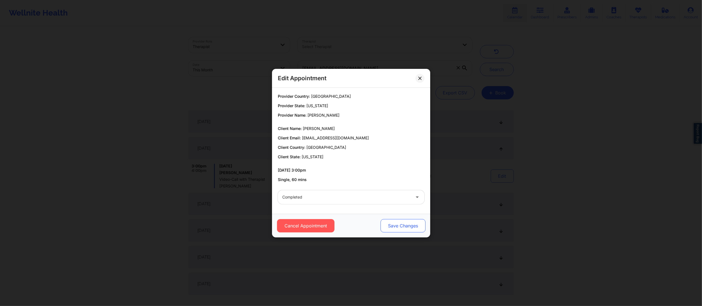
click at [405, 225] on button "Save Changes" at bounding box center [402, 225] width 45 height 13
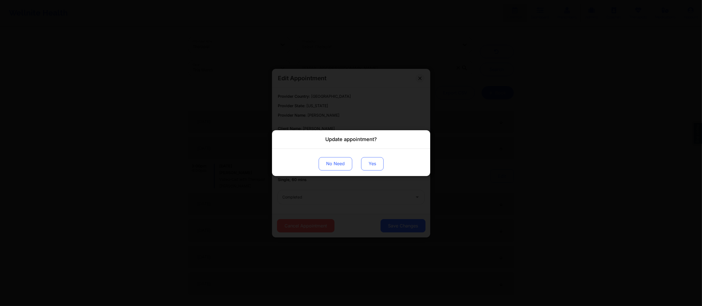
click at [367, 165] on button "Yes" at bounding box center [372, 163] width 22 height 13
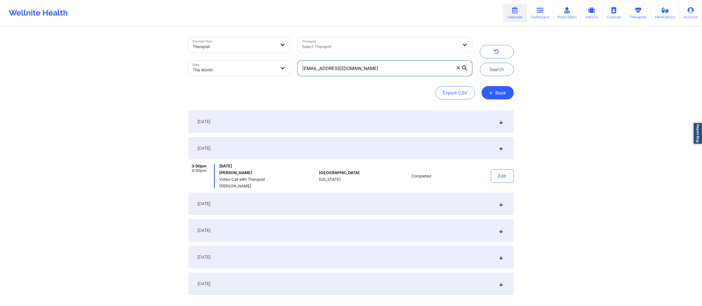
drag, startPoint x: 430, startPoint y: 70, endPoint x: 224, endPoint y: 77, distance: 206.2
click at [224, 77] on div "Provider Role Therapist Therapist Select Therapist Date This Month nicormarr2@g…" at bounding box center [331, 56] width 292 height 47
paste input "ttianaspence"
click at [508, 69] on button "Search" at bounding box center [497, 69] width 34 height 13
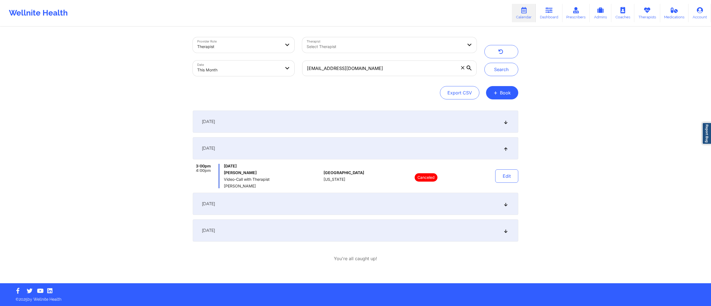
click at [379, 125] on div "September 3, 2025" at bounding box center [355, 122] width 325 height 22
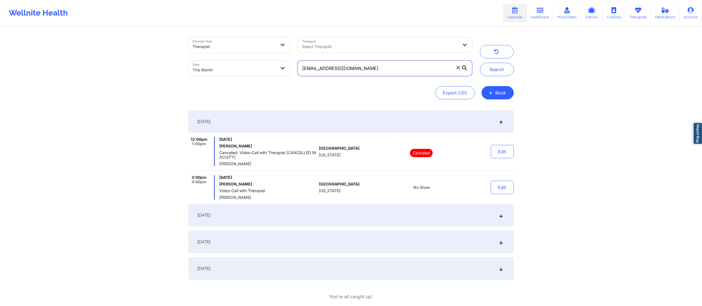
drag, startPoint x: 371, startPoint y: 69, endPoint x: 291, endPoint y: 72, distance: 80.3
click at [291, 72] on div "Provider Role Therapist Therapist Select Therapist Date This Month ttianaspence…" at bounding box center [331, 56] width 292 height 47
paste input "sanschill669"
drag, startPoint x: 388, startPoint y: 68, endPoint x: 273, endPoint y: 84, distance: 115.5
click at [273, 84] on div "Provider Role Therapist Therapist Select Therapist Date This Month sanschill669…" at bounding box center [351, 68] width 325 height 62
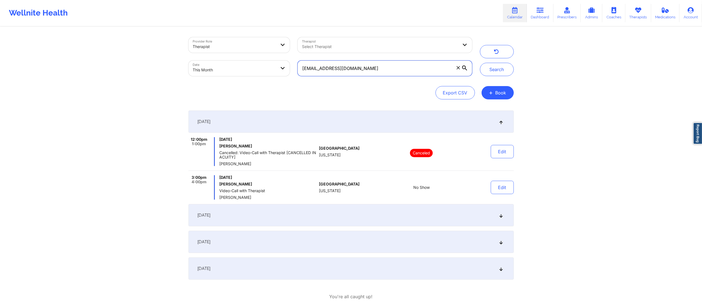
paste input "ibejahc"
type input "[EMAIL_ADDRESS][DOMAIN_NAME]"
click at [487, 67] on button "Search" at bounding box center [497, 69] width 34 height 13
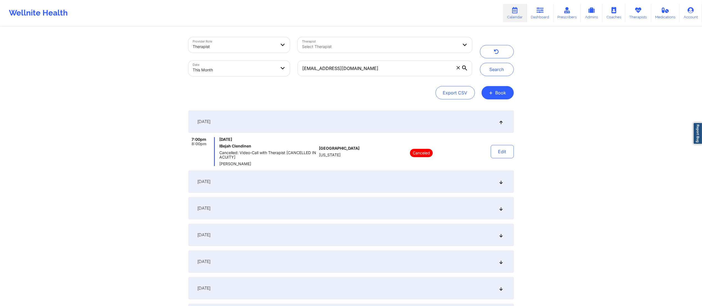
click at [403, 184] on div "September 3, 2025" at bounding box center [351, 182] width 325 height 22
